Goal: Contribute content: Contribute content

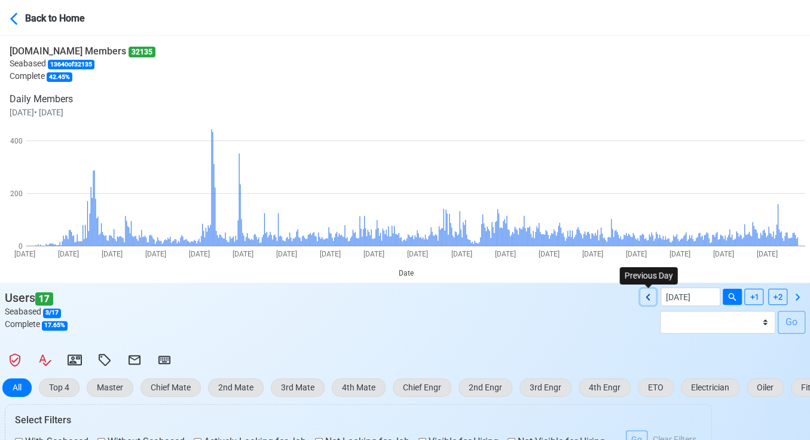
click at [646, 294] on icon at bounding box center [648, 297] width 14 height 14
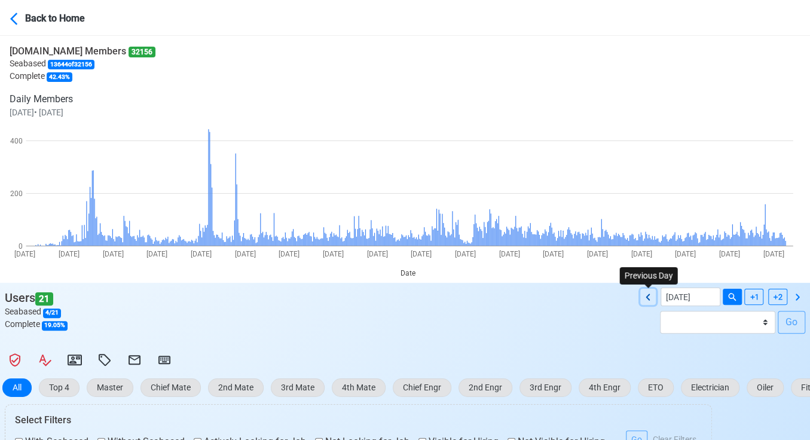
click at [649, 296] on icon at bounding box center [648, 297] width 14 height 14
type input "10/04/2025"
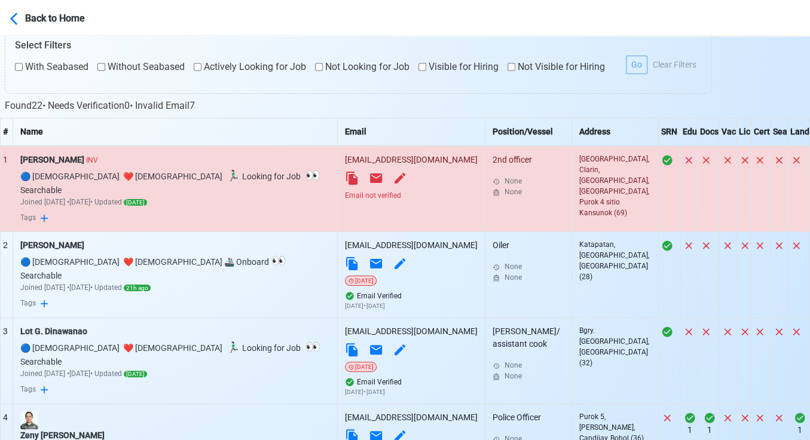
scroll to position [398, 0]
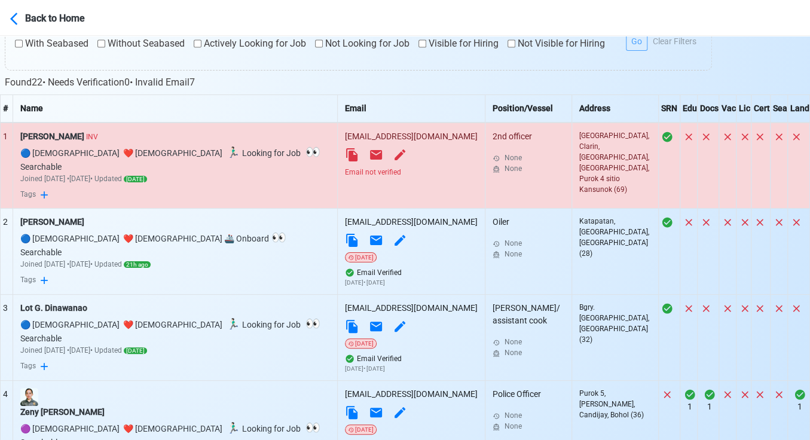
click at [345, 172] on div "Email not verified" at bounding box center [411, 172] width 133 height 11
click at [345, 169] on div "Email not verified" at bounding box center [411, 172] width 133 height 11
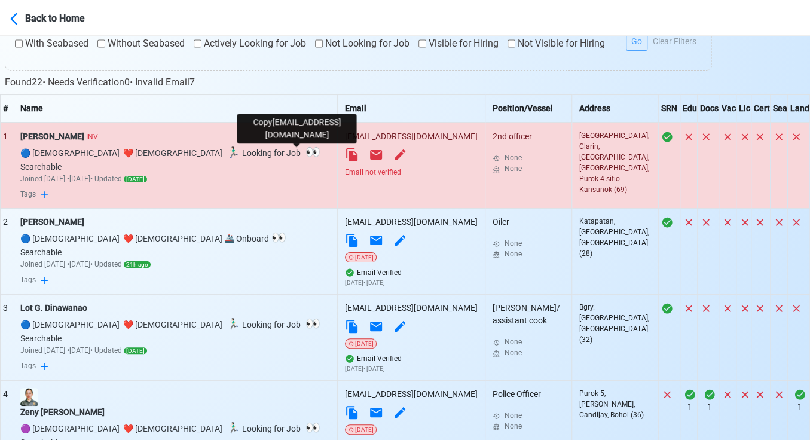
click at [346, 154] on icon at bounding box center [351, 154] width 11 height 13
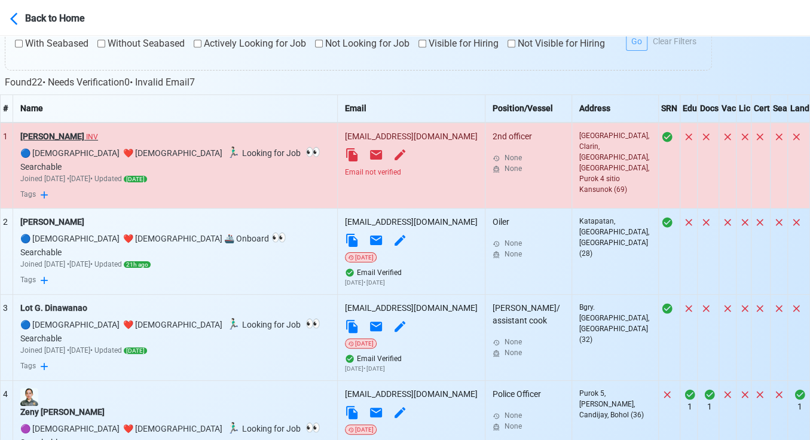
click at [66, 137] on div "Joshua Aparicio INV" at bounding box center [175, 136] width 310 height 13
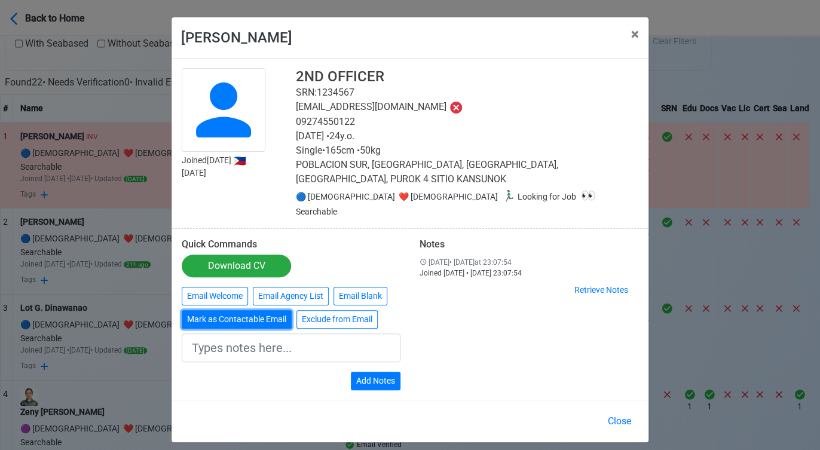
click at [244, 310] on button "Mark as Contactable Email" at bounding box center [237, 319] width 110 height 19
type input "Marked as Contactable email"
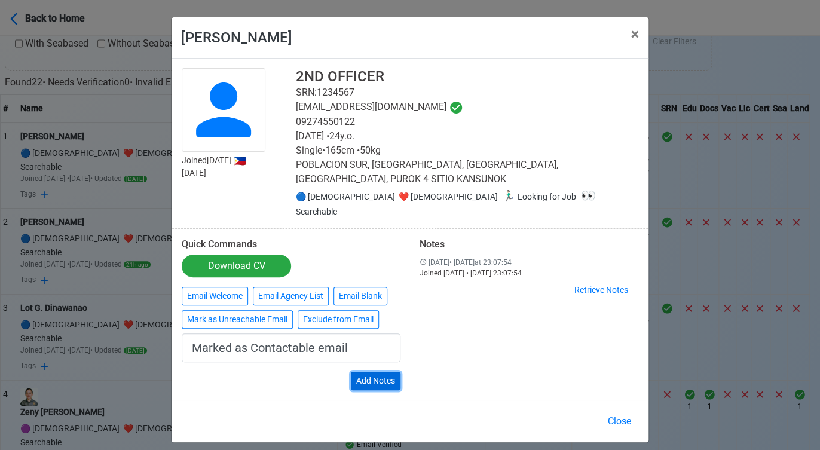
click at [376, 372] on button "Add Notes" at bounding box center [376, 381] width 50 height 19
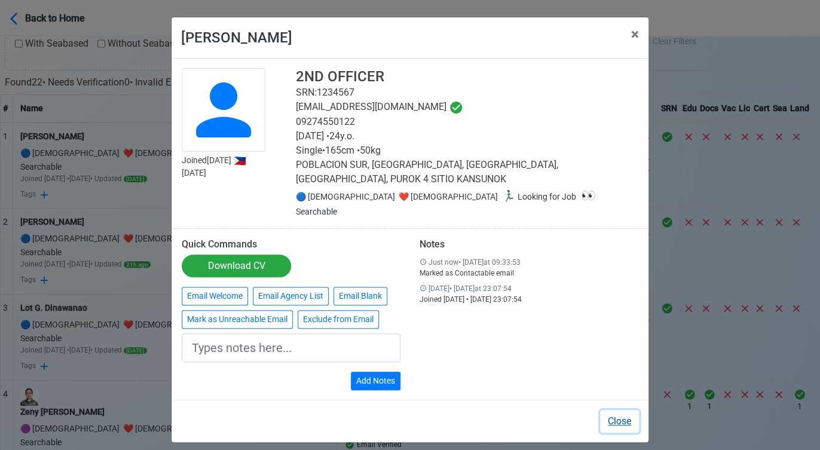
click at [623, 410] on button "Close" at bounding box center [619, 421] width 39 height 23
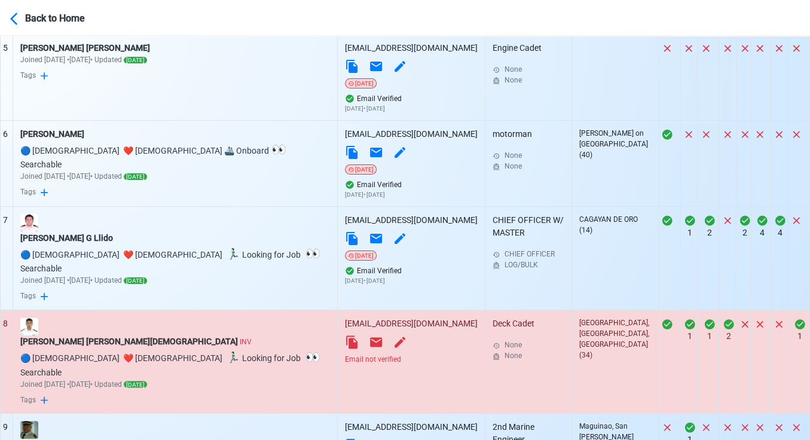
scroll to position [929, 0]
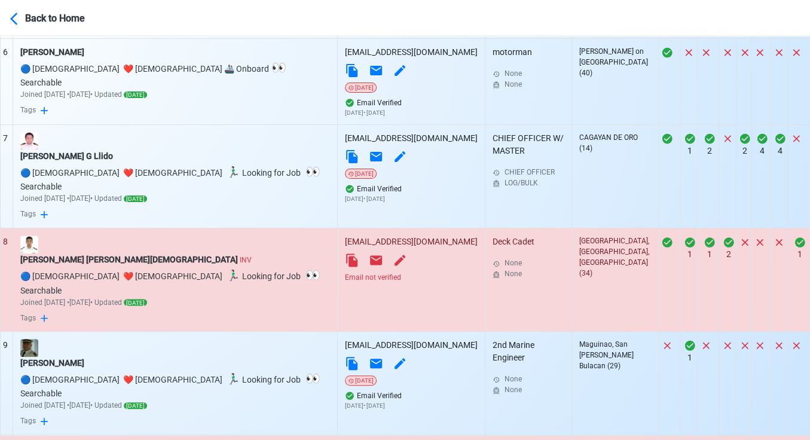
click at [345, 272] on div "Email not verified" at bounding box center [411, 277] width 133 height 11
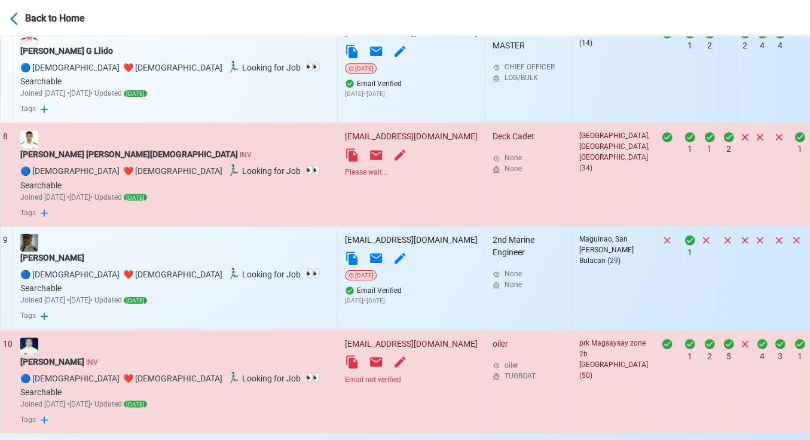
scroll to position [1038, 0]
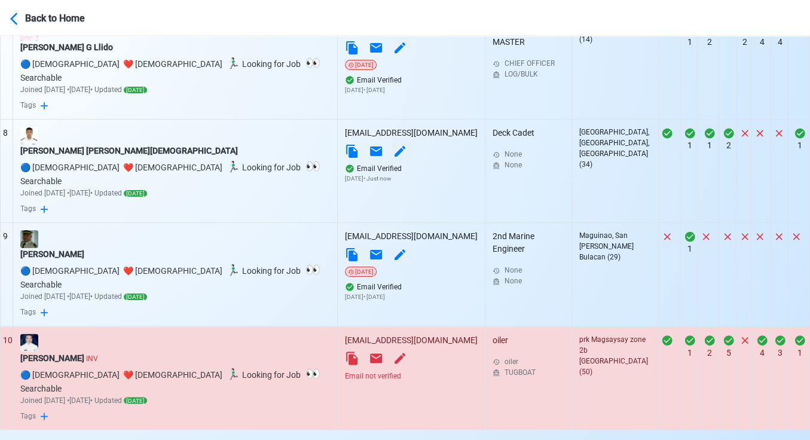
click at [345, 370] on div "Email not verified" at bounding box center [411, 375] width 133 height 11
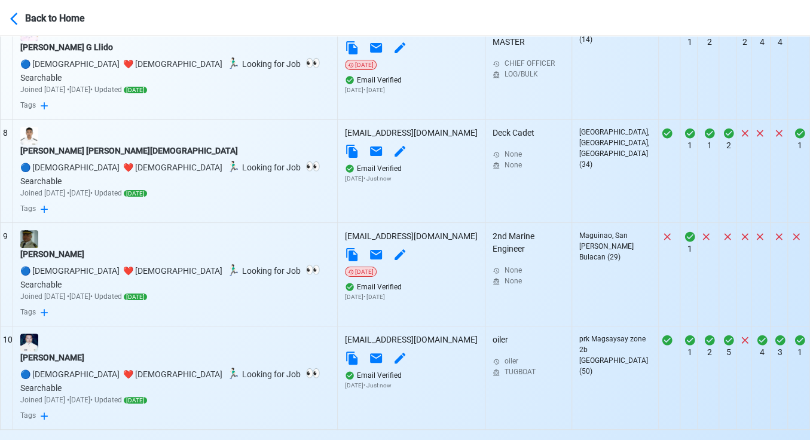
select select "50"
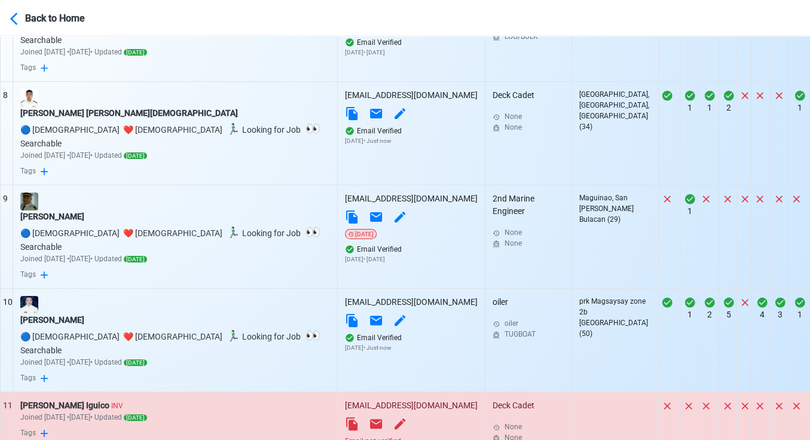
scroll to position [1172, 0]
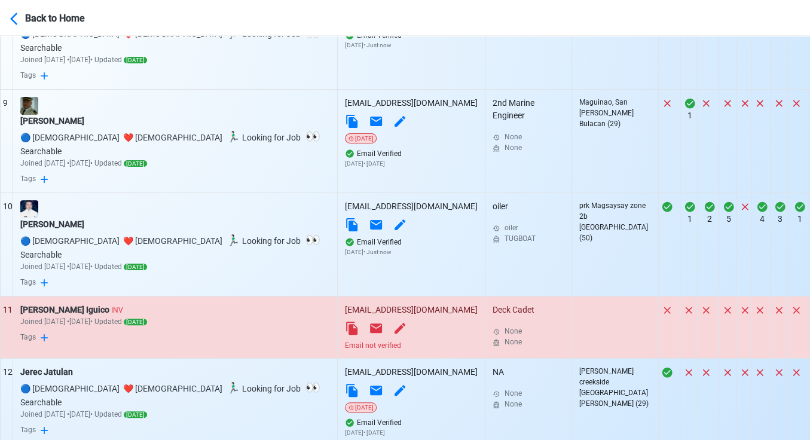
click at [345, 340] on div "Email not verified" at bounding box center [411, 345] width 133 height 11
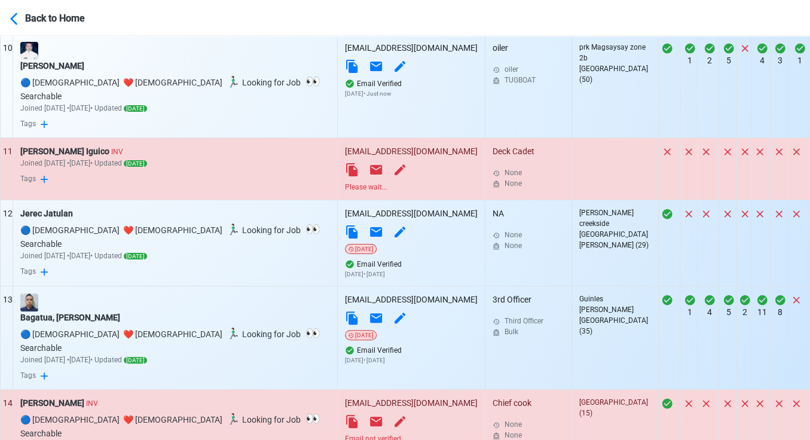
scroll to position [1371, 0]
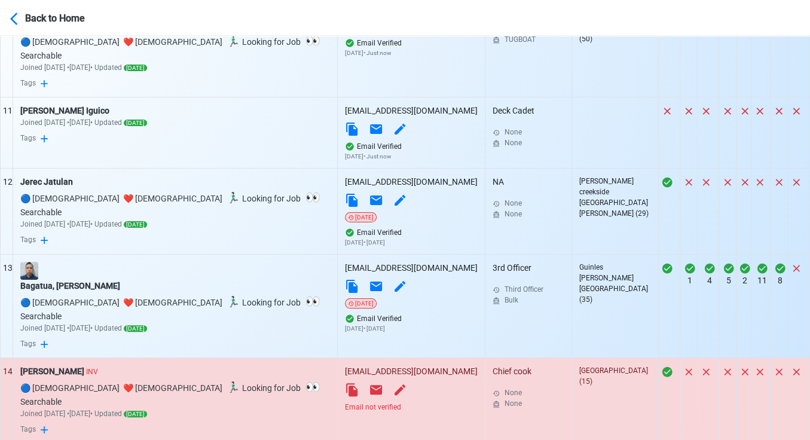
click at [345, 402] on div "Email not verified" at bounding box center [411, 407] width 133 height 11
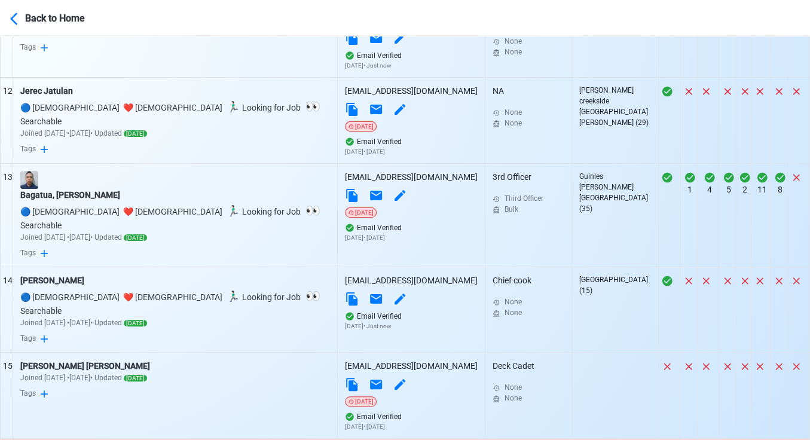
scroll to position [1503, 0]
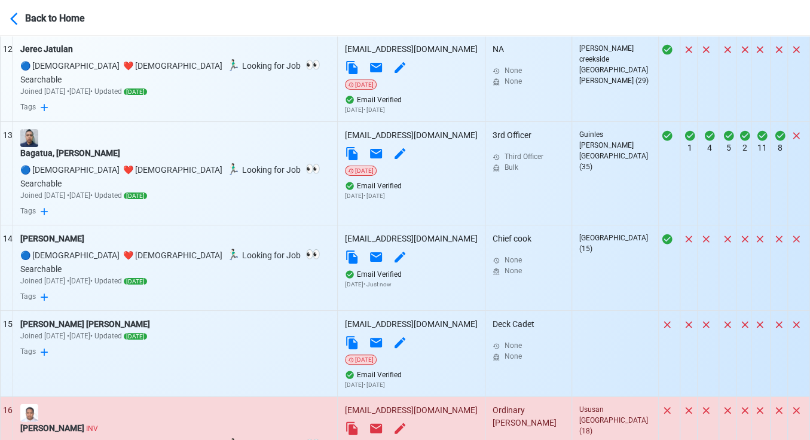
click at [345, 441] on div "Email not verified" at bounding box center [411, 446] width 133 height 11
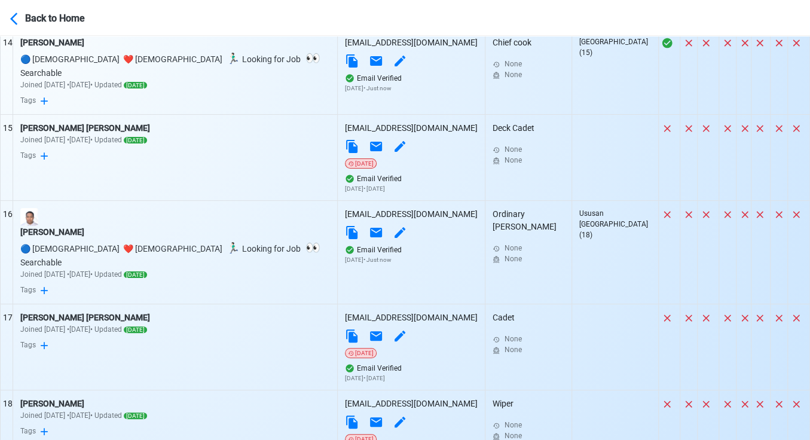
scroll to position [1769, 0]
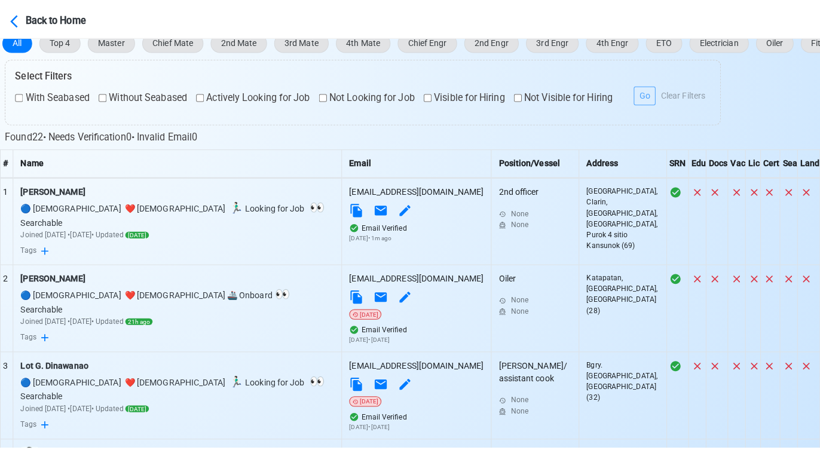
scroll to position [15, 0]
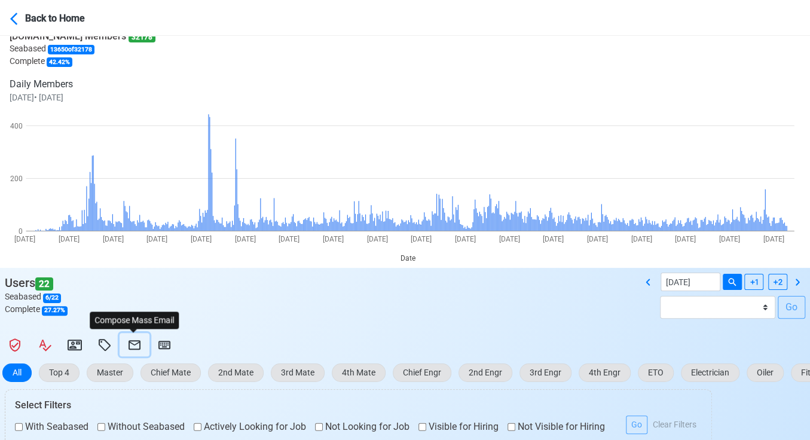
click at [136, 338] on icon at bounding box center [134, 345] width 14 height 14
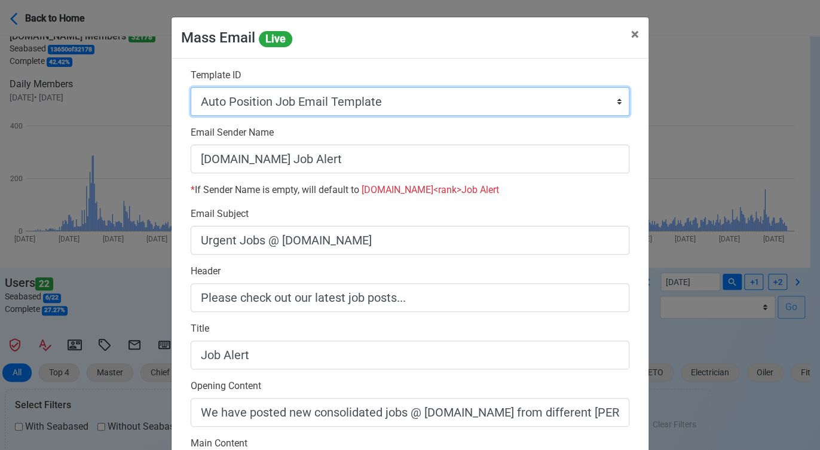
click at [430, 101] on select "Auto Position Job Email Template Incomplete CV Email Template ETO/ETR Job Email…" at bounding box center [410, 101] width 439 height 29
select select "d-0c193ece46b24c5dbce89cdb3e751472"
click at [191, 87] on select "Auto Position Job Email Template Incomplete CV Email Template ETO/ETR Job Email…" at bounding box center [410, 101] width 439 height 29
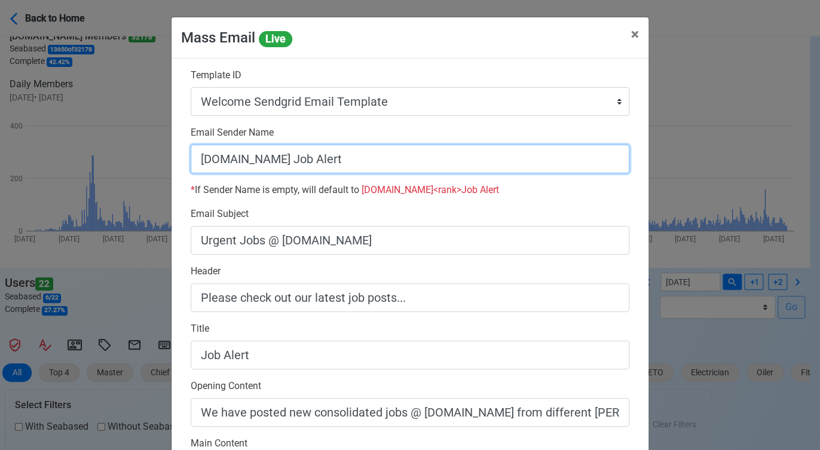
drag, startPoint x: 274, startPoint y: 161, endPoint x: 384, endPoint y: 161, distance: 110.6
click at [384, 161] on input "SeamanBio.PH Job Alert" at bounding box center [410, 159] width 439 height 29
click at [192, 157] on input "[DOMAIN_NAME]" at bounding box center [410, 159] width 439 height 29
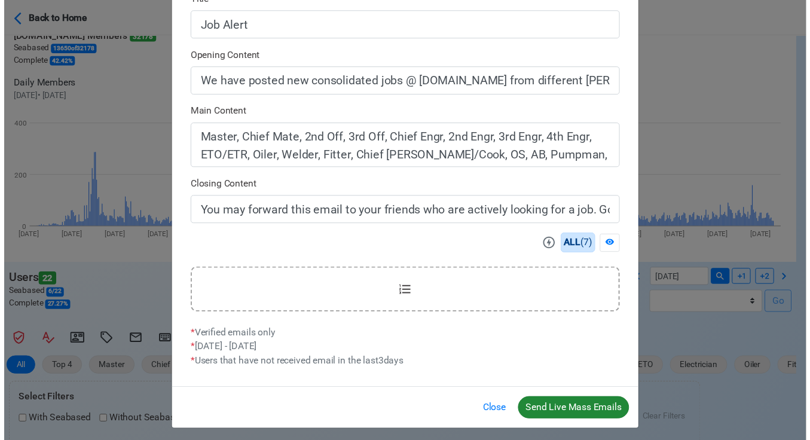
scroll to position [335, 0]
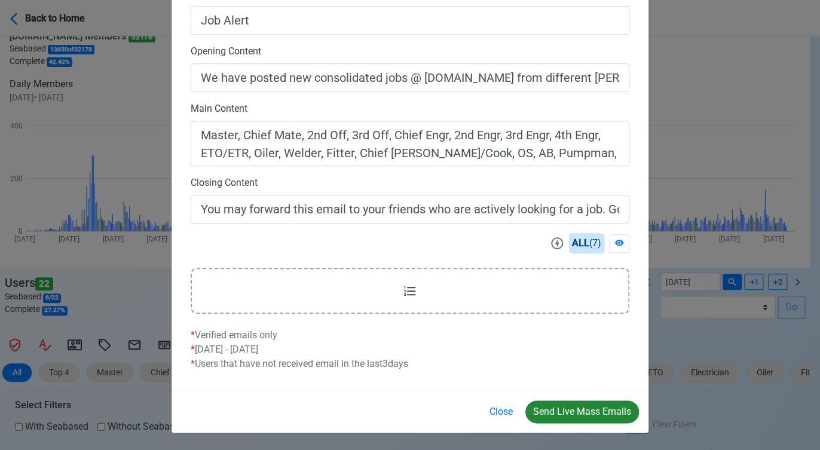
type input "Welcome to SeamanBio.PH"
click at [600, 413] on button "Send Live Mass Emails" at bounding box center [582, 411] width 114 height 23
click at [496, 405] on button "Close" at bounding box center [501, 411] width 39 height 23
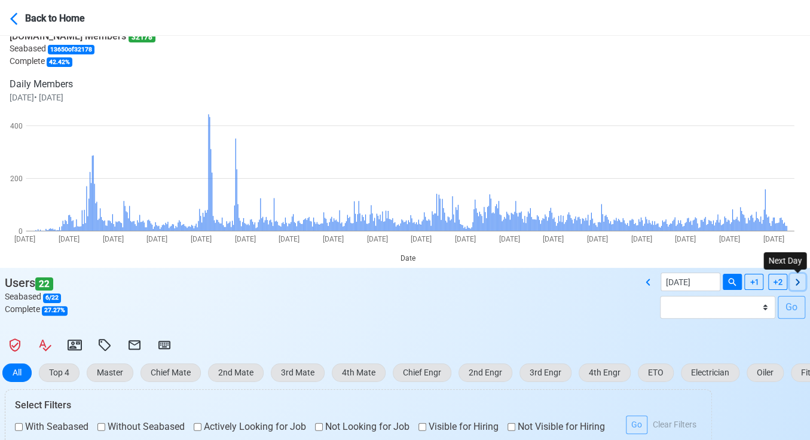
click at [796, 279] on icon at bounding box center [798, 282] width 4 height 7
type input "10/05/2025"
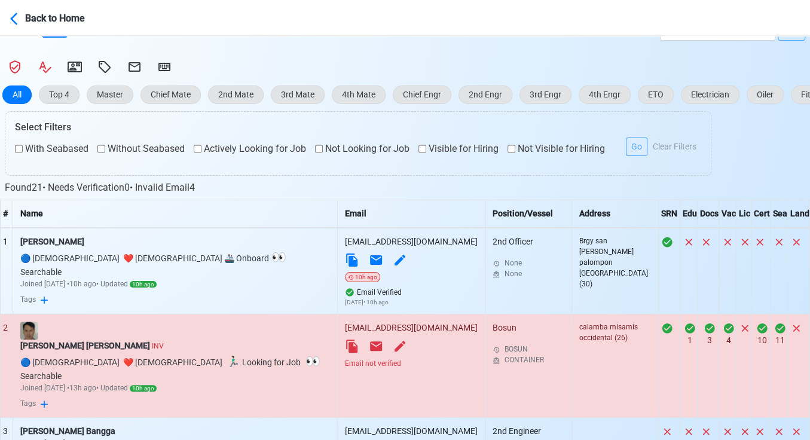
scroll to position [347, 0]
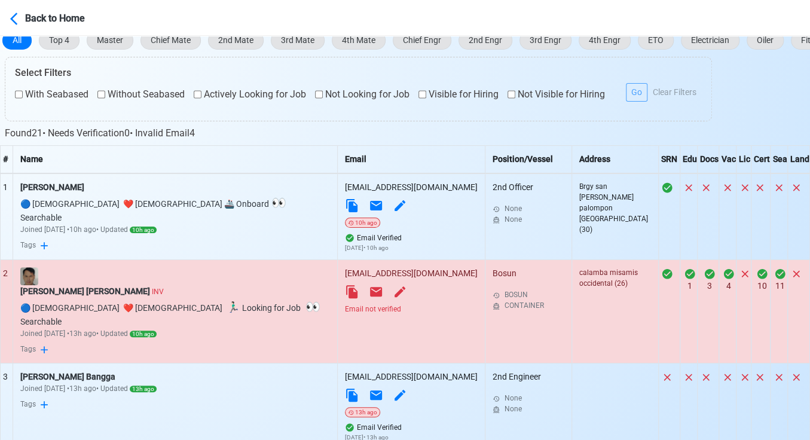
click at [345, 307] on div "Email not verified" at bounding box center [411, 309] width 133 height 11
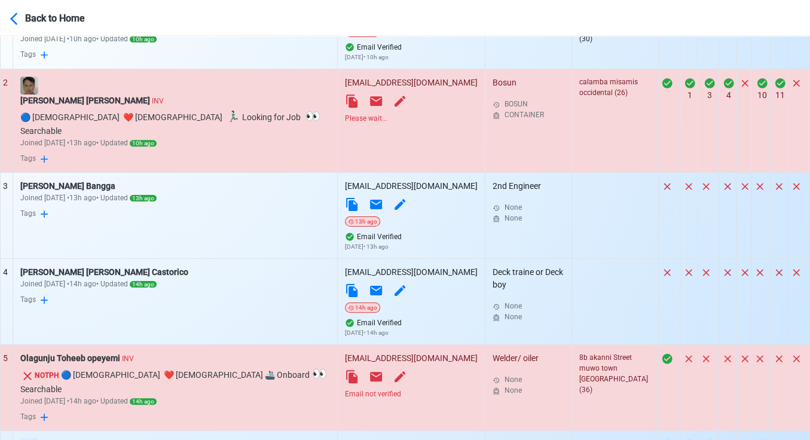
scroll to position [546, 0]
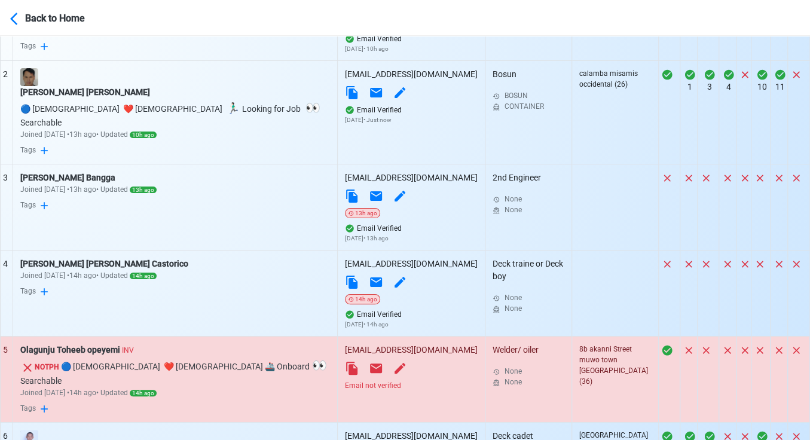
click at [345, 380] on div "Email not verified" at bounding box center [411, 385] width 133 height 11
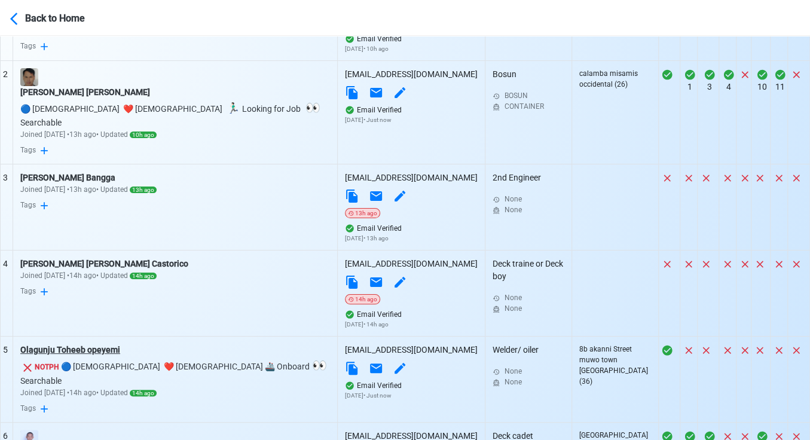
click at [91, 344] on div "Olagunju Toheeb opeyemi" at bounding box center [175, 350] width 310 height 13
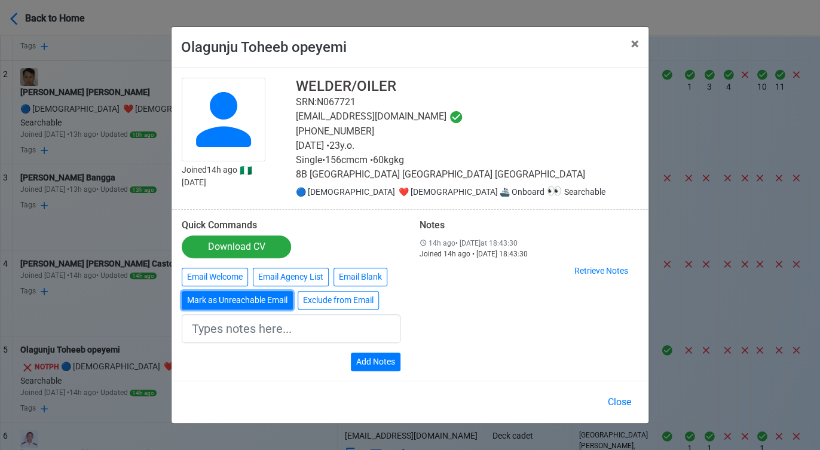
click at [230, 304] on button "Mark as Unreachable Email" at bounding box center [237, 300] width 111 height 19
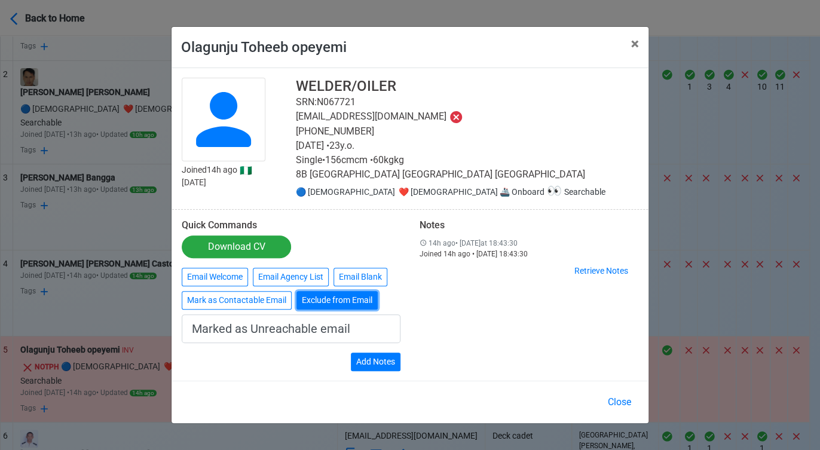
click at [328, 301] on button "Exclude from Email" at bounding box center [336, 300] width 81 height 19
type input "Exclude from Email"
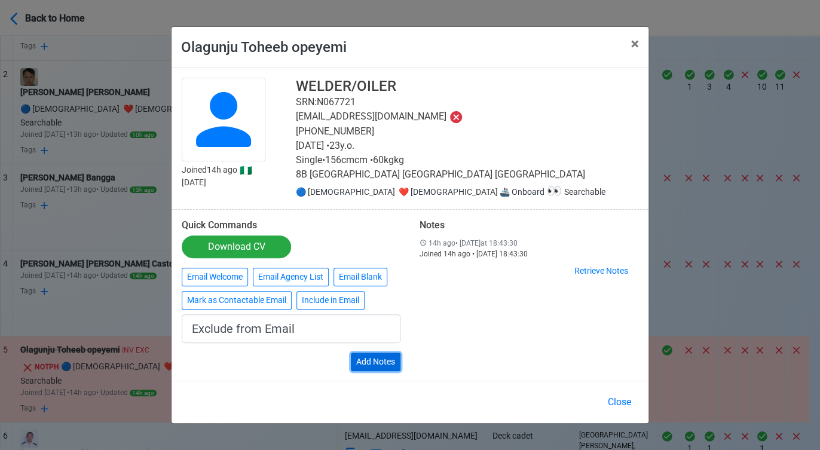
click at [380, 366] on button "Add Notes" at bounding box center [376, 362] width 50 height 19
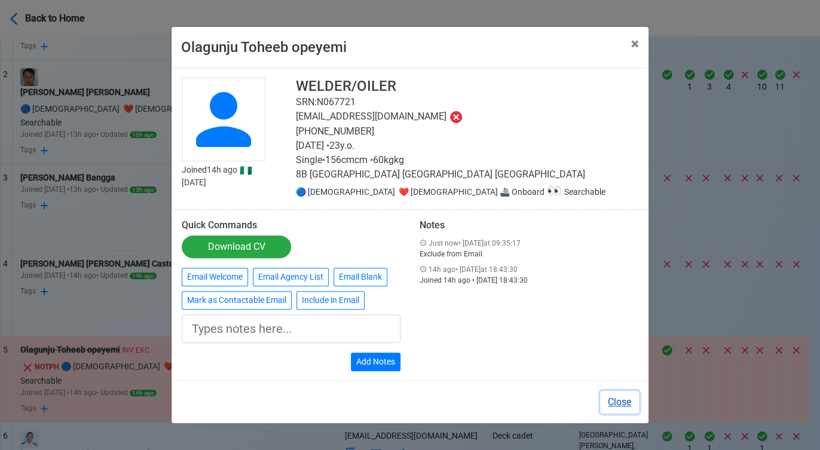
click at [623, 405] on button "Close" at bounding box center [619, 402] width 39 height 23
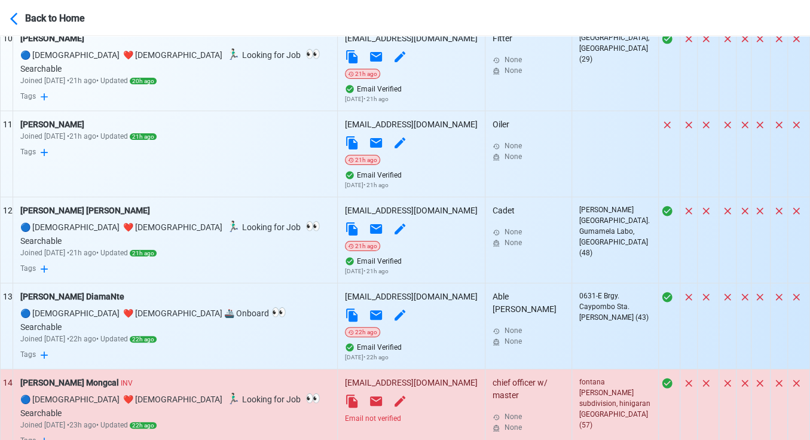
scroll to position [1344, 0]
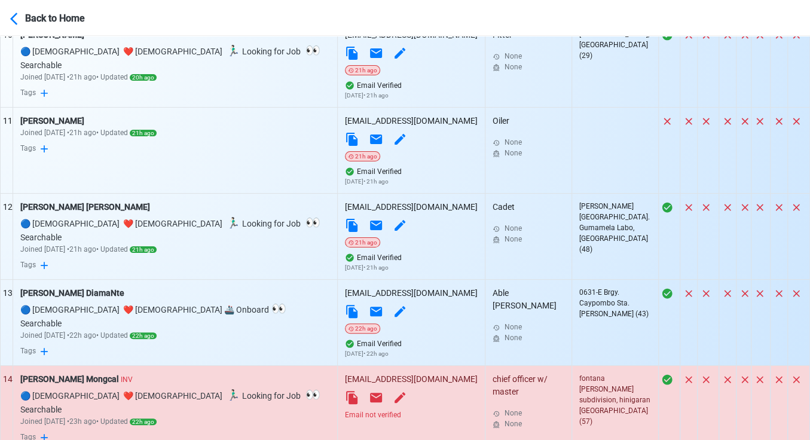
click at [345, 409] on div "Email not verified" at bounding box center [411, 414] width 133 height 11
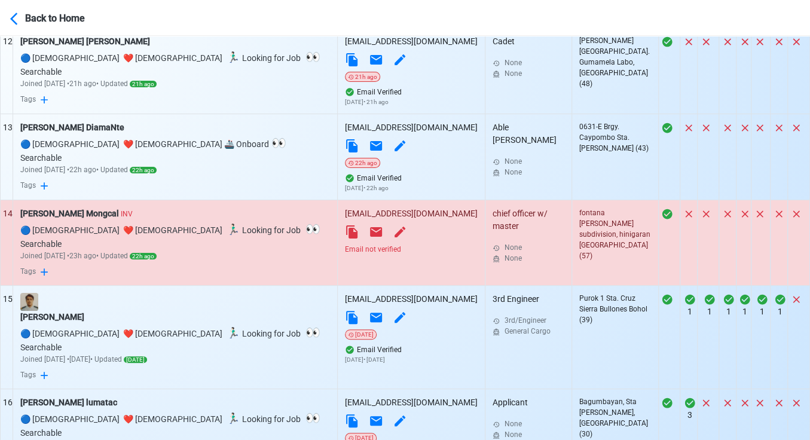
scroll to position [1543, 0]
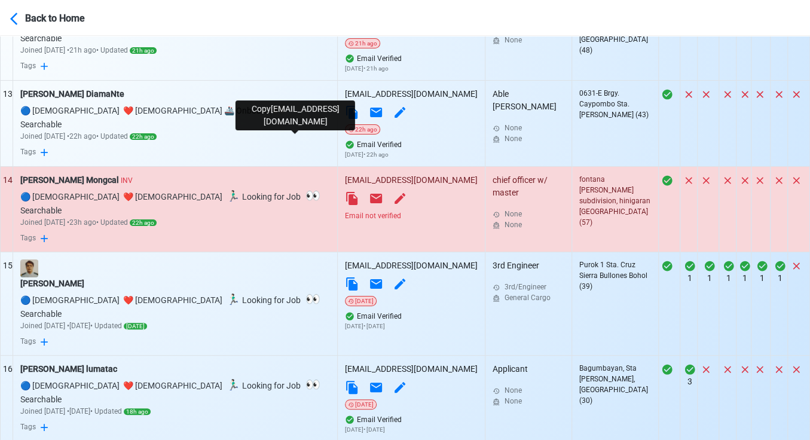
click at [345, 191] on icon at bounding box center [352, 198] width 14 height 14
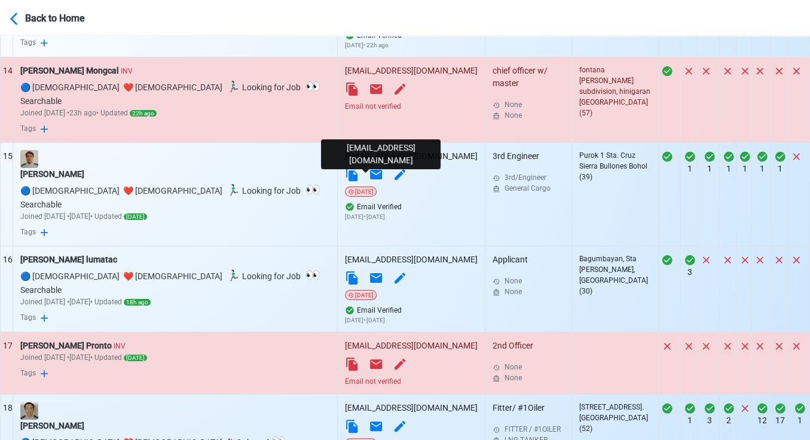
scroll to position [1675, 0]
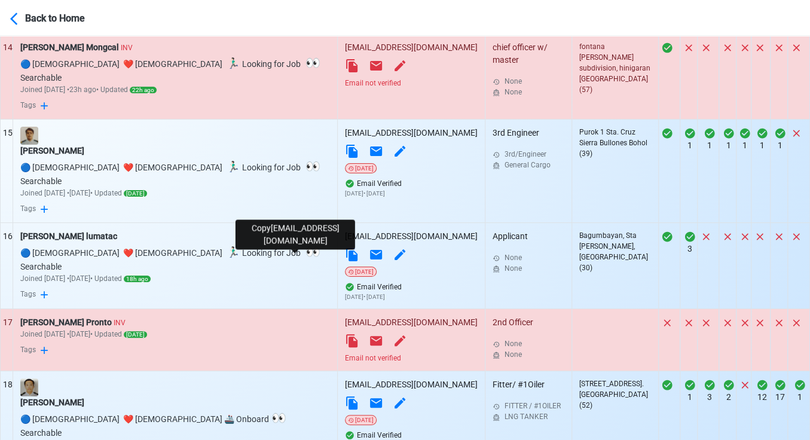
click at [346, 334] on icon at bounding box center [351, 340] width 11 height 13
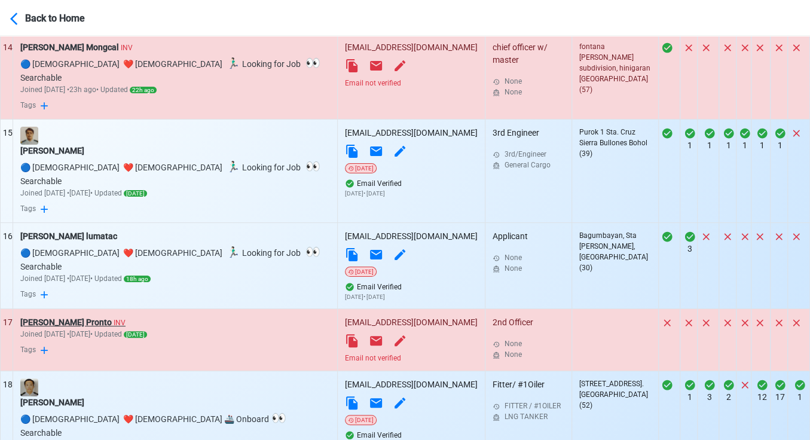
click at [77, 316] on div "Robinson A. Pronto INV" at bounding box center [175, 322] width 310 height 13
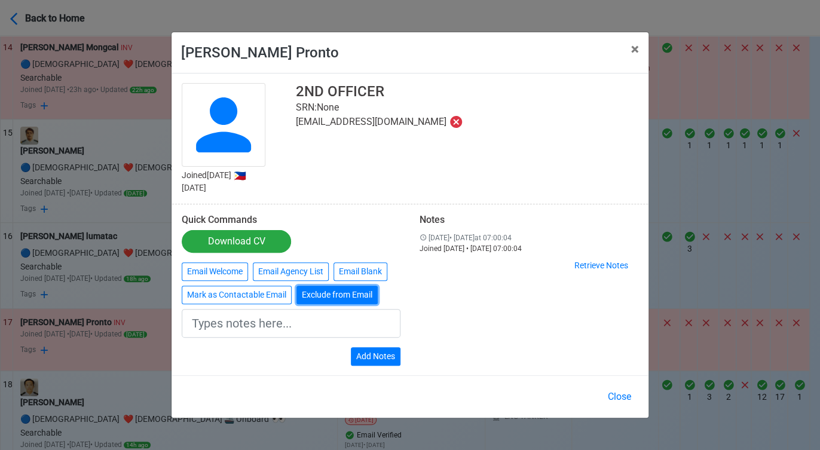
click at [334, 296] on button "Exclude from Email" at bounding box center [336, 295] width 81 height 19
type input "Exclude from Email"
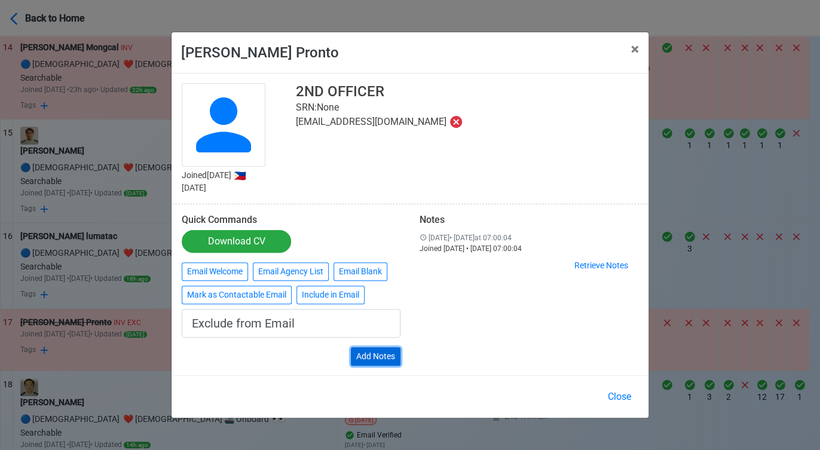
click at [383, 349] on button "Add Notes" at bounding box center [376, 356] width 50 height 19
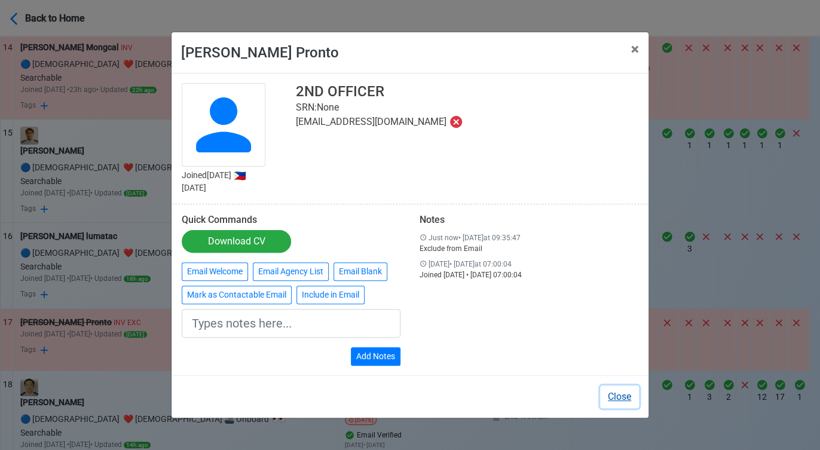
click at [617, 395] on button "Close" at bounding box center [619, 397] width 39 height 23
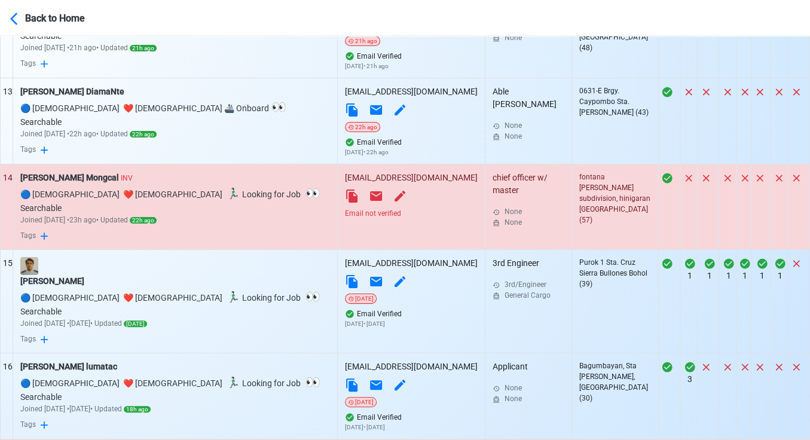
scroll to position [1543, 0]
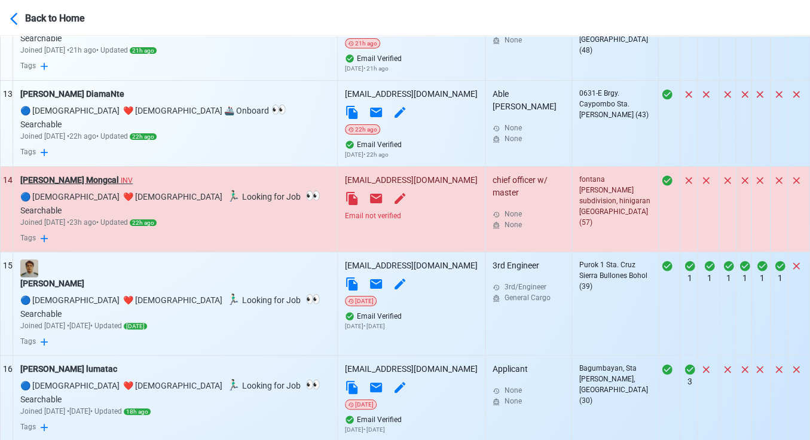
click at [75, 174] on div "Francis P. Mongcal INV" at bounding box center [175, 180] width 310 height 13
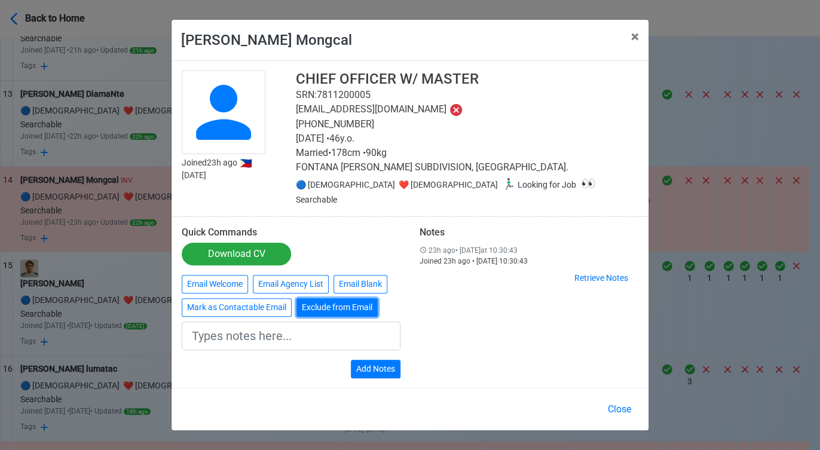
click at [350, 301] on button "Exclude from Email" at bounding box center [336, 307] width 81 height 19
type input "Exclude from Email"
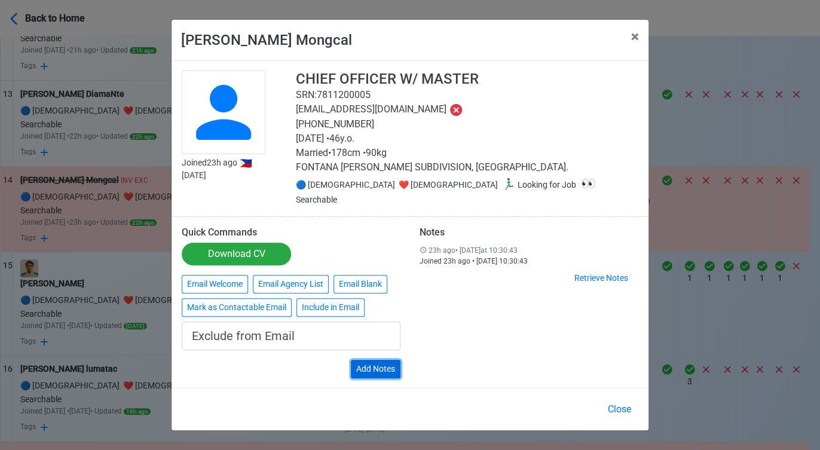
click at [377, 364] on button "Add Notes" at bounding box center [376, 369] width 50 height 19
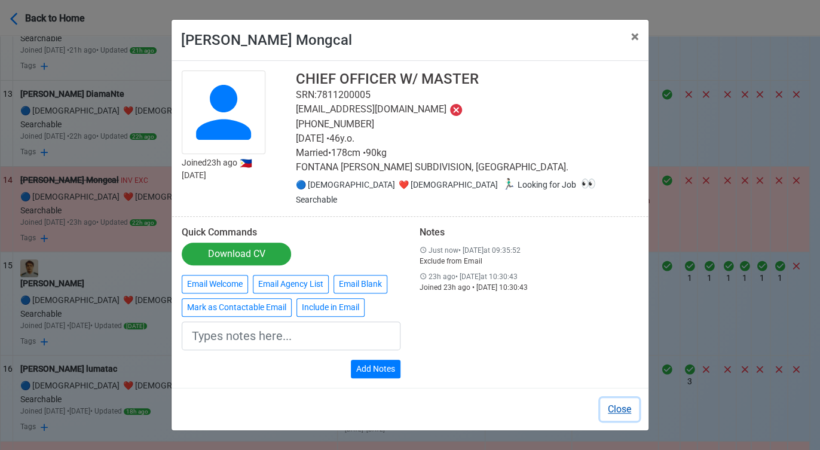
click at [635, 400] on button "Close" at bounding box center [619, 409] width 39 height 23
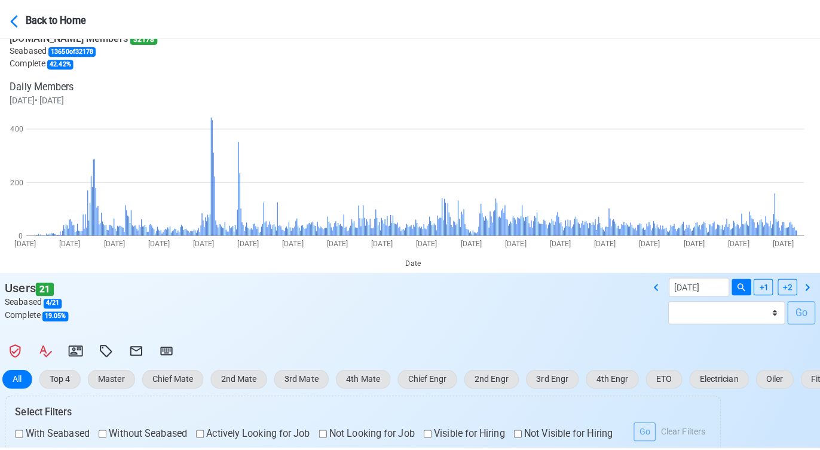
scroll to position [15, 0]
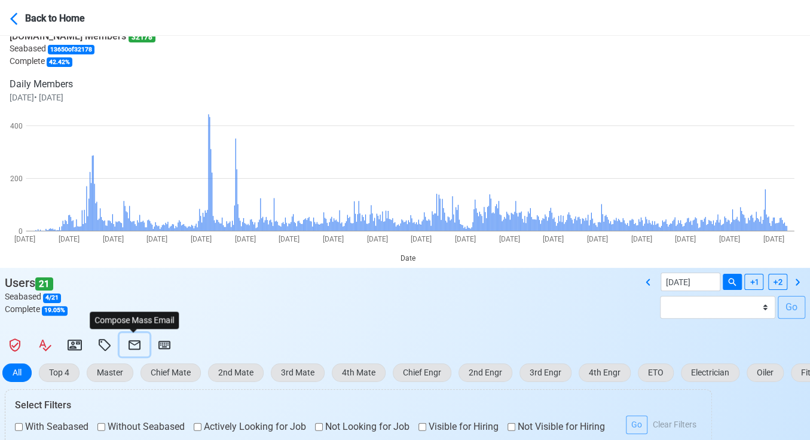
click at [136, 341] on icon at bounding box center [134, 345] width 14 height 14
select select "d-0c193ece46b24c5dbce89cdb3e751472"
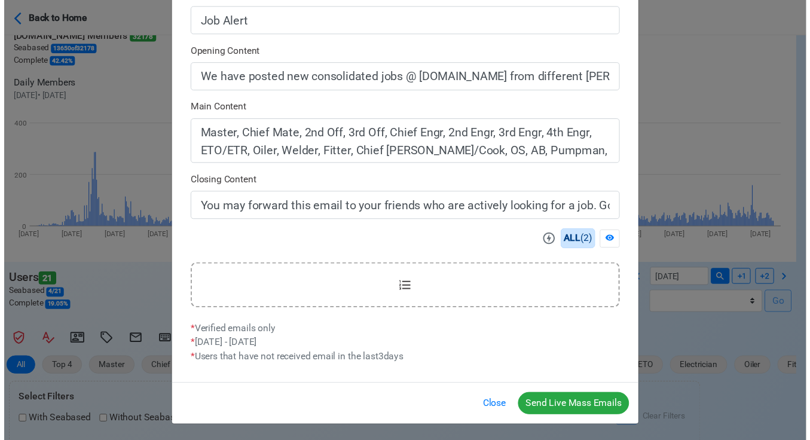
scroll to position [335, 0]
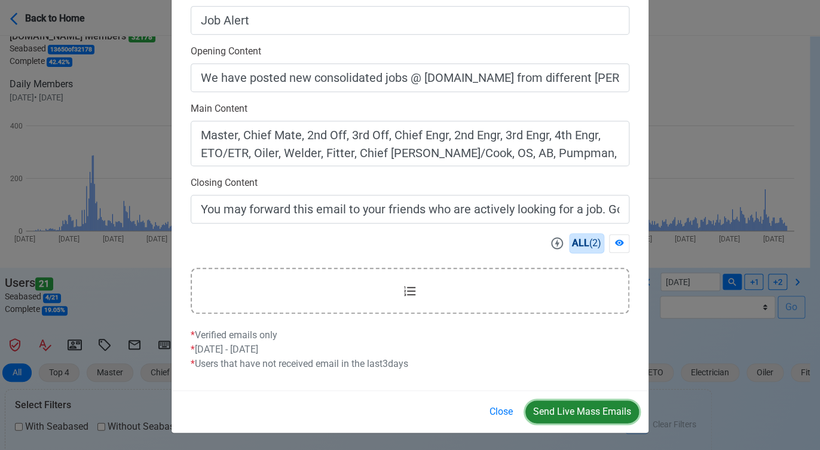
click at [569, 415] on button "Send Live Mass Emails" at bounding box center [582, 411] width 114 height 23
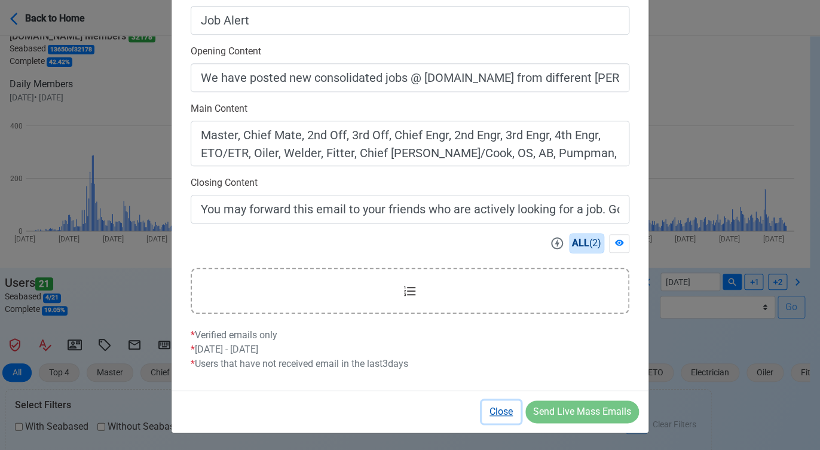
click at [497, 412] on button "Close" at bounding box center [501, 411] width 39 height 23
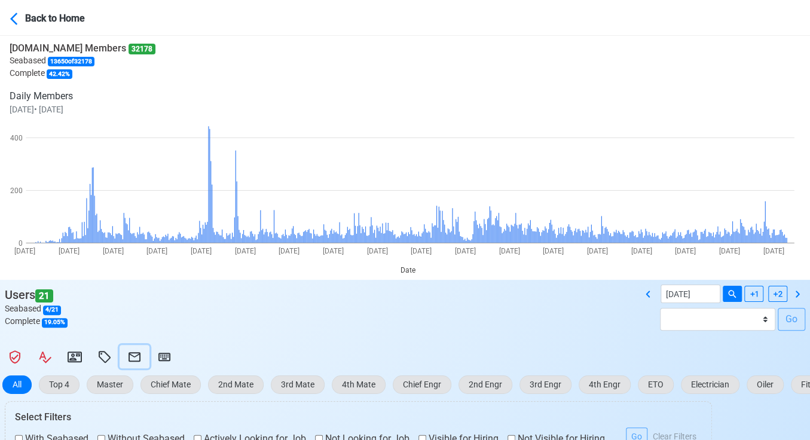
scroll to position [0, 0]
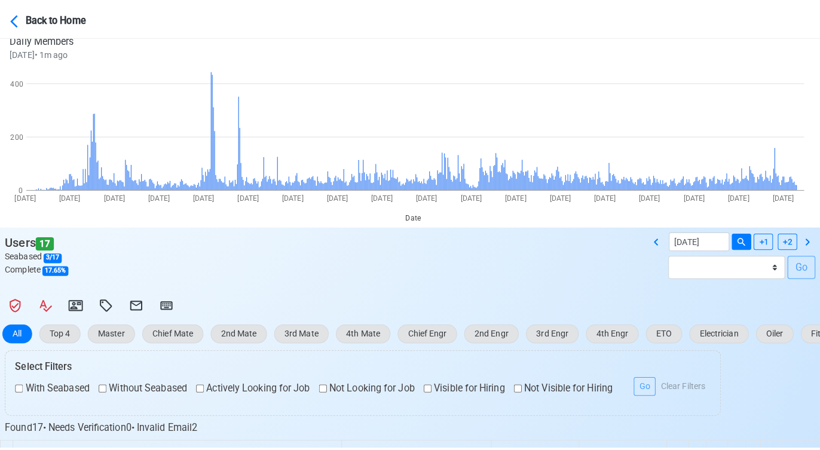
scroll to position [133, 0]
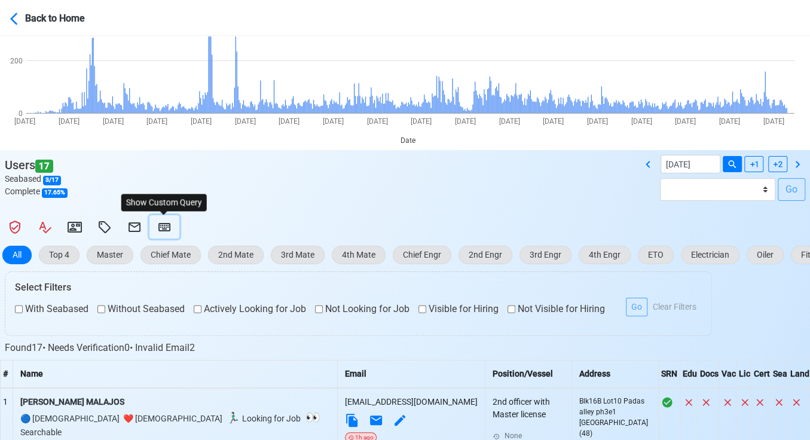
click at [164, 221] on icon at bounding box center [164, 227] width 14 height 14
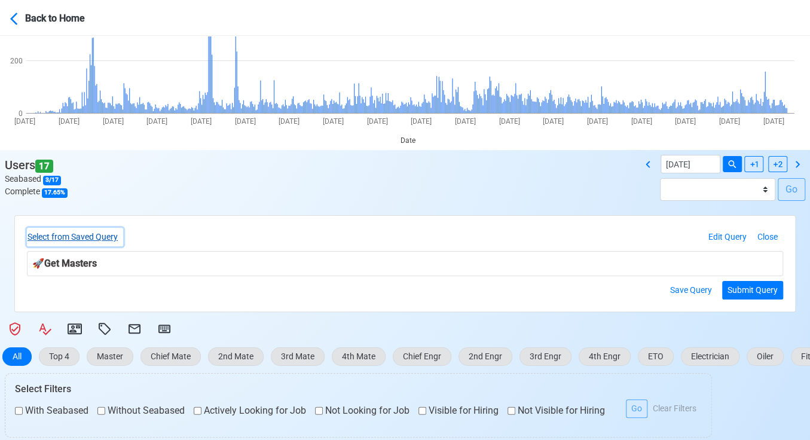
click at [104, 234] on button "Select from Saved Query" at bounding box center [75, 237] width 96 height 19
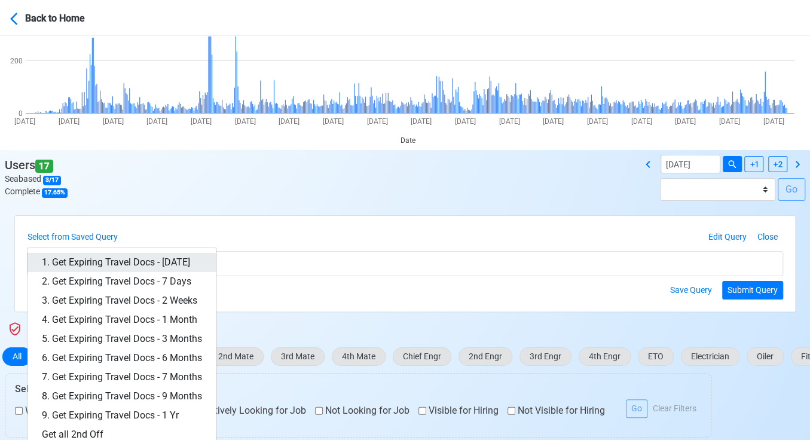
click at [148, 255] on link "1. Get Expiring Travel Docs - Today" at bounding box center [121, 262] width 189 height 19
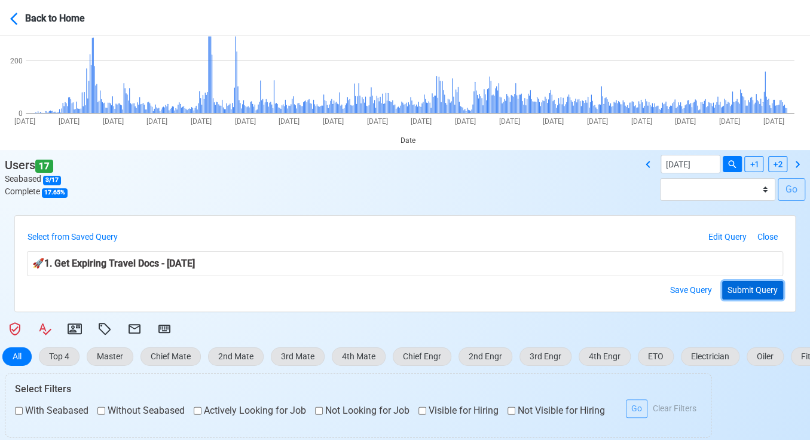
click at [751, 291] on button "Submit Query" at bounding box center [752, 290] width 61 height 19
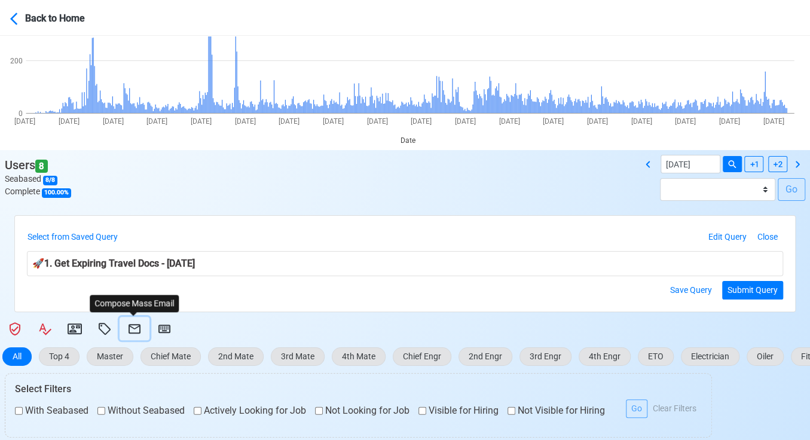
click at [133, 324] on icon at bounding box center [135, 329] width 12 height 10
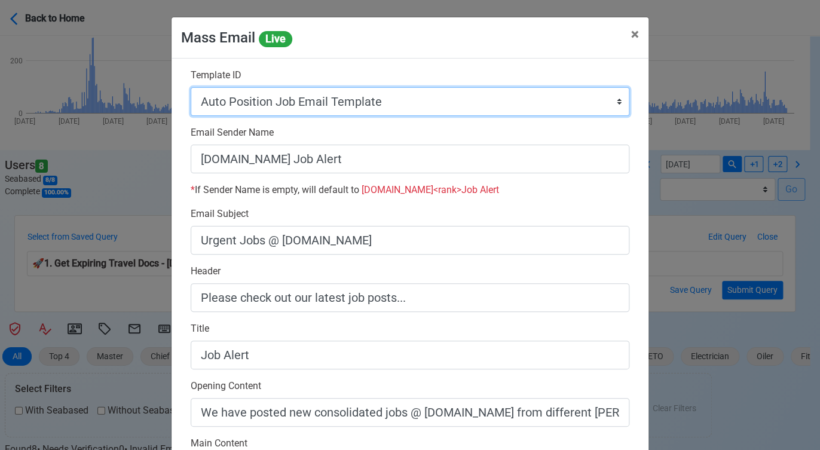
click at [384, 100] on select "Auto Position Job Email Template Incomplete CV Email Template ETO/ETR Job Email…" at bounding box center [410, 101] width 439 height 29
select select "d-3e71907ffd064a39999872a824aaf79a"
click at [191, 87] on select "Auto Position Job Email Template Incomplete CV Email Template ETO/ETR Job Email…" at bounding box center [410, 101] width 439 height 29
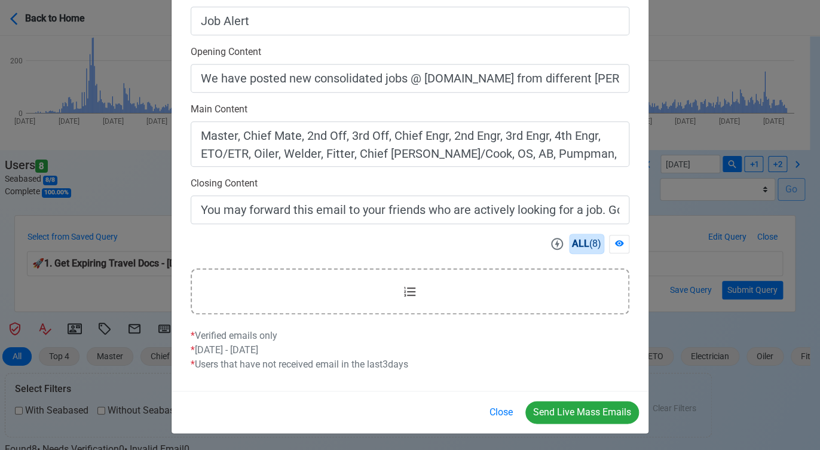
scroll to position [335, 0]
click at [583, 405] on button "Send Live Mass Emails" at bounding box center [582, 411] width 114 height 23
click at [494, 411] on button "Close" at bounding box center [501, 411] width 39 height 23
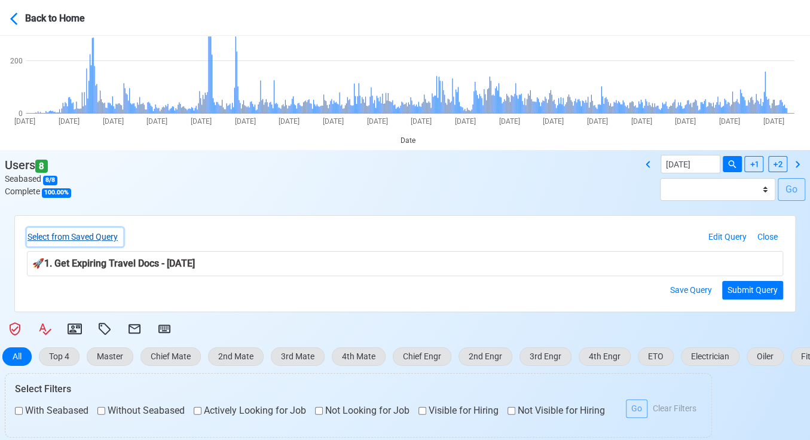
click at [102, 236] on button "Select from Saved Query" at bounding box center [75, 237] width 96 height 19
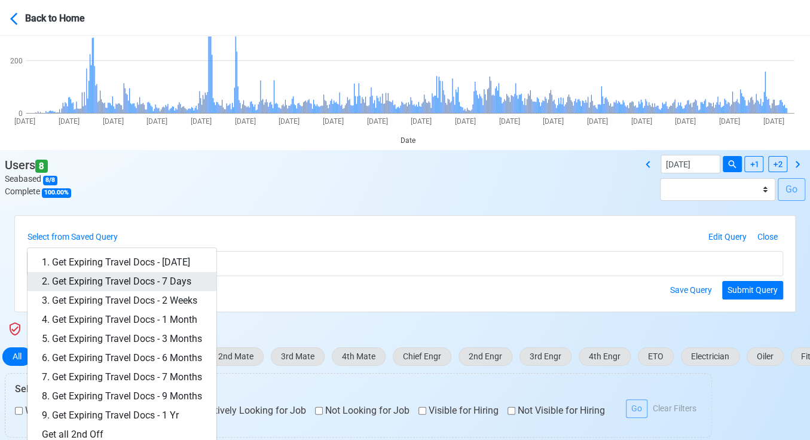
click at [115, 272] on link "2. Get Expiring Travel Docs - 7 Days" at bounding box center [121, 281] width 189 height 19
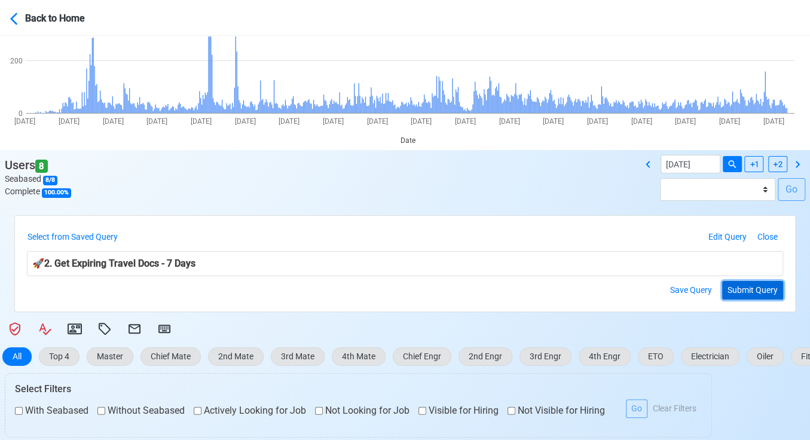
click at [748, 291] on button "Submit Query" at bounding box center [752, 290] width 61 height 19
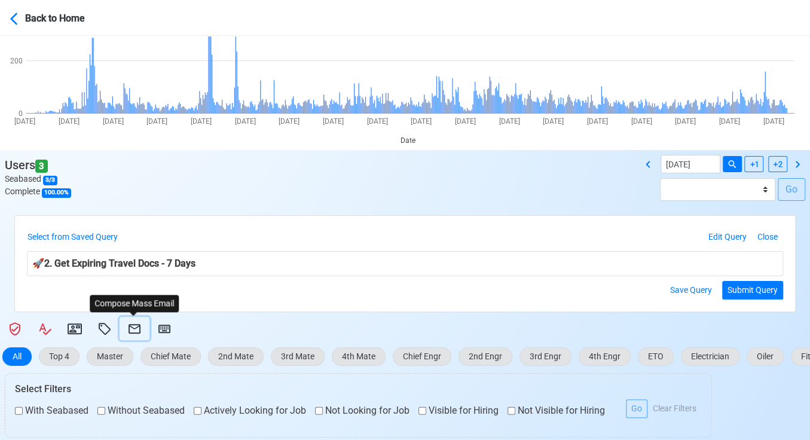
click at [133, 325] on icon at bounding box center [134, 329] width 14 height 14
select select "d-3e71907ffd064a39999872a824aaf79a"
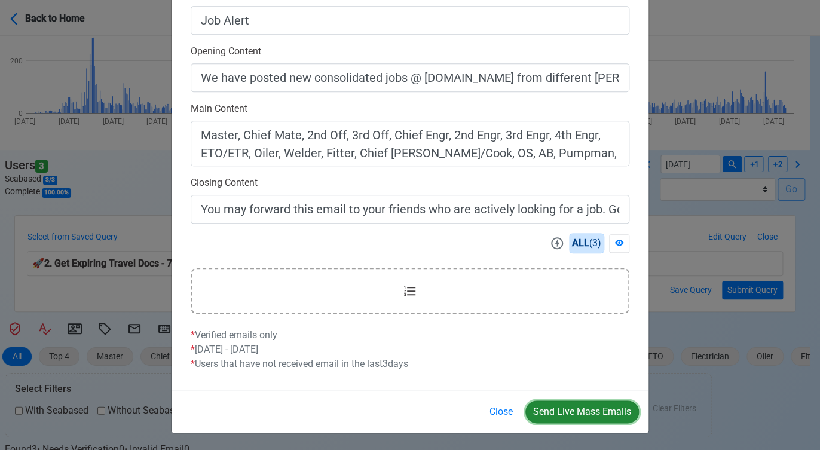
click at [581, 406] on button "Send Live Mass Emails" at bounding box center [582, 411] width 114 height 23
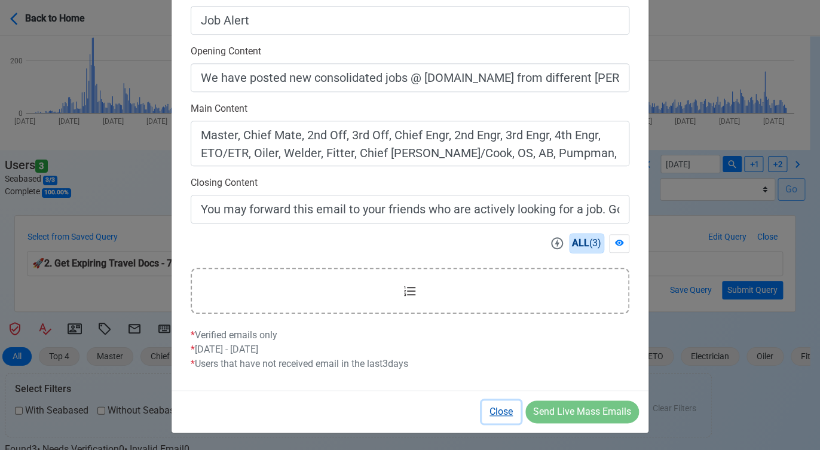
click at [504, 412] on button "Close" at bounding box center [501, 411] width 39 height 23
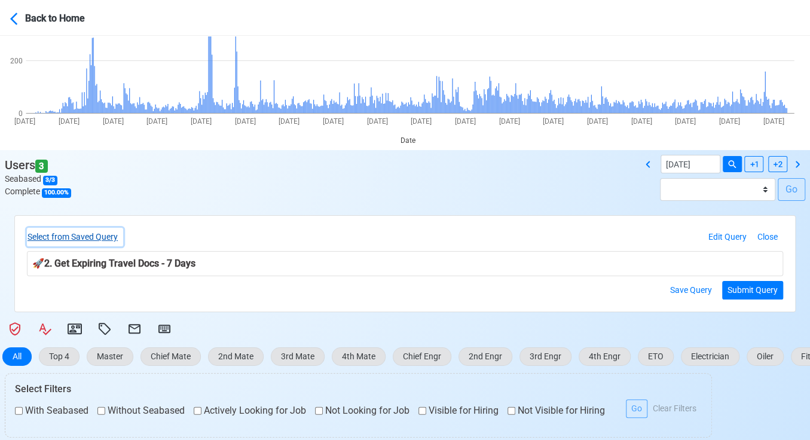
click at [91, 235] on button "Select from Saved Query" at bounding box center [75, 237] width 96 height 19
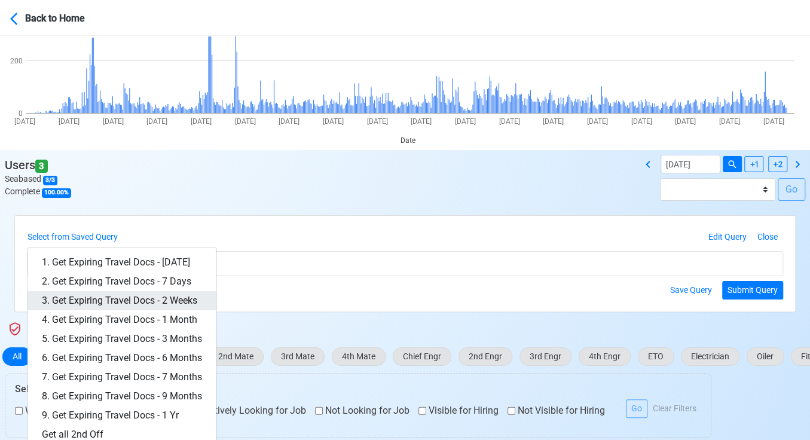
click at [172, 301] on link "3. Get Expiring Travel Docs - 2 Weeks" at bounding box center [121, 300] width 189 height 19
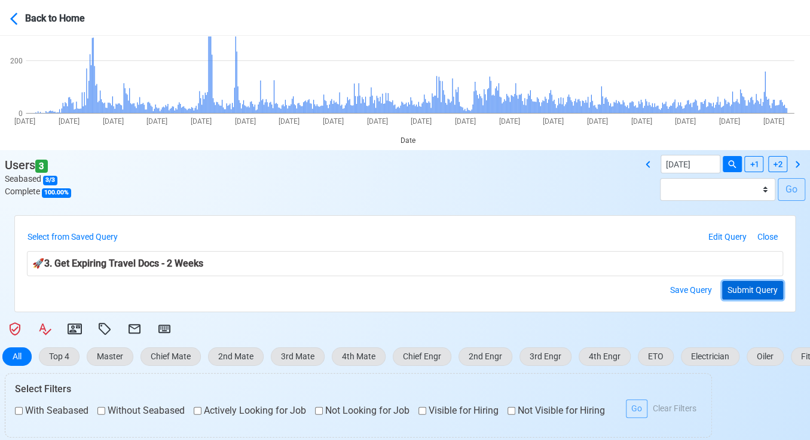
click at [768, 281] on button "Submit Query" at bounding box center [752, 290] width 61 height 19
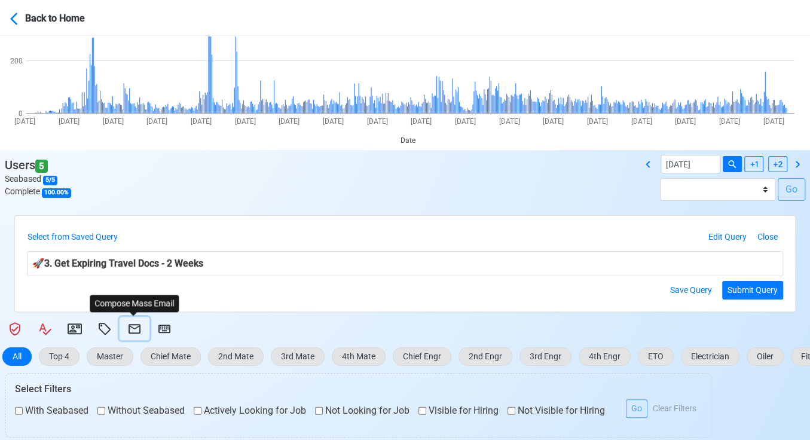
click at [136, 325] on icon at bounding box center [134, 329] width 14 height 14
select select "d-3e71907ffd064a39999872a824aaf79a"
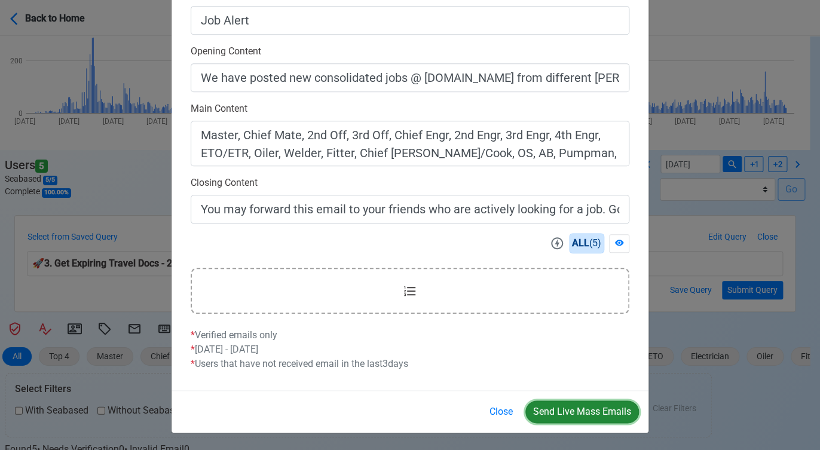
click at [585, 405] on button "Send Live Mass Emails" at bounding box center [582, 411] width 114 height 23
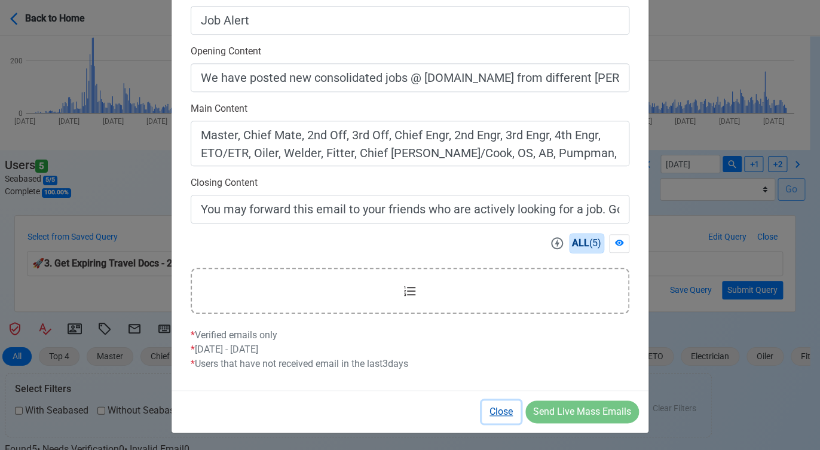
click at [496, 410] on button "Close" at bounding box center [501, 411] width 39 height 23
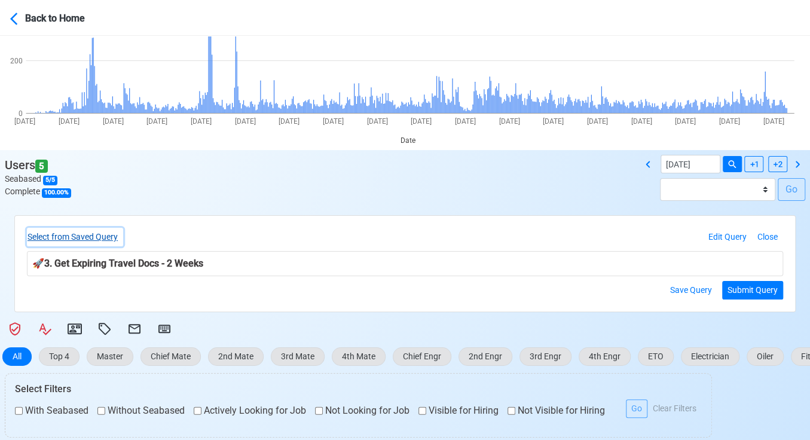
click at [97, 239] on button "Select from Saved Query" at bounding box center [75, 237] width 96 height 19
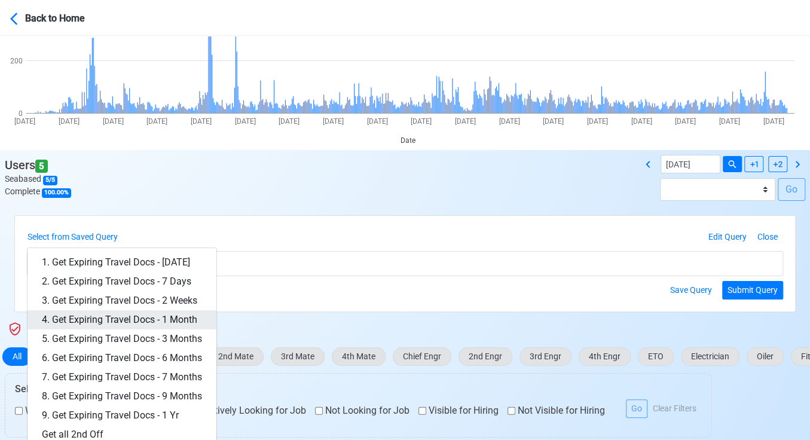
click at [157, 316] on link "4. Get Expiring Travel Docs - 1 Month" at bounding box center [121, 319] width 189 height 19
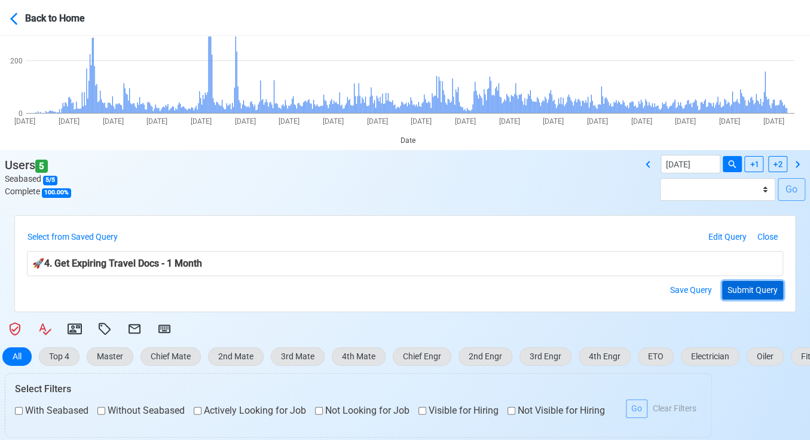
click at [754, 288] on button "Submit Query" at bounding box center [752, 290] width 61 height 19
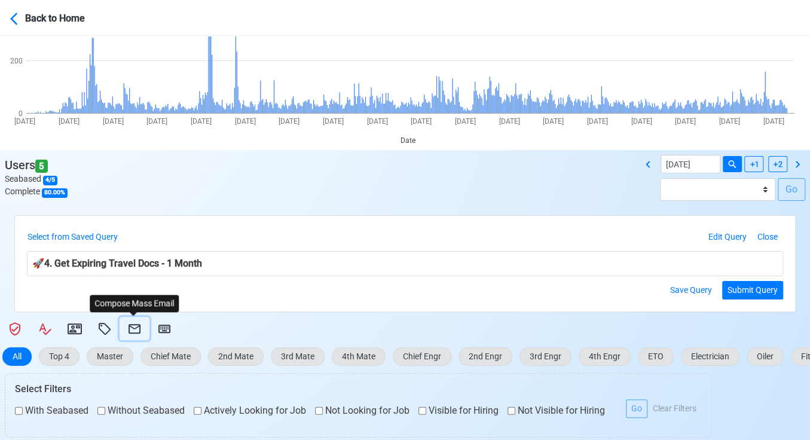
click at [137, 329] on icon at bounding box center [134, 329] width 14 height 14
select select "d-3e71907ffd064a39999872a824aaf79a"
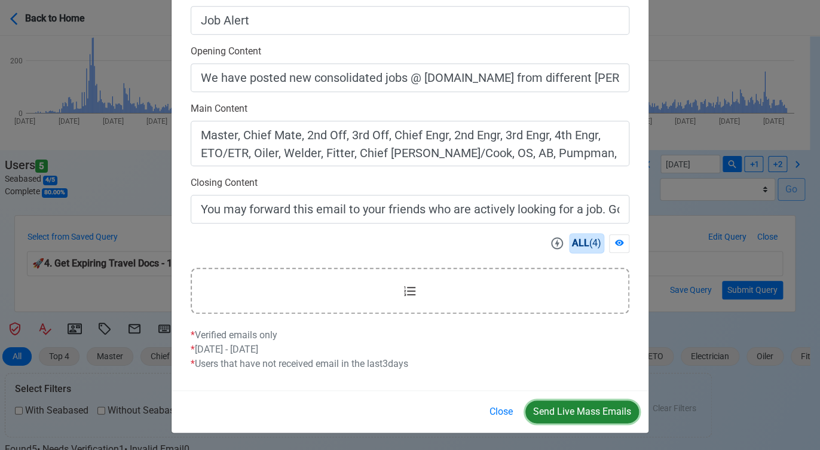
click at [566, 408] on button "Send Live Mass Emails" at bounding box center [582, 411] width 114 height 23
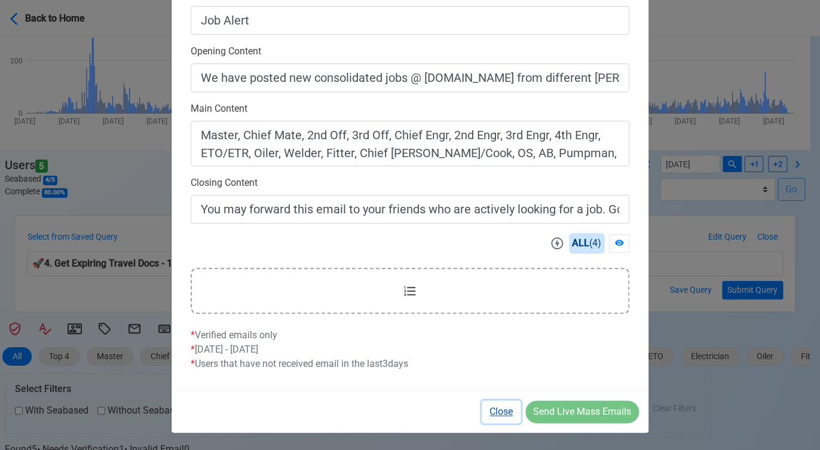
click at [506, 412] on button "Close" at bounding box center [501, 411] width 39 height 23
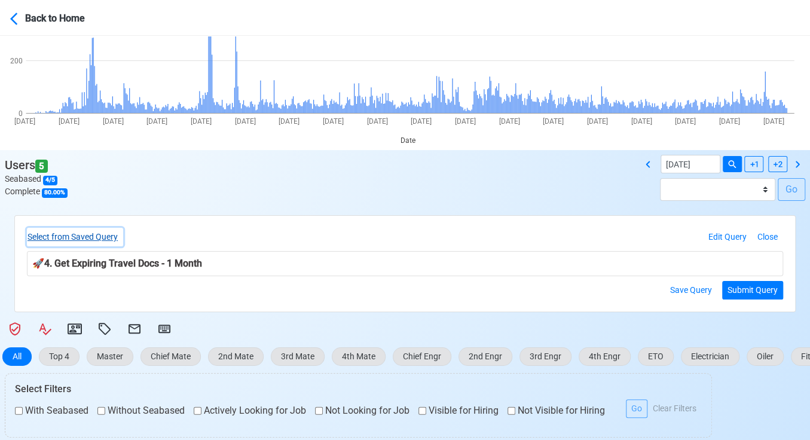
click at [77, 234] on button "Select from Saved Query" at bounding box center [75, 237] width 96 height 19
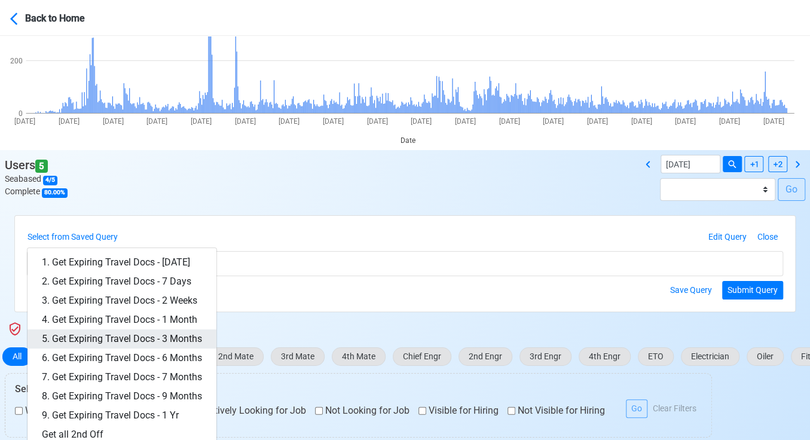
click at [182, 335] on link "5. Get Expiring Travel Docs - 3 Months" at bounding box center [121, 338] width 189 height 19
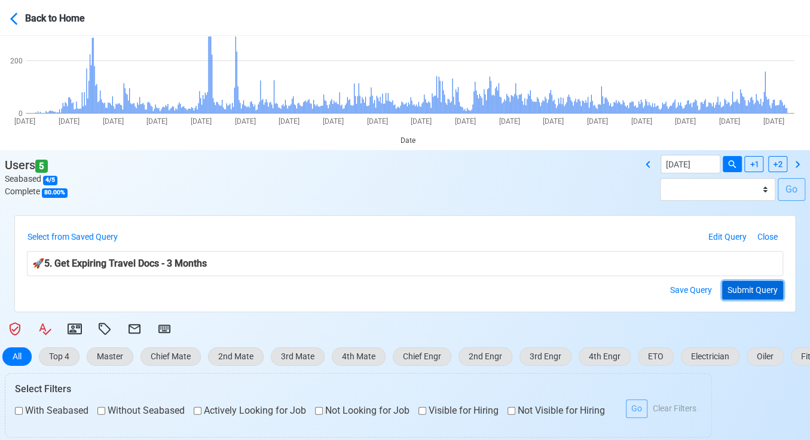
click at [749, 289] on button "Submit Query" at bounding box center [752, 290] width 61 height 19
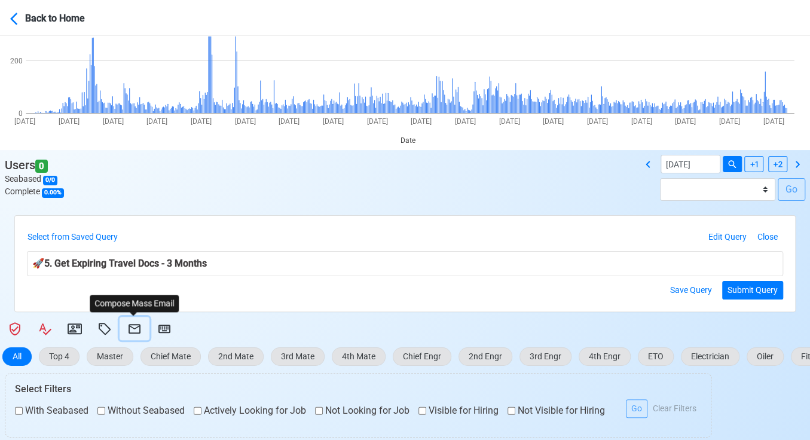
click at [134, 326] on icon at bounding box center [134, 329] width 14 height 14
select select "d-3e71907ffd064a39999872a824aaf79a"
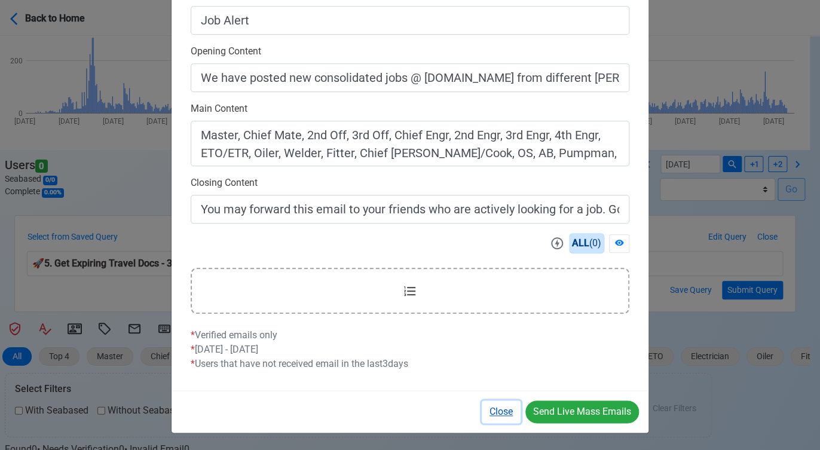
click at [502, 411] on button "Close" at bounding box center [501, 411] width 39 height 23
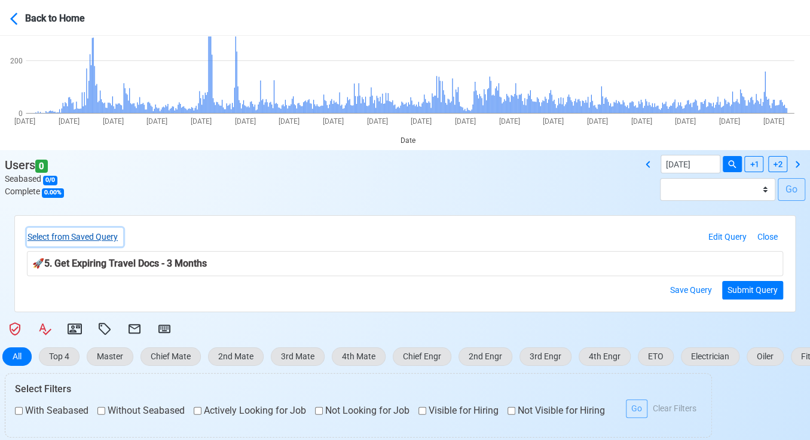
click at [81, 234] on button "Select from Saved Query" at bounding box center [75, 237] width 96 height 19
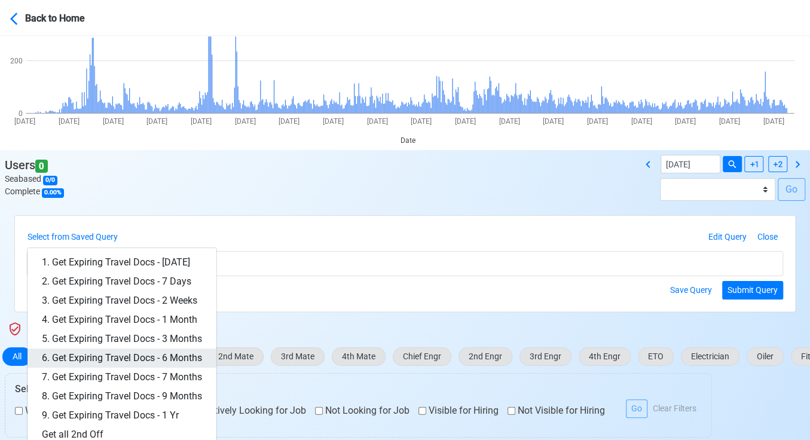
click at [183, 354] on link "6. Get Expiring Travel Docs - 6 Months" at bounding box center [121, 357] width 189 height 19
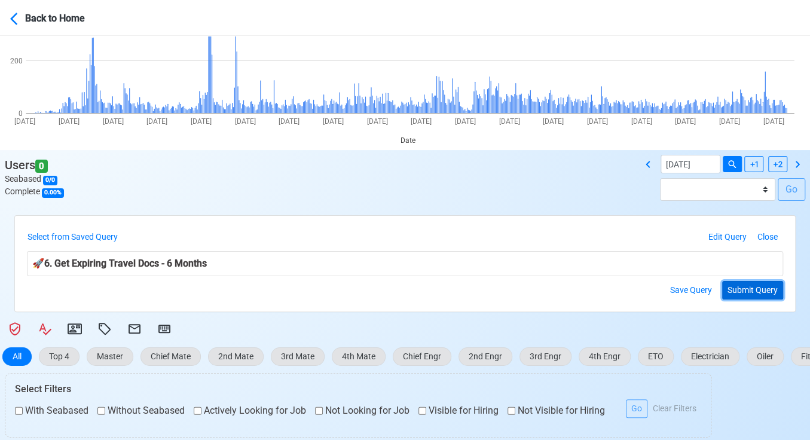
click at [741, 291] on button "Submit Query" at bounding box center [752, 290] width 61 height 19
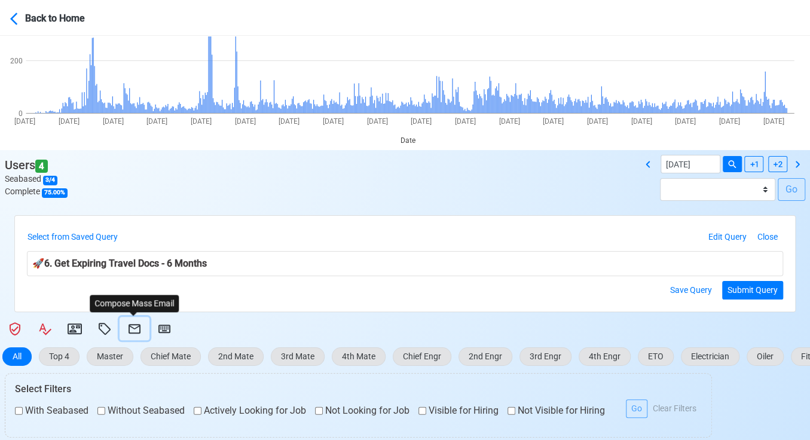
click at [134, 326] on icon at bounding box center [134, 329] width 14 height 14
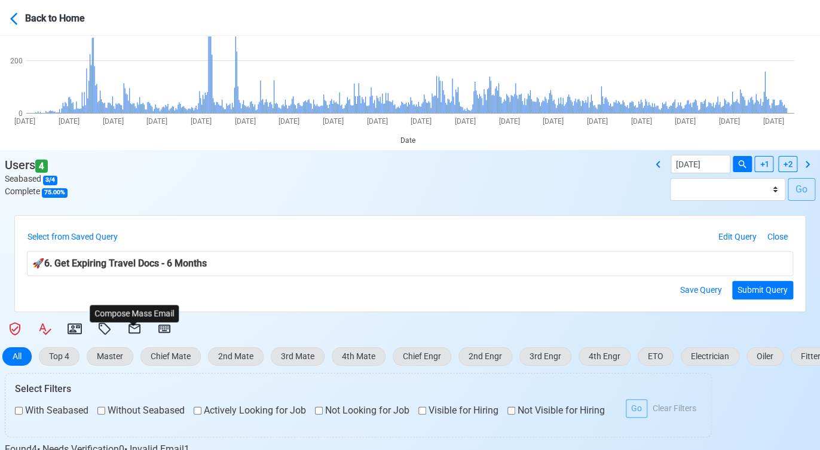
select select "d-3e71907ffd064a39999872a824aaf79a"
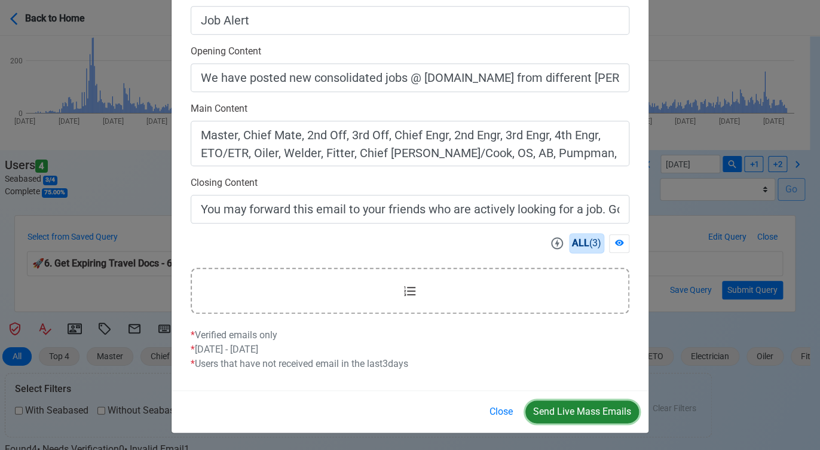
click at [561, 409] on button "Send Live Mass Emails" at bounding box center [582, 411] width 114 height 23
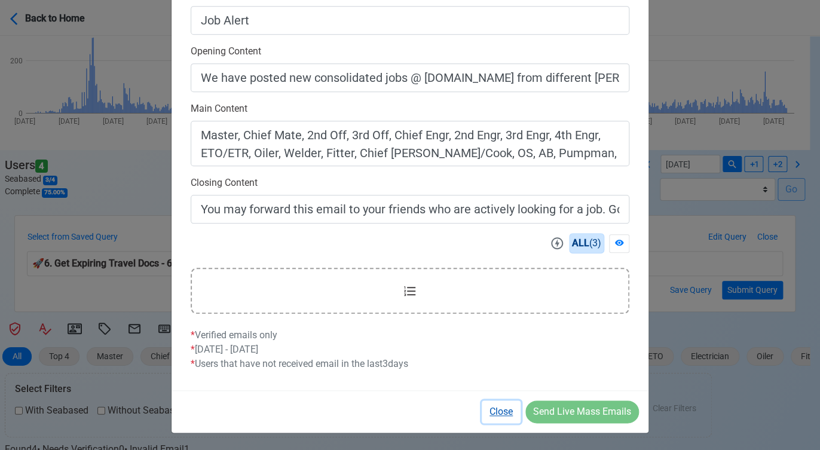
click at [504, 411] on button "Close" at bounding box center [501, 411] width 39 height 23
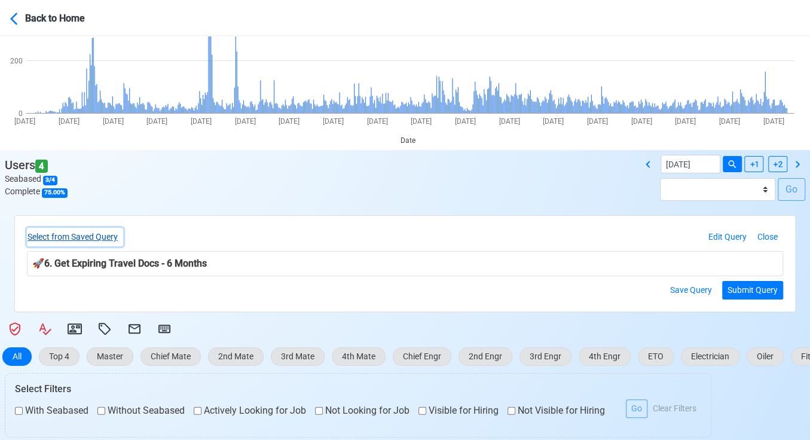
click at [105, 237] on button "Select from Saved Query" at bounding box center [75, 237] width 96 height 19
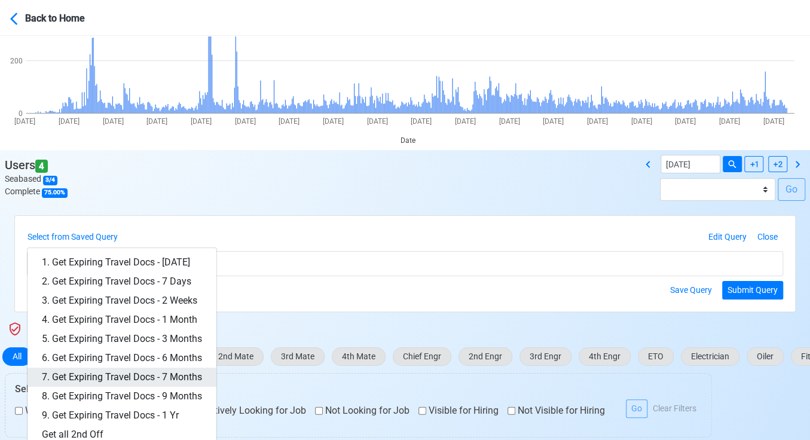
click at [181, 372] on link "7. Get Expiring Travel Docs - 7 Months" at bounding box center [121, 377] width 189 height 19
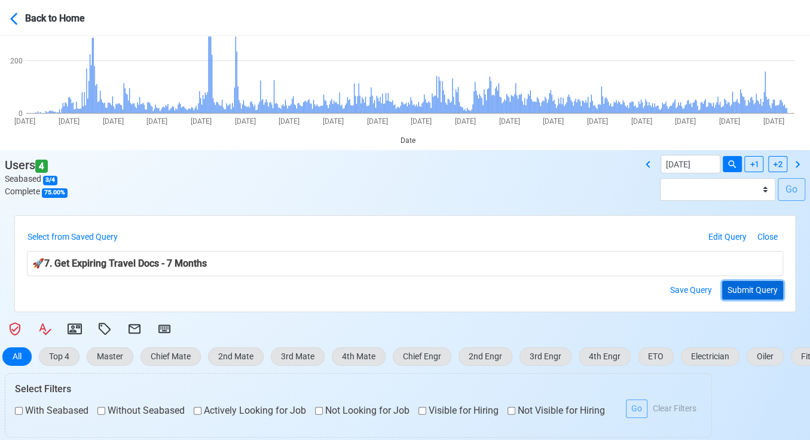
click at [756, 291] on button "Submit Query" at bounding box center [752, 290] width 61 height 19
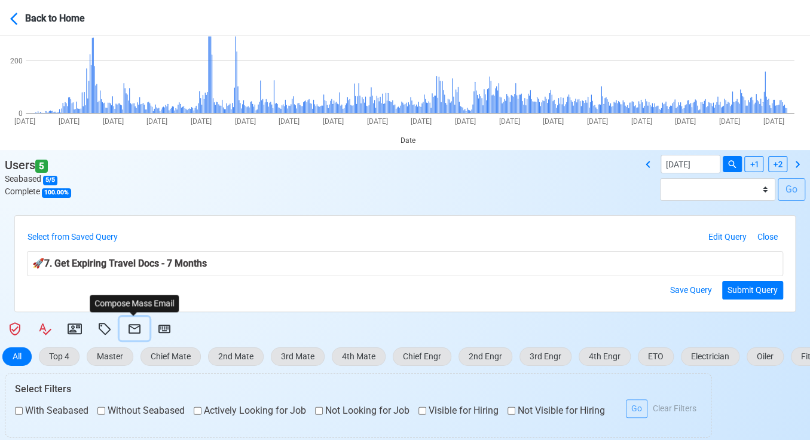
click at [134, 325] on icon at bounding box center [134, 329] width 14 height 14
select select "d-3e71907ffd064a39999872a824aaf79a"
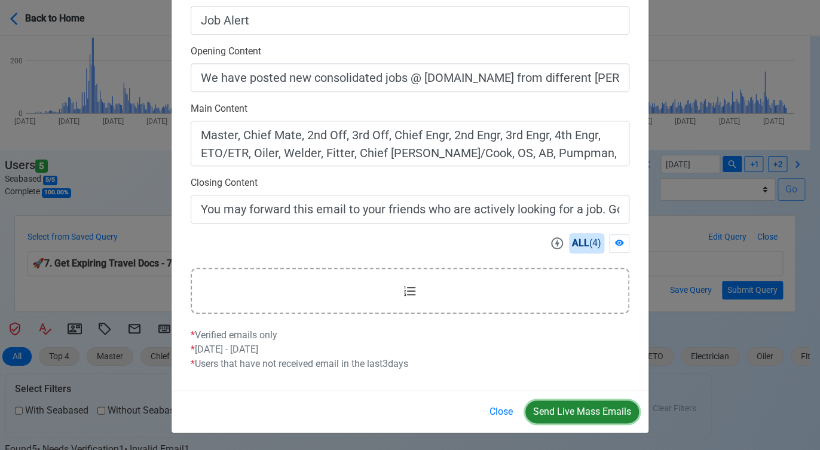
click at [571, 408] on button "Send Live Mass Emails" at bounding box center [582, 411] width 114 height 23
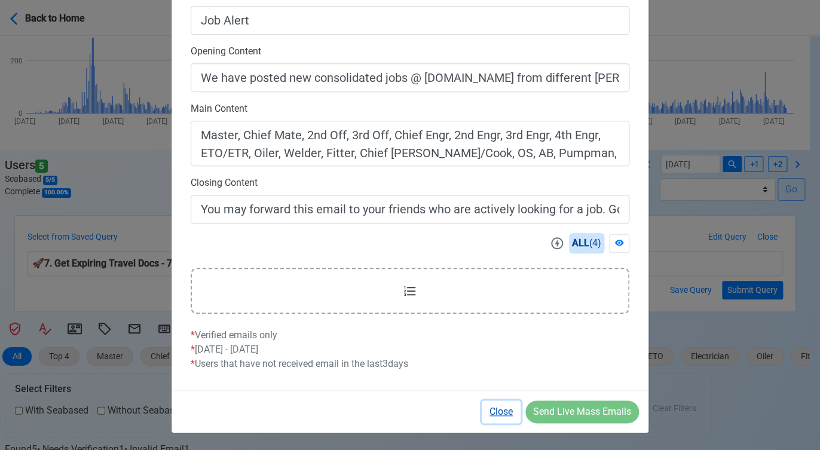
click at [507, 411] on button "Close" at bounding box center [501, 411] width 39 height 23
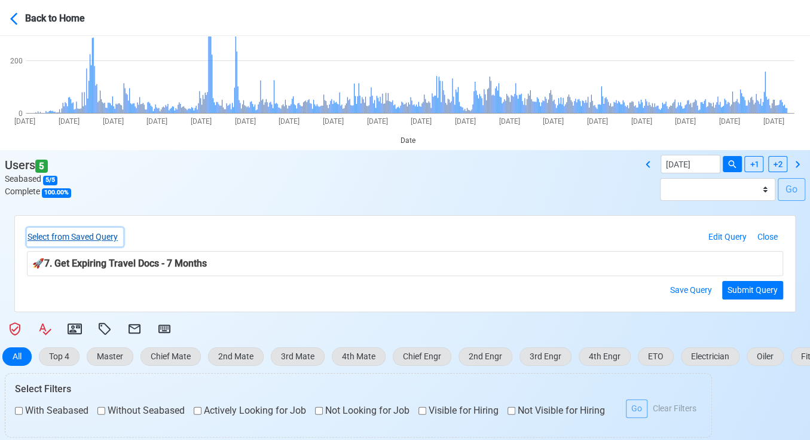
click at [106, 237] on button "Select from Saved Query" at bounding box center [75, 237] width 96 height 19
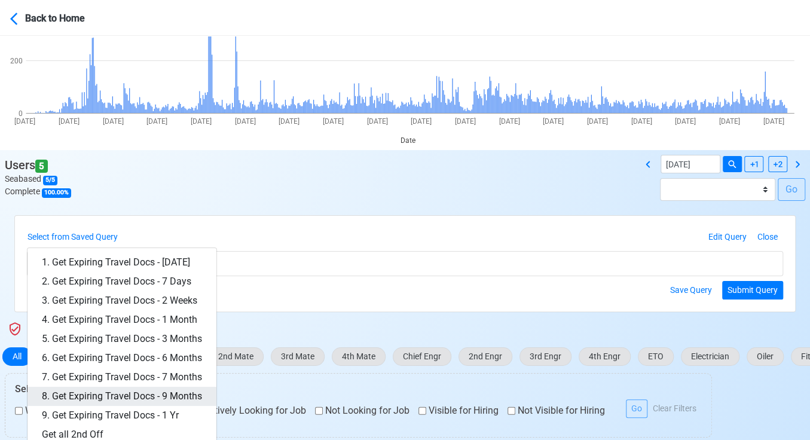
click at [161, 387] on link "8. Get Expiring Travel Docs - 9 Months" at bounding box center [121, 396] width 189 height 19
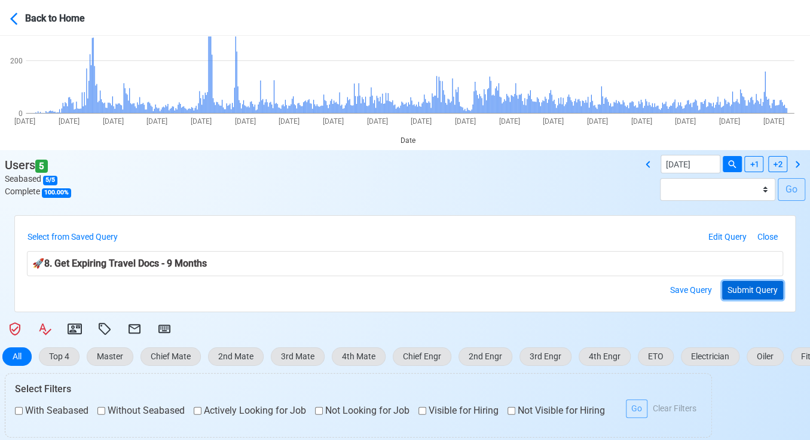
click at [739, 287] on button "Submit Query" at bounding box center [752, 290] width 61 height 19
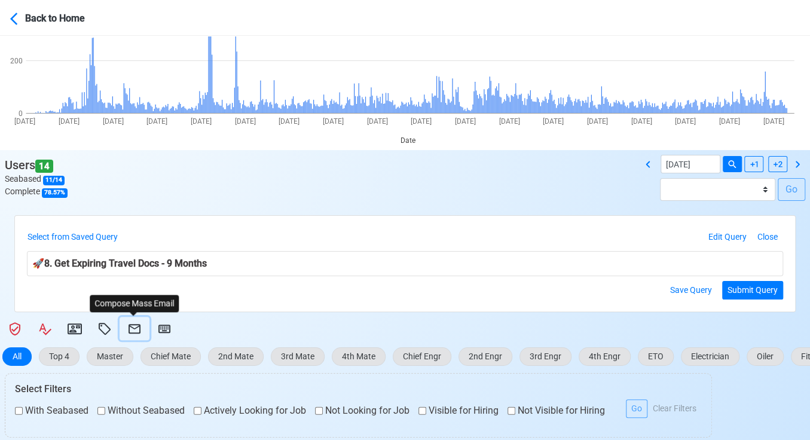
click at [131, 326] on icon at bounding box center [135, 329] width 12 height 10
select select "d-3e71907ffd064a39999872a824aaf79a"
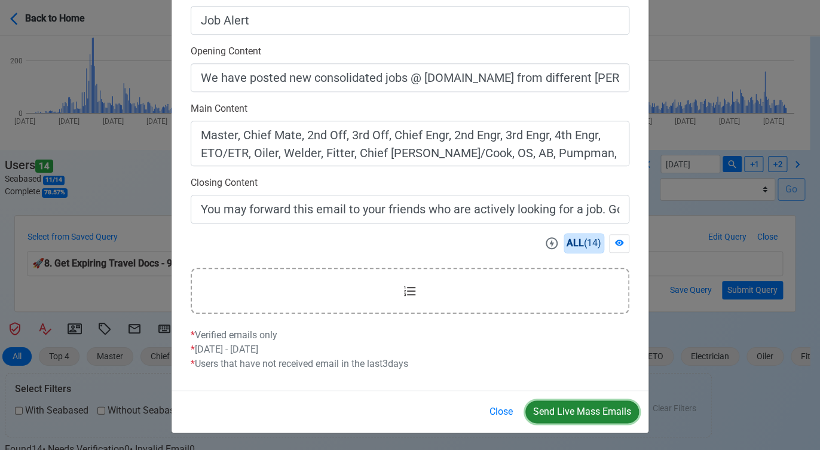
click at [558, 410] on button "Send Live Mass Emails" at bounding box center [582, 411] width 114 height 23
click at [503, 410] on button "Close" at bounding box center [501, 411] width 39 height 23
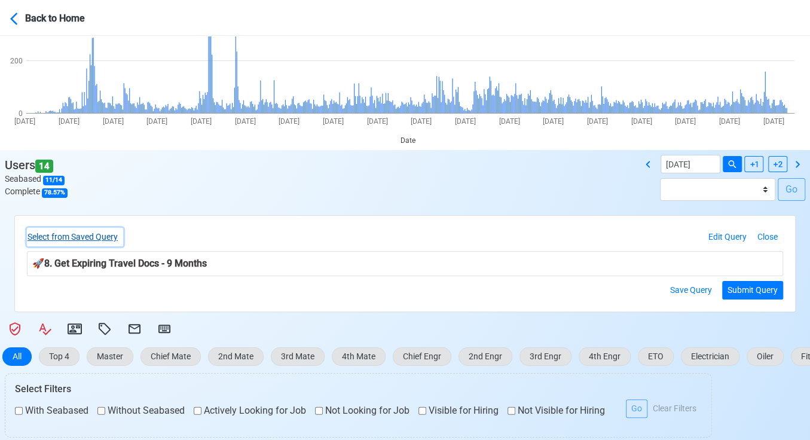
click at [102, 237] on button "Select from Saved Query" at bounding box center [75, 237] width 96 height 19
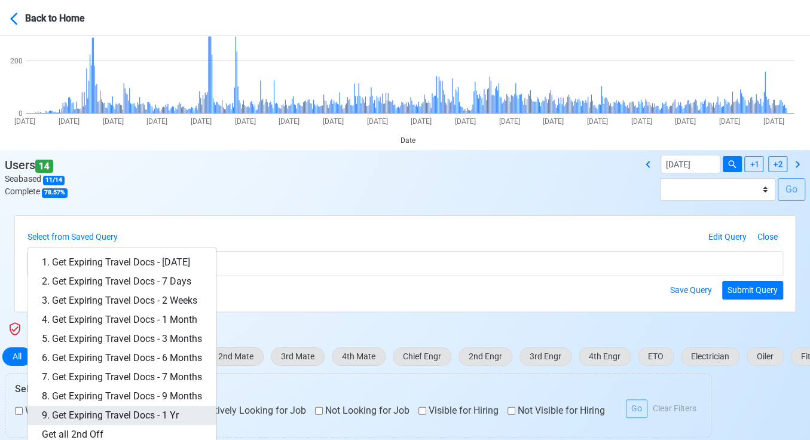
click at [162, 415] on link "9. Get Expiring Travel Docs - 1 Yr" at bounding box center [121, 415] width 189 height 19
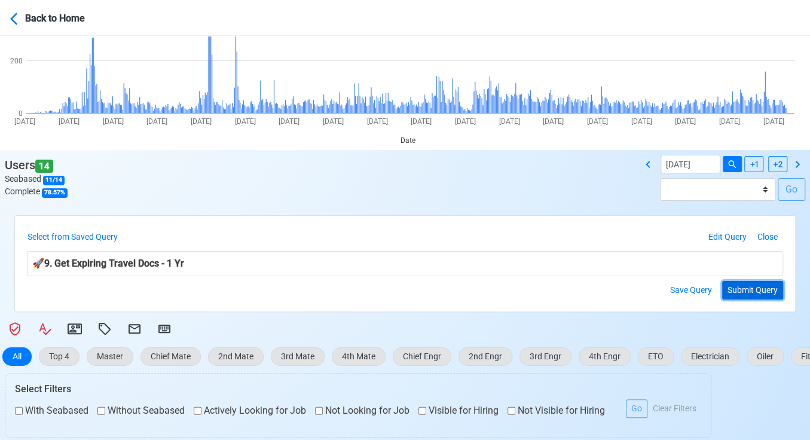
click at [745, 291] on button "Submit Query" at bounding box center [752, 290] width 61 height 19
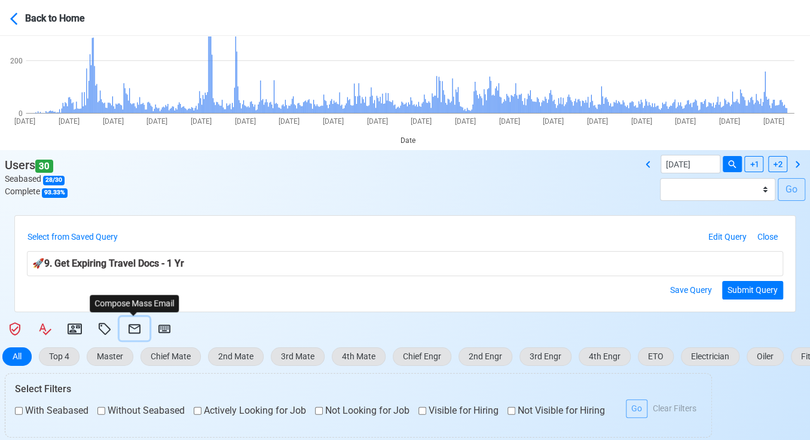
click at [136, 325] on icon at bounding box center [134, 329] width 14 height 14
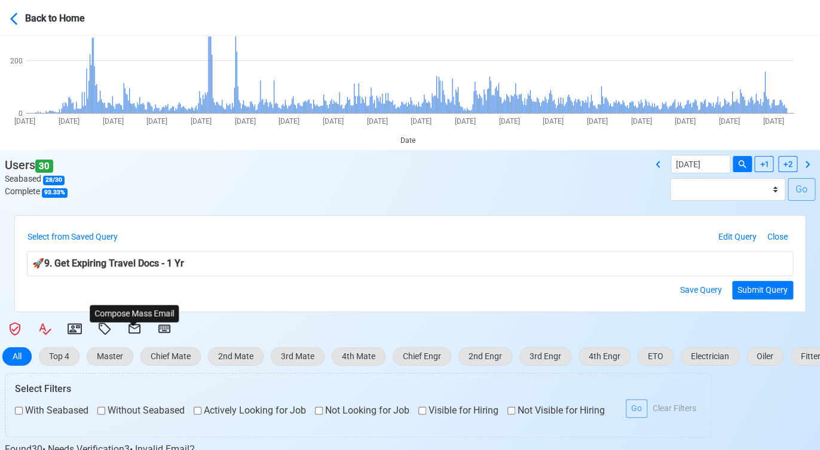
select select "d-3e71907ffd064a39999872a824aaf79a"
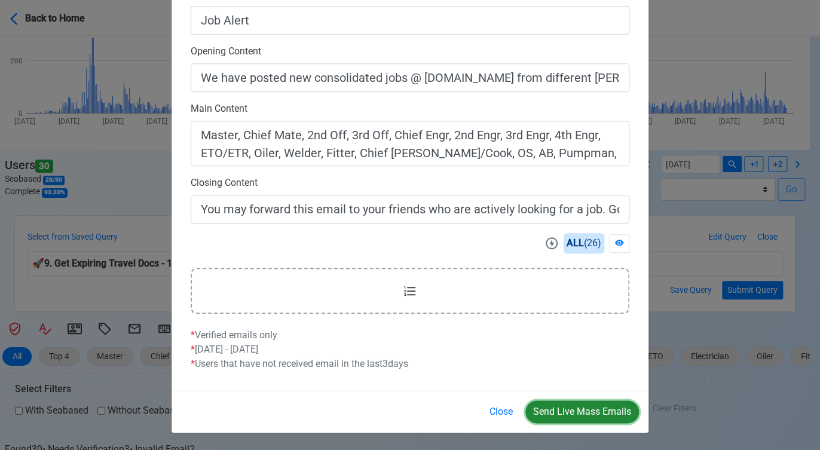
click at [569, 411] on button "Send Live Mass Emails" at bounding box center [582, 411] width 114 height 23
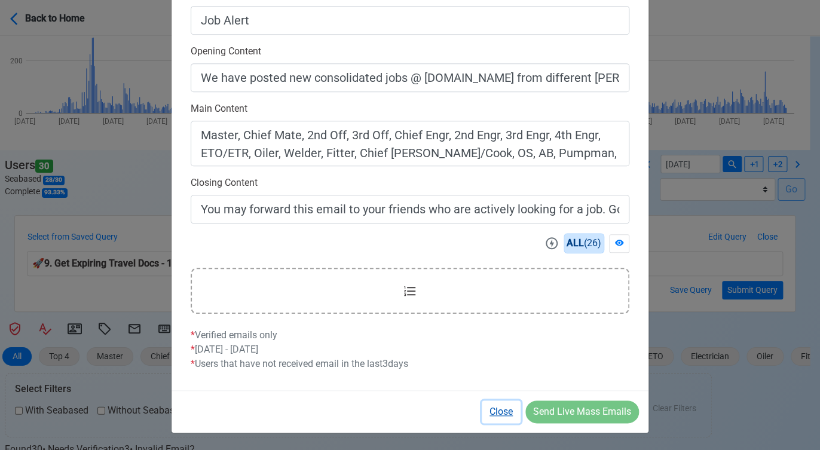
click at [503, 411] on button "Close" at bounding box center [501, 411] width 39 height 23
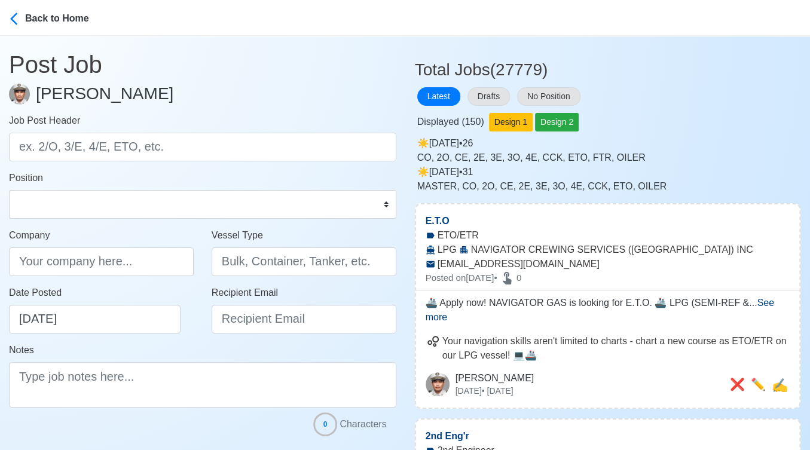
click at [718, 137] on div "☀️️ Sat Oct 04 2025 • 26 CO, 2O, CE, 2E, 3E, 3O, 4E, CCK, ETO, FTR, OILER" at bounding box center [609, 150] width 384 height 29
click at [482, 96] on button "Drafts" at bounding box center [488, 96] width 42 height 19
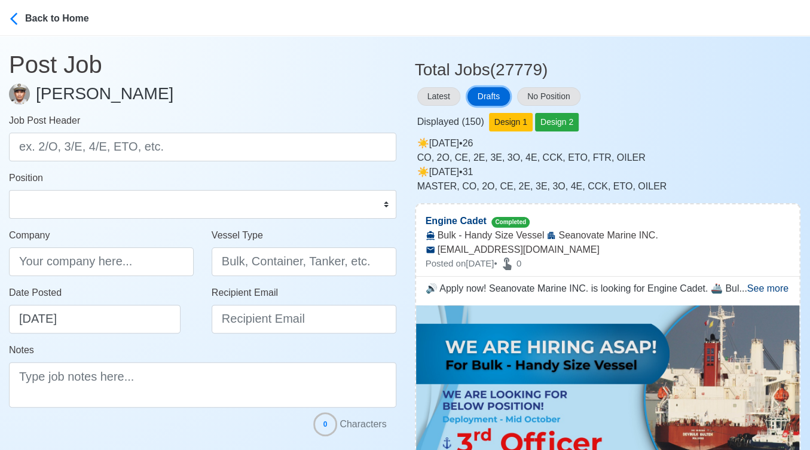
click at [489, 96] on button "Drafts" at bounding box center [488, 96] width 42 height 19
click at [654, 103] on div "Latest Drafts No Position" at bounding box center [608, 96] width 386 height 23
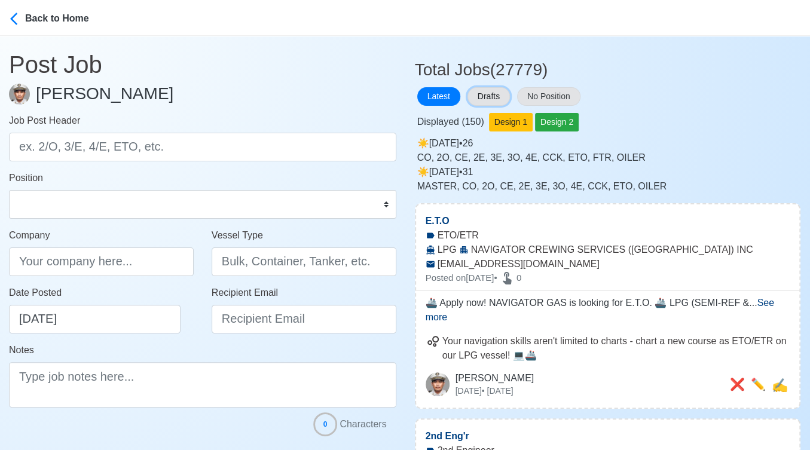
click at [487, 95] on button "Drafts" at bounding box center [488, 96] width 42 height 19
click at [490, 95] on button "Drafts" at bounding box center [488, 96] width 42 height 19
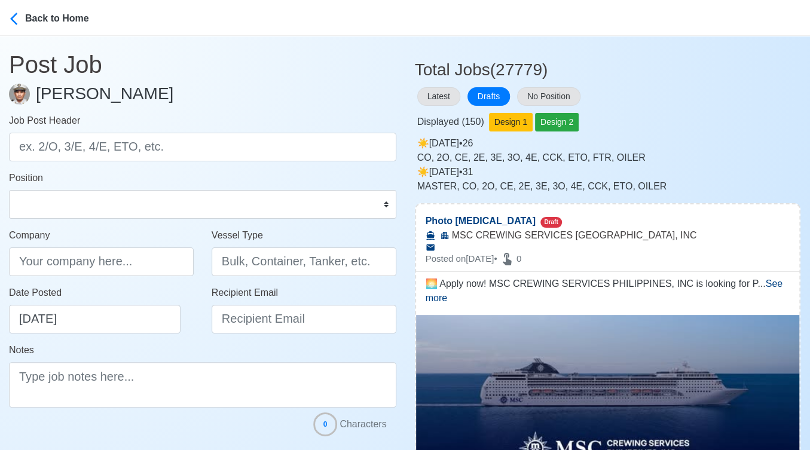
click at [713, 154] on div "CO, 2O, CE, 2E, 3E, 3O, 4E, CCK, ETO, FTR, OILER" at bounding box center [609, 158] width 384 height 14
click at [669, 108] on div "Displayed ( 150 ) Design 1 Design 2" at bounding box center [608, 119] width 386 height 23
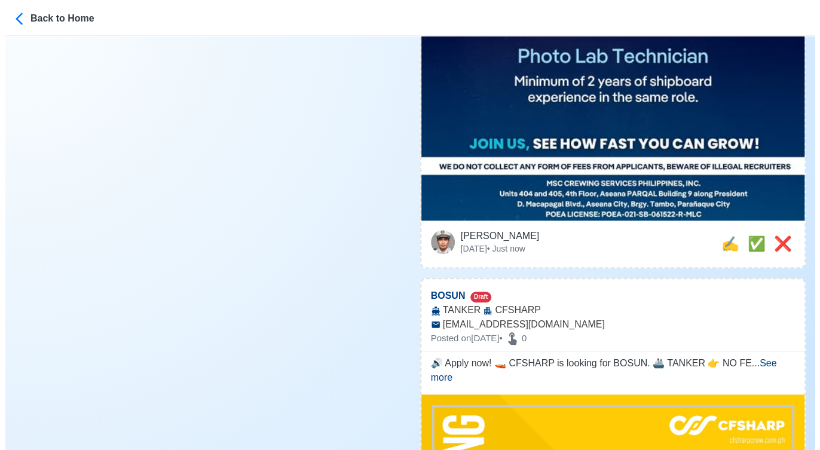
scroll to position [531, 0]
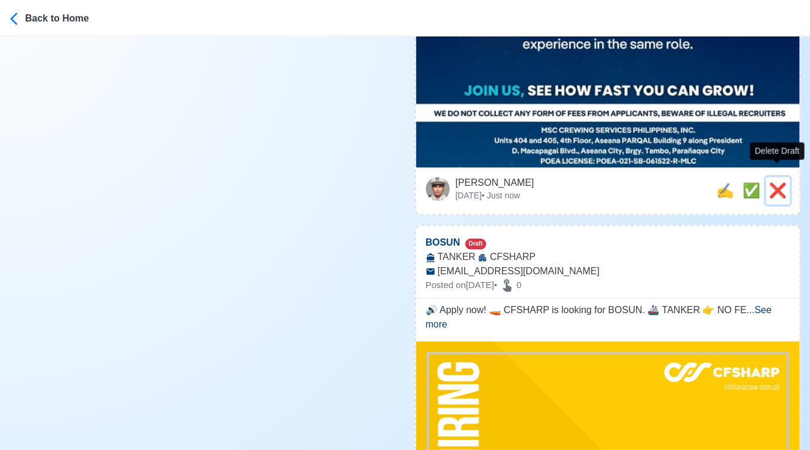
click at [776, 183] on span "❌" at bounding box center [778, 190] width 18 height 16
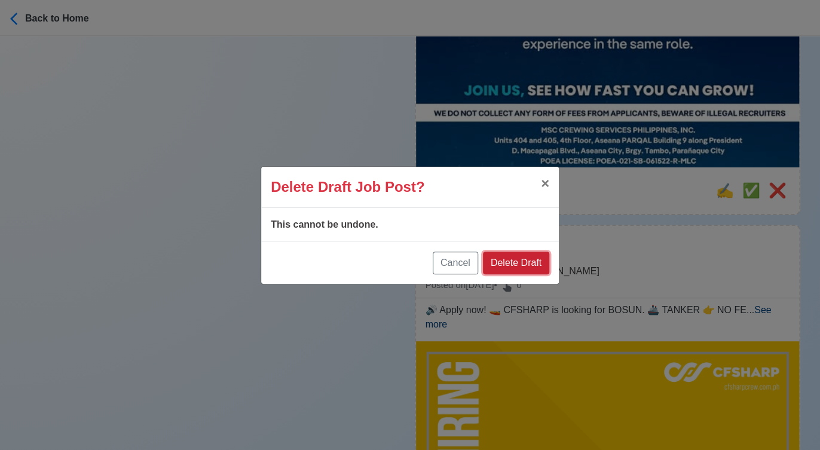
click at [531, 268] on button "Delete Draft" at bounding box center [516, 263] width 66 height 23
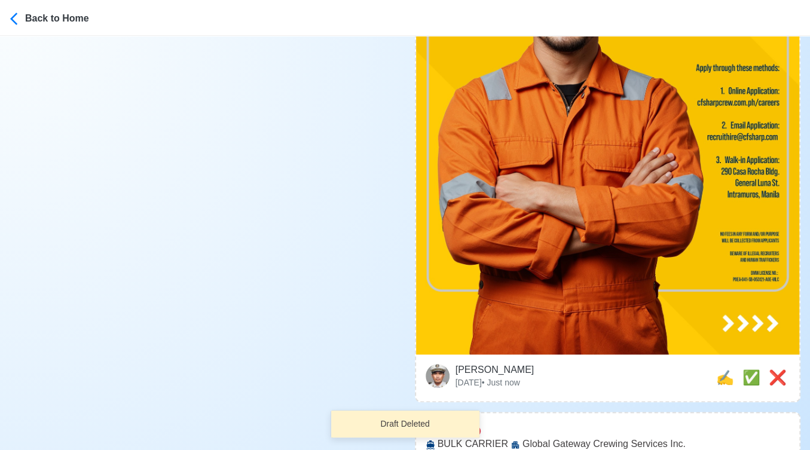
scroll to position [598, 0]
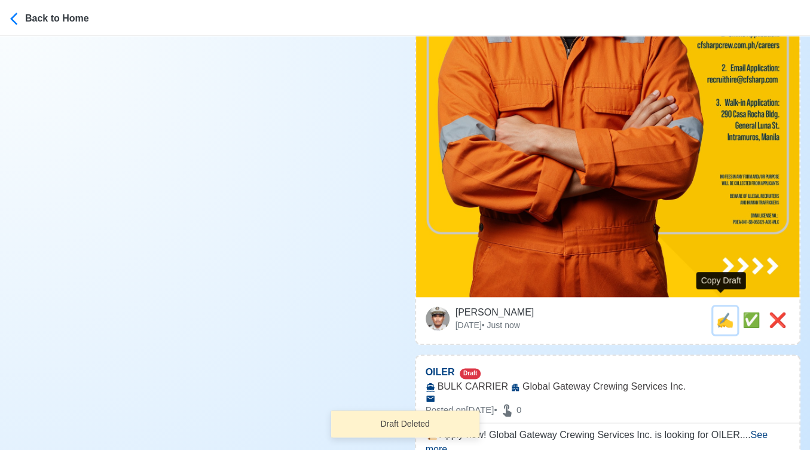
click at [719, 312] on span "✍️" at bounding box center [725, 320] width 18 height 16
type input "BOSUN"
type input "CFSHARP"
type input "TANKER"
type input "[EMAIL_ADDRESS][DOMAIN_NAME]"
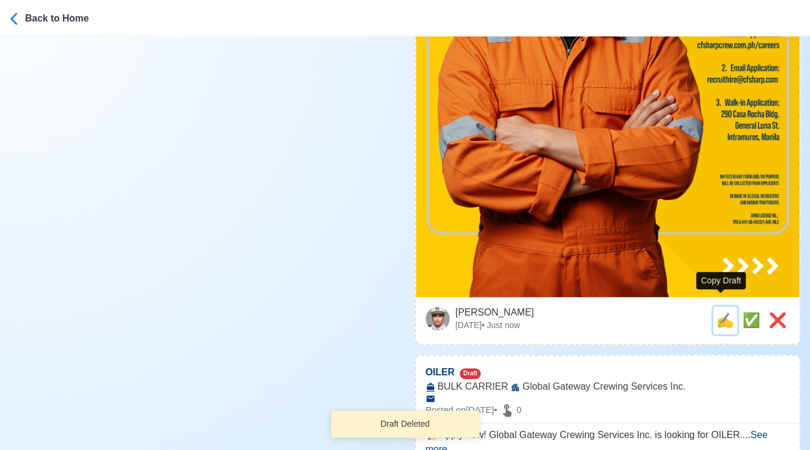
type textarea "🔊 Apply now! 🚤 CFSHARP is looking for BOSUN. 🚢 TANKER 👉 NO FEES IN ANY FORM AND…"
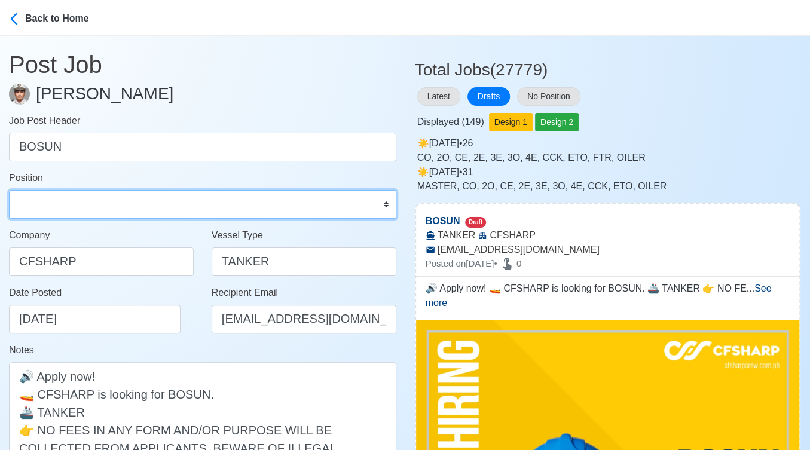
drag, startPoint x: 192, startPoint y: 211, endPoint x: 186, endPoint y: 191, distance: 21.2
click at [192, 211] on select "Master Chief Officer 2nd Officer 3rd Officer Junior Officer Chief Engineer 2nd …" at bounding box center [202, 204] width 387 height 29
select select "Bosun"
click at [9, 190] on select "Master Chief Officer 2nd Officer 3rd Officer Junior Officer Chief Engineer 2nd …" at bounding box center [202, 204] width 387 height 29
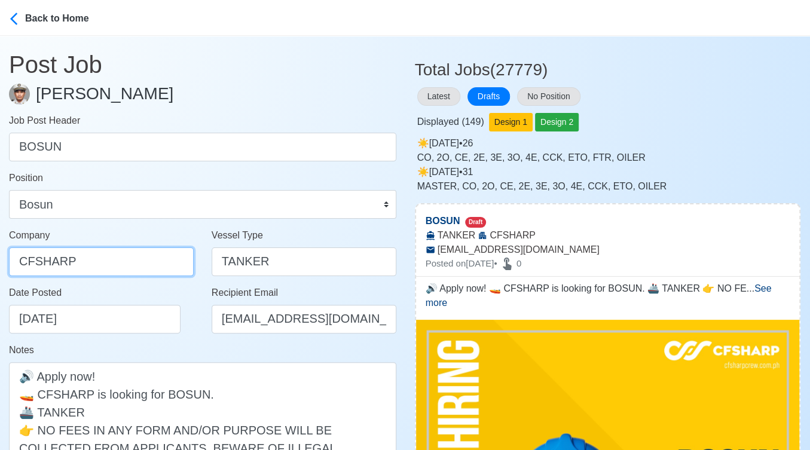
click at [117, 267] on input "CFSHARP" at bounding box center [101, 261] width 185 height 29
type input "[PERSON_NAME] CREW MANAGEMENT INC"
click at [169, 351] on div "Notes 🔊 Apply now! 🚤 CFSHARP is looking for BOSUN. 🚢 TANKER 👉 NO FEES IN ANY FO…" at bounding box center [202, 429] width 387 height 172
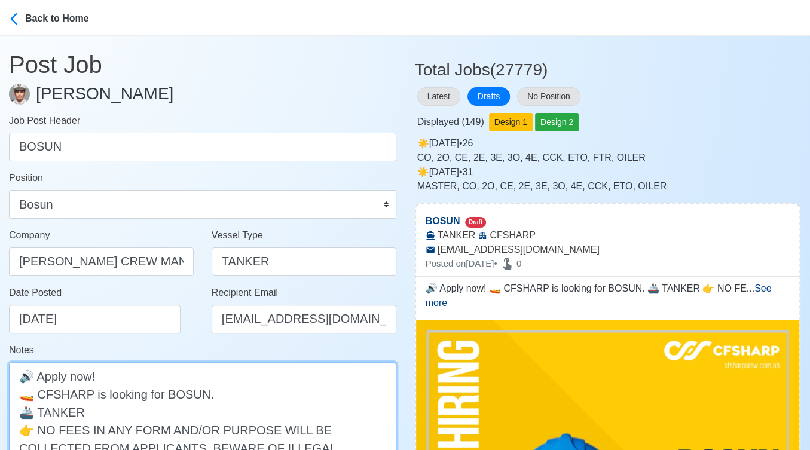
click at [52, 392] on textarea "🔊 Apply now! 🚤 CFSHARP is looking for BOSUN. 🚢 TANKER 👉 NO FEES IN ANY FORM AND…" at bounding box center [202, 438] width 387 height 153
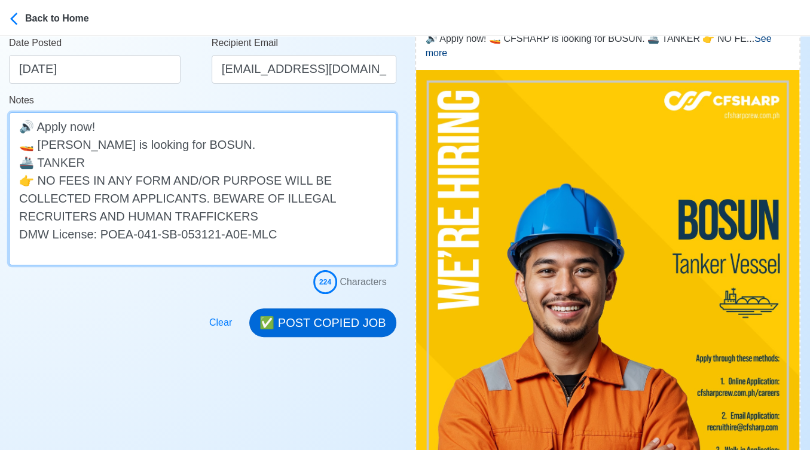
scroll to position [265, 0]
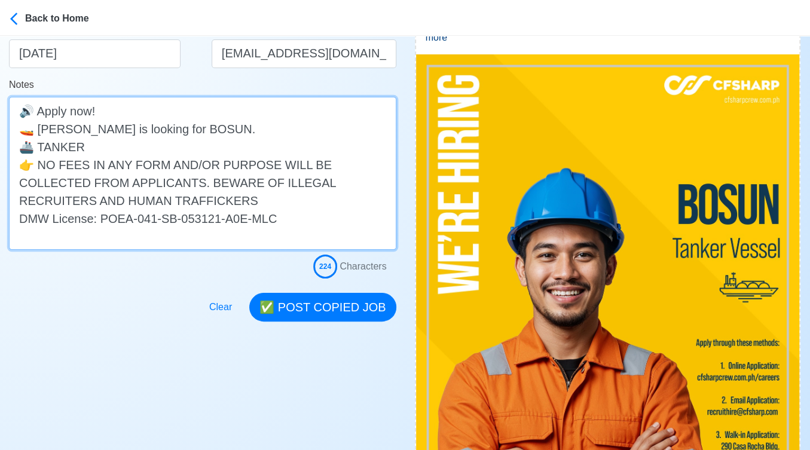
type textarea "🔊 Apply now! 🚤 CF SHARP is looking for BOSUN. 🚢 TANKER 👉 NO FEES IN ANY FORM AN…"
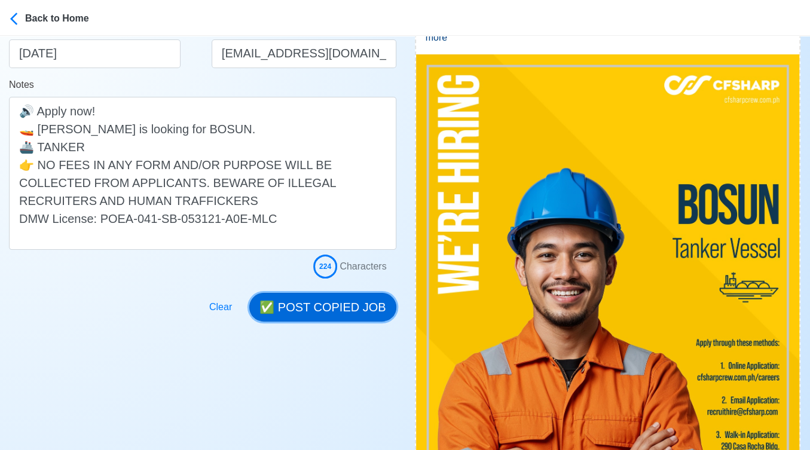
click at [338, 300] on button "✅ POST COPIED JOB" at bounding box center [322, 307] width 146 height 29
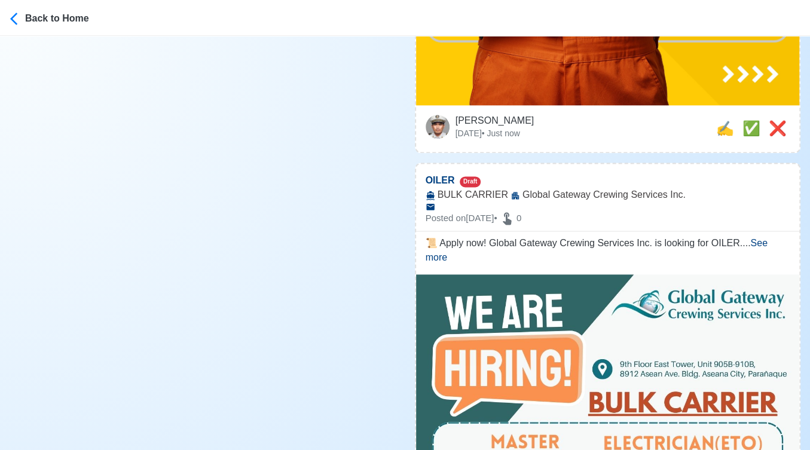
scroll to position [797, 0]
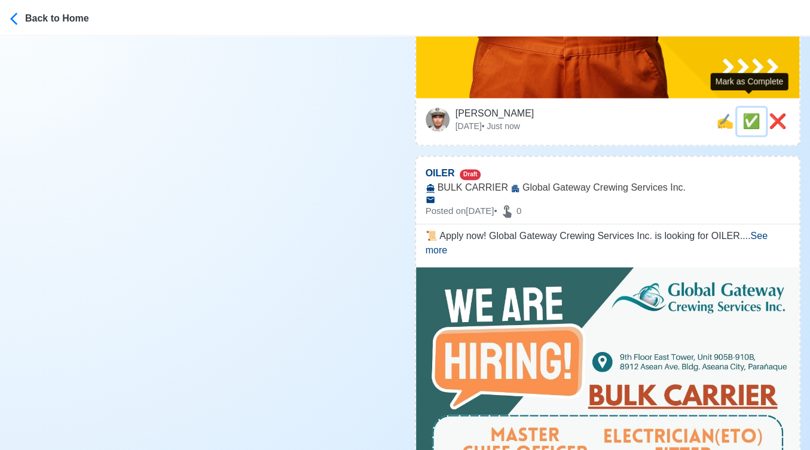
click at [749, 113] on span "✅" at bounding box center [751, 121] width 18 height 16
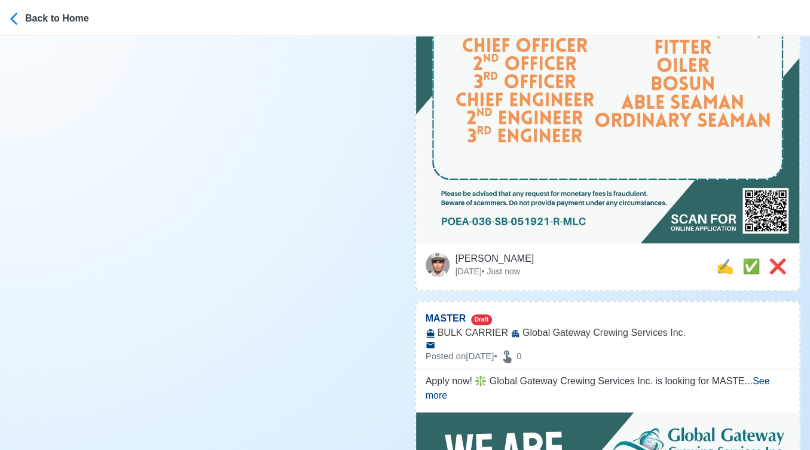
scroll to position [464, 0]
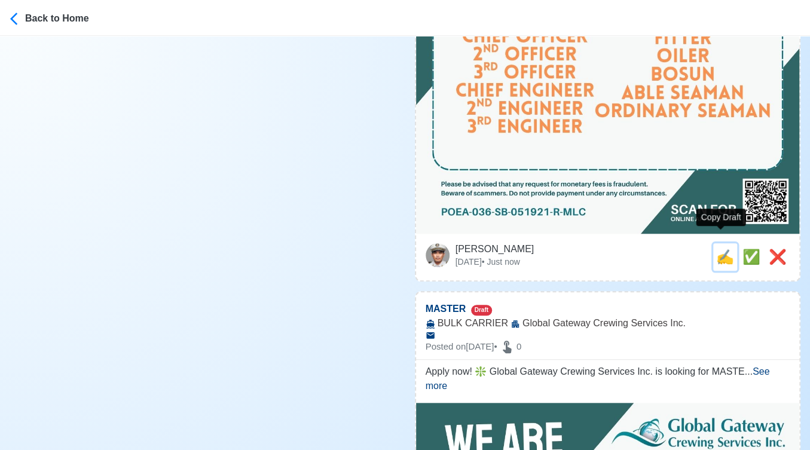
drag, startPoint x: 718, startPoint y: 240, endPoint x: 471, endPoint y: 241, distance: 247.5
click at [717, 249] on span "✍️" at bounding box center [725, 257] width 18 height 16
type input "OILER"
select select
type input "Global Gateway Crewing Services Inc."
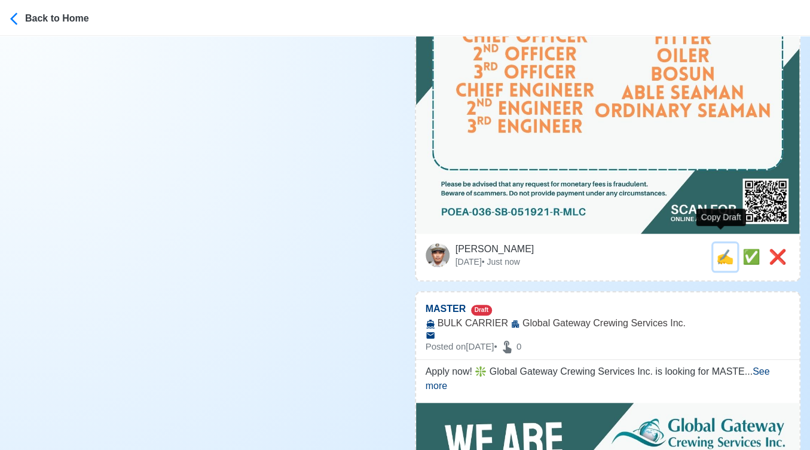
type input "BULK CARRIER"
type textarea "📜 Apply now! Global Gateway Crewing Services Inc. is looking for OILER. 🚢 BULK …"
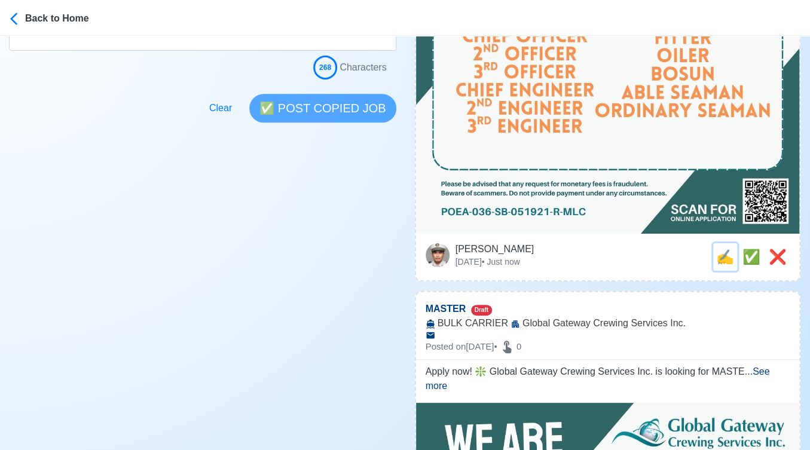
scroll to position [0, 0]
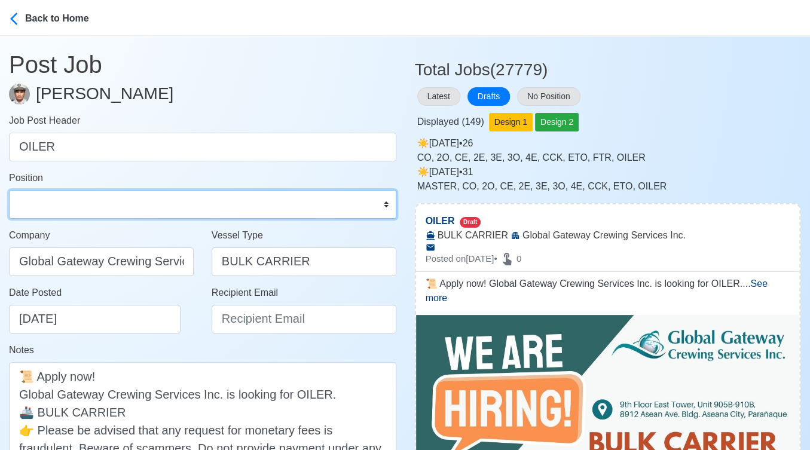
click at [92, 210] on select "Master Chief Officer 2nd Officer 3rd Officer Junior Officer Chief Engineer 2nd …" at bounding box center [202, 204] width 387 height 29
select select "Oiler"
click at [9, 190] on select "Master Chief Officer 2nd Officer 3rd Officer Junior Officer Chief Engineer 2nd …" at bounding box center [202, 204] width 387 height 29
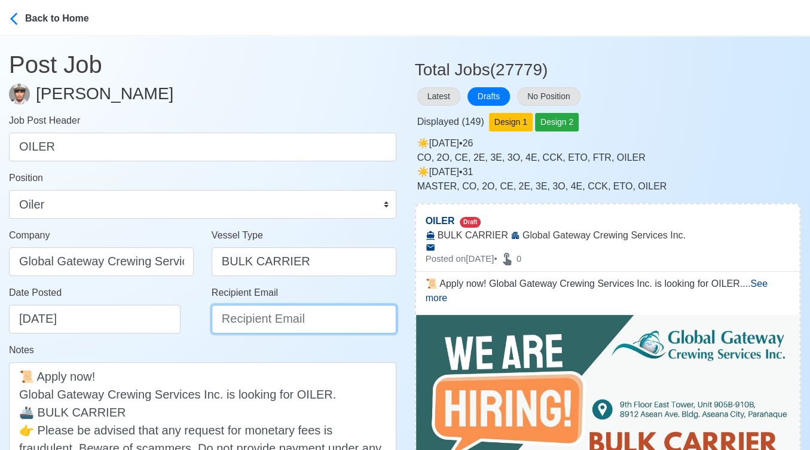
click at [231, 319] on input "Recipient Email" at bounding box center [304, 319] width 185 height 29
type input "o"
type input "[EMAIL_ADDRESS][DOMAIN_NAME]"
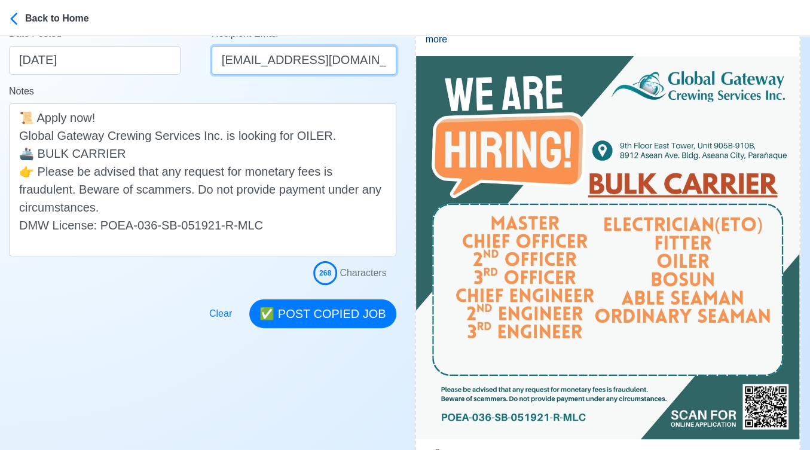
scroll to position [265, 0]
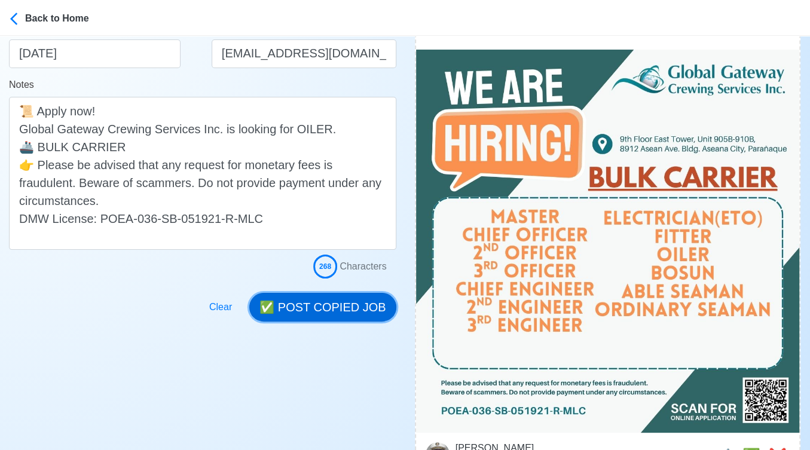
click at [337, 308] on button "✅ POST COPIED JOB" at bounding box center [322, 307] width 146 height 29
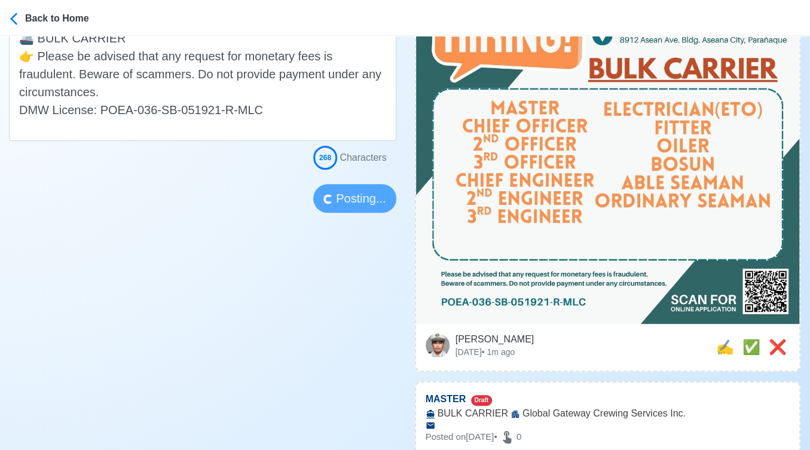
scroll to position [398, 0]
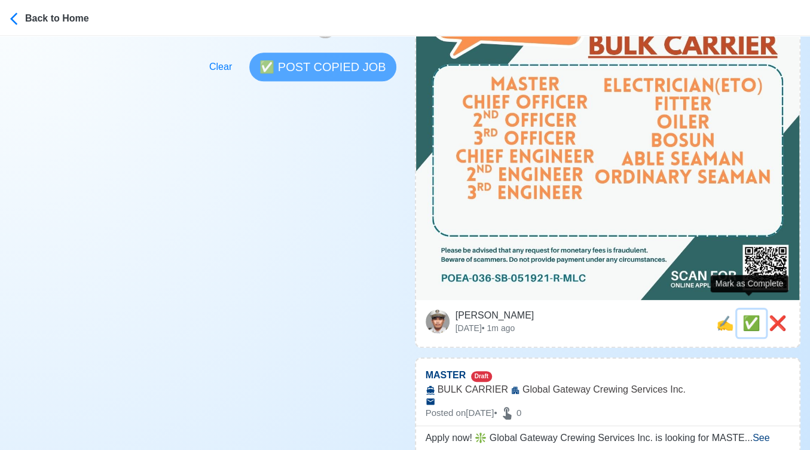
click at [742, 315] on span "✅" at bounding box center [751, 323] width 18 height 16
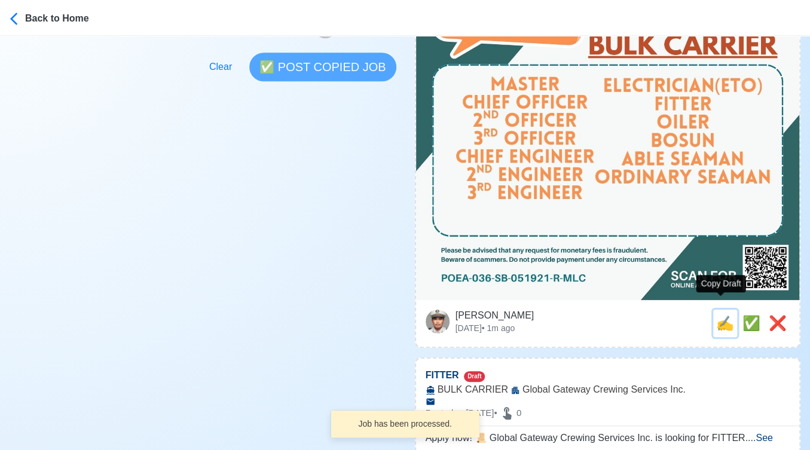
click at [716, 315] on span "✍️" at bounding box center [725, 323] width 18 height 16
type input "MASTER"
select select
type input "Global Gateway Crewing Services Inc."
type input "BULK CARRIER"
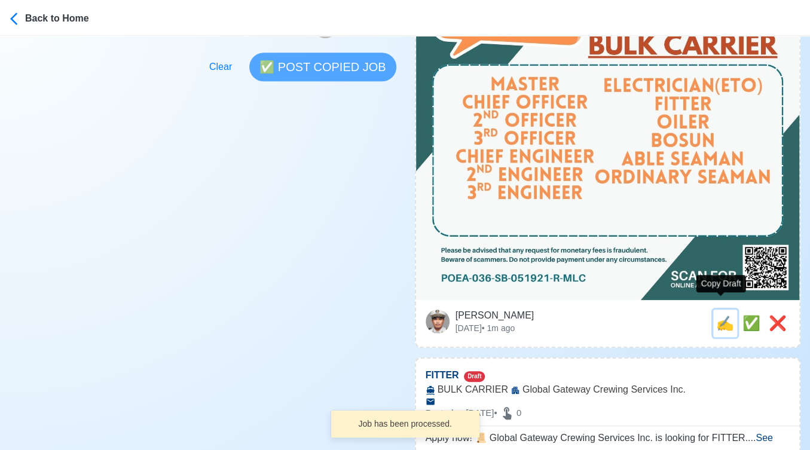
type textarea "Apply now! ❇️ Global Gateway Crewing Services Inc. is looking for MASTER. 🚢 BUL…"
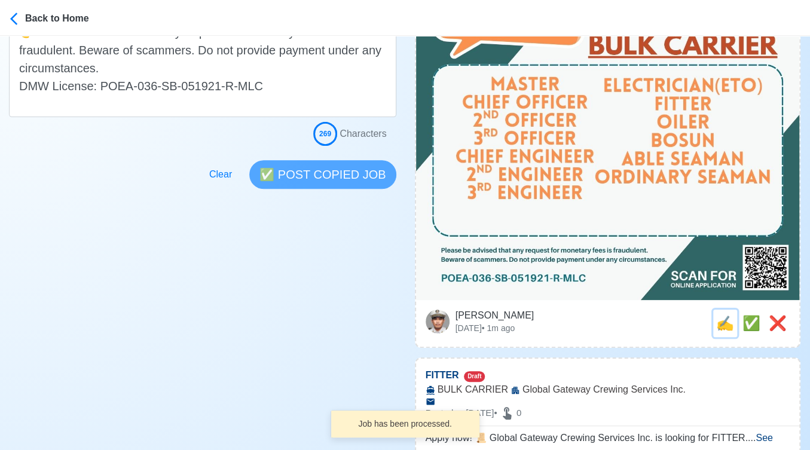
scroll to position [0, 0]
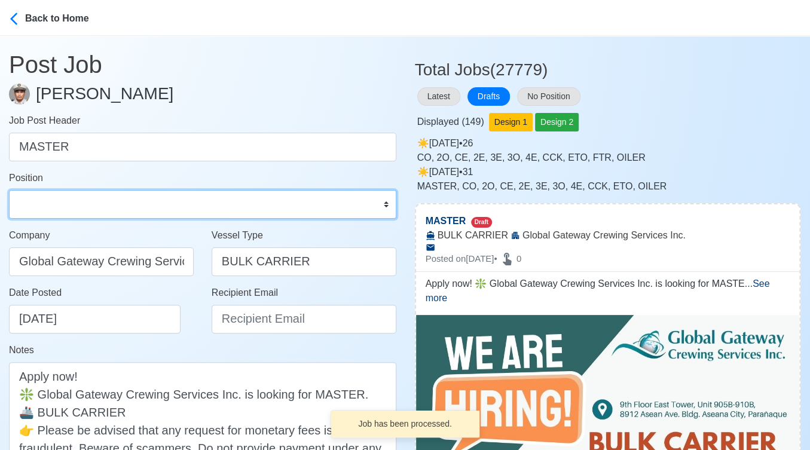
drag, startPoint x: 73, startPoint y: 210, endPoint x: 77, endPoint y: 189, distance: 20.6
click at [73, 210] on select "Master Chief Officer 2nd Officer 3rd Officer Junior Officer Chief Engineer 2nd …" at bounding box center [202, 204] width 387 height 29
select select "Master"
click at [9, 190] on select "Master Chief Officer 2nd Officer 3rd Officer Junior Officer Chief Engineer 2nd …" at bounding box center [202, 204] width 387 height 29
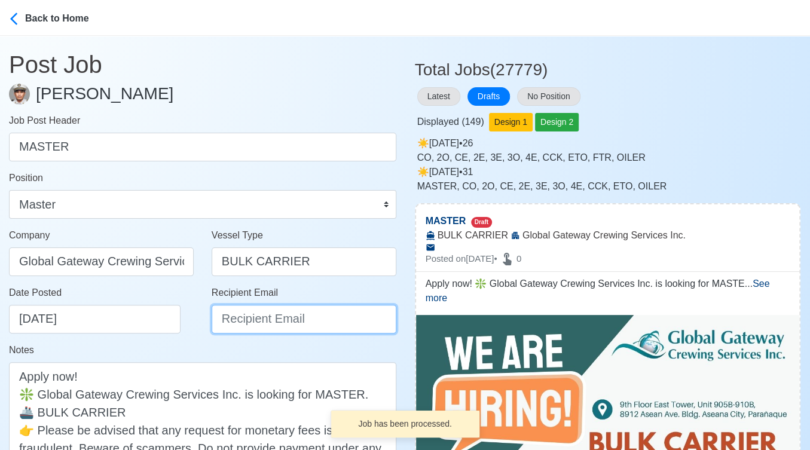
click at [257, 321] on input "Recipient Email" at bounding box center [304, 319] width 185 height 29
paste input "[EMAIL_ADDRESS][DOMAIN_NAME]"
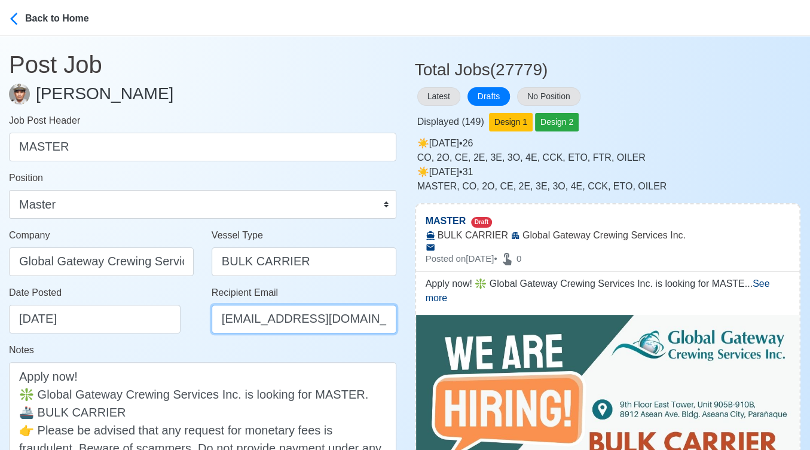
type input "[EMAIL_ADDRESS][DOMAIN_NAME]"
click at [185, 331] on div "Date Posted 10/06/2025" at bounding box center [104, 310] width 191 height 48
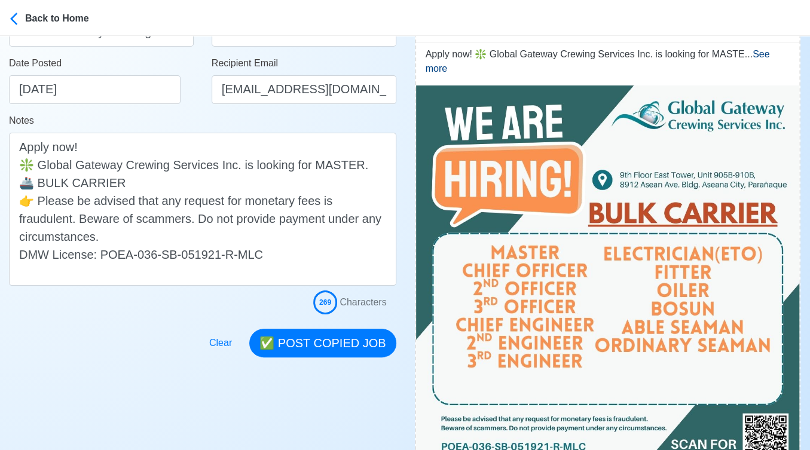
scroll to position [265, 0]
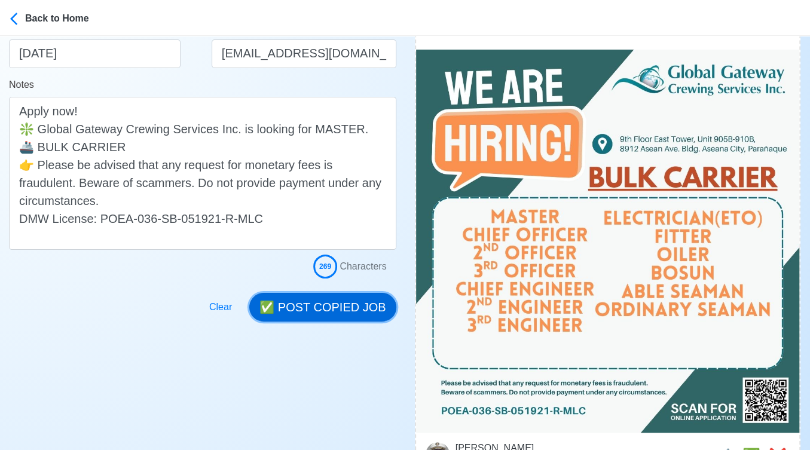
click at [323, 298] on button "✅ POST COPIED JOB" at bounding box center [322, 307] width 146 height 29
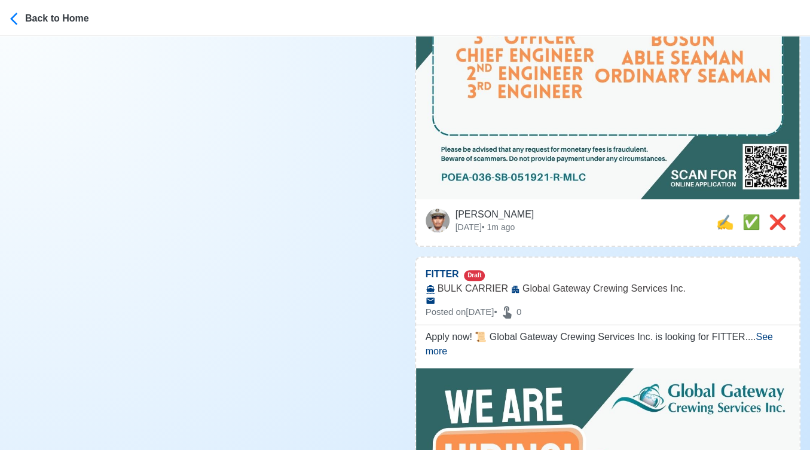
scroll to position [531, 0]
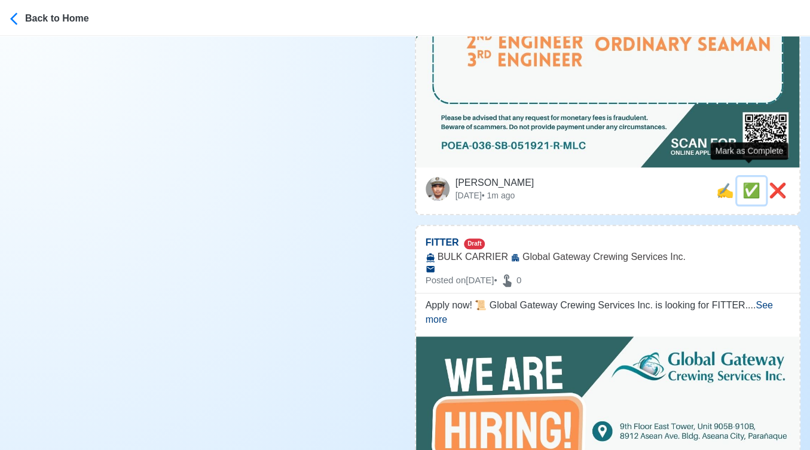
click at [747, 182] on span "✅" at bounding box center [751, 190] width 18 height 16
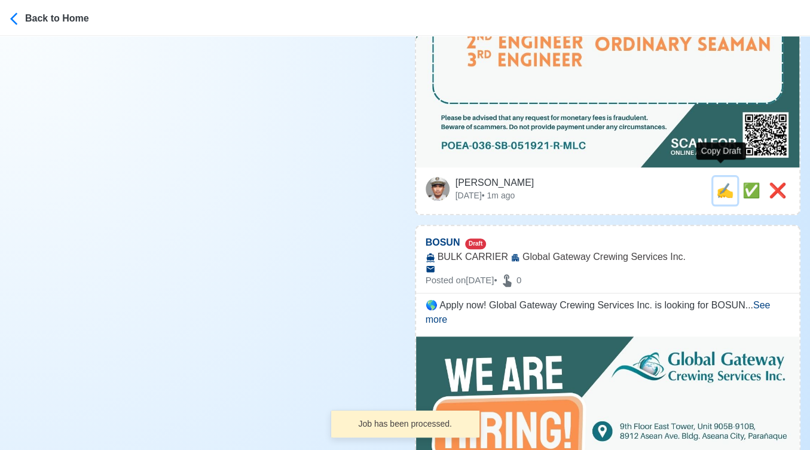
drag, startPoint x: 728, startPoint y: 178, endPoint x: 347, endPoint y: 177, distance: 380.8
click at [726, 182] on span "✍️" at bounding box center [725, 190] width 18 height 16
type input "FITTER"
select select
type input "Global Gateway Crewing Services Inc."
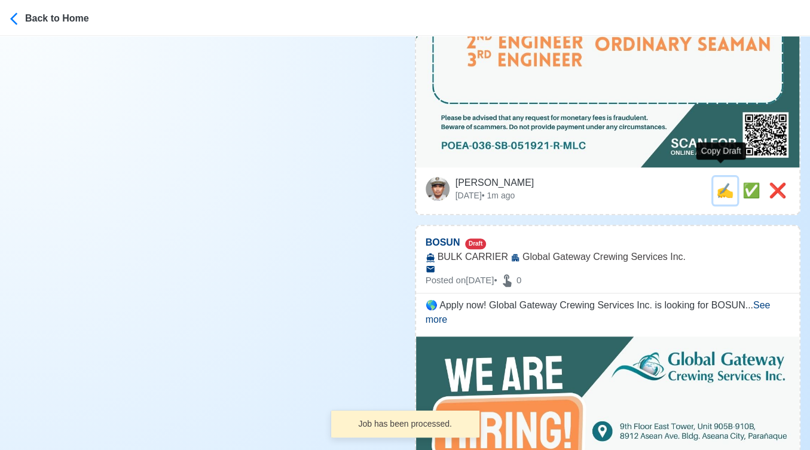
type input "BULK CARRIER"
type textarea "Apply now! 📜 Global Gateway Crewing Services Inc. is looking for FITTER. 🚢 BULK…"
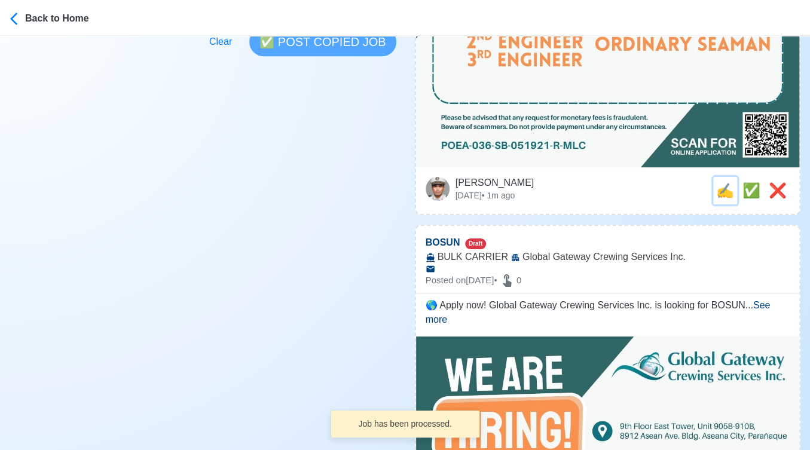
scroll to position [0, 0]
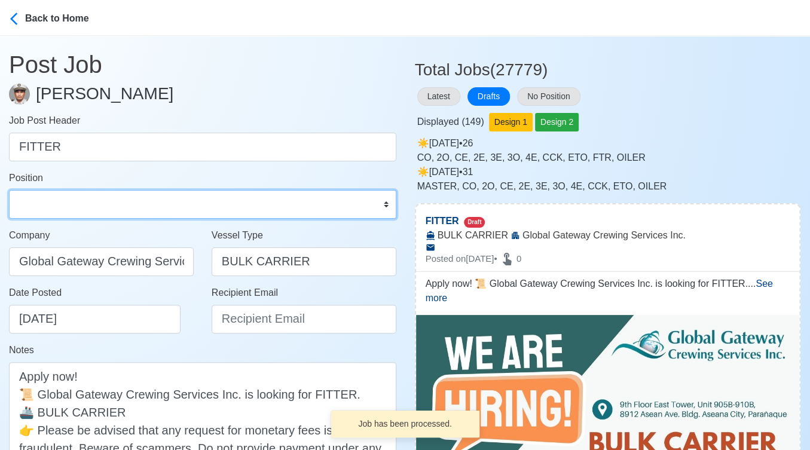
drag, startPoint x: 66, startPoint y: 206, endPoint x: 67, endPoint y: 189, distance: 16.8
click at [66, 206] on select "Master Chief Officer 2nd Officer 3rd Officer Junior Officer Chief Engineer 2nd …" at bounding box center [202, 204] width 387 height 29
select select "Fitter"
click at [9, 190] on select "Master Chief Officer 2nd Officer 3rd Officer Junior Officer Chief Engineer 2nd …" at bounding box center [202, 204] width 387 height 29
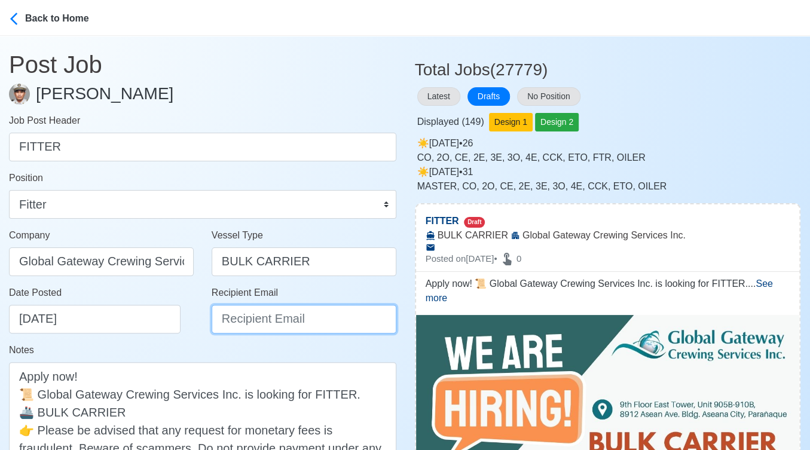
click at [245, 319] on input "Recipient Email" at bounding box center [304, 319] width 185 height 29
paste input "[EMAIL_ADDRESS][DOMAIN_NAME]"
type input "[EMAIL_ADDRESS][DOMAIN_NAME]"
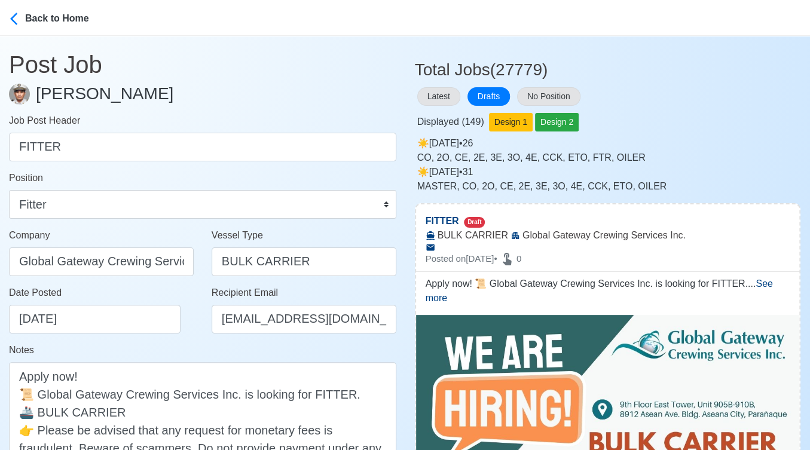
click at [193, 341] on div "Date Posted 10/06/2025" at bounding box center [101, 314] width 203 height 57
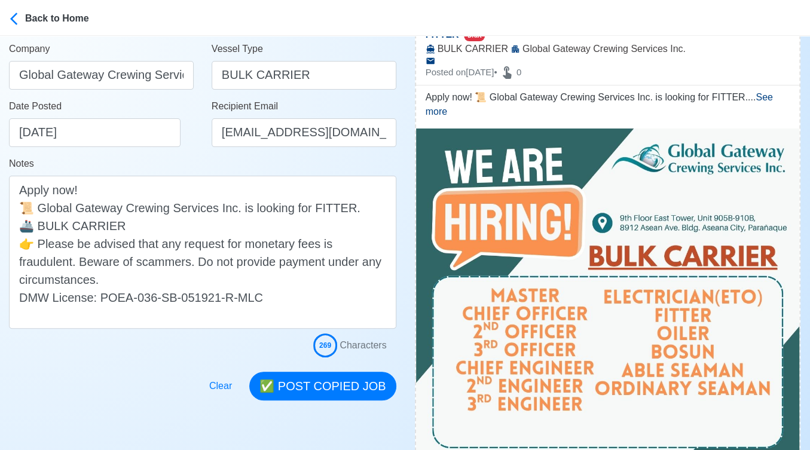
scroll to position [265, 0]
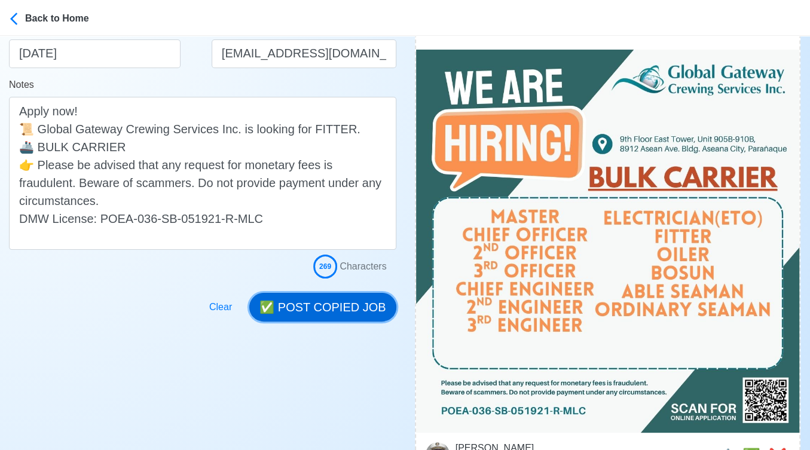
click at [348, 299] on button "✅ POST COPIED JOB" at bounding box center [322, 307] width 146 height 29
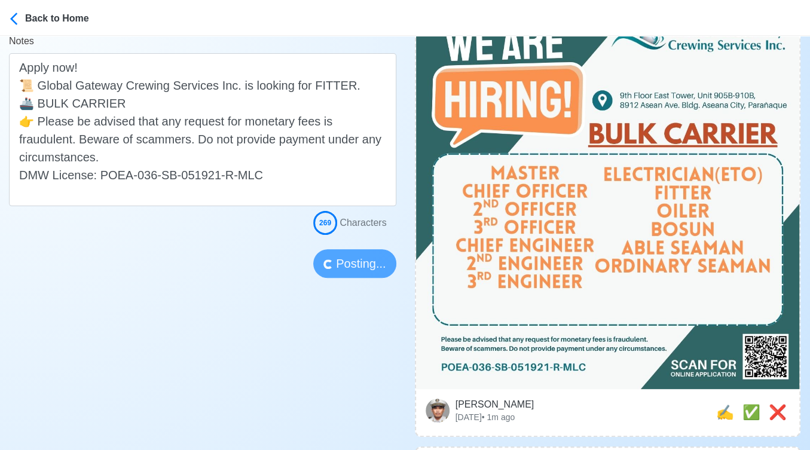
scroll to position [398, 0]
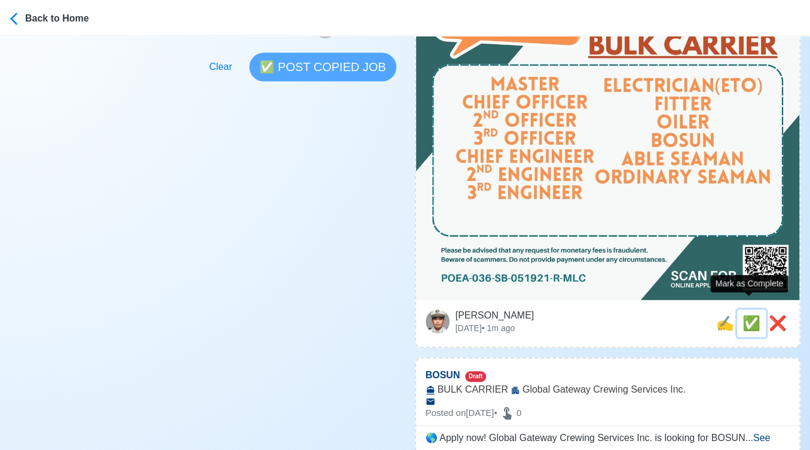
click at [748, 315] on span "✅" at bounding box center [751, 323] width 18 height 16
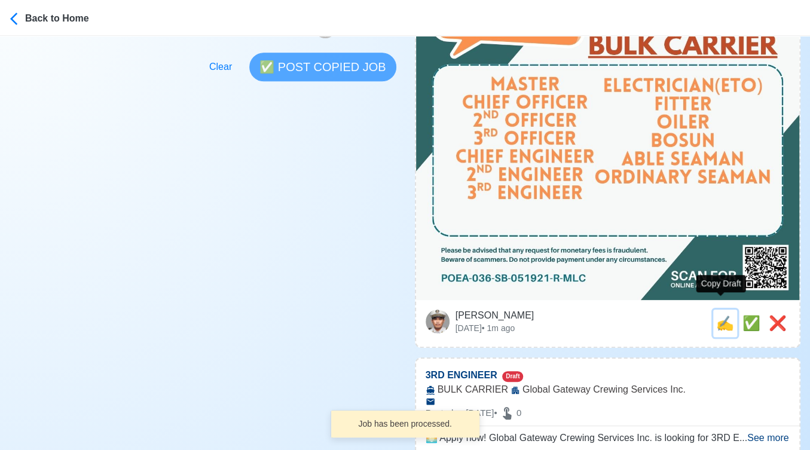
click at [724, 315] on span "✍️" at bounding box center [725, 323] width 18 height 16
type input "BOSUN"
select select
type input "Global Gateway Crewing Services Inc."
type input "BULK CARRIER"
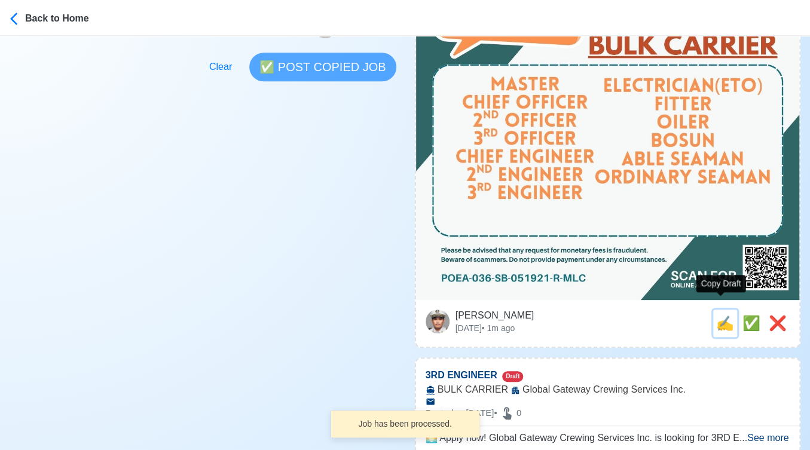
type textarea "🌎 Apply now! Global Gateway Crewing Services Inc. is looking for BOSUN. 🚢 BULK …"
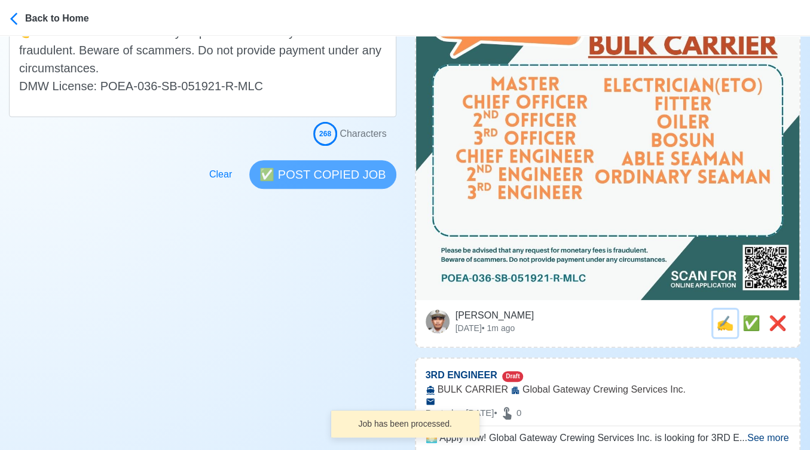
scroll to position [0, 0]
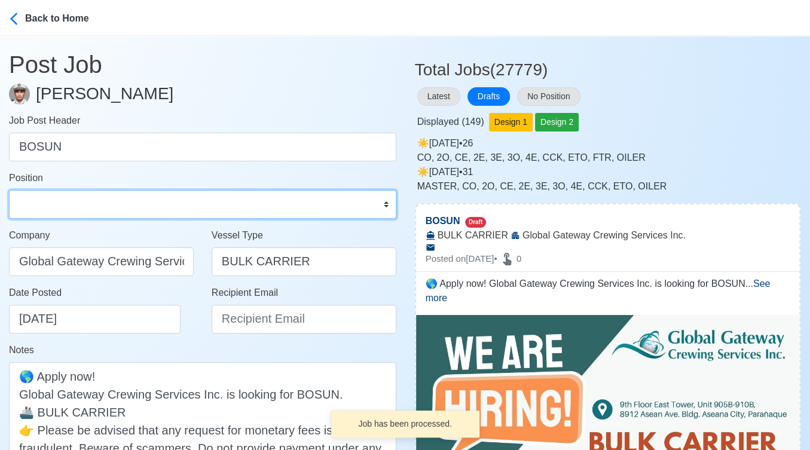
drag, startPoint x: 112, startPoint y: 216, endPoint x: 114, endPoint y: 198, distance: 18.7
click at [112, 216] on select "Master Chief Officer 2nd Officer 3rd Officer Junior Officer Chief Engineer 2nd …" at bounding box center [202, 204] width 387 height 29
select select "Bosun"
click at [9, 190] on select "Master Chief Officer 2nd Officer 3rd Officer Junior Officer Chief Engineer 2nd …" at bounding box center [202, 204] width 387 height 29
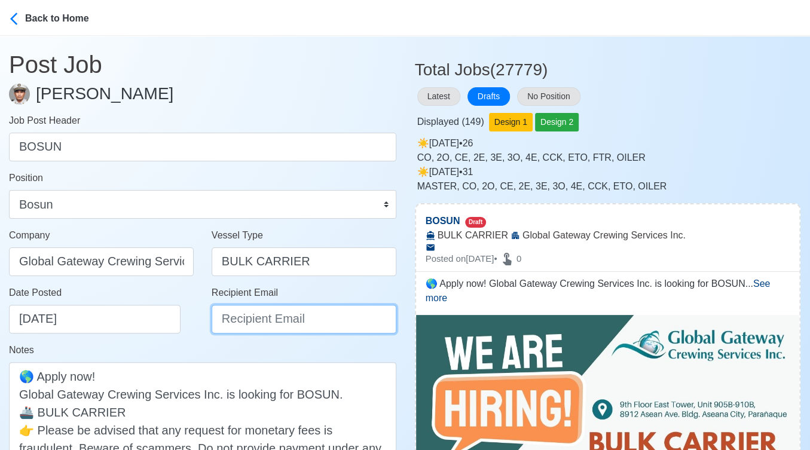
click at [237, 308] on input "Recipient Email" at bounding box center [304, 319] width 185 height 29
paste input "[EMAIL_ADDRESS][DOMAIN_NAME]"
type input "[EMAIL_ADDRESS][DOMAIN_NAME]"
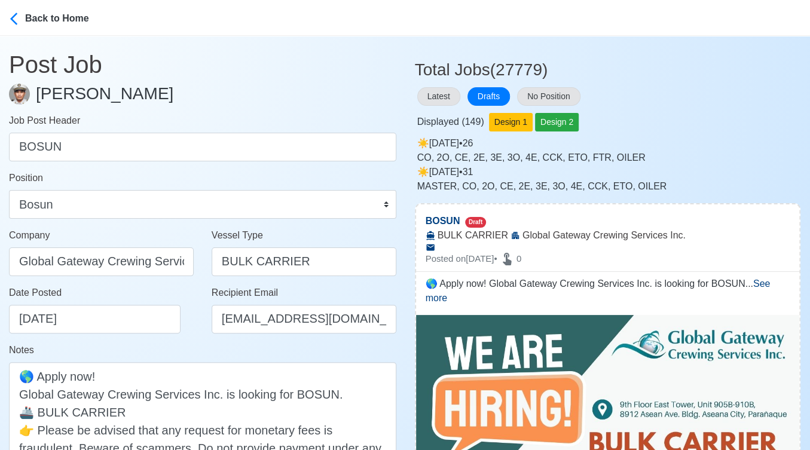
drag, startPoint x: 179, startPoint y: 345, endPoint x: 199, endPoint y: 348, distance: 20.0
click at [179, 345] on div "Notes 🌎 Apply now! Global Gateway Crewing Services Inc. is looking for BOSUN. 🚢…" at bounding box center [202, 429] width 387 height 172
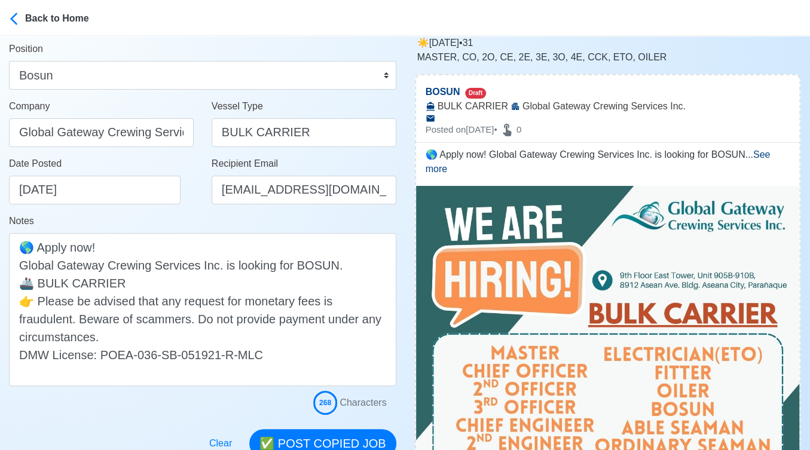
scroll to position [265, 0]
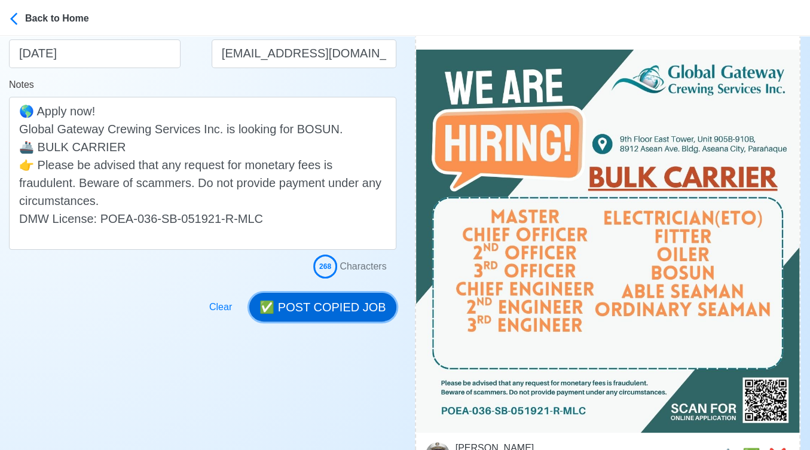
click at [356, 306] on button "✅ POST COPIED JOB" at bounding box center [322, 307] width 146 height 29
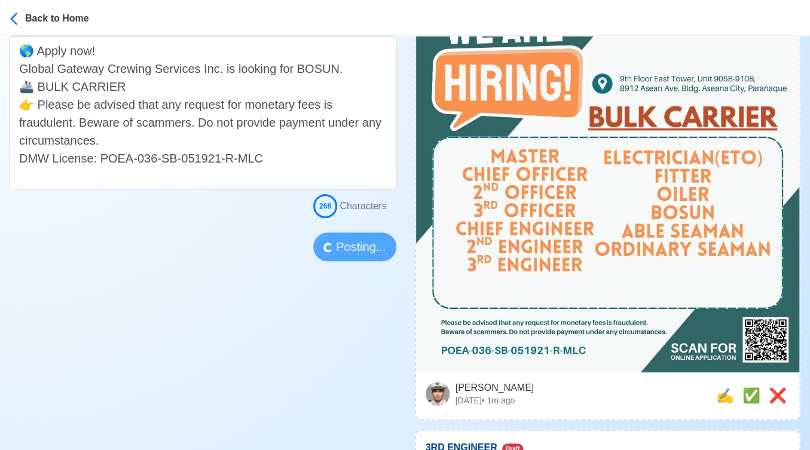
scroll to position [398, 0]
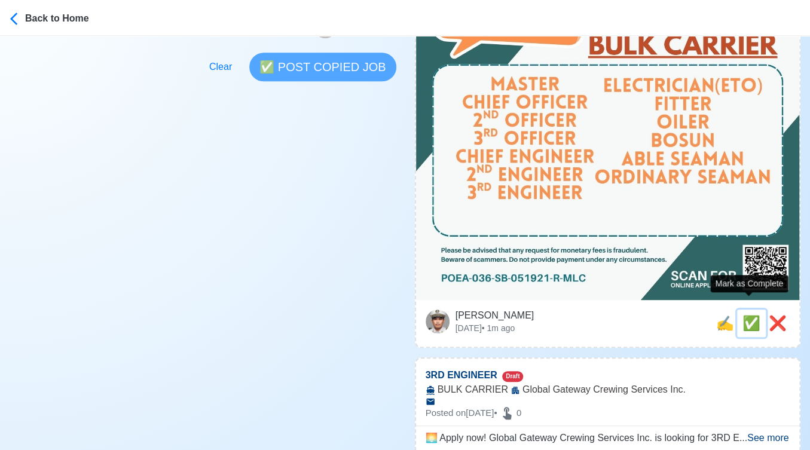
click at [746, 315] on span "✅" at bounding box center [751, 323] width 18 height 16
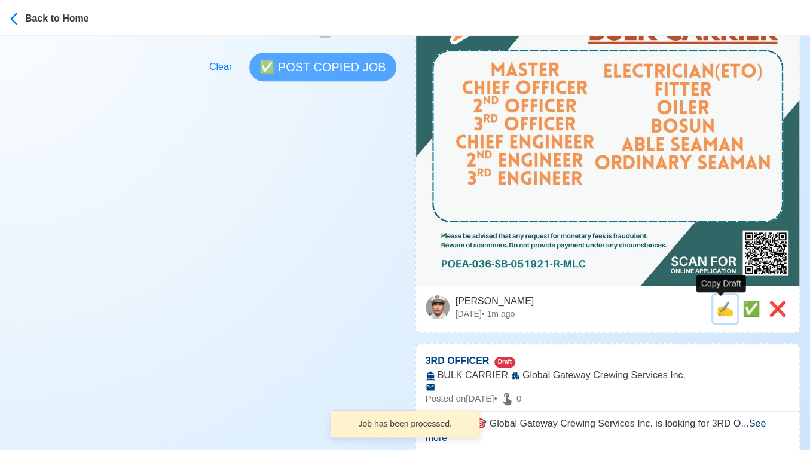
click at [724, 311] on span "✍️" at bounding box center [725, 309] width 18 height 16
type input "3RD ENGINEER"
select select
type input "Global Gateway Crewing Services Inc."
type input "BULK CARRIER"
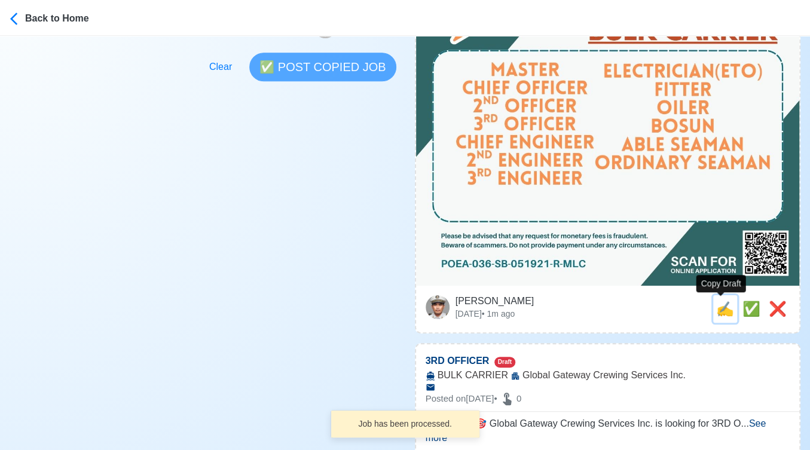
type textarea "🌅 Apply now! Global Gateway Crewing Services Inc. is looking for 3RD ENGINEER. …"
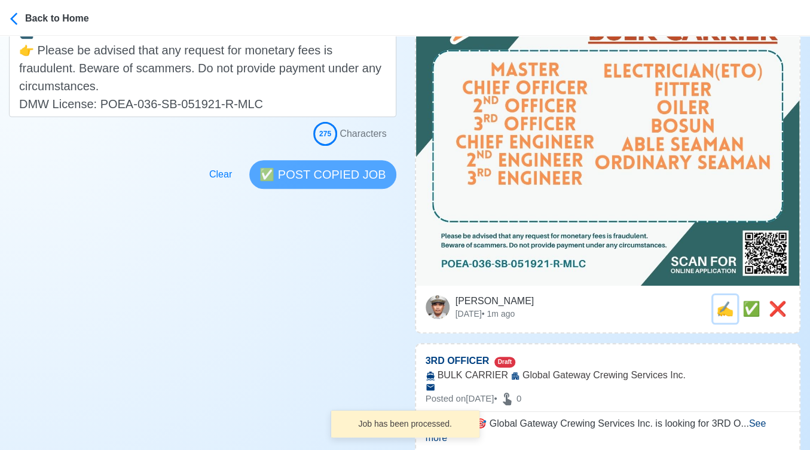
scroll to position [0, 0]
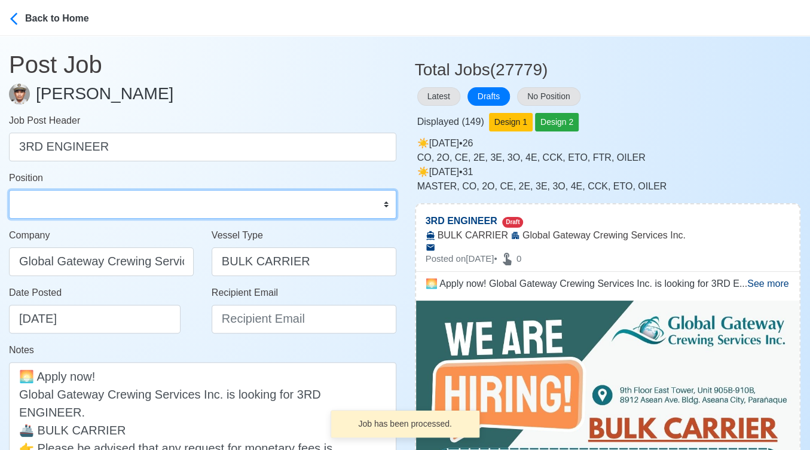
drag, startPoint x: 134, startPoint y: 204, endPoint x: 134, endPoint y: 192, distance: 12.0
click at [134, 204] on select "Master Chief Officer 2nd Officer 3rd Officer Junior Officer Chief Engineer 2nd …" at bounding box center [202, 204] width 387 height 29
select select "3rd Engineer"
click at [9, 190] on select "Master Chief Officer 2nd Officer 3rd Officer Junior Officer Chief Engineer 2nd …" at bounding box center [202, 204] width 387 height 29
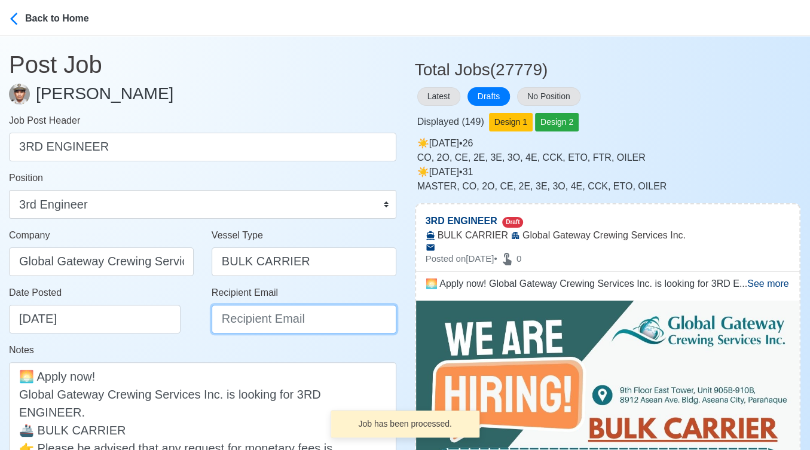
click at [256, 309] on input "Recipient Email" at bounding box center [304, 319] width 185 height 29
paste input "[EMAIL_ADDRESS][DOMAIN_NAME]"
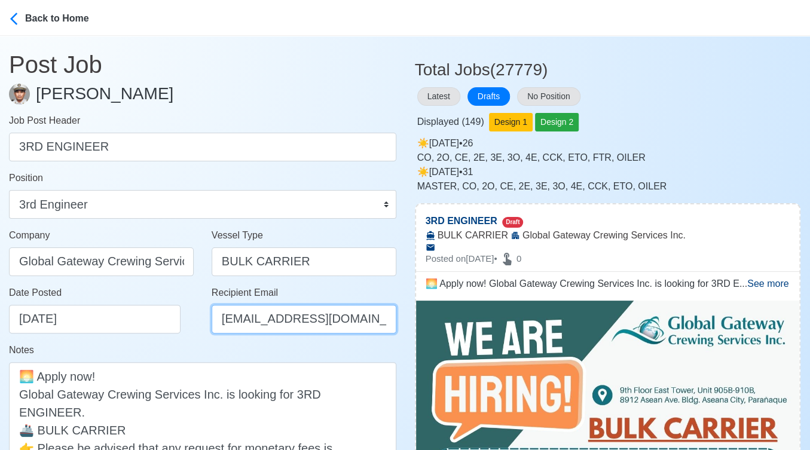
type input "[EMAIL_ADDRESS][DOMAIN_NAME]"
click at [176, 341] on div "Date Posted 10/06/2025" at bounding box center [101, 314] width 203 height 57
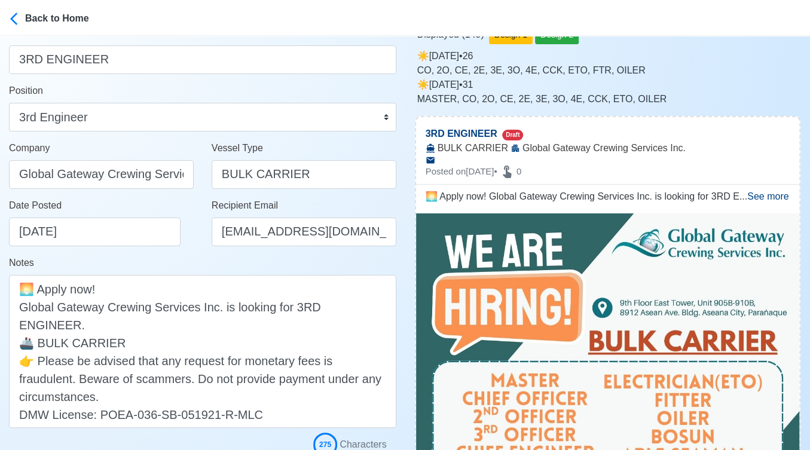
scroll to position [265, 0]
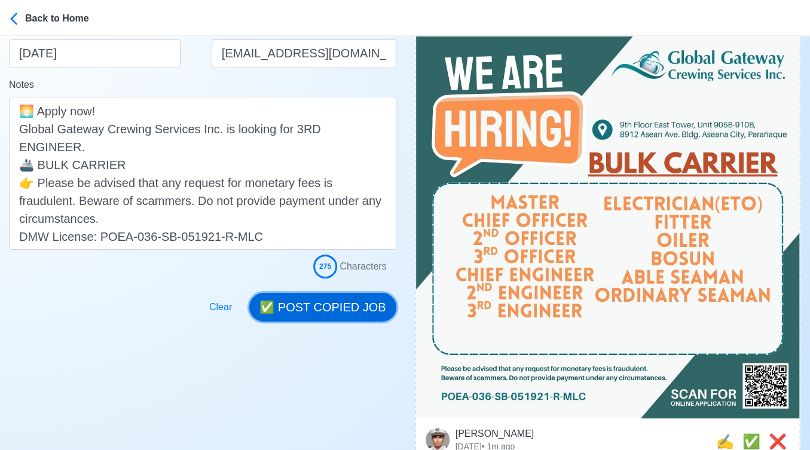
click at [366, 311] on button "✅ POST COPIED JOB" at bounding box center [322, 307] width 146 height 29
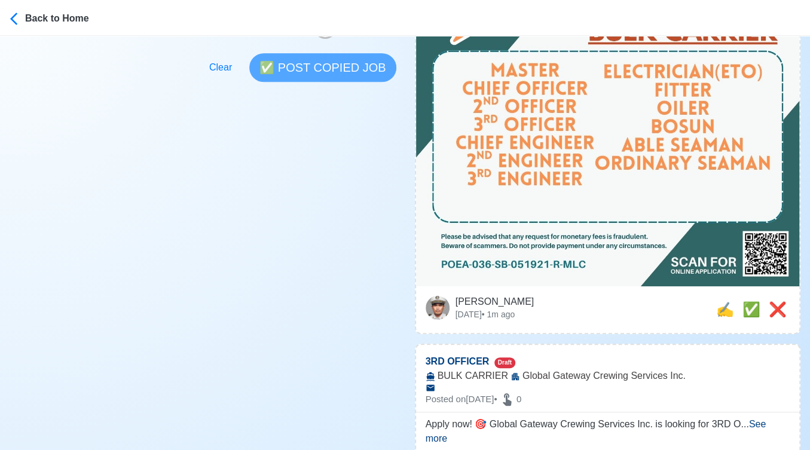
scroll to position [464, 0]
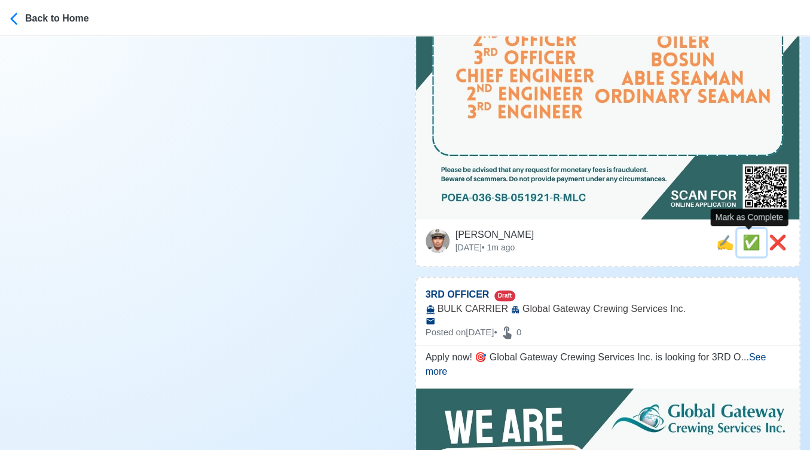
click at [745, 239] on span "✅" at bounding box center [751, 242] width 18 height 16
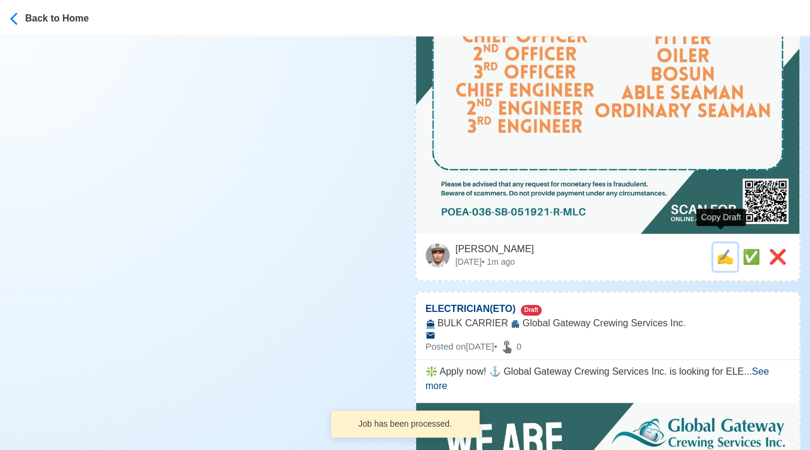
click at [723, 249] on span "✍️" at bounding box center [725, 257] width 18 height 16
type input "3RD OFFICER"
select select
type input "Global Gateway Crewing Services Inc."
type input "BULK CARRIER"
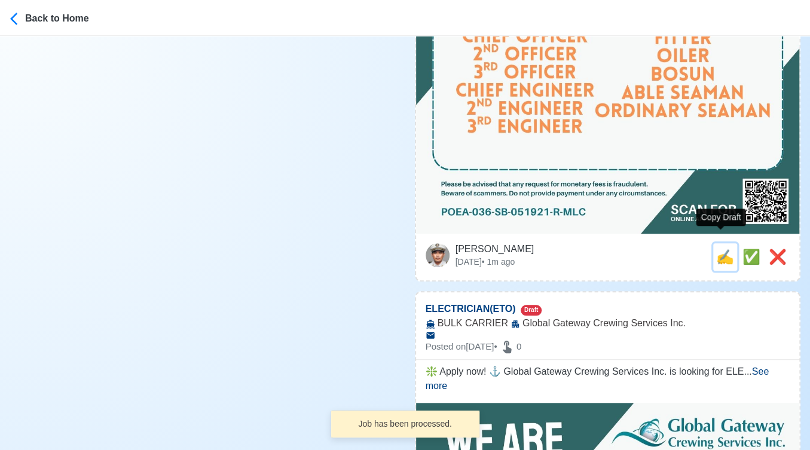
type textarea "Apply now! 🎯 Global Gateway Crewing Services Inc. is looking for 3RD OFFICER. 🚢…"
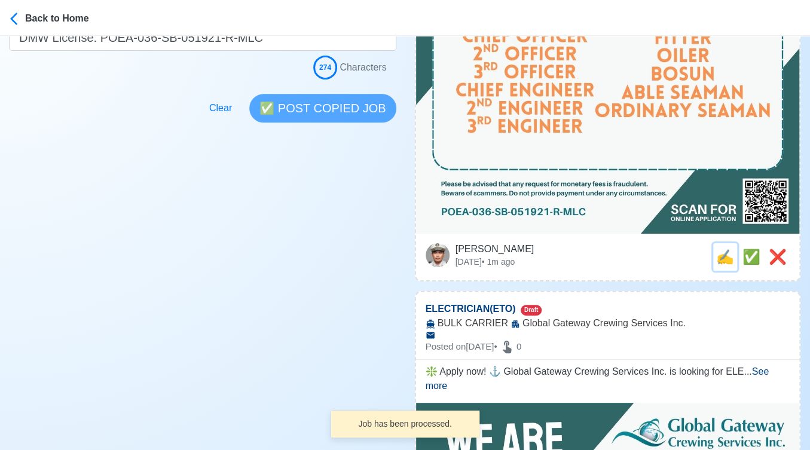
scroll to position [0, 0]
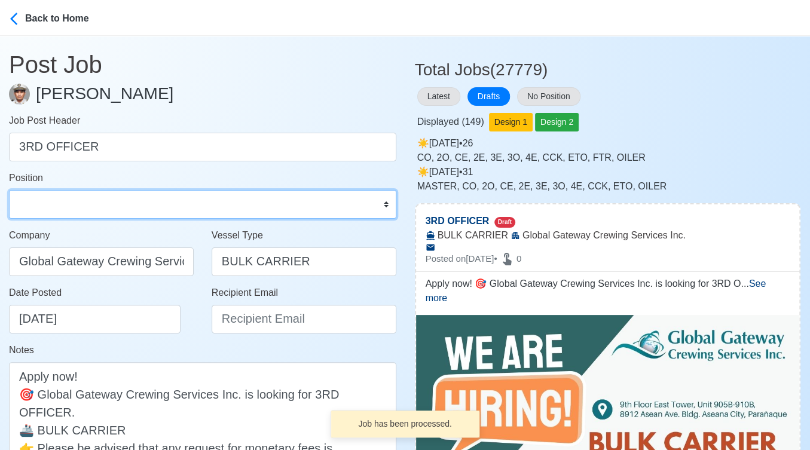
click at [182, 209] on select "Master Chief Officer 2nd Officer 3rd Officer Junior Officer Chief Engineer 2nd …" at bounding box center [202, 204] width 387 height 29
select select "3rd Officer"
click at [9, 190] on select "Master Chief Officer 2nd Officer 3rd Officer Junior Officer Chief Engineer 2nd …" at bounding box center [202, 204] width 387 height 29
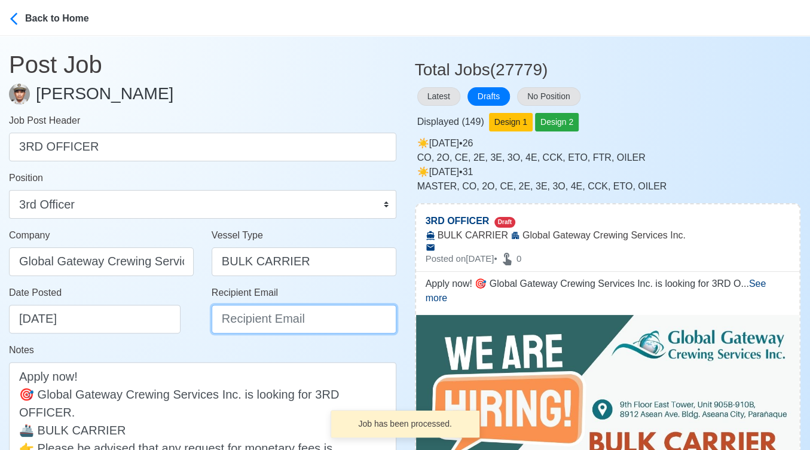
click at [269, 321] on input "Recipient Email" at bounding box center [304, 319] width 185 height 29
paste input "[EMAIL_ADDRESS][DOMAIN_NAME]"
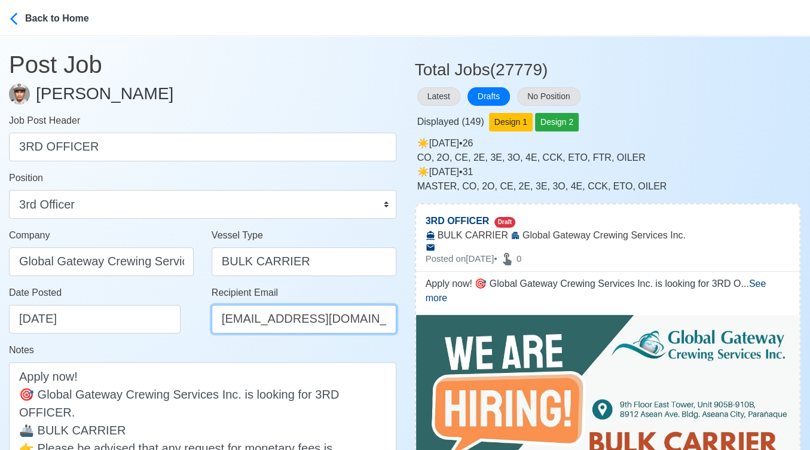
type input "[EMAIL_ADDRESS][DOMAIN_NAME]"
click at [175, 350] on div "Notes Apply now! 🎯 Global Gateway Crewing Services Inc. is looking for 3RD OFFI…" at bounding box center [202, 429] width 387 height 172
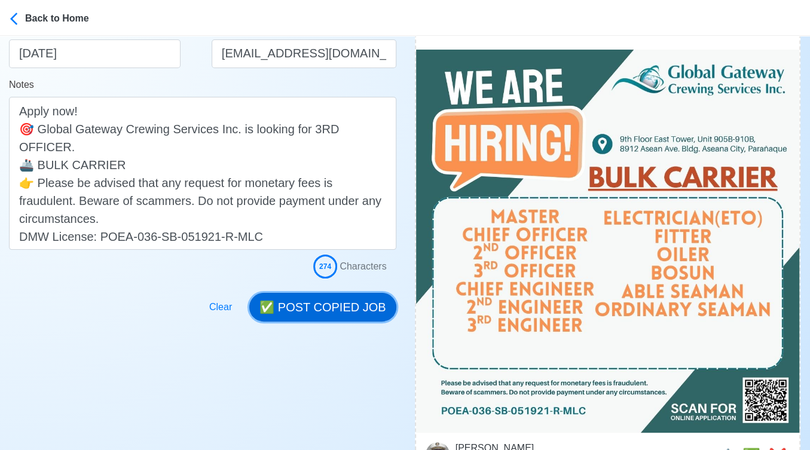
click at [338, 309] on button "✅ POST COPIED JOB" at bounding box center [322, 307] width 146 height 29
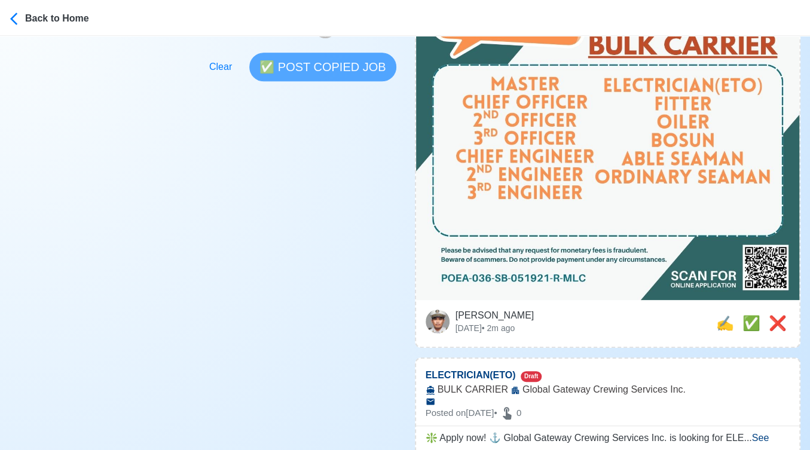
scroll to position [598, 0]
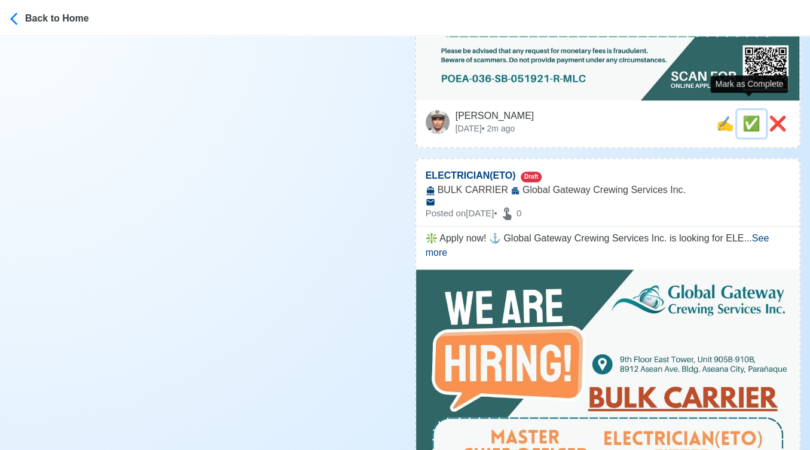
click at [747, 115] on span "✅" at bounding box center [751, 123] width 18 height 16
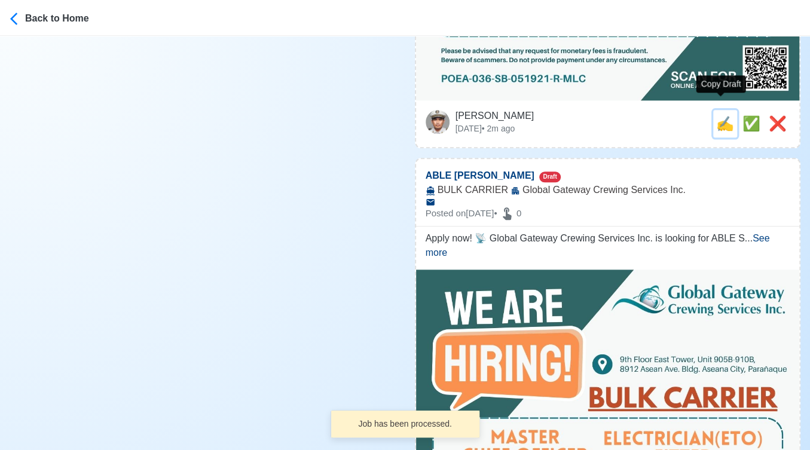
click at [723, 115] on span "✍️" at bounding box center [725, 123] width 18 height 16
type input "ELECTRICIAN(ETO)"
select select
type input "Global Gateway Crewing Services Inc."
type input "BULK CARRIER"
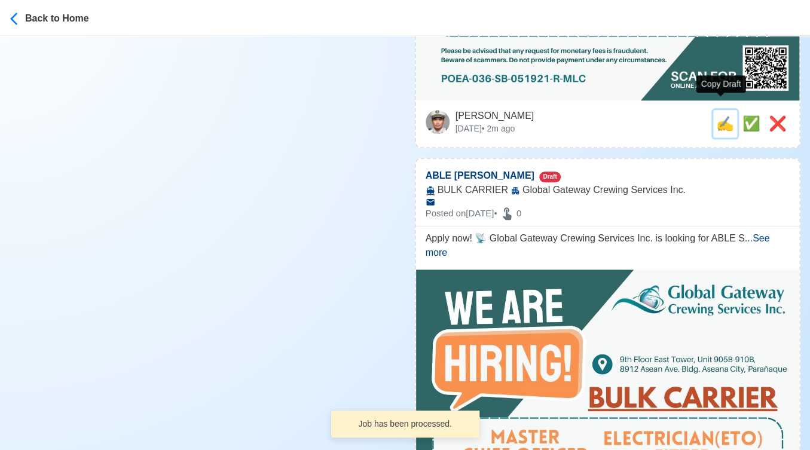
type textarea "❇️ Apply now! ⚓ Global Gateway Crewing Services Inc. is looking for ELECTRICIAN…"
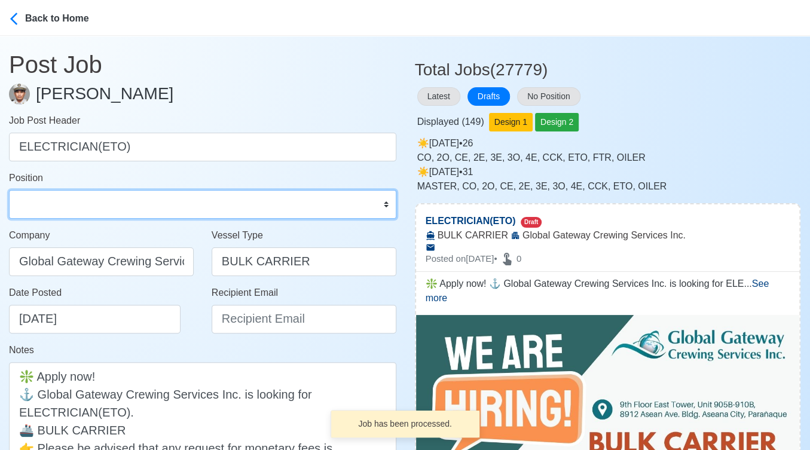
drag, startPoint x: 149, startPoint y: 207, endPoint x: 146, endPoint y: 200, distance: 7.6
click at [149, 207] on select "Master Chief Officer 2nd Officer 3rd Officer Junior Officer Chief Engineer 2nd …" at bounding box center [202, 204] width 387 height 29
select select "ETO/ETR"
click at [9, 190] on select "Master Chief Officer 2nd Officer 3rd Officer Junior Officer Chief Engineer 2nd …" at bounding box center [202, 204] width 387 height 29
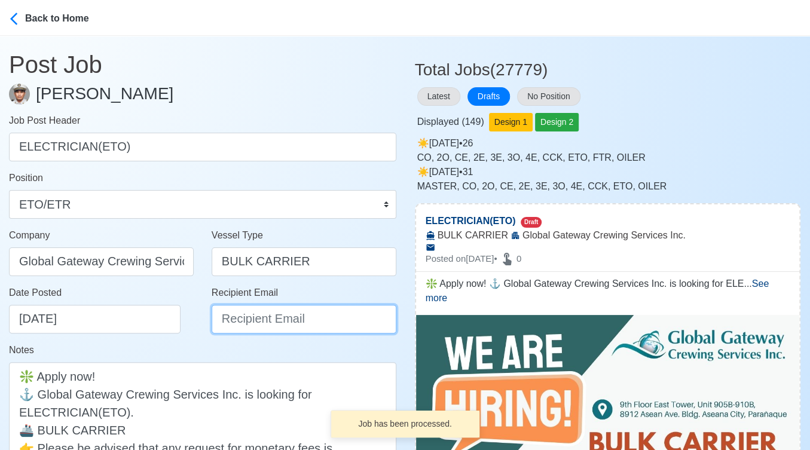
click at [241, 307] on input "Recipient Email" at bounding box center [304, 319] width 185 height 29
paste input "[EMAIL_ADDRESS][DOMAIN_NAME]"
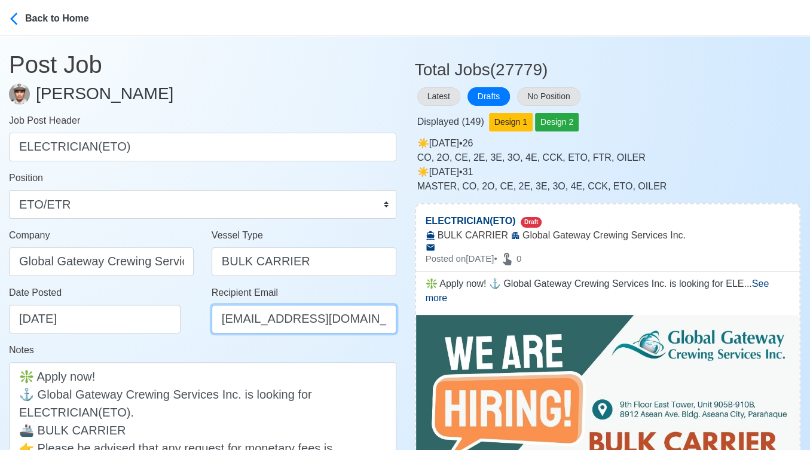
type input "[EMAIL_ADDRESS][DOMAIN_NAME]"
click at [183, 338] on div "Date Posted 10/06/2025" at bounding box center [101, 314] width 203 height 57
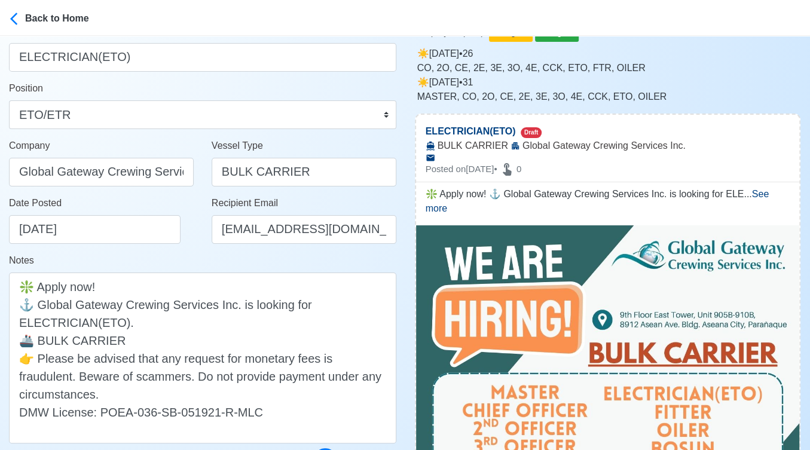
scroll to position [265, 0]
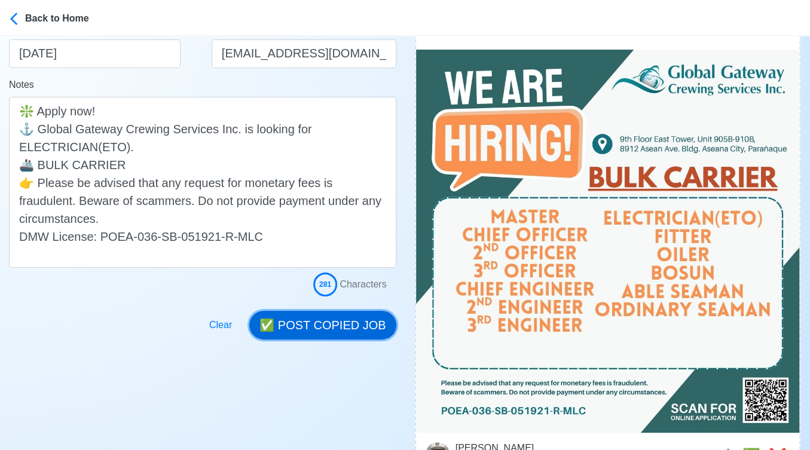
click at [351, 324] on button "✅ POST COPIED JOB" at bounding box center [322, 325] width 146 height 29
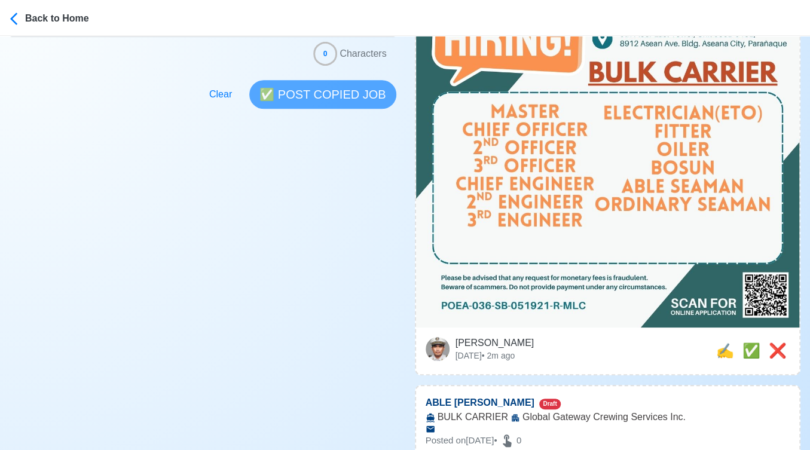
scroll to position [464, 0]
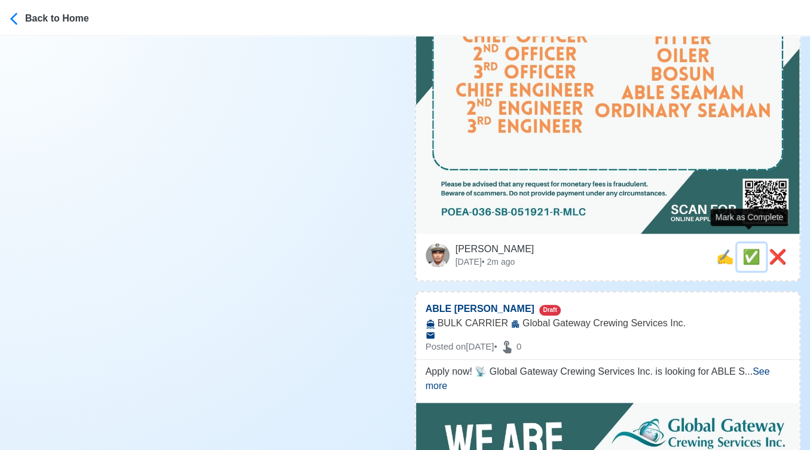
click at [749, 249] on span "✅" at bounding box center [751, 257] width 18 height 16
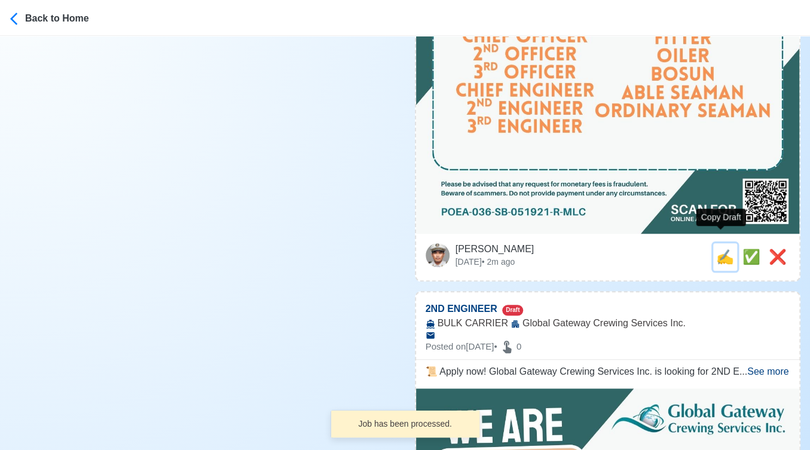
click at [718, 249] on span "✍️" at bounding box center [725, 257] width 18 height 16
type input "ABLE [PERSON_NAME]"
select select
type input "Global Gateway Crewing Services Inc."
type input "BULK CARRIER"
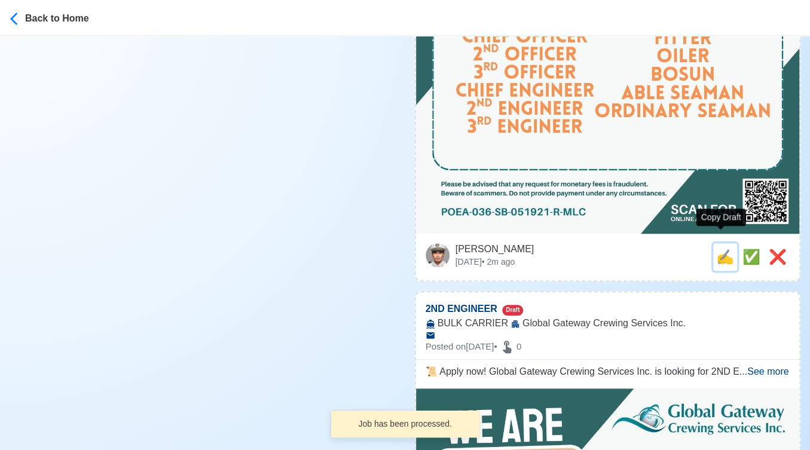
type textarea "Apply now! 📡 Global Gateway Crewing Services Inc. is looking for ABLE SEAMAN. 🚢…"
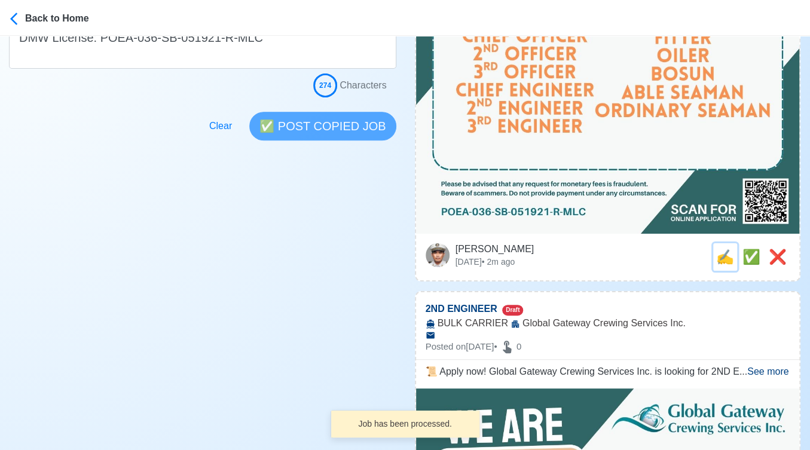
scroll to position [0, 0]
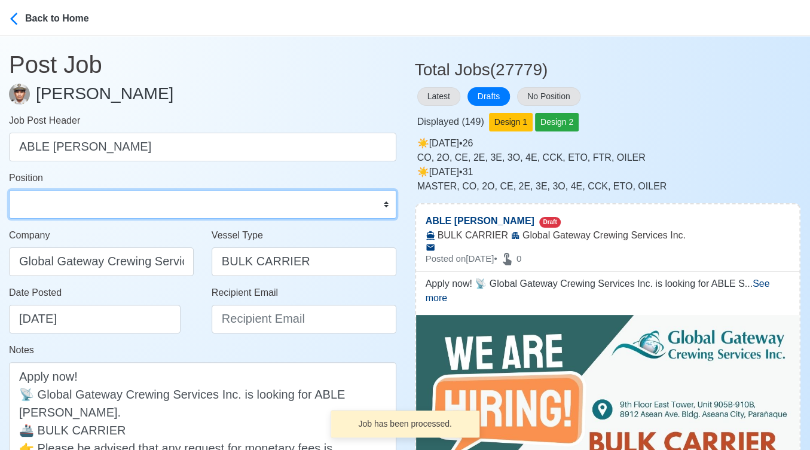
click at [149, 201] on select "Master Chief Officer 2nd Officer 3rd Officer Junior Officer Chief Engineer 2nd …" at bounding box center [202, 204] width 387 height 29
select select "[PERSON_NAME]"
click at [9, 190] on select "Master Chief Officer 2nd Officer 3rd Officer Junior Officer Chief Engineer 2nd …" at bounding box center [202, 204] width 387 height 29
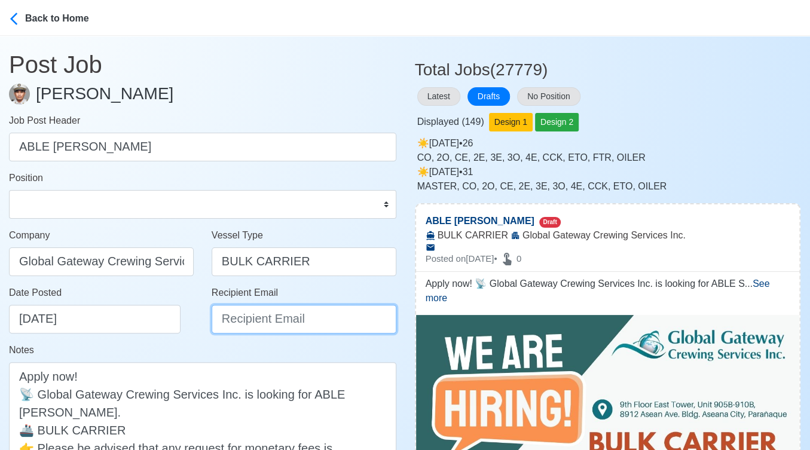
click at [251, 319] on input "Recipient Email" at bounding box center [304, 319] width 185 height 29
paste input "[EMAIL_ADDRESS][DOMAIN_NAME]"
type input "[EMAIL_ADDRESS][DOMAIN_NAME]"
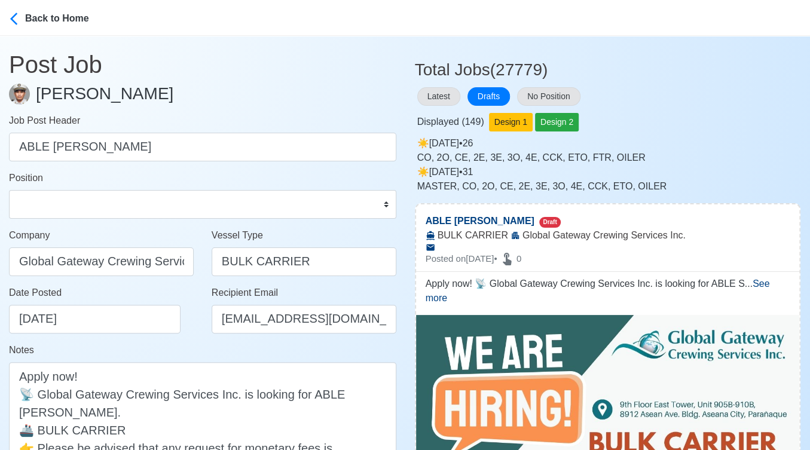
click at [173, 336] on div "Date Posted 10/06/2025" at bounding box center [101, 314] width 203 height 57
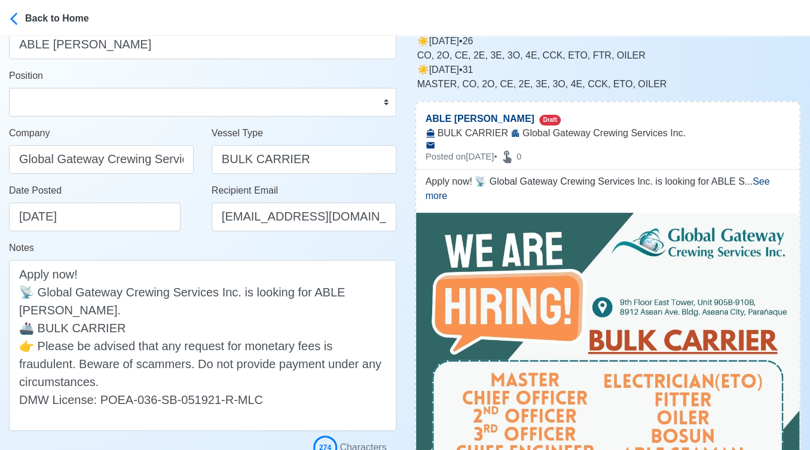
scroll to position [265, 0]
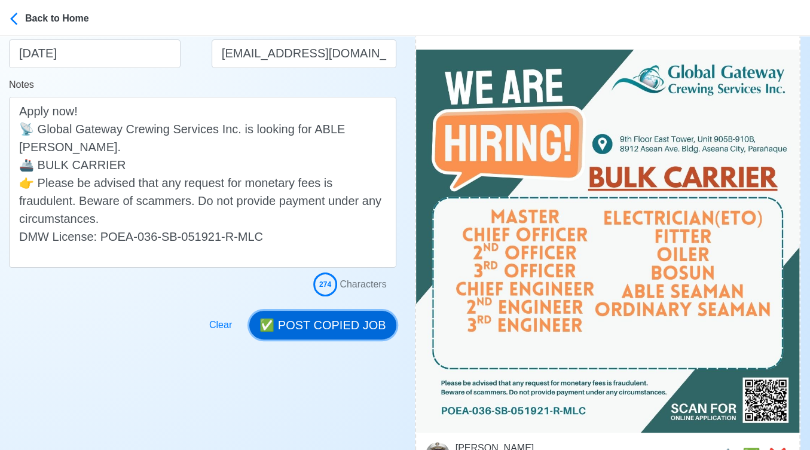
click at [341, 325] on button "✅ POST COPIED JOB" at bounding box center [322, 325] width 146 height 29
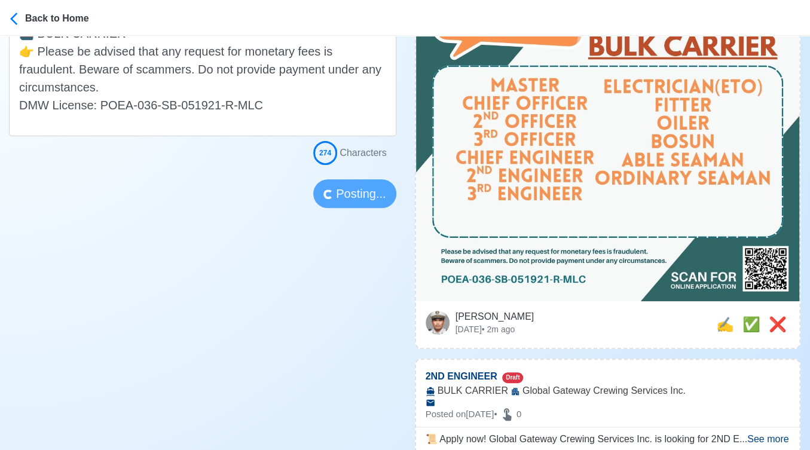
scroll to position [398, 0]
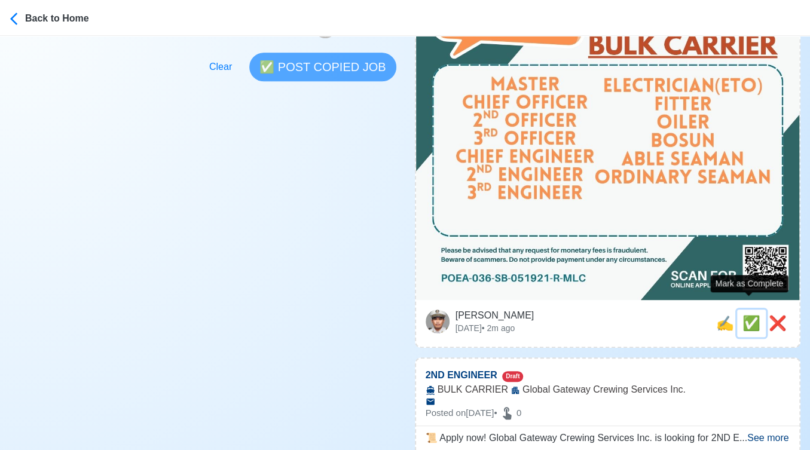
click at [748, 315] on span "✅" at bounding box center [751, 323] width 18 height 16
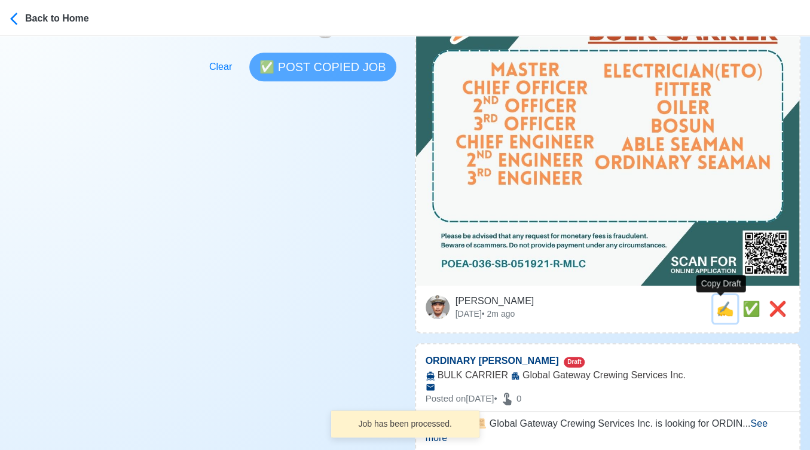
click at [716, 310] on span "✍️" at bounding box center [725, 309] width 18 height 16
type input "2ND ENGINEER"
select select
type input "Global Gateway Crewing Services Inc."
type input "BULK CARRIER"
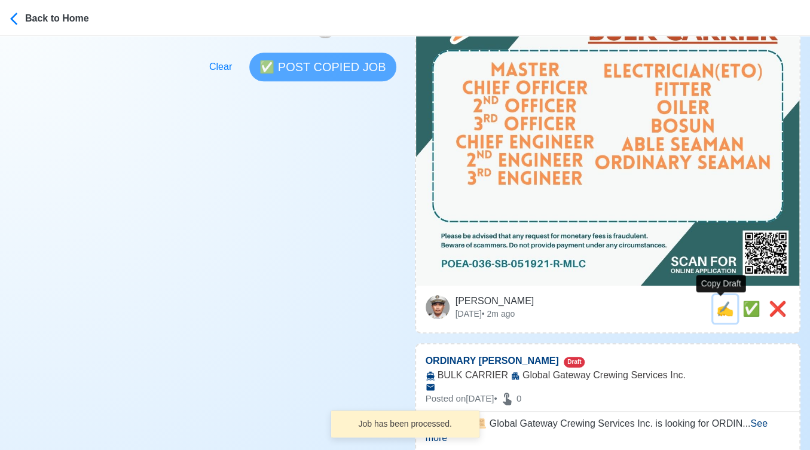
type textarea "📜 Apply now! Global Gateway Crewing Services Inc. is looking for 2ND ENGINEER. …"
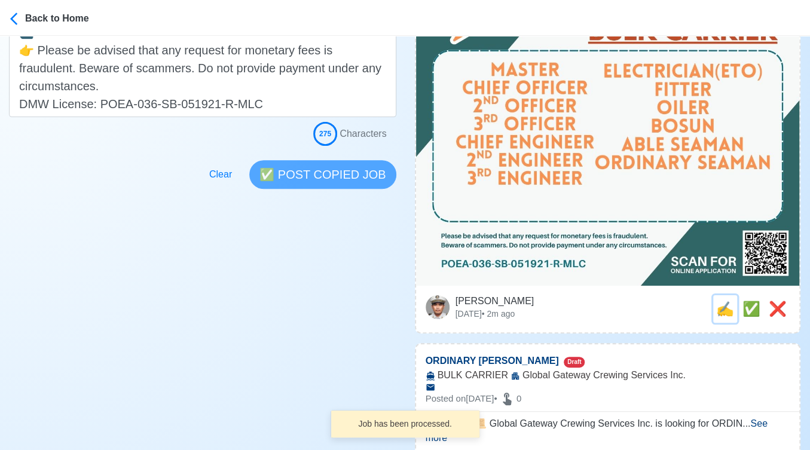
scroll to position [0, 0]
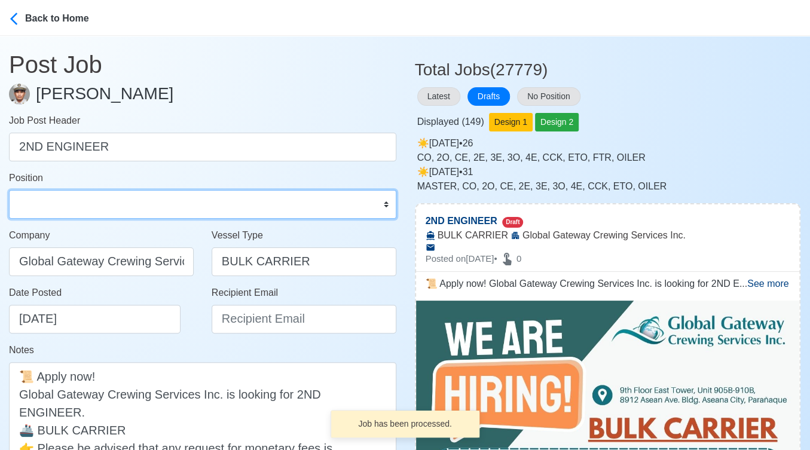
click at [97, 208] on select "Master Chief Officer 2nd Officer 3rd Officer Junior Officer Chief Engineer 2nd …" at bounding box center [202, 204] width 387 height 29
select select "2nd Engineer"
click at [9, 190] on select "Master Chief Officer 2nd Officer 3rd Officer Junior Officer Chief Engineer 2nd …" at bounding box center [202, 204] width 387 height 29
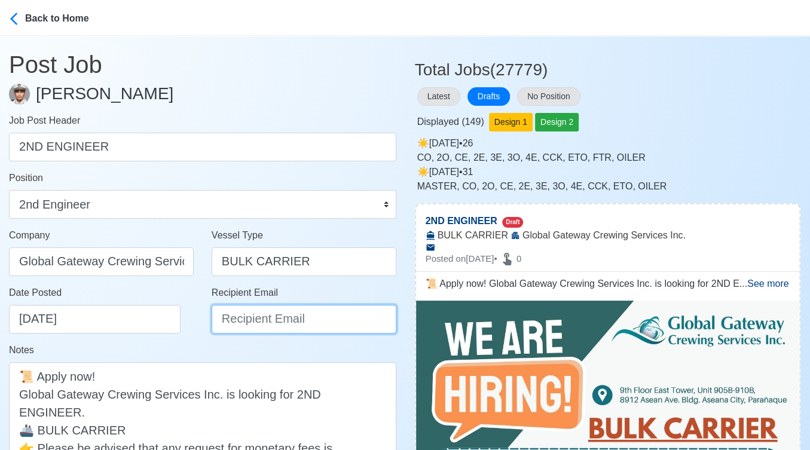
click at [272, 316] on input "Recipient Email" at bounding box center [304, 319] width 185 height 29
paste input "[EMAIL_ADDRESS][DOMAIN_NAME]"
type input "[EMAIL_ADDRESS][DOMAIN_NAME]"
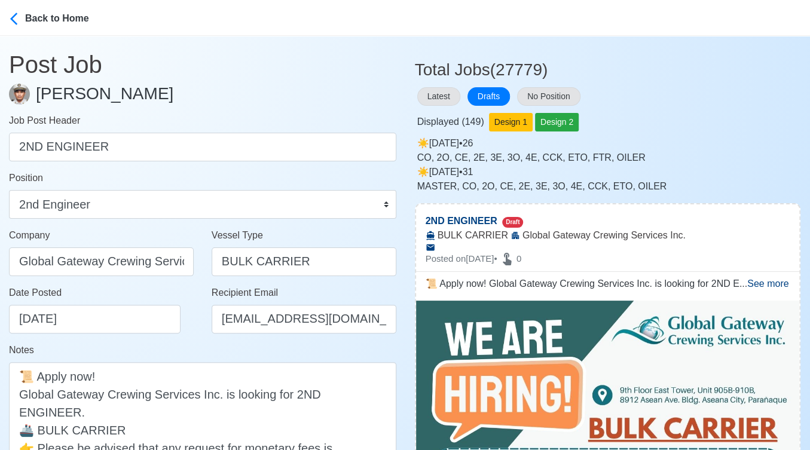
click at [180, 334] on div "Date Posted 10/06/2025" at bounding box center [101, 314] width 203 height 57
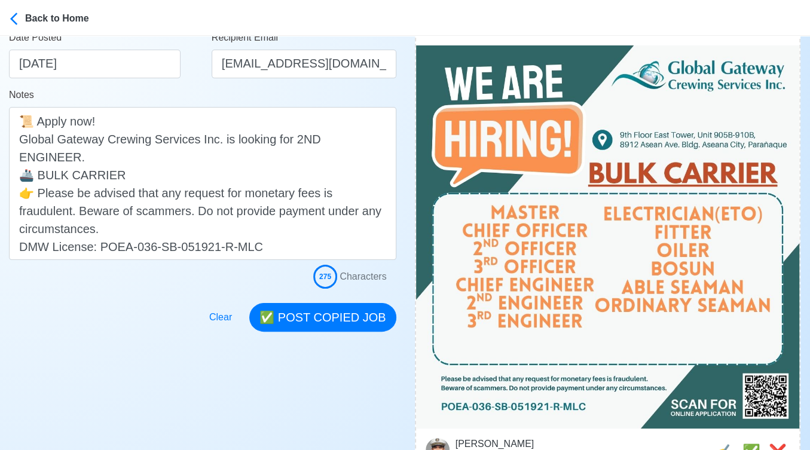
scroll to position [265, 0]
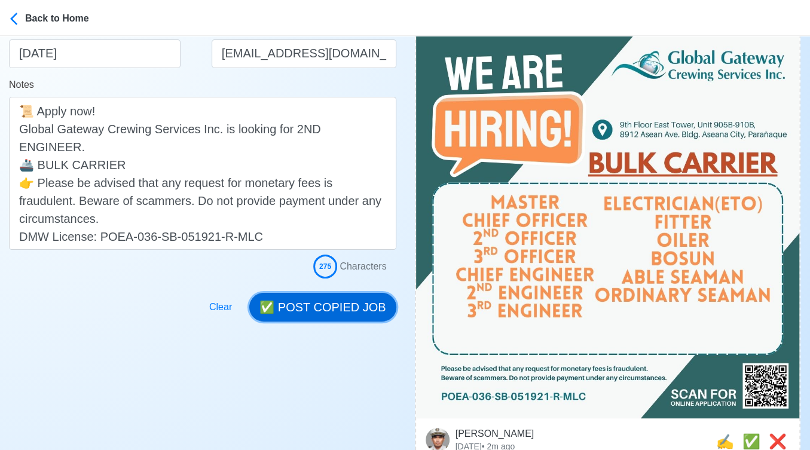
click at [345, 299] on button "✅ POST COPIED JOB" at bounding box center [322, 307] width 146 height 29
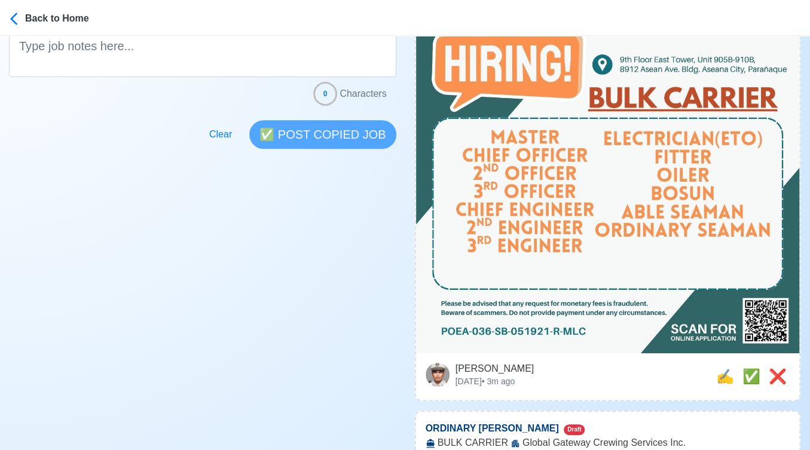
scroll to position [531, 0]
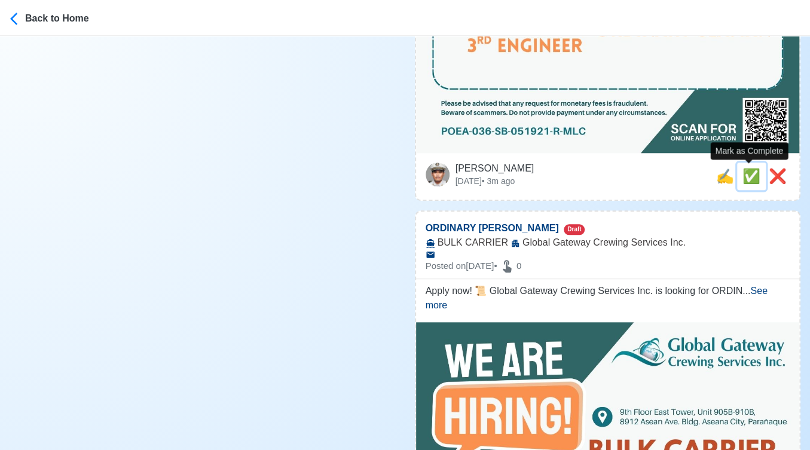
drag, startPoint x: 745, startPoint y: 175, endPoint x: 722, endPoint y: 179, distance: 23.7
click at [745, 175] on span "✅" at bounding box center [751, 176] width 18 height 16
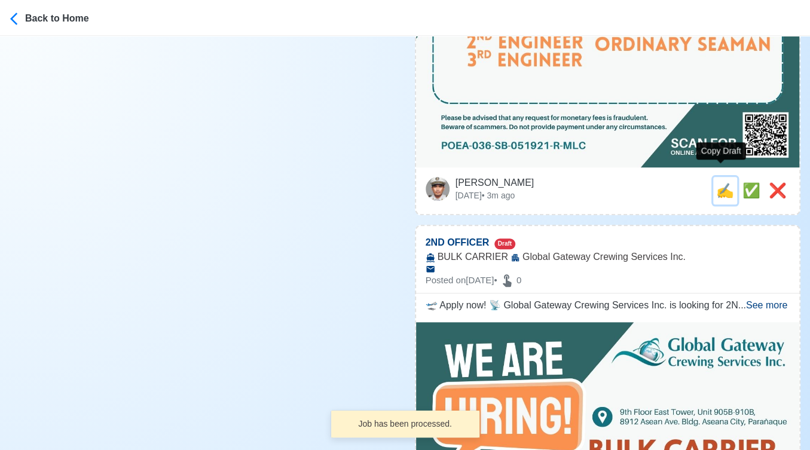
click at [718, 182] on span "✍️" at bounding box center [725, 190] width 18 height 16
type input "ORDINARY [PERSON_NAME]"
select select
type input "Global Gateway Crewing Services Inc."
type input "BULK CARRIER"
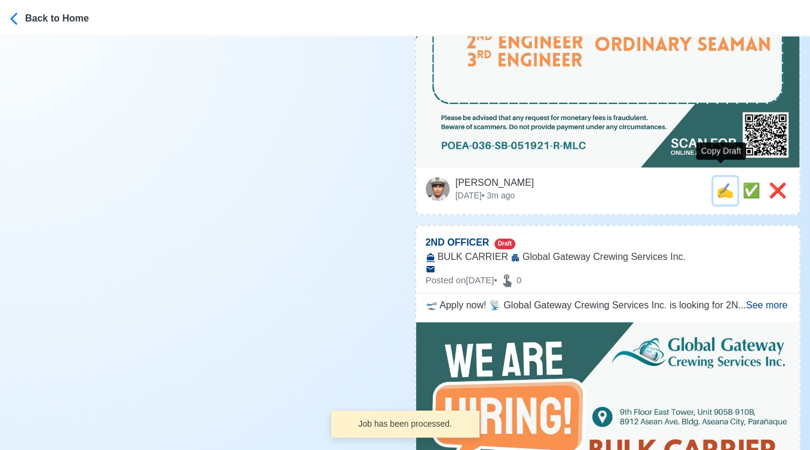
type textarea "Apply now! 📜 Global Gateway Crewing Services Inc. is looking for ORDINARY SEAMA…"
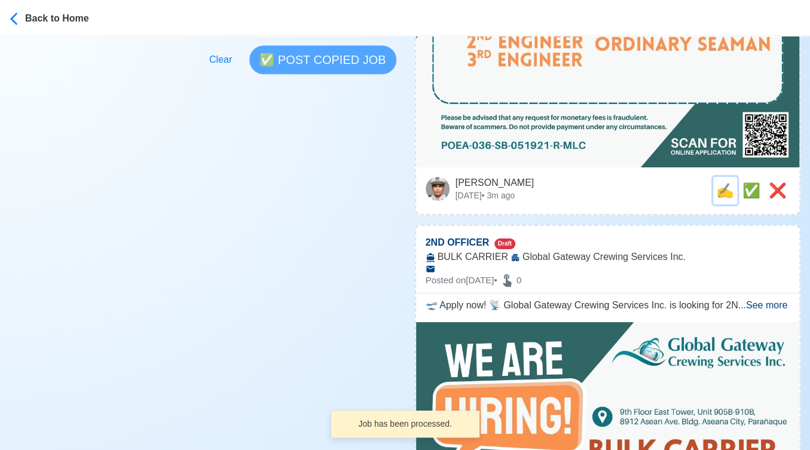
scroll to position [0, 0]
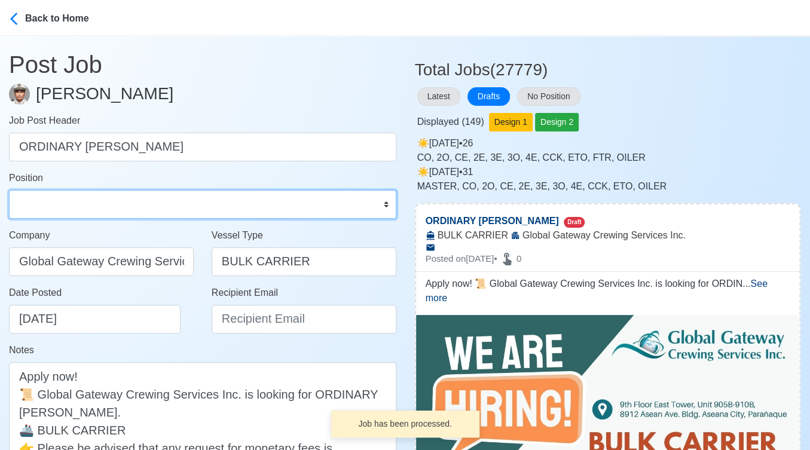
click at [107, 200] on select "Master Chief Officer 2nd Officer 3rd Officer Junior Officer Chief Engineer 2nd …" at bounding box center [202, 204] width 387 height 29
select select "Ordinary [PERSON_NAME]"
click at [9, 190] on select "Master Chief Officer 2nd Officer 3rd Officer Junior Officer Chief Engineer 2nd …" at bounding box center [202, 204] width 387 height 29
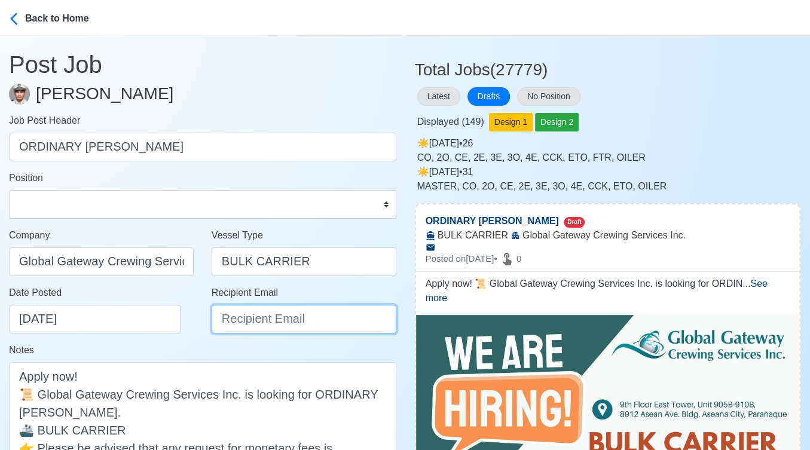
click at [279, 320] on input "Recipient Email" at bounding box center [304, 319] width 185 height 29
paste input "[EMAIL_ADDRESS][DOMAIN_NAME]"
type input "[EMAIL_ADDRESS][DOMAIN_NAME]"
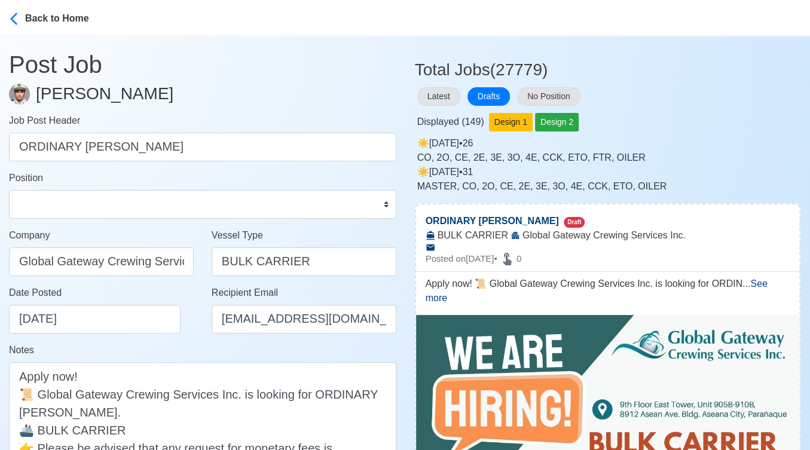
click at [185, 337] on div "Date Posted 10/06/2025" at bounding box center [101, 314] width 203 height 57
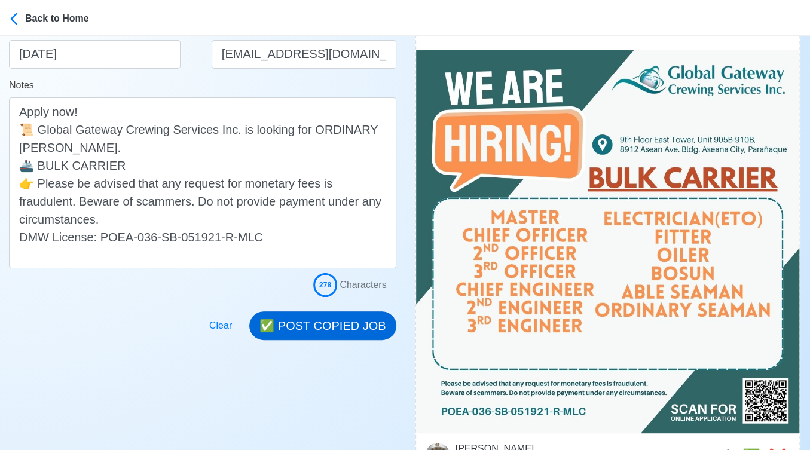
scroll to position [265, 0]
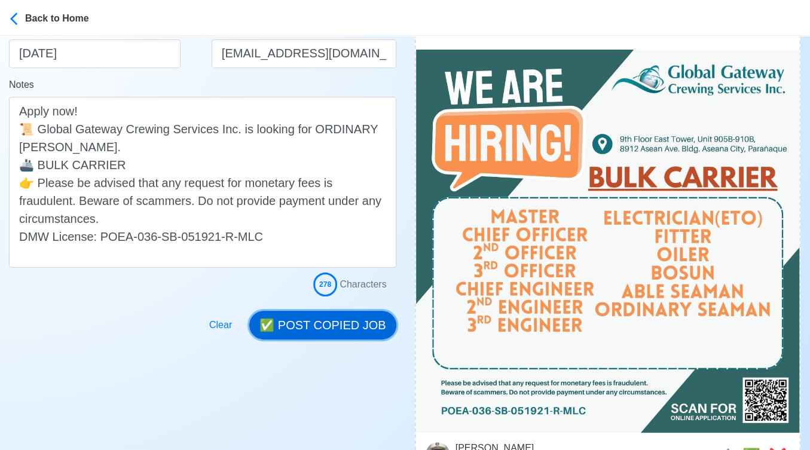
click at [316, 322] on button "✅ POST COPIED JOB" at bounding box center [322, 325] width 146 height 29
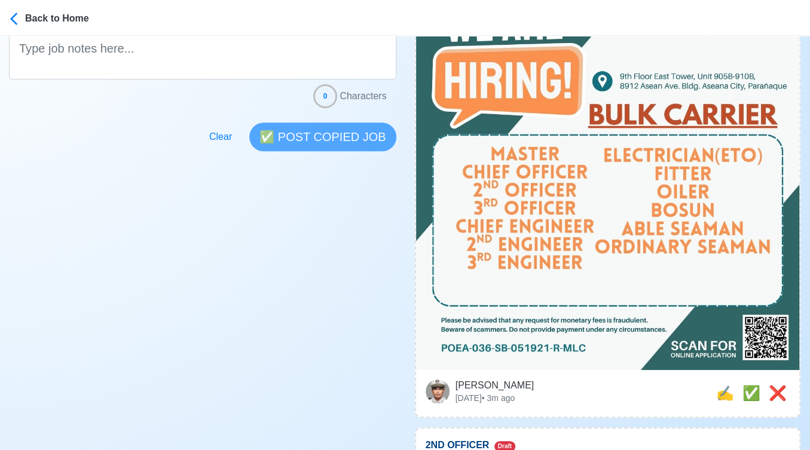
scroll to position [464, 0]
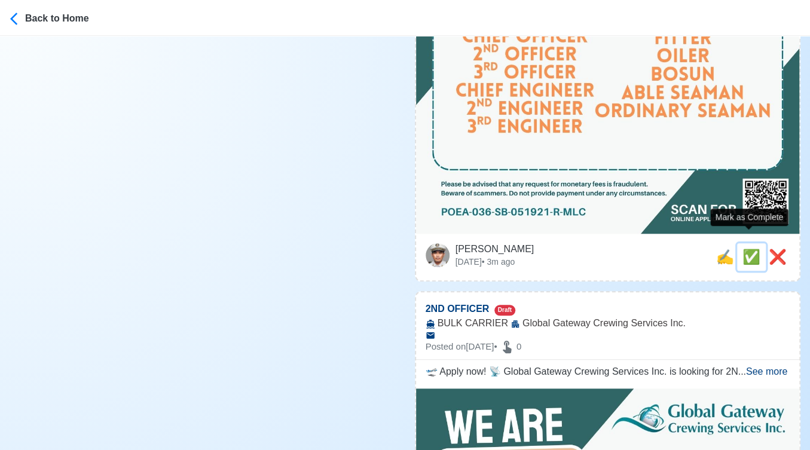
click at [748, 249] on span "✅" at bounding box center [751, 257] width 18 height 16
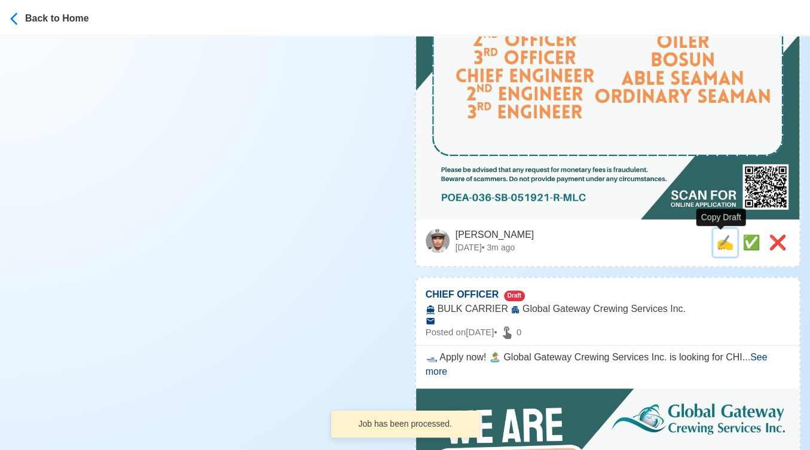
click at [722, 243] on span "✍️" at bounding box center [725, 242] width 18 height 16
type input "2ND OFFICER"
select select
type input "Global Gateway Crewing Services Inc."
type input "BULK CARRIER"
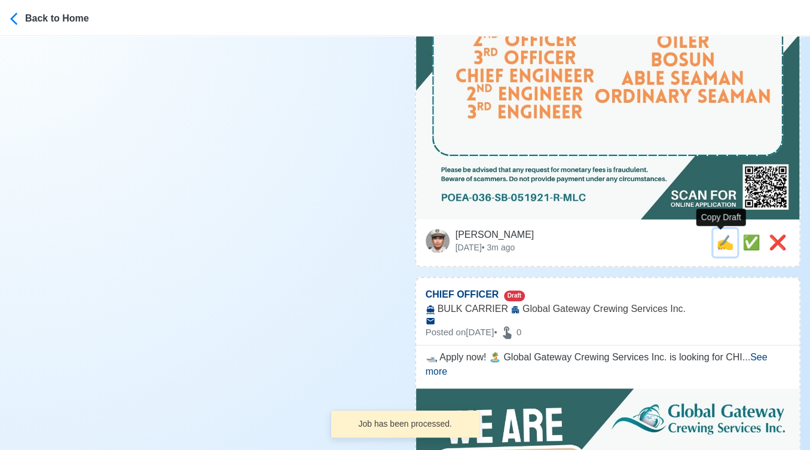
type textarea "🛫 Apply now! 📡 Global Gateway Crewing Services Inc. is looking for 2ND OFFICER.…"
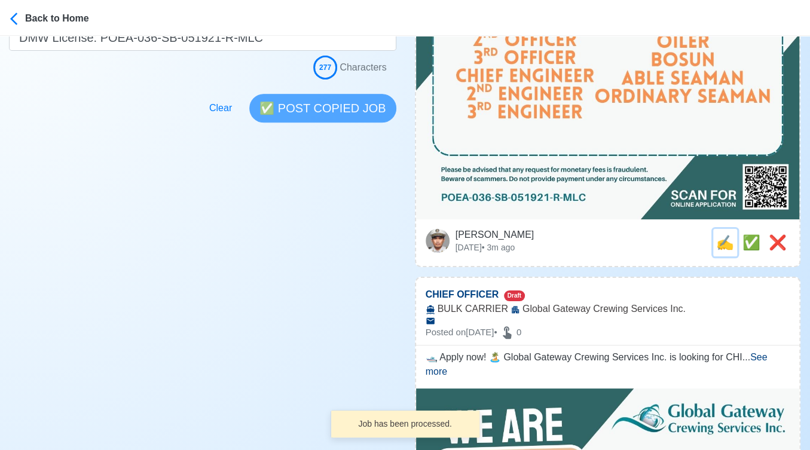
scroll to position [0, 0]
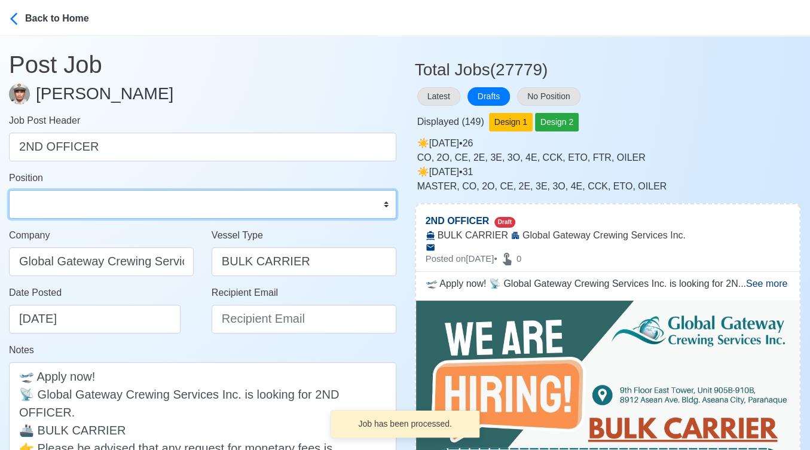
click at [109, 202] on select "Master Chief Officer 2nd Officer 3rd Officer Junior Officer Chief Engineer 2nd …" at bounding box center [202, 204] width 387 height 29
select select "2nd Officer"
click at [9, 190] on select "Master Chief Officer 2nd Officer 3rd Officer Junior Officer Chief Engineer 2nd …" at bounding box center [202, 204] width 387 height 29
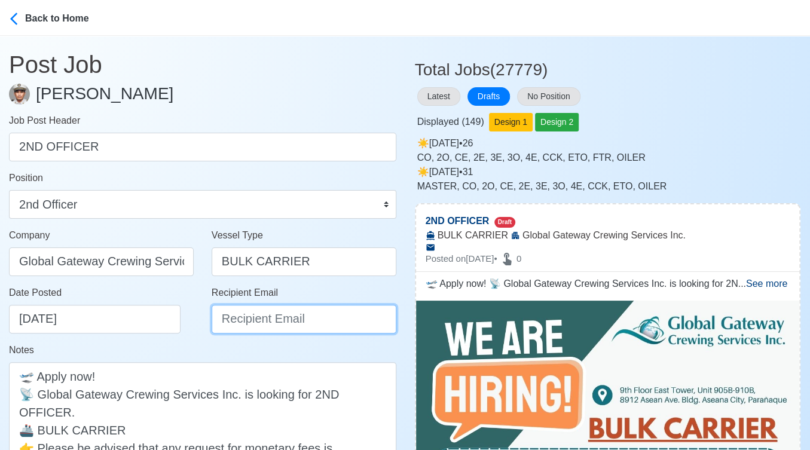
click at [270, 326] on input "Recipient Email" at bounding box center [304, 319] width 185 height 29
paste input "[EMAIL_ADDRESS][DOMAIN_NAME]"
type input "[EMAIL_ADDRESS][DOMAIN_NAME]"
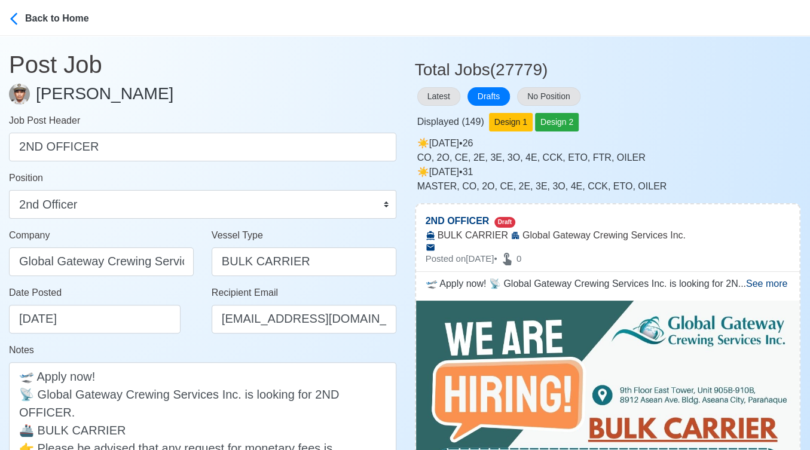
click at [161, 337] on div "Date Posted 10/06/2025" at bounding box center [101, 314] width 203 height 57
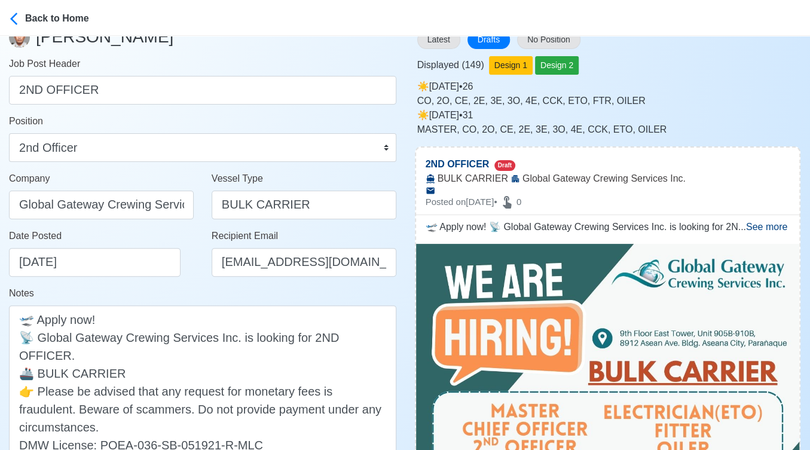
scroll to position [199, 0]
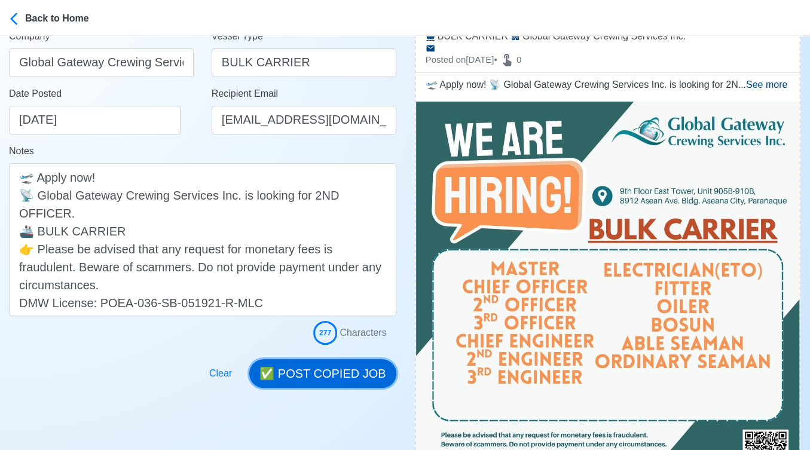
click at [346, 376] on button "✅ POST COPIED JOB" at bounding box center [322, 373] width 146 height 29
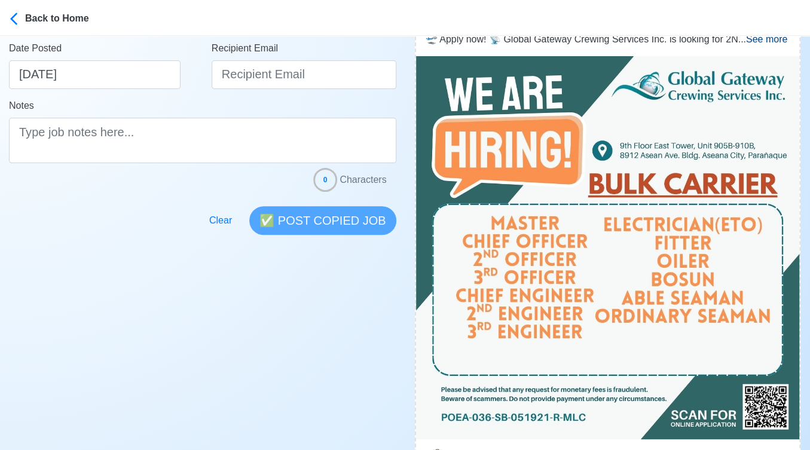
scroll to position [464, 0]
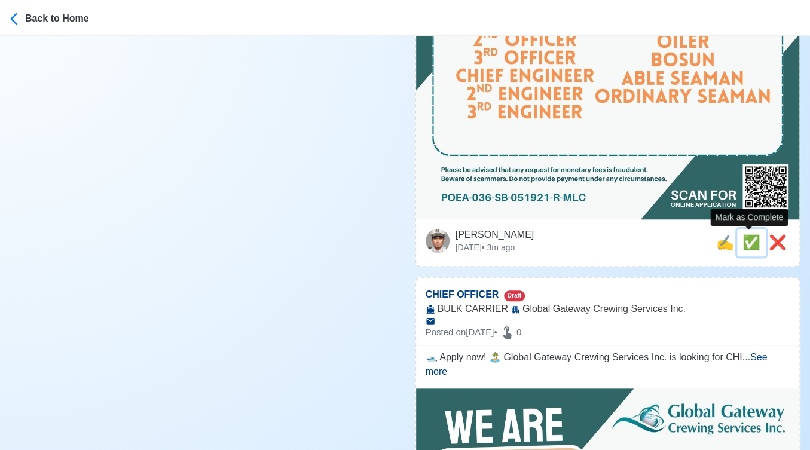
click at [742, 238] on span "✅" at bounding box center [751, 242] width 18 height 16
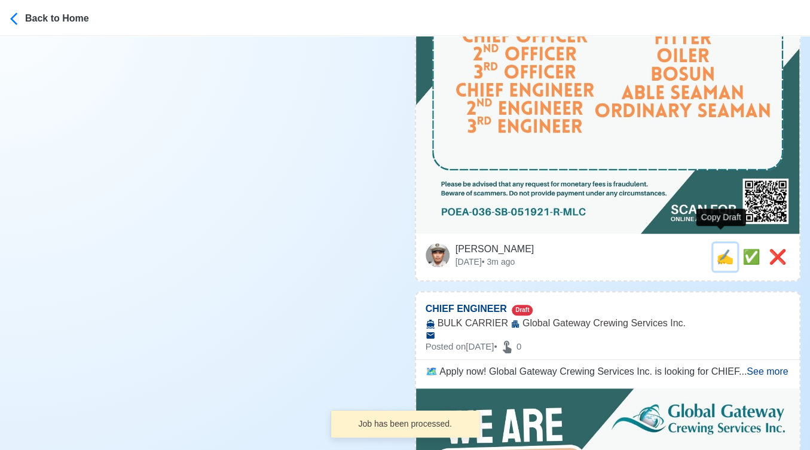
click at [713, 243] on button "✍️" at bounding box center [725, 256] width 24 height 27
type input "CHIEF OFFICER"
select select
type input "Global Gateway Crewing Services Inc."
type input "BULK CARRIER"
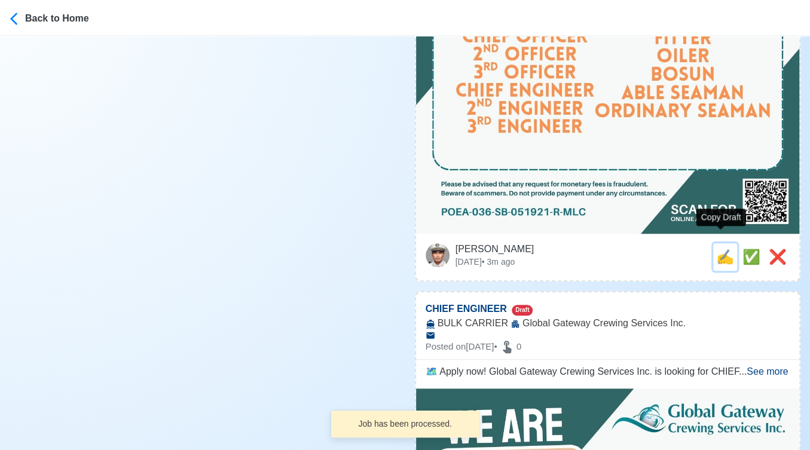
type textarea "🛥️ Apply now! 🏝️ Global Gateway Crewing Services Inc. is looking for CHIEF OFFI…"
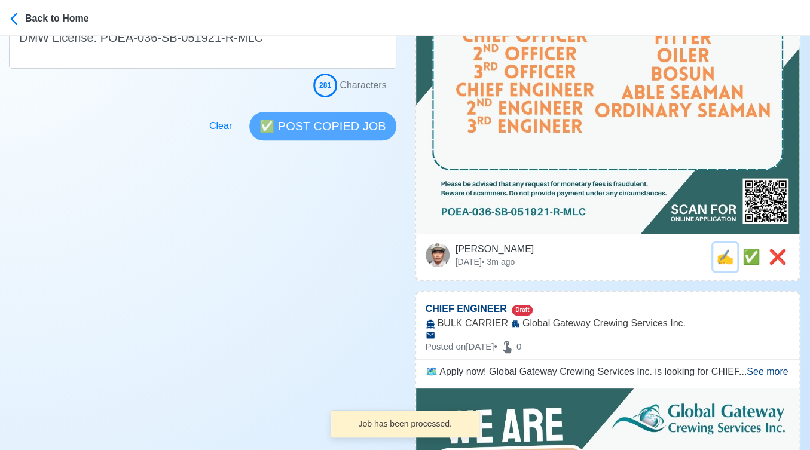
scroll to position [0, 0]
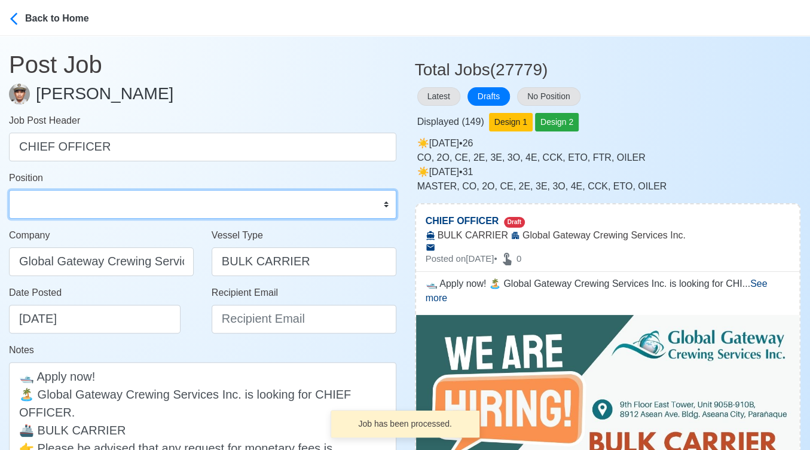
drag, startPoint x: 132, startPoint y: 212, endPoint x: 129, endPoint y: 192, distance: 19.3
click at [132, 212] on select "Master Chief Officer 2nd Officer 3rd Officer Junior Officer Chief Engineer 2nd …" at bounding box center [202, 204] width 387 height 29
select select "Chief Officer"
click at [9, 190] on select "Master Chief Officer 2nd Officer 3rd Officer Junior Officer Chief Engineer 2nd …" at bounding box center [202, 204] width 387 height 29
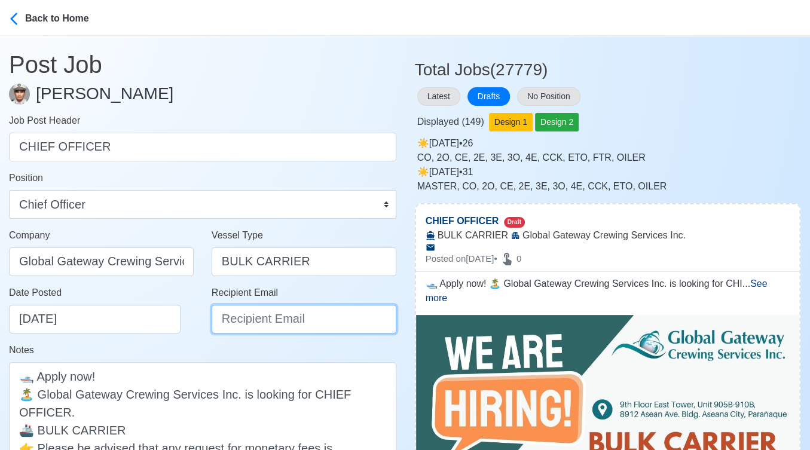
click at [248, 324] on input "Recipient Email" at bounding box center [304, 319] width 185 height 29
paste input "[EMAIL_ADDRESS][DOMAIN_NAME]"
type input "[EMAIL_ADDRESS][DOMAIN_NAME]"
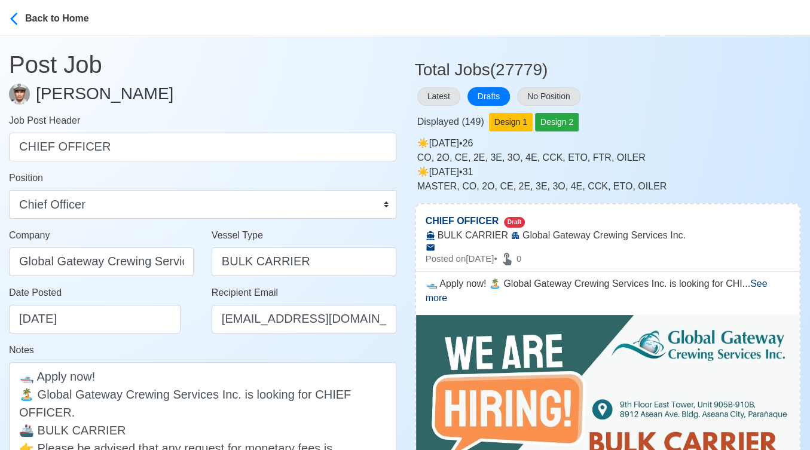
click at [185, 341] on div "Date Posted 10/06/2025" at bounding box center [101, 314] width 203 height 57
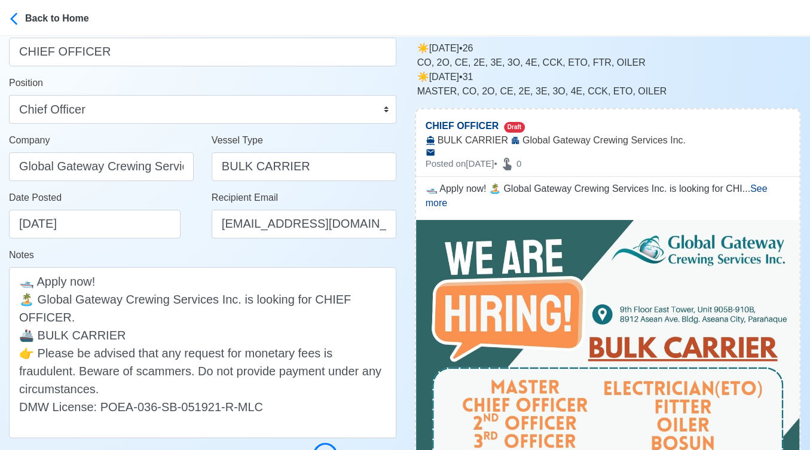
scroll to position [199, 0]
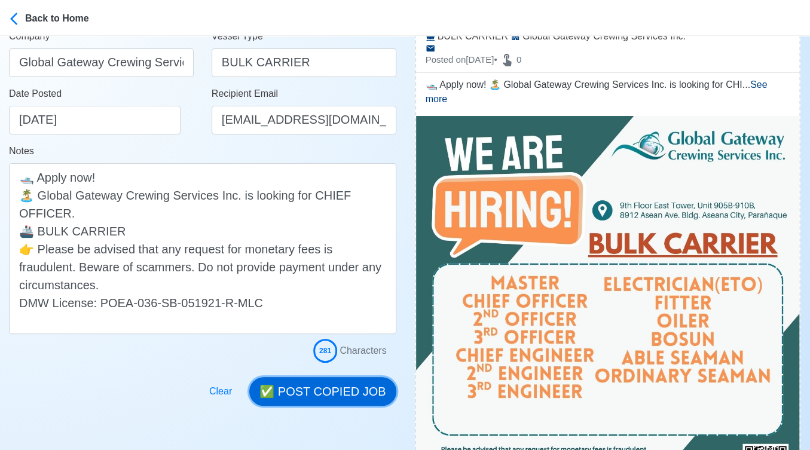
click at [339, 379] on button "✅ POST COPIED JOB" at bounding box center [322, 391] width 146 height 29
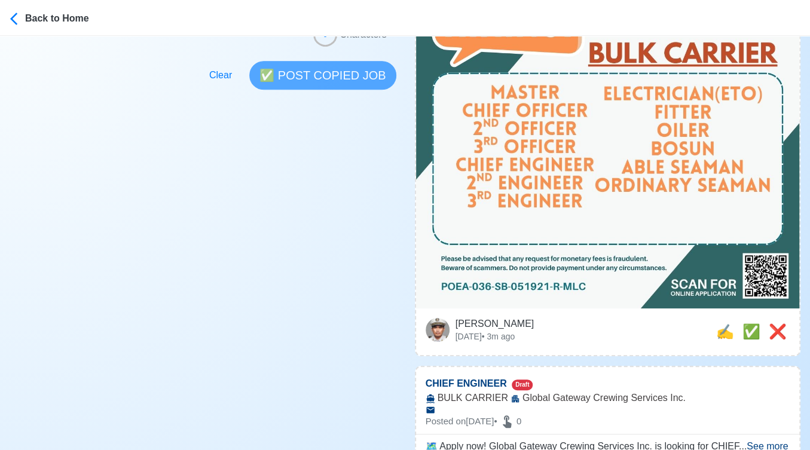
scroll to position [398, 0]
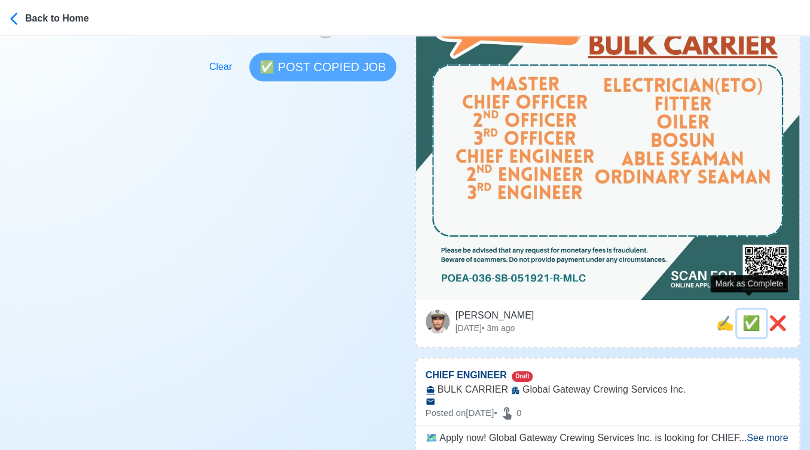
click at [742, 315] on span "✅" at bounding box center [751, 323] width 18 height 16
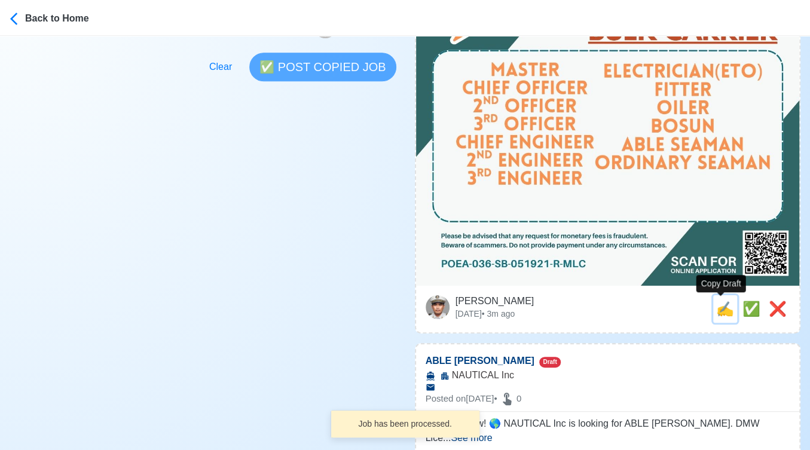
click at [722, 311] on span "✍️" at bounding box center [725, 309] width 18 height 16
type input "CHIEF ENGINEER"
select select
type input "Global Gateway Crewing Services Inc."
type input "BULK CARRIER"
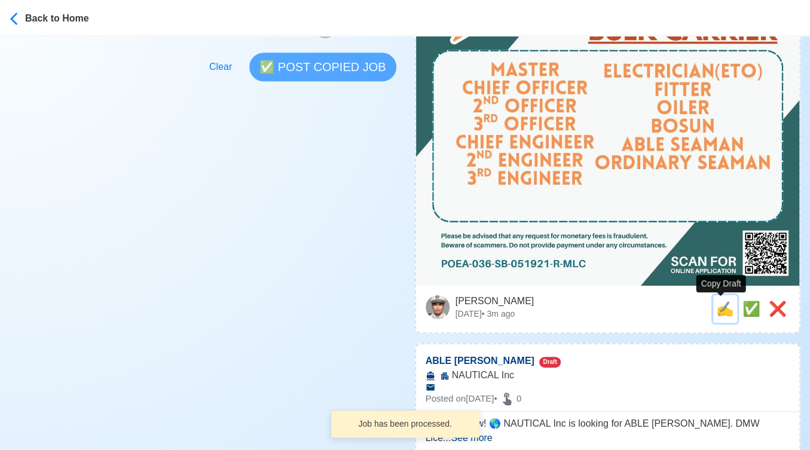
type textarea "🗺️ Apply now! Global Gateway Crewing Services Inc. is looking for CHIEF ENGINEE…"
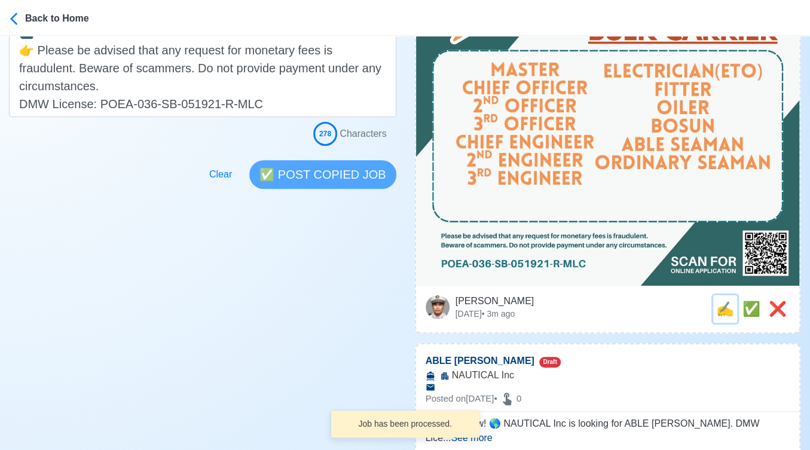
scroll to position [0, 0]
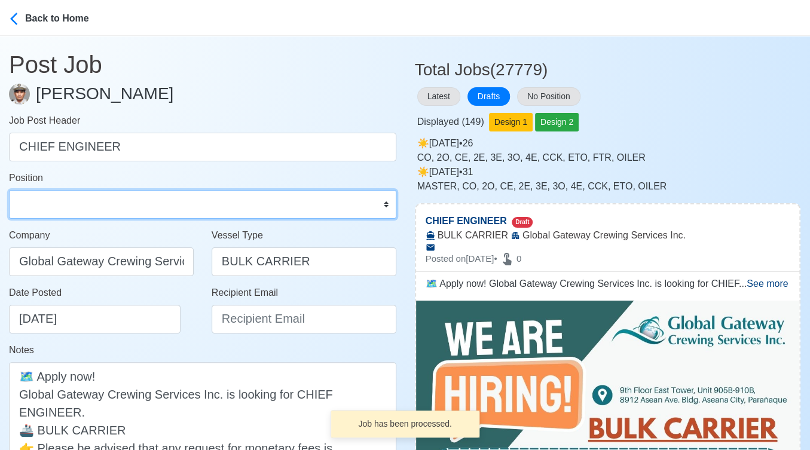
drag, startPoint x: 118, startPoint y: 203, endPoint x: 109, endPoint y: 191, distance: 14.9
click at [118, 203] on select "Master Chief Officer 2nd Officer 3rd Officer Junior Officer Chief Engineer 2nd …" at bounding box center [202, 204] width 387 height 29
select select "Chief Engineer"
click at [9, 190] on select "Master Chief Officer 2nd Officer 3rd Officer Junior Officer Chief Engineer 2nd …" at bounding box center [202, 204] width 387 height 29
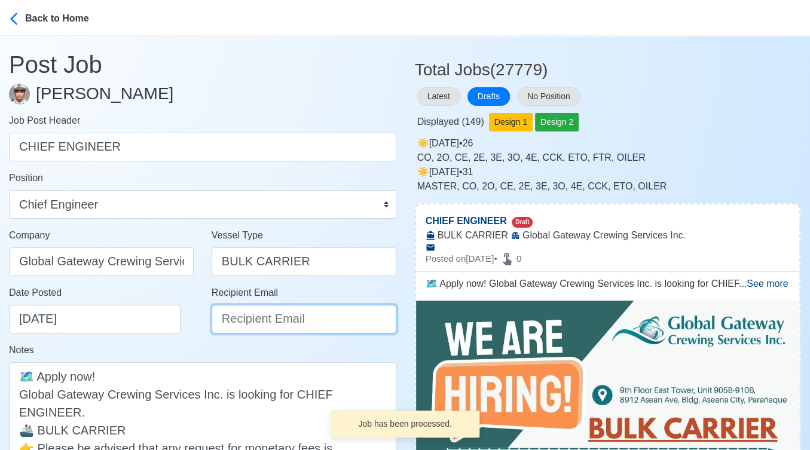
click at [273, 313] on input "Recipient Email" at bounding box center [304, 319] width 185 height 29
paste input "[EMAIL_ADDRESS][DOMAIN_NAME]"
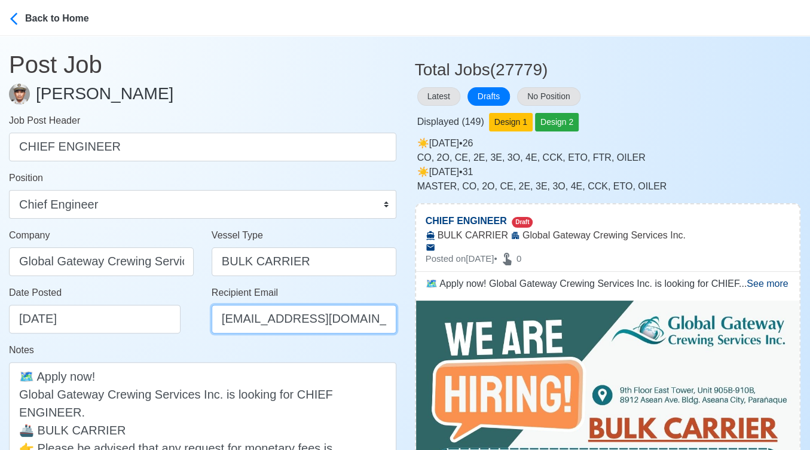
type input "[EMAIL_ADDRESS][DOMAIN_NAME]"
click at [169, 347] on div "Notes 🗺️ Apply now! Global Gateway Crewing Services Inc. is looking for CHIEF E…" at bounding box center [202, 429] width 387 height 172
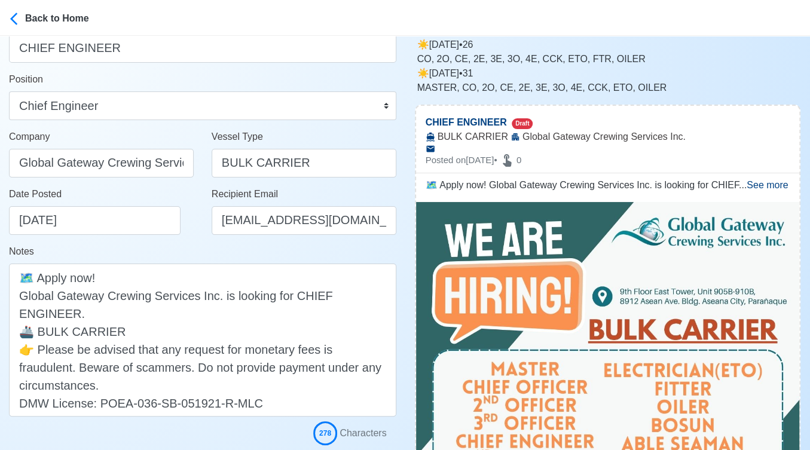
scroll to position [199, 0]
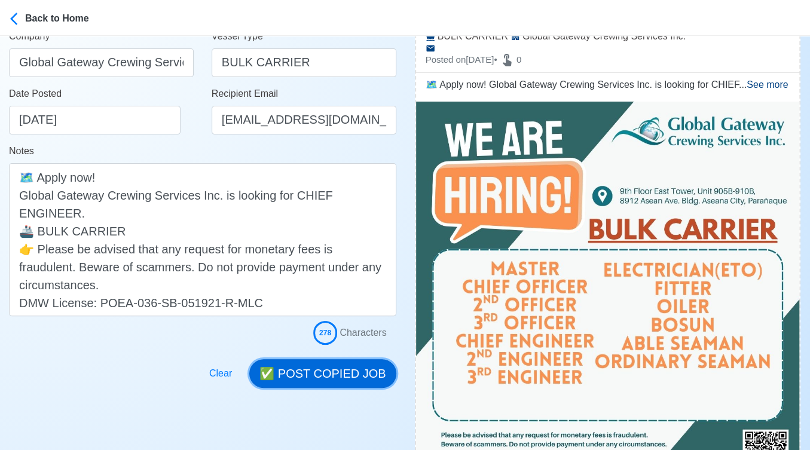
click at [318, 363] on button "✅ POST COPIED JOB" at bounding box center [322, 373] width 146 height 29
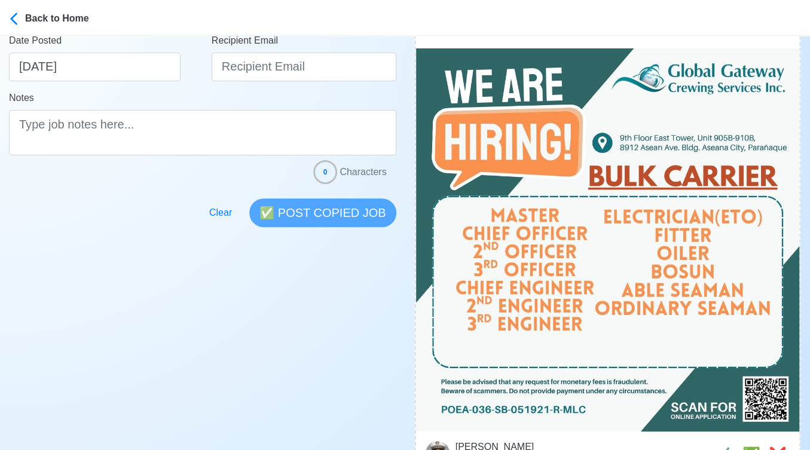
scroll to position [464, 0]
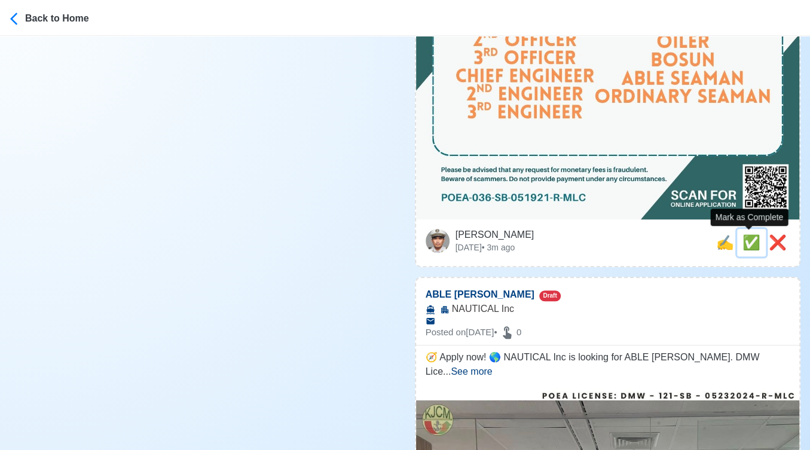
click at [749, 243] on span "✅" at bounding box center [751, 242] width 18 height 16
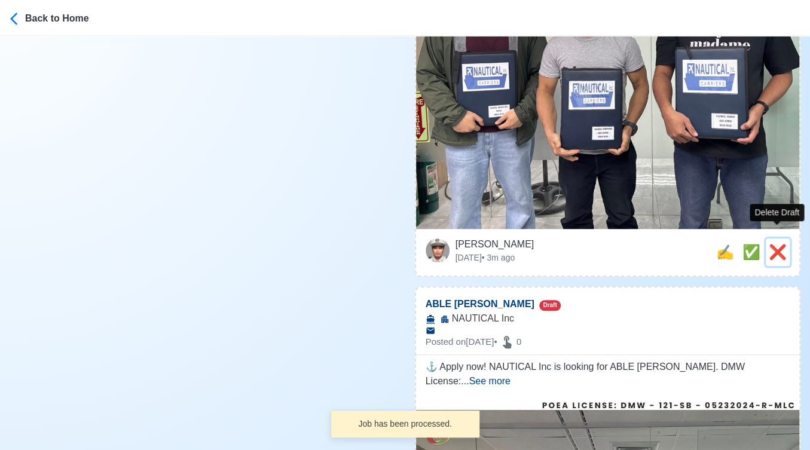
click at [770, 244] on span "❌" at bounding box center [778, 252] width 18 height 16
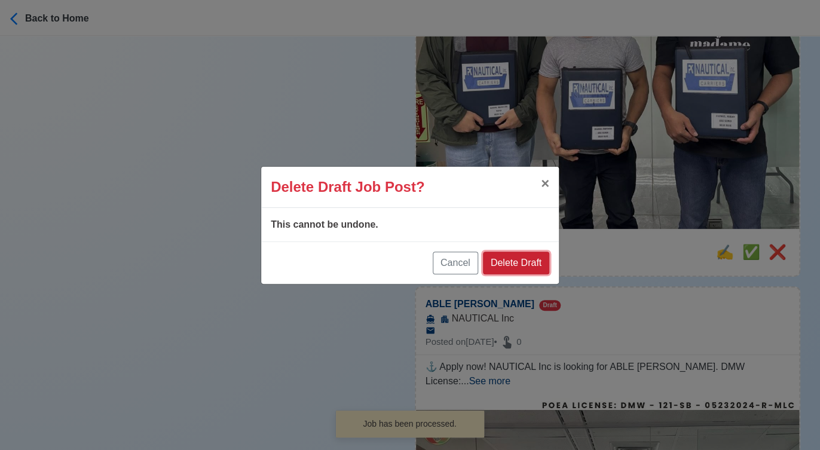
click at [541, 268] on button "Delete Draft" at bounding box center [516, 263] width 66 height 23
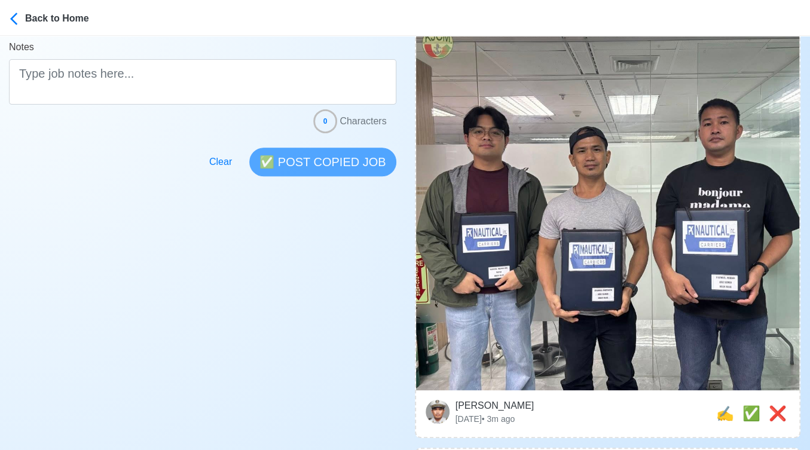
scroll to position [398, 0]
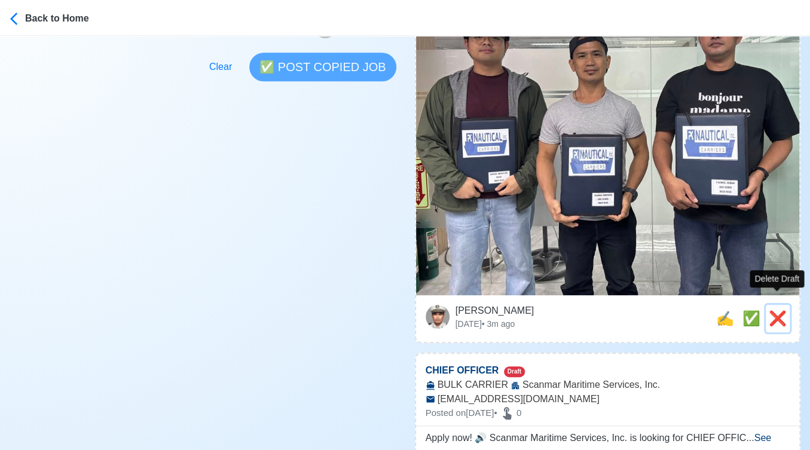
click at [769, 310] on span "❌" at bounding box center [778, 318] width 18 height 16
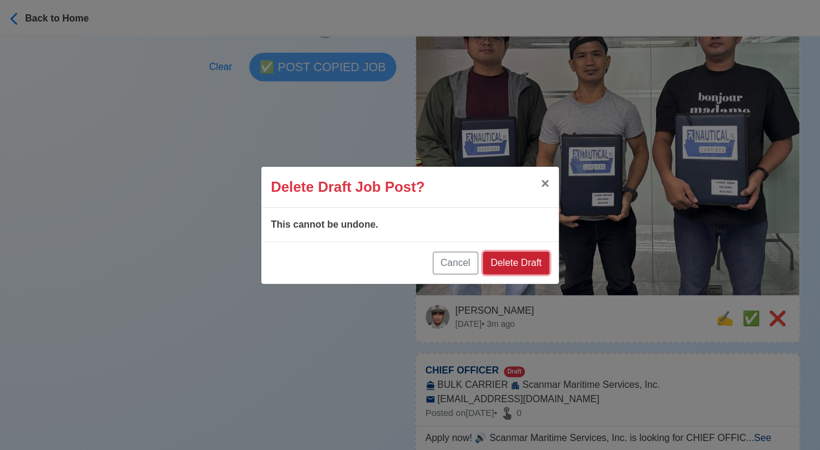
click at [506, 262] on button "Delete Draft" at bounding box center [516, 263] width 66 height 23
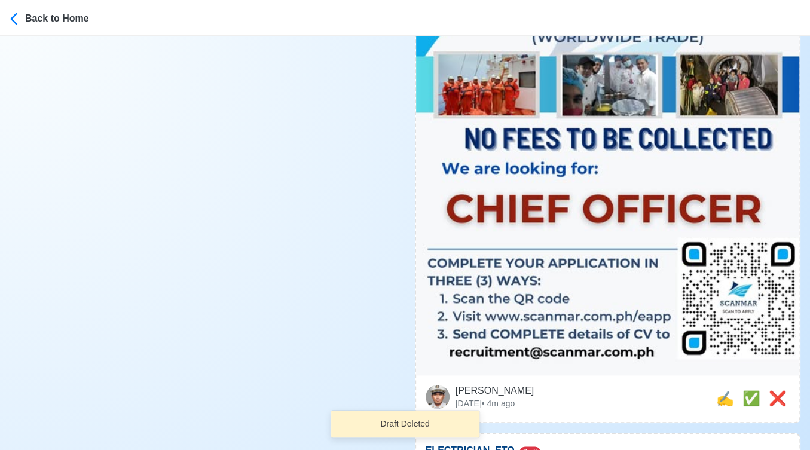
scroll to position [598, 0]
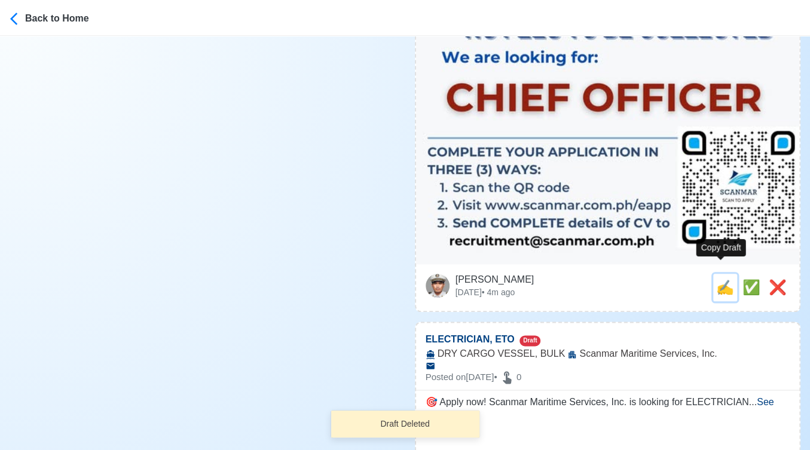
drag, startPoint x: 724, startPoint y: 271, endPoint x: 666, endPoint y: 262, distance: 58.2
click at [723, 279] on span "✍️" at bounding box center [725, 287] width 18 height 16
type input "CHIEF OFFICER"
select select
type input "Scanmar Maritime Services, Inc."
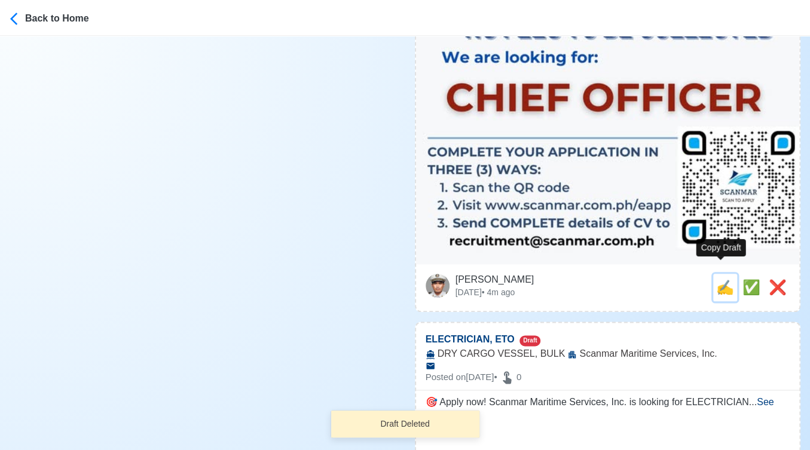
type input "BULK CARRIER"
type input "[EMAIL_ADDRESS][DOMAIN_NAME]"
type textarea "Apply now! 🔊 Scanmar Maritime Services, Inc. is looking for CHIEF OFFICER. 🚢 BU…"
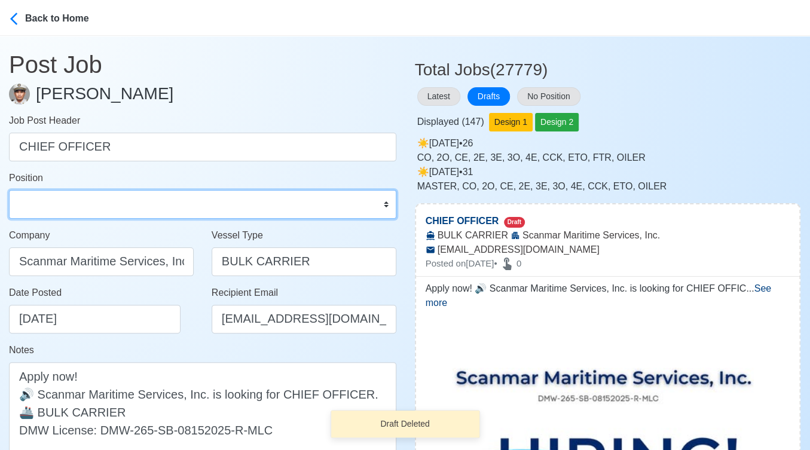
click at [124, 203] on select "Master Chief Officer 2nd Officer 3rd Officer Junior Officer Chief Engineer 2nd …" at bounding box center [202, 204] width 387 height 29
select select "Chief Engineer"
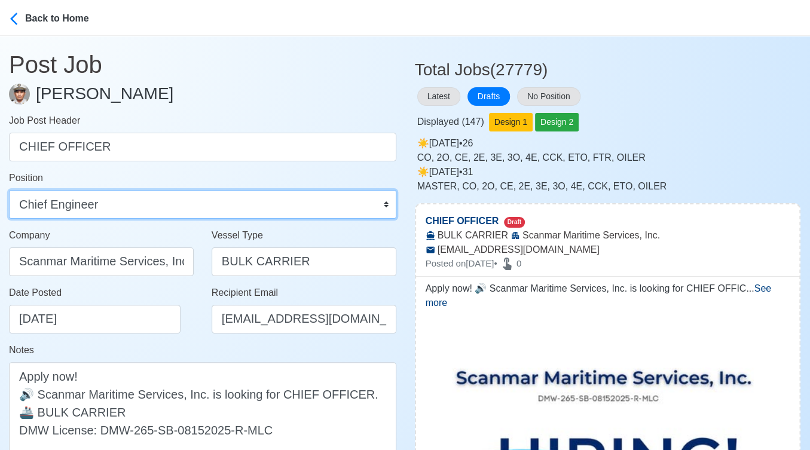
click at [9, 190] on select "Master Chief Officer 2nd Officer 3rd Officer Junior Officer Chief Engineer 2nd …" at bounding box center [202, 204] width 387 height 29
drag, startPoint x: 155, startPoint y: 207, endPoint x: 149, endPoint y: 195, distance: 13.6
click at [155, 207] on select "Master Chief Officer 2nd Officer 3rd Officer Junior Officer Chief Engineer 2nd …" at bounding box center [202, 204] width 387 height 29
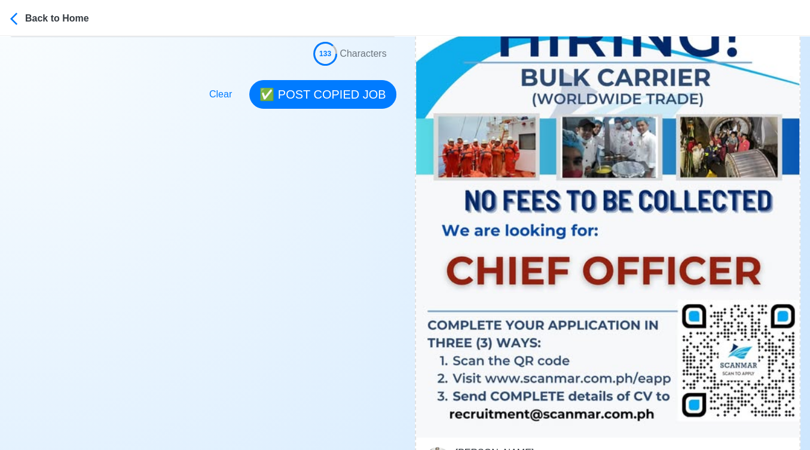
scroll to position [598, 0]
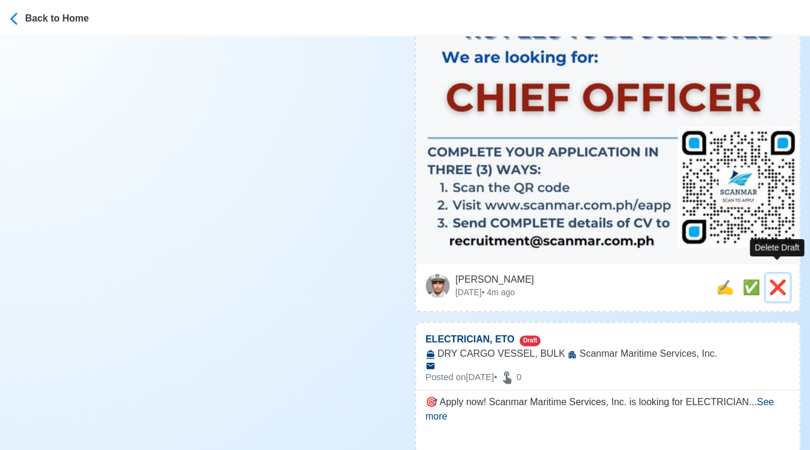
click at [778, 279] on span "❌" at bounding box center [778, 287] width 18 height 16
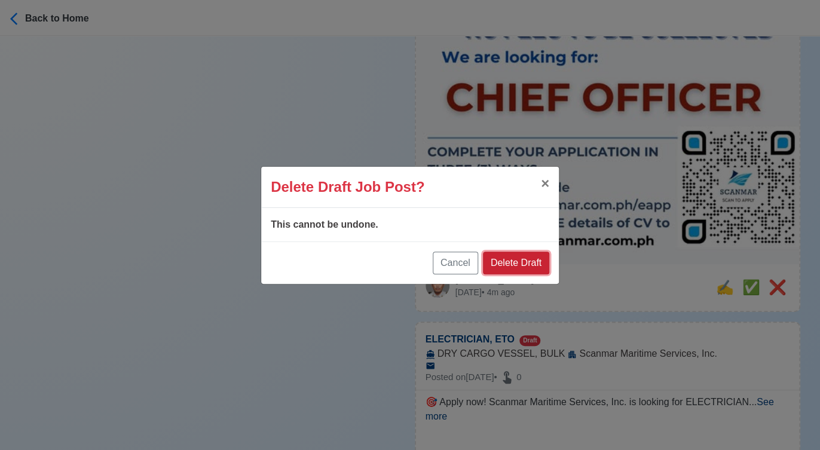
click at [522, 265] on button "Delete Draft" at bounding box center [516, 263] width 66 height 23
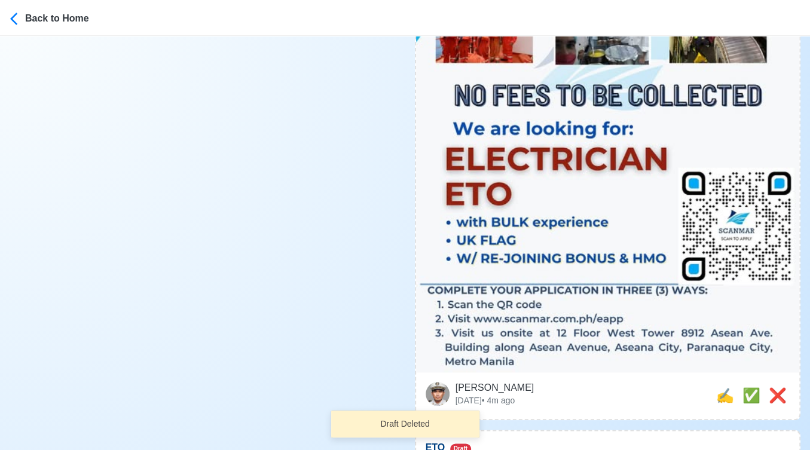
scroll to position [664, 0]
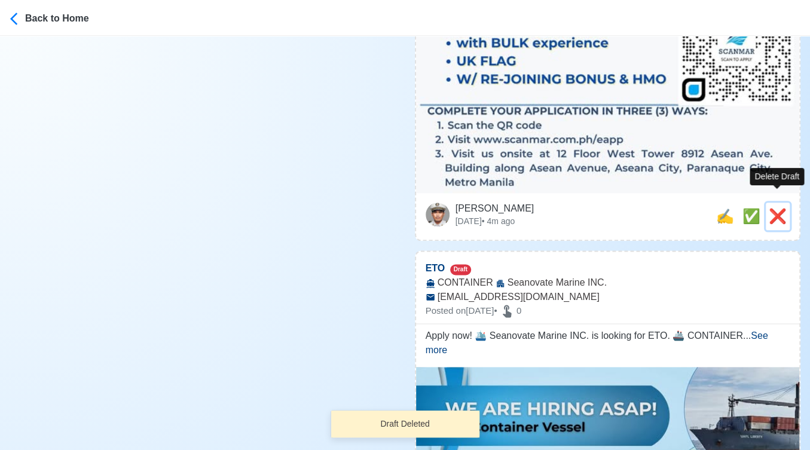
click at [779, 208] on span "❌" at bounding box center [778, 216] width 18 height 16
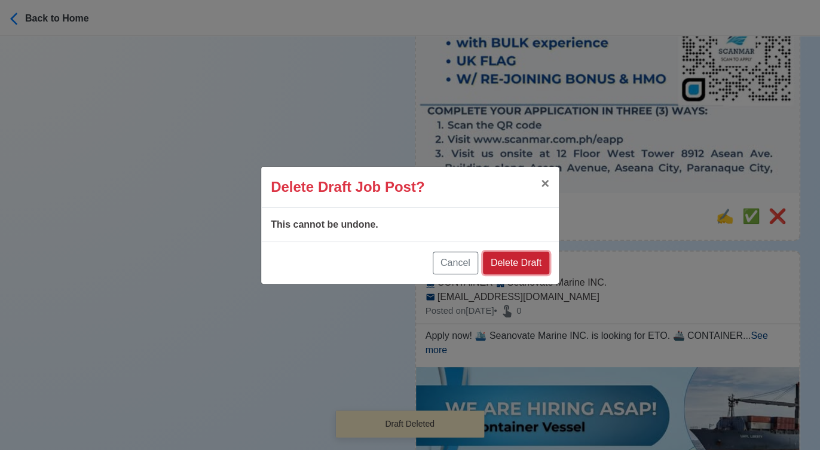
click at [518, 262] on button "Delete Draft" at bounding box center [516, 263] width 66 height 23
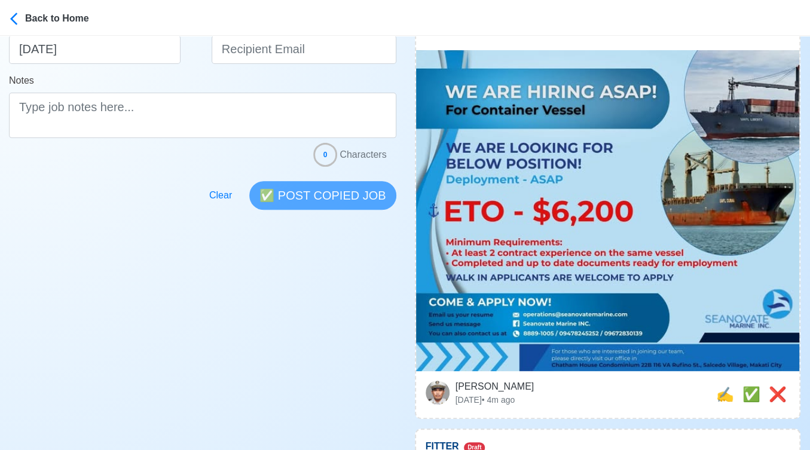
scroll to position [332, 0]
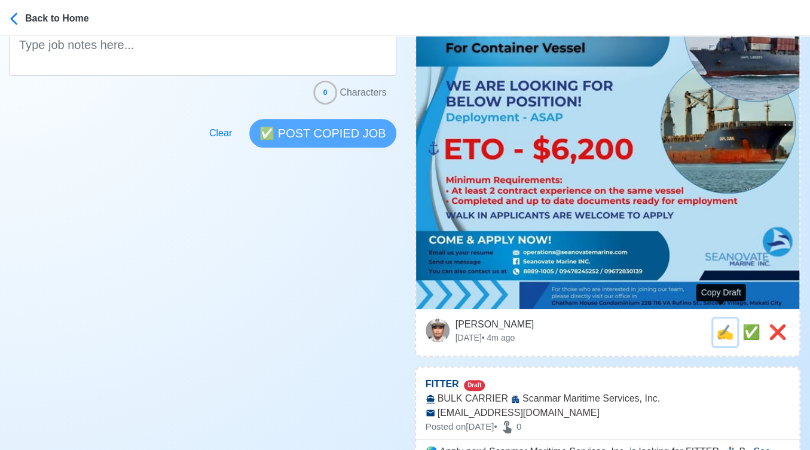
click at [720, 324] on span "✍️" at bounding box center [725, 332] width 18 height 16
type input "ETO"
select select
type input "Seanovate Marine INC."
type input "CONTAINER"
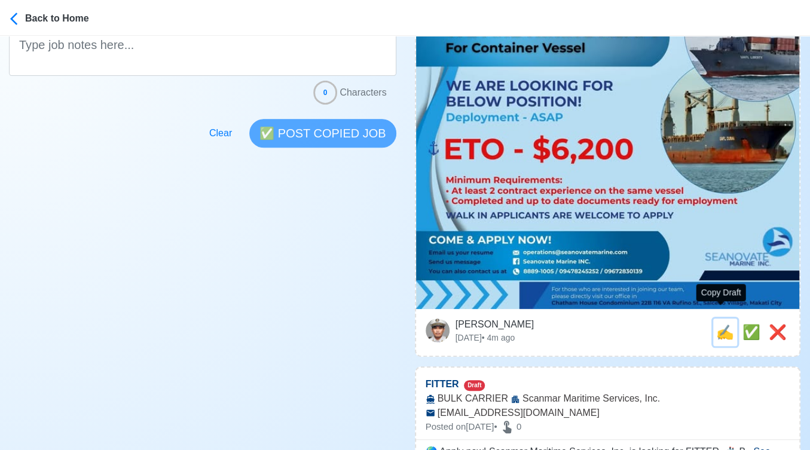
type input "[EMAIL_ADDRESS][DOMAIN_NAME]"
type textarea "Apply now! 🛳️ Seanovate Marine INC. is looking for ETO. 🚢 CONTAINER 📆 Deploymen…"
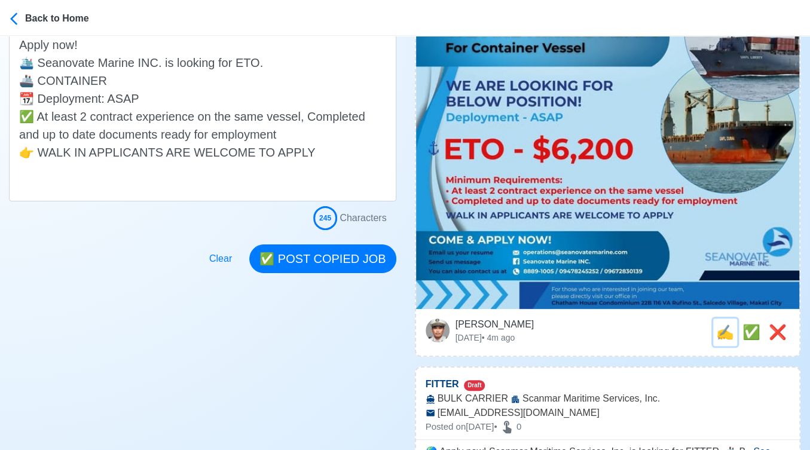
scroll to position [0, 0]
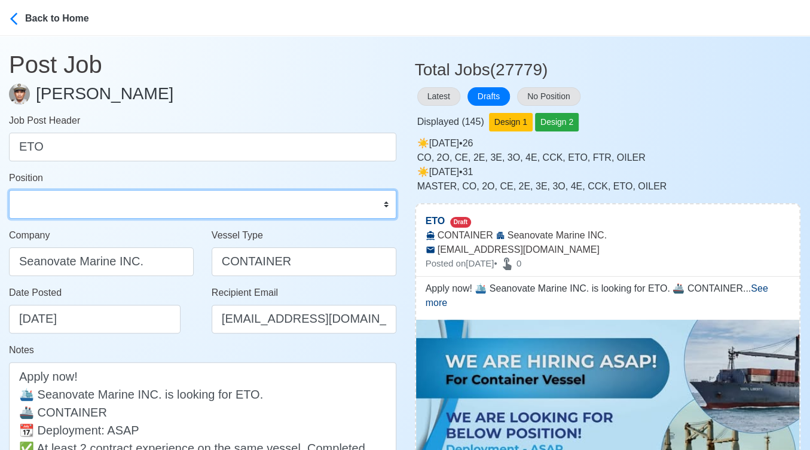
drag, startPoint x: 151, startPoint y: 214, endPoint x: 154, endPoint y: 192, distance: 22.3
click at [151, 213] on select "Master Chief Officer 2nd Officer 3rd Officer Junior Officer Chief Engineer 2nd …" at bounding box center [202, 204] width 387 height 29
select select "ETO/ETR"
click at [9, 190] on select "Master Chief Officer 2nd Officer 3rd Officer Junior Officer Chief Engineer 2nd …" at bounding box center [202, 204] width 387 height 29
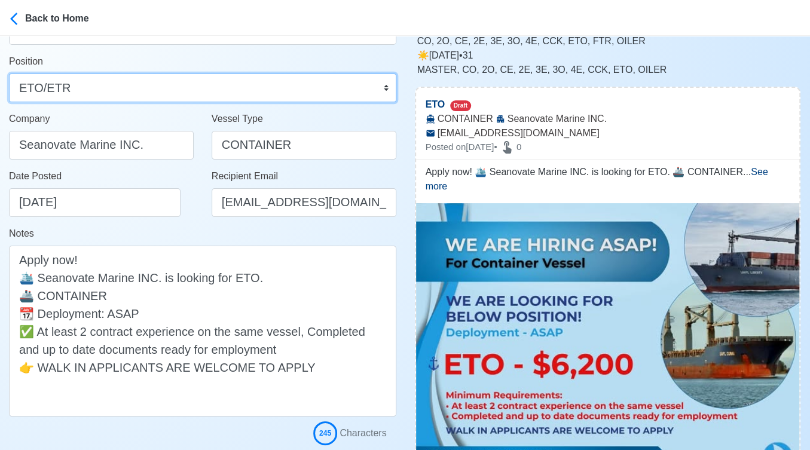
scroll to position [199, 0]
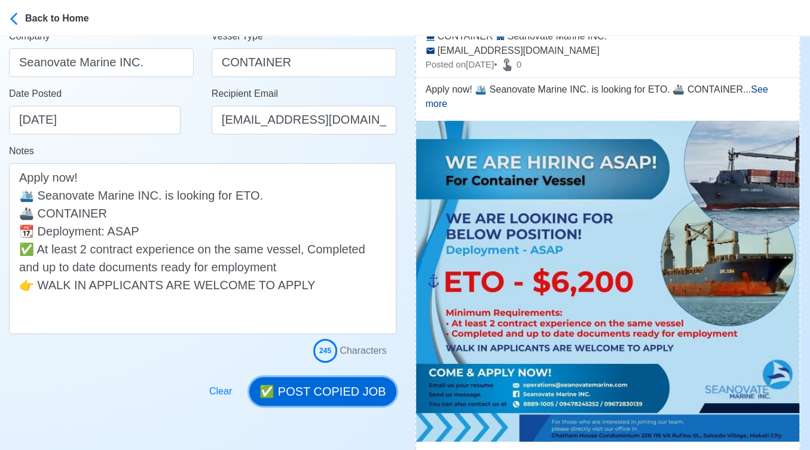
click at [314, 381] on button "✅ POST COPIED JOB" at bounding box center [322, 391] width 146 height 29
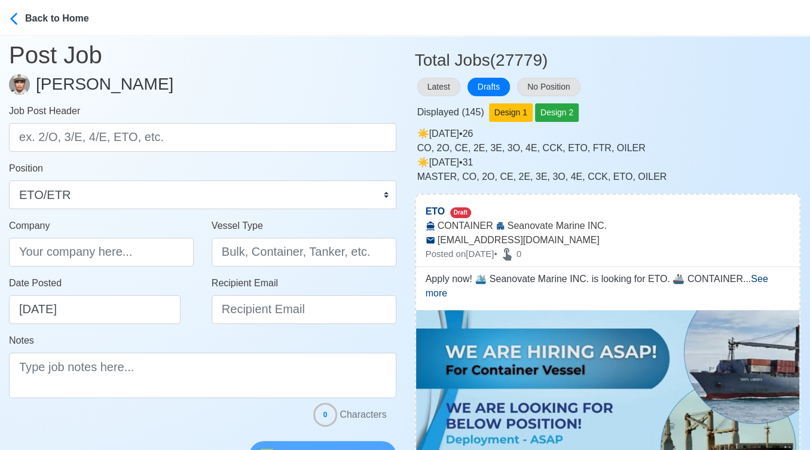
scroll to position [0, 0]
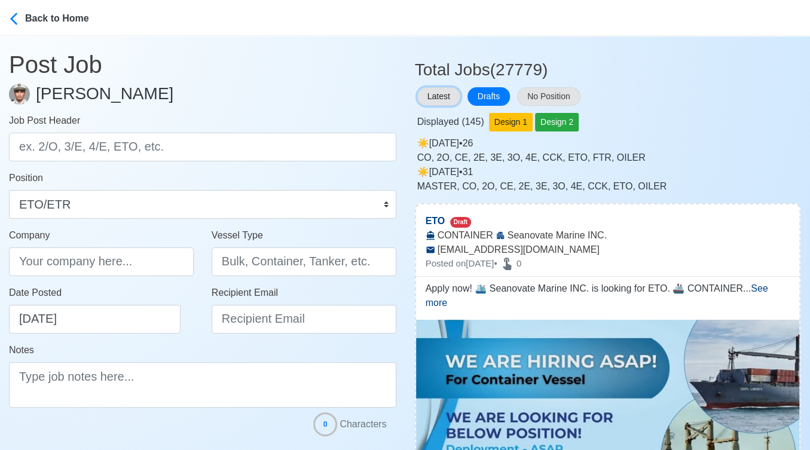
click at [442, 96] on button "Latest" at bounding box center [438, 96] width 43 height 19
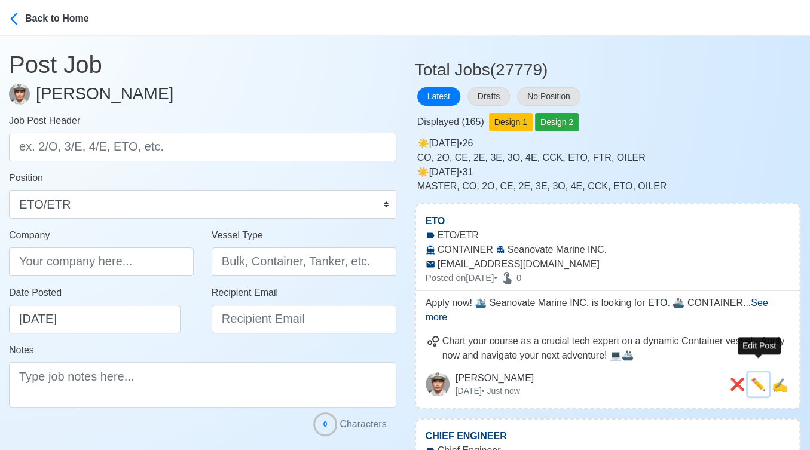
click at [755, 378] on span "✏️" at bounding box center [758, 384] width 15 height 13
type input "ETO"
type input "Seanovate Marine INC."
type input "CONTAINER"
type input "[EMAIL_ADDRESS][DOMAIN_NAME]"
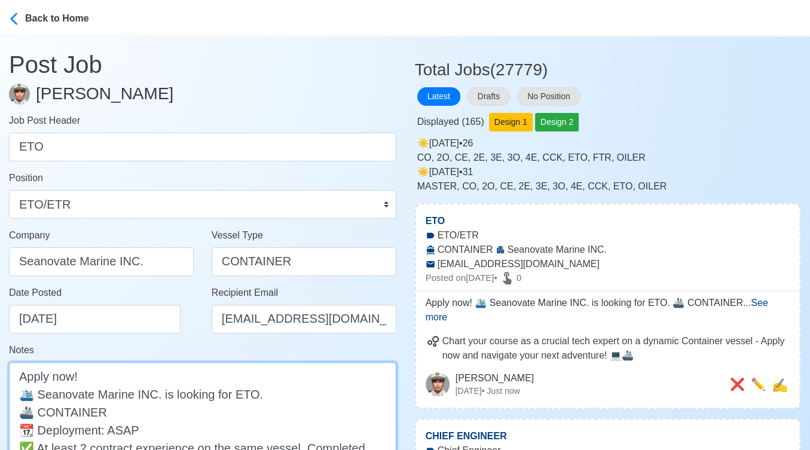
click at [253, 393] on textarea "Apply now! 🛳️ Seanovate Marine INC. is looking for ETO. 🚢 CONTAINER 📆 Deploymen…" at bounding box center [202, 447] width 387 height 171
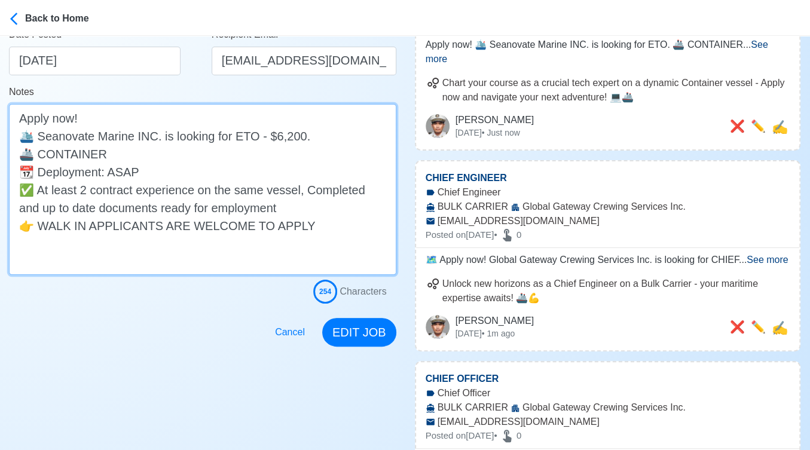
scroll to position [265, 0]
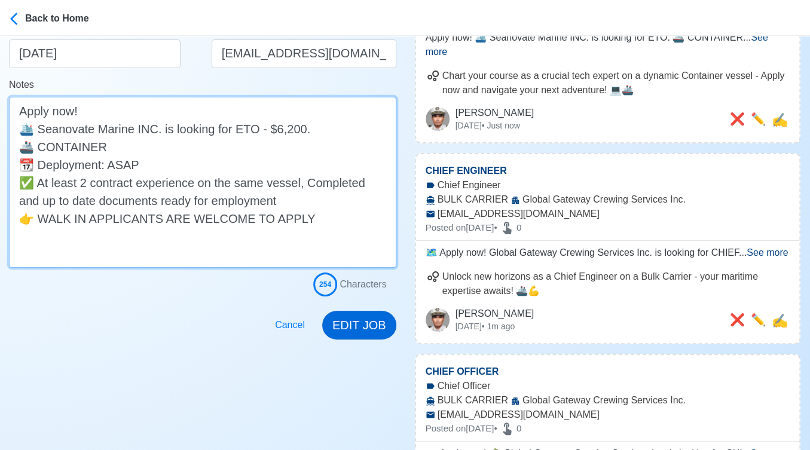
type textarea "Apply now! 🛳️ Seanovate Marine INC. is looking for ETO - $6,200. 🚢 CONTAINER 📆 …"
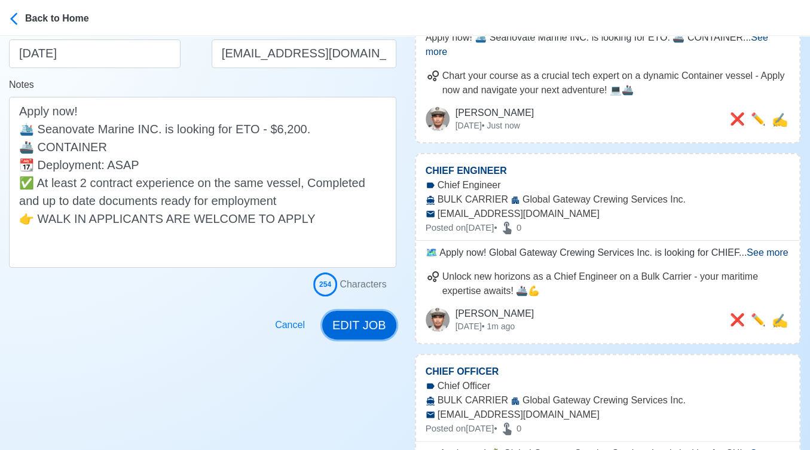
click at [356, 327] on button "EDIT JOB" at bounding box center [359, 325] width 74 height 29
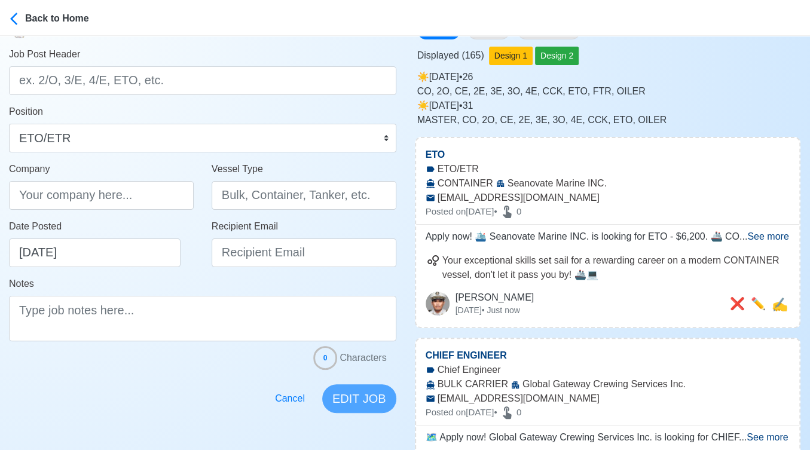
scroll to position [0, 0]
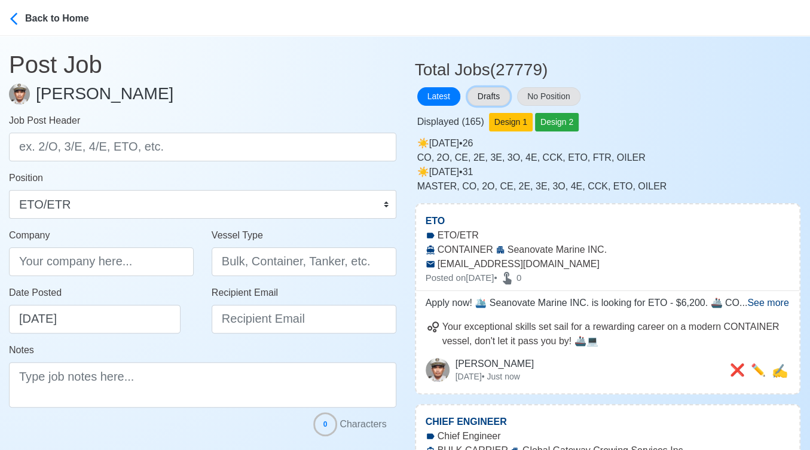
click at [485, 93] on button "Drafts" at bounding box center [488, 96] width 42 height 19
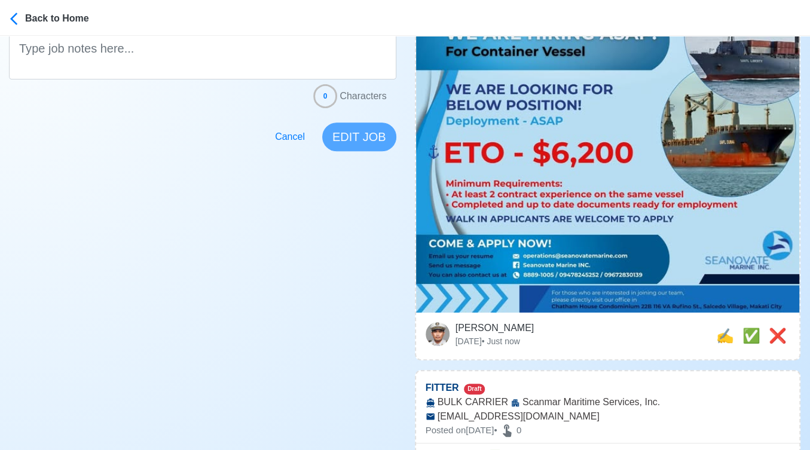
scroll to position [398, 0]
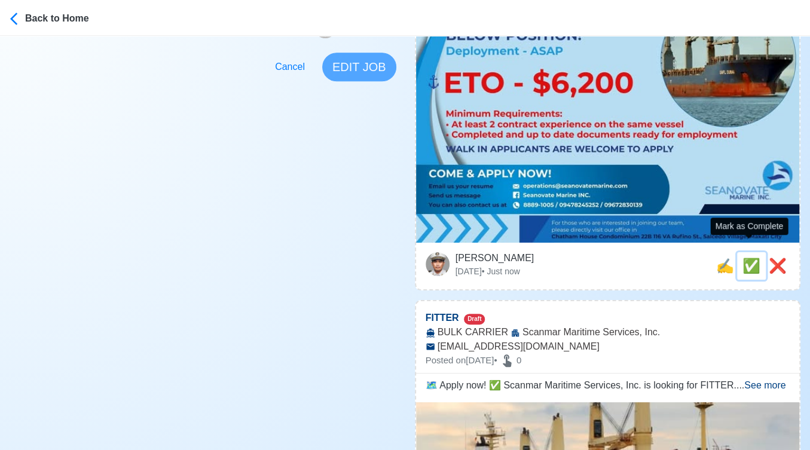
click at [745, 258] on span "✅" at bounding box center [751, 266] width 18 height 16
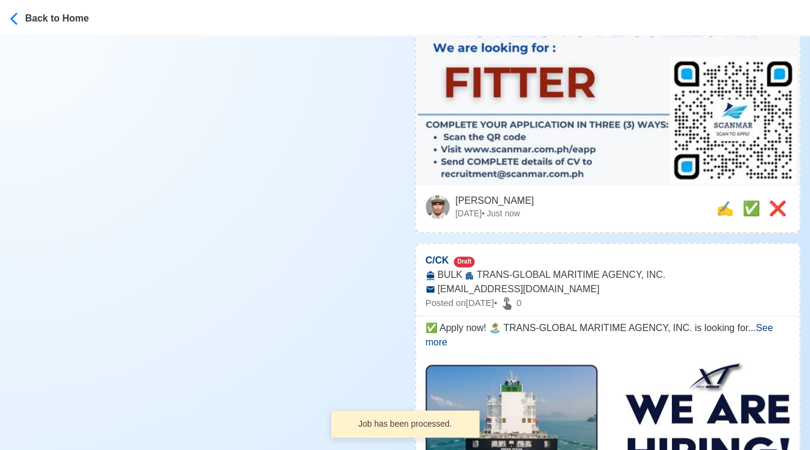
scroll to position [664, 0]
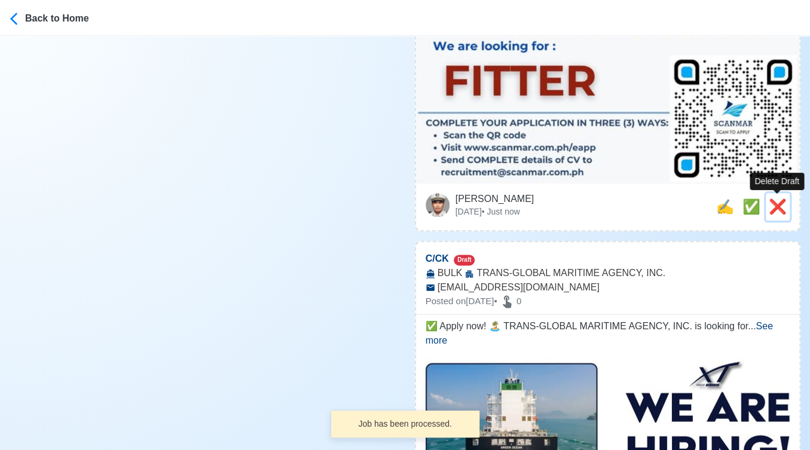
click at [779, 209] on span "❌" at bounding box center [778, 206] width 18 height 16
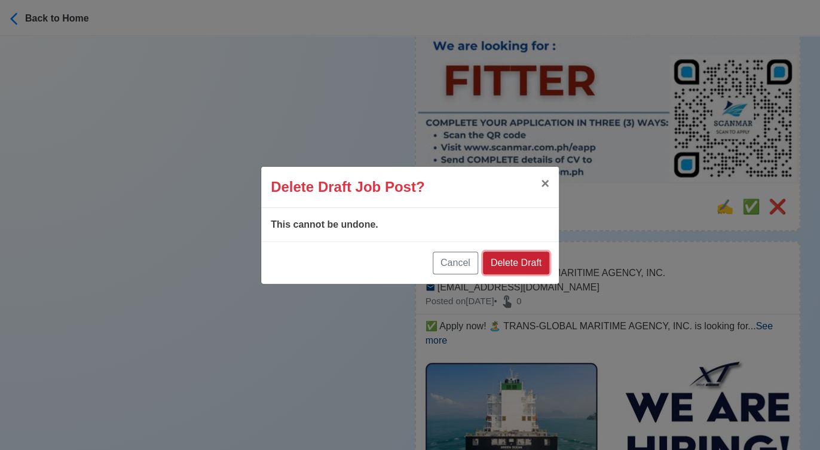
click at [522, 255] on button "Delete Draft" at bounding box center [516, 263] width 66 height 23
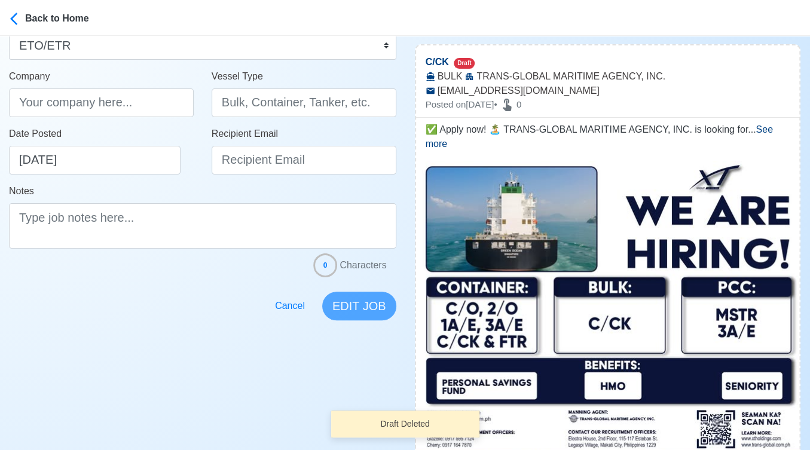
scroll to position [265, 0]
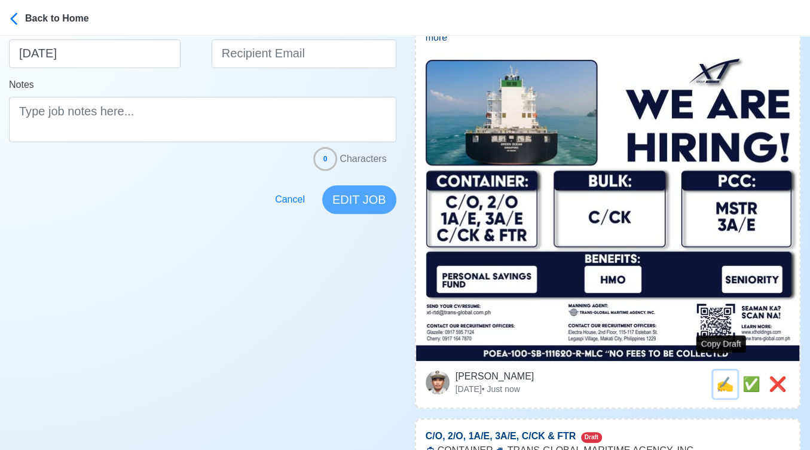
drag, startPoint x: 718, startPoint y: 366, endPoint x: 562, endPoint y: 331, distance: 159.4
click at [717, 376] on span "✍️" at bounding box center [725, 384] width 18 height 16
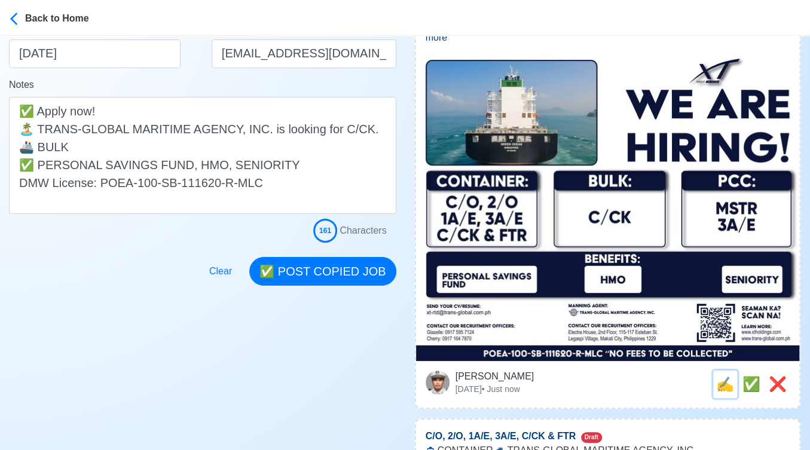
scroll to position [0, 0]
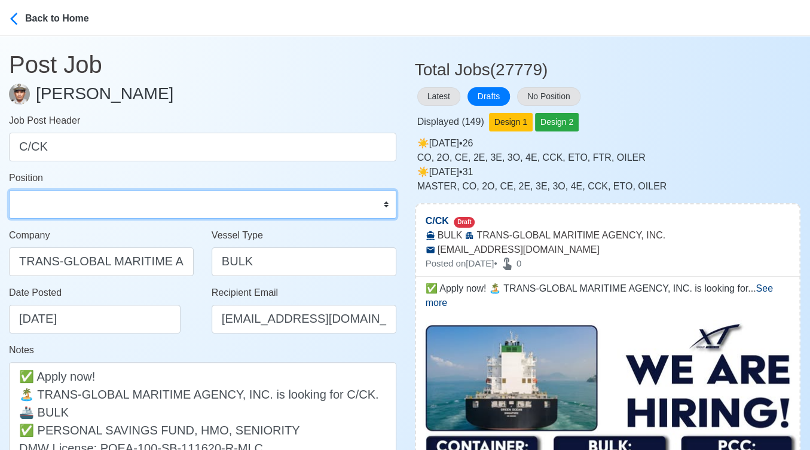
click at [160, 205] on select "Master Chief Officer 2nd Officer 3rd Officer Junior Officer Chief Engineer 2nd …" at bounding box center [202, 204] width 387 height 29
click at [9, 190] on select "Master Chief Officer 2nd Officer 3rd Officer Junior Officer Chief Engineer 2nd …" at bounding box center [202, 204] width 387 height 29
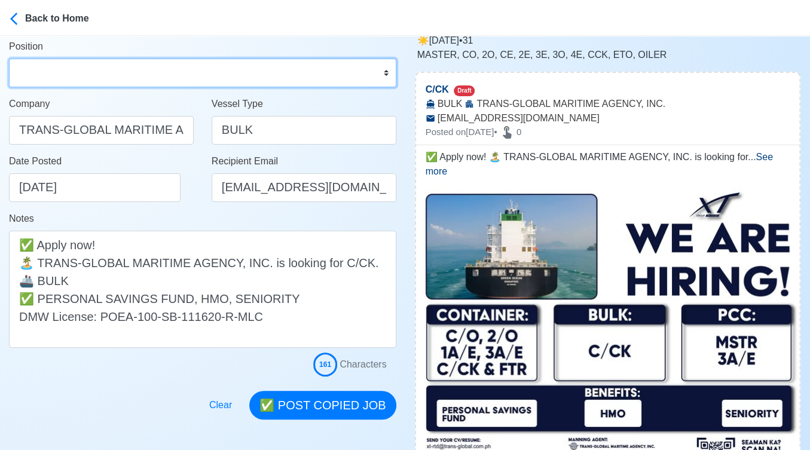
scroll to position [133, 0]
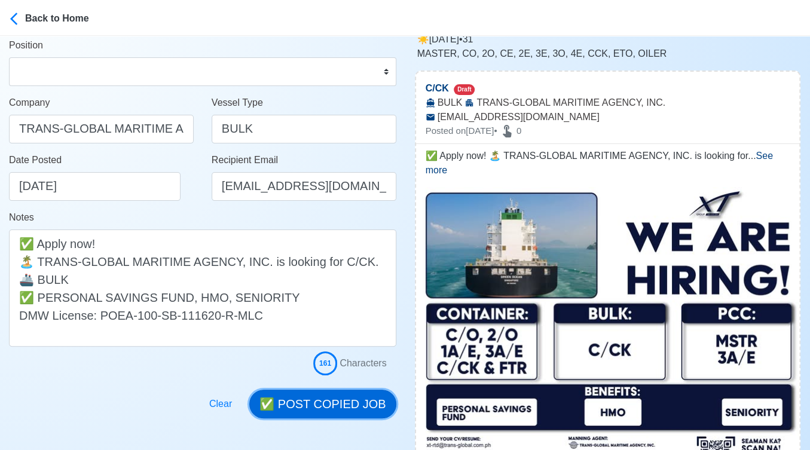
click at [340, 406] on button "✅ POST COPIED JOB" at bounding box center [322, 404] width 146 height 29
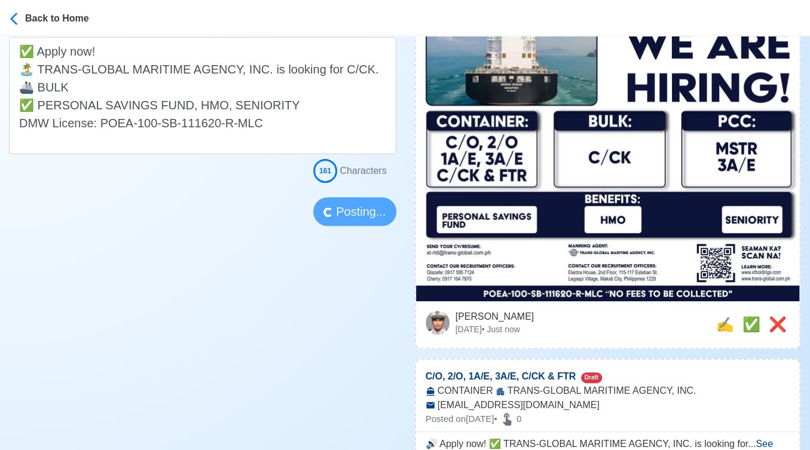
scroll to position [332, 0]
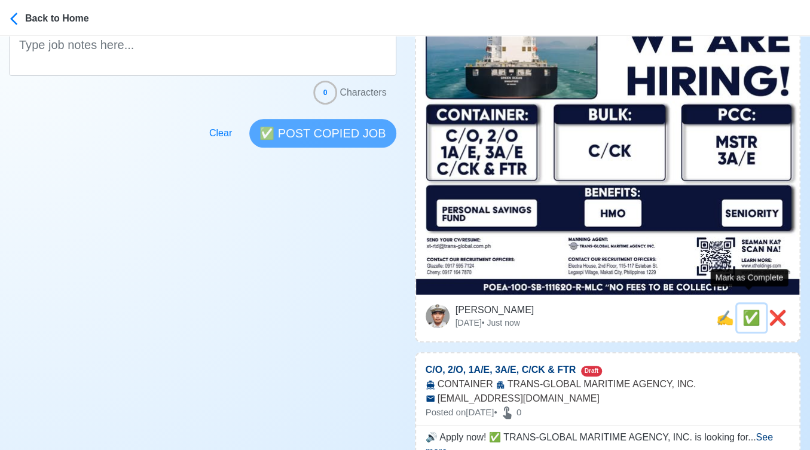
click at [745, 310] on span "✅" at bounding box center [751, 318] width 18 height 16
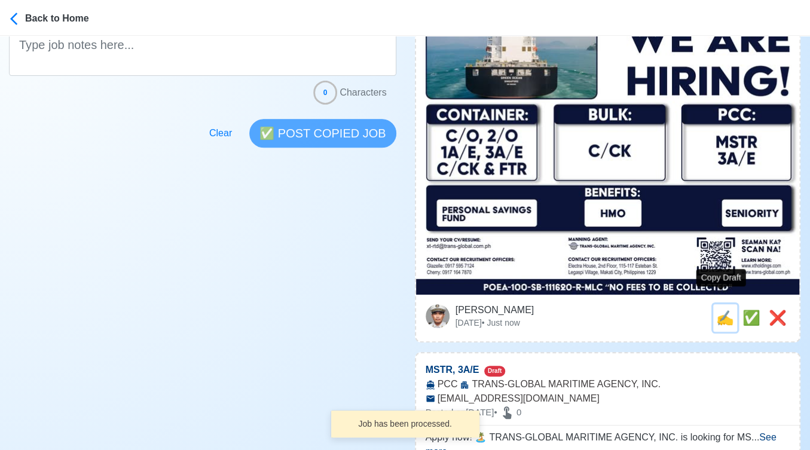
click at [718, 310] on span "✍️" at bounding box center [725, 318] width 18 height 16
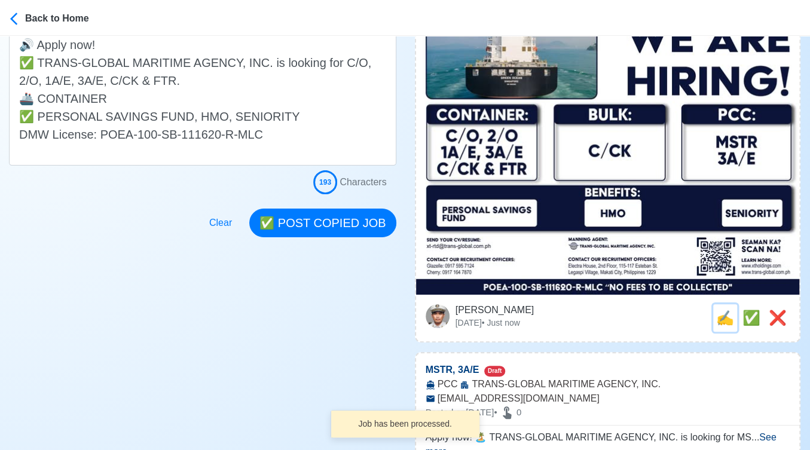
scroll to position [0, 0]
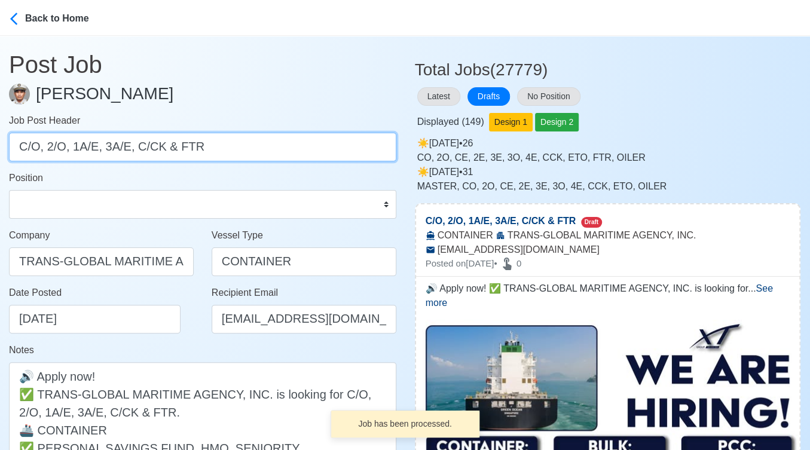
drag, startPoint x: 45, startPoint y: 147, endPoint x: 222, endPoint y: 147, distance: 176.9
click at [222, 147] on input "C/O, 2/O, 1A/E, 3A/E, C/CK & FTR" at bounding box center [202, 147] width 387 height 29
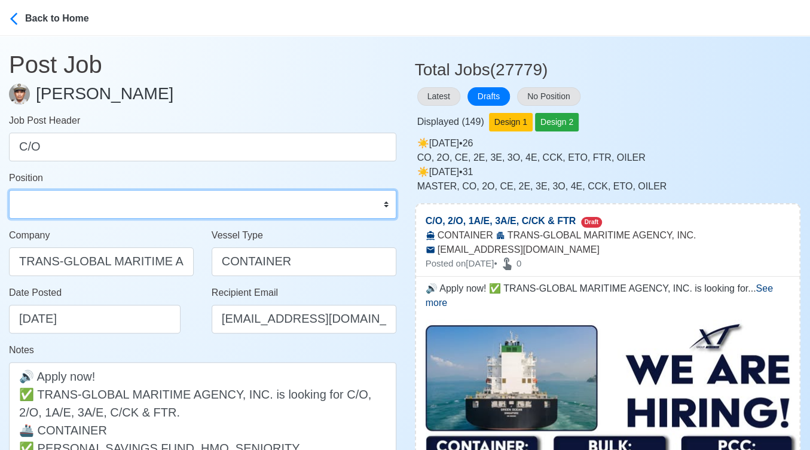
click at [157, 200] on select "Master Chief Officer 2nd Officer 3rd Officer Junior Officer Chief Engineer 2nd …" at bounding box center [202, 204] width 387 height 29
click at [9, 190] on select "Master Chief Officer 2nd Officer 3rd Officer Junior Officer Chief Engineer 2nd …" at bounding box center [202, 204] width 387 height 29
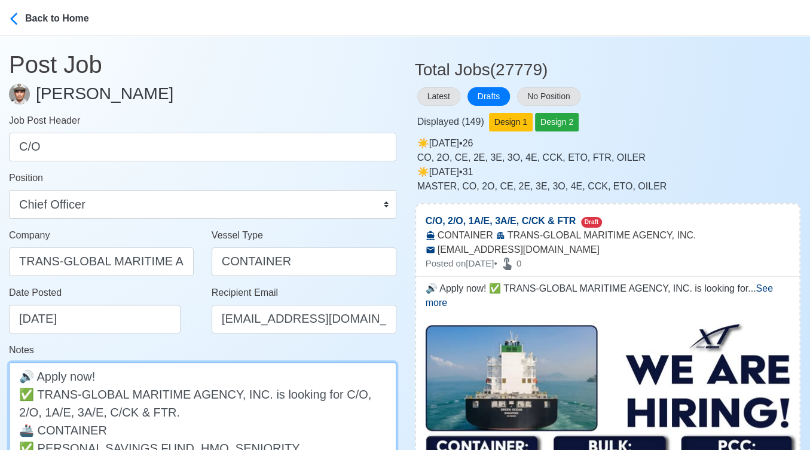
drag, startPoint x: 352, startPoint y: 395, endPoint x: 354, endPoint y: 414, distance: 19.2
click at [354, 414] on textarea "🔊 Apply now! ✅ TRANS-GLOBAL MARITIME AGENCY, INC. is looking for C/O, 2/O, 1A/E…" at bounding box center [202, 429] width 387 height 135
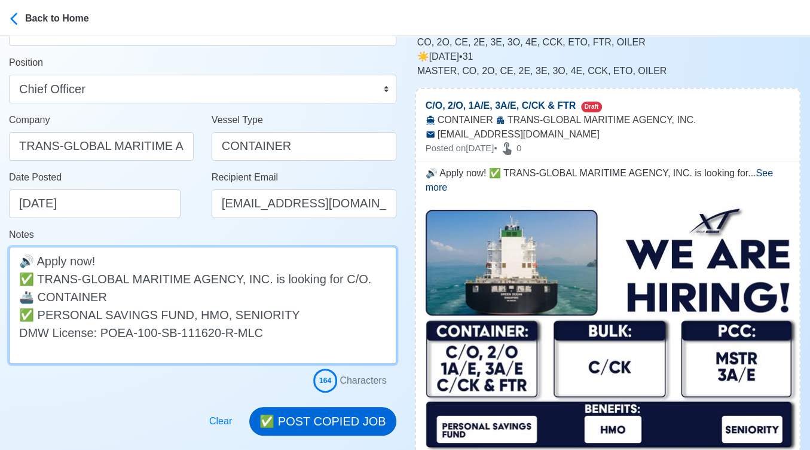
scroll to position [199, 0]
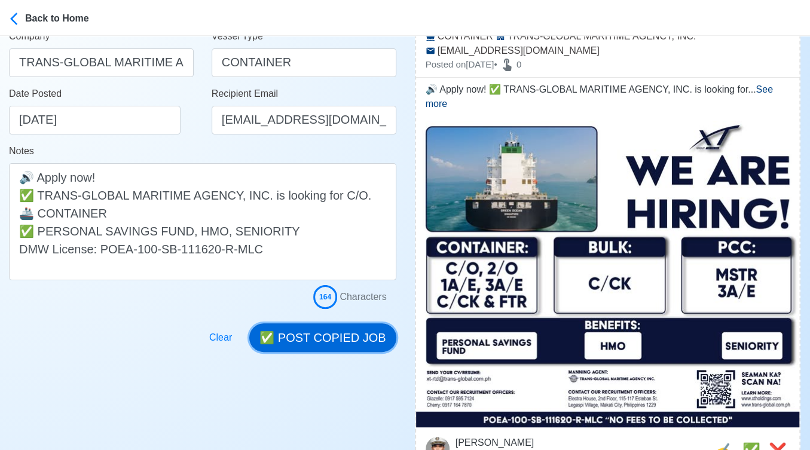
click at [337, 332] on button "✅ POST COPIED JOB" at bounding box center [322, 337] width 146 height 29
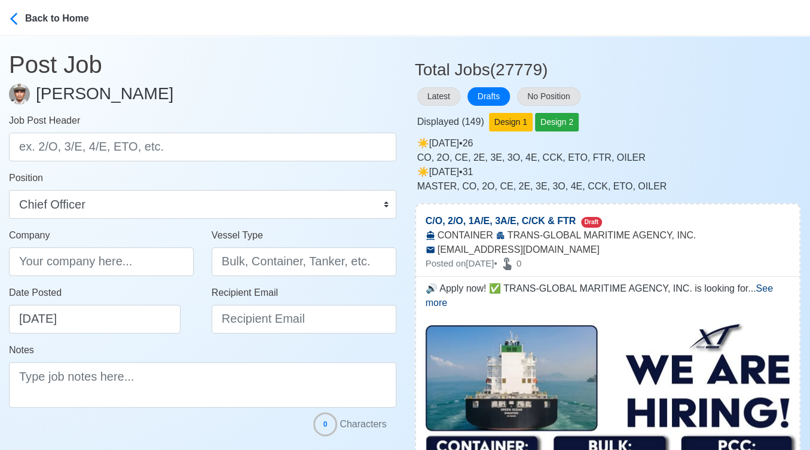
scroll to position [0, 0]
click at [444, 99] on button "Latest" at bounding box center [438, 96] width 43 height 19
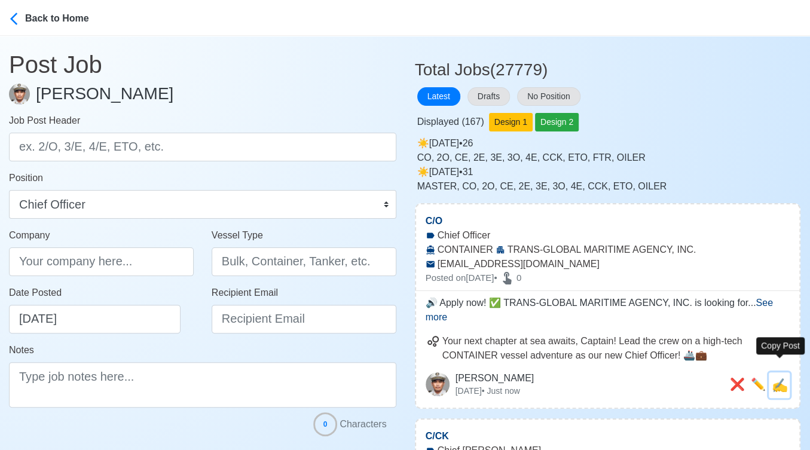
click at [777, 378] on span "✍️" at bounding box center [780, 385] width 16 height 15
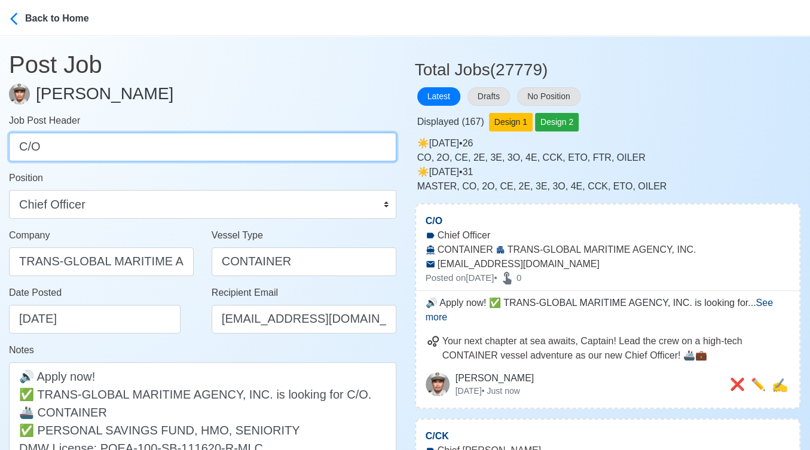
click at [247, 142] on input "C/O" at bounding box center [202, 147] width 387 height 29
paste input "2/O, 1A/E, 3A/E, C/CK & FTR"
drag, startPoint x: 45, startPoint y: 147, endPoint x: 253, endPoint y: 144, distance: 208.0
click at [253, 144] on input "2/O, 1A/E, 3A/E, C/CK & FTR" at bounding box center [202, 147] width 387 height 29
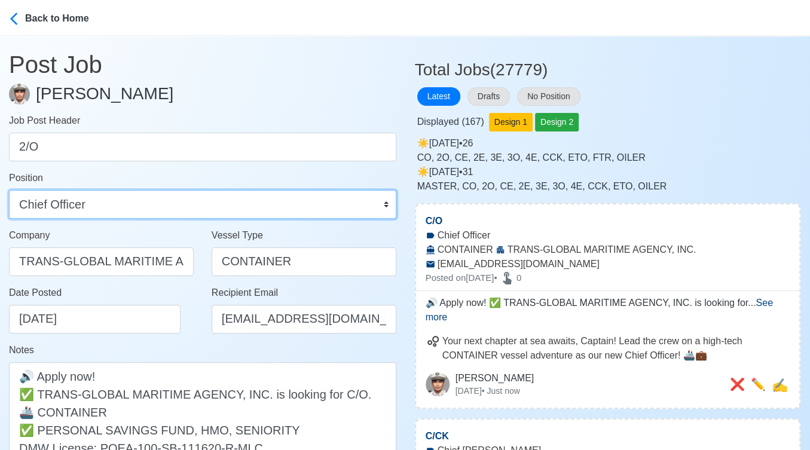
click at [246, 204] on select "Master Chief Officer 2nd Officer 3rd Officer Junior Officer Chief Engineer 2nd …" at bounding box center [202, 204] width 387 height 29
click at [9, 190] on select "Master Chief Officer 2nd Officer 3rd Officer Junior Officer Chief Engineer 2nd …" at bounding box center [202, 204] width 387 height 29
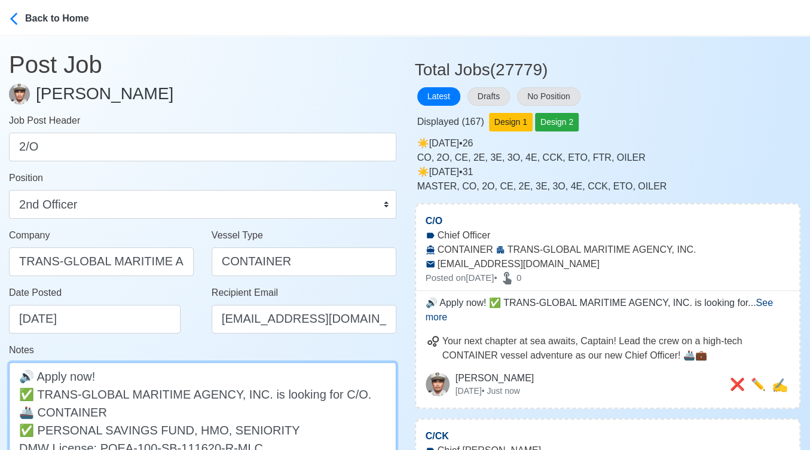
click at [340, 396] on textarea "🔊 Apply now! ✅ TRANS-GLOBAL MARITIME AGENCY, INC. is looking for C/O. 🚢 CONTAIN…" at bounding box center [202, 420] width 387 height 117
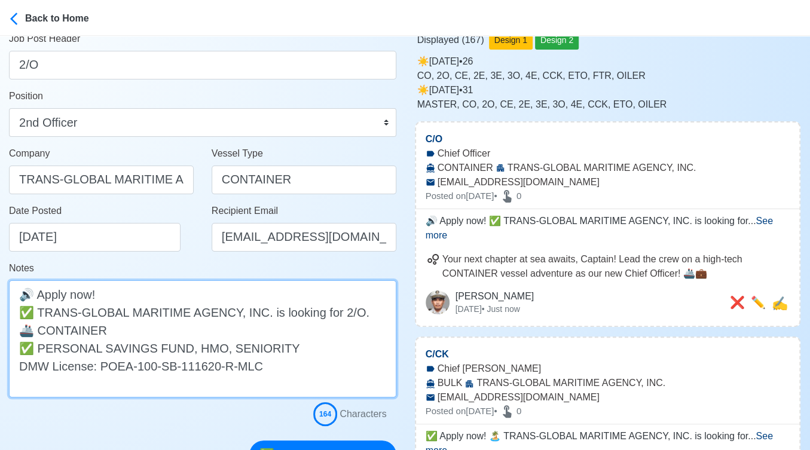
scroll to position [199, 0]
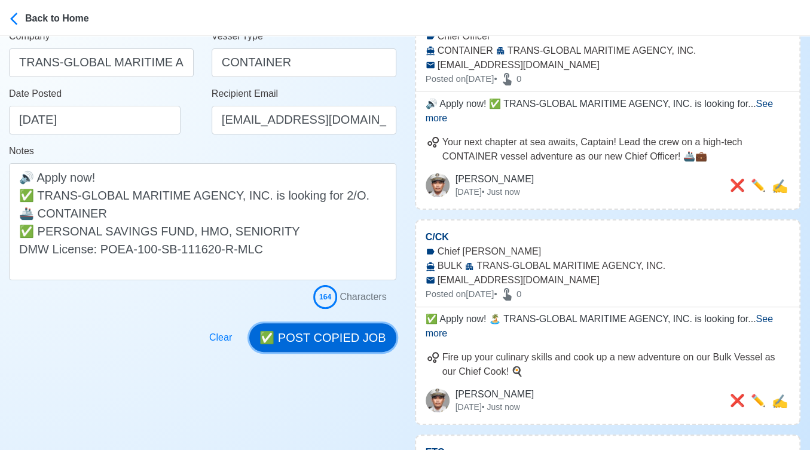
click at [331, 331] on button "✅ POST COPIED JOB" at bounding box center [322, 337] width 146 height 29
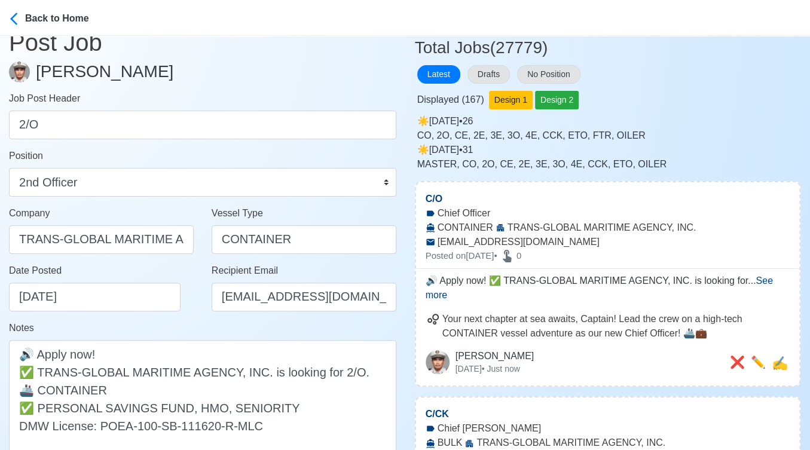
scroll to position [0, 0]
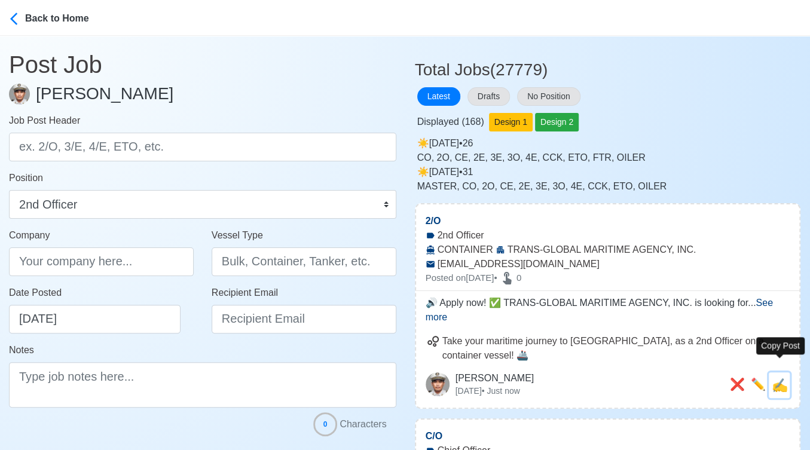
click at [777, 378] on span "✍️" at bounding box center [780, 385] width 16 height 15
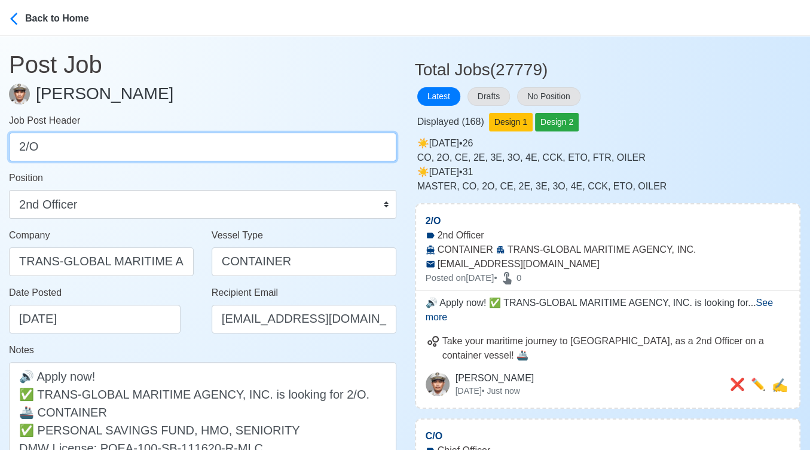
click at [287, 142] on input "2/O" at bounding box center [202, 147] width 387 height 29
paste input "1A/E, 3A/E, C/CK & FTR"
drag, startPoint x: 51, startPoint y: 146, endPoint x: 257, endPoint y: 149, distance: 206.3
click at [257, 149] on input "1A/E, 3A/E, C/CK & FTR" at bounding box center [202, 147] width 387 height 29
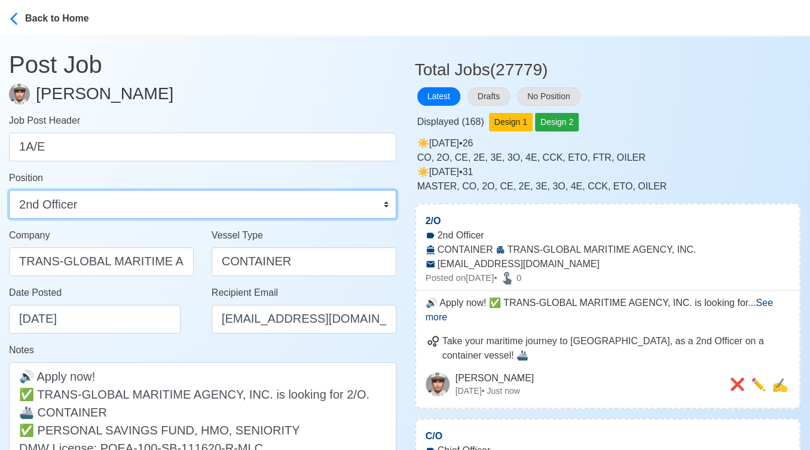
click at [192, 210] on select "Master Chief Officer 2nd Officer 3rd Officer Junior Officer Chief Engineer 2nd …" at bounding box center [202, 204] width 387 height 29
click at [9, 190] on select "Master Chief Officer 2nd Officer 3rd Officer Junior Officer Chief Engineer 2nd …" at bounding box center [202, 204] width 387 height 29
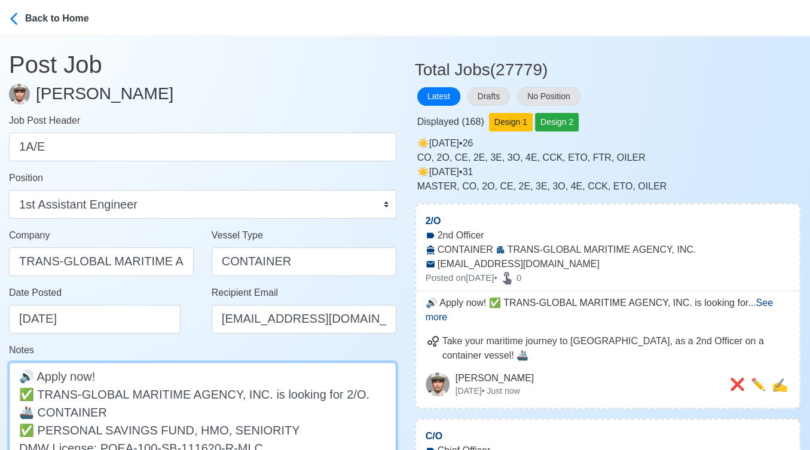
click at [337, 395] on textarea "🔊 Apply now! ✅ TRANS-GLOBAL MARITIME AGENCY, INC. is looking for 2/O. 🚢 CONTAIN…" at bounding box center [202, 420] width 387 height 117
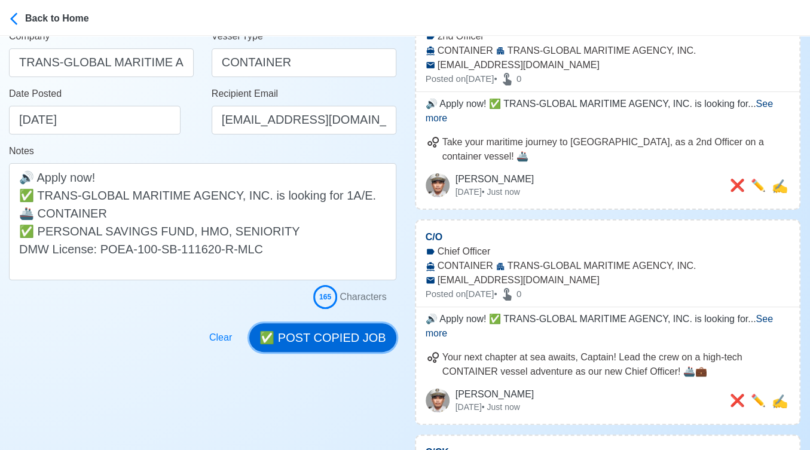
click at [334, 341] on button "✅ POST COPIED JOB" at bounding box center [322, 337] width 146 height 29
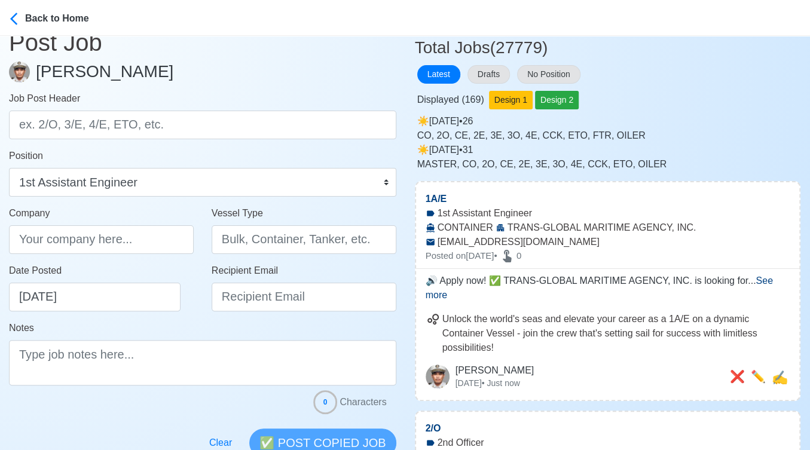
scroll to position [0, 0]
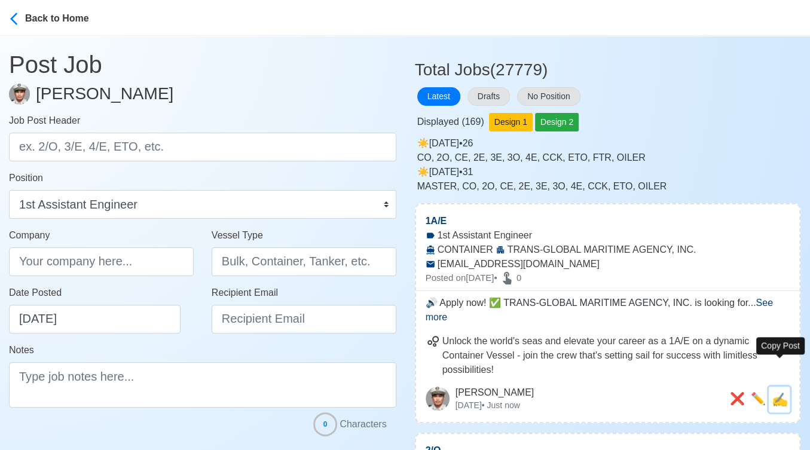
click at [784, 392] on span "✍️" at bounding box center [780, 399] width 16 height 15
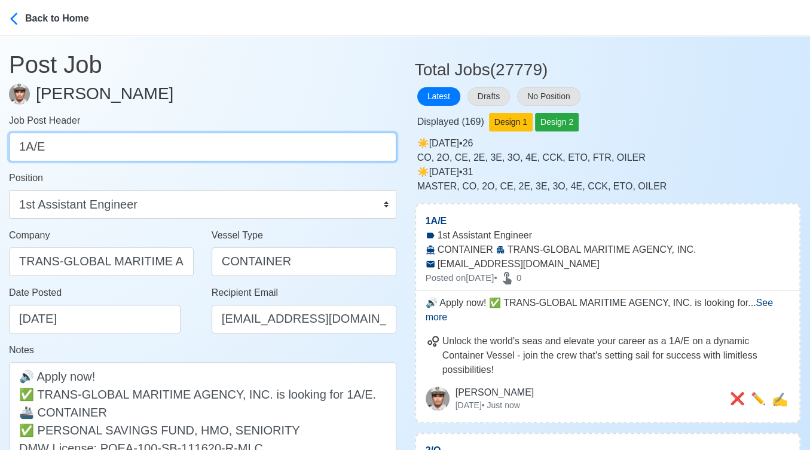
click at [149, 145] on input "1A/E" at bounding box center [202, 147] width 387 height 29
paste input "3A/E, C/CK & FTR"
drag, startPoint x: 48, startPoint y: 149, endPoint x: 185, endPoint y: 155, distance: 137.6
click at [185, 155] on input "3A/E, C/CK & FTR" at bounding box center [202, 147] width 387 height 29
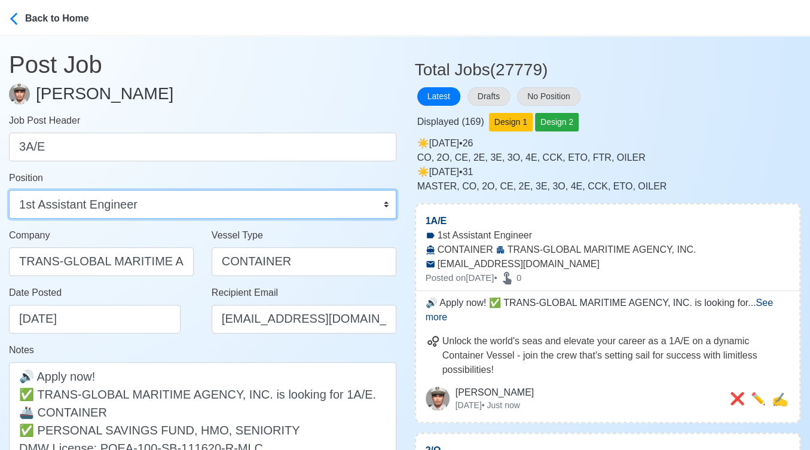
click at [190, 202] on select "Master Chief Officer 2nd Officer 3rd Officer Junior Officer Chief Engineer 2nd …" at bounding box center [202, 204] width 387 height 29
click at [9, 190] on select "Master Chief Officer 2nd Officer 3rd Officer Junior Officer Chief Engineer 2nd …" at bounding box center [202, 204] width 387 height 29
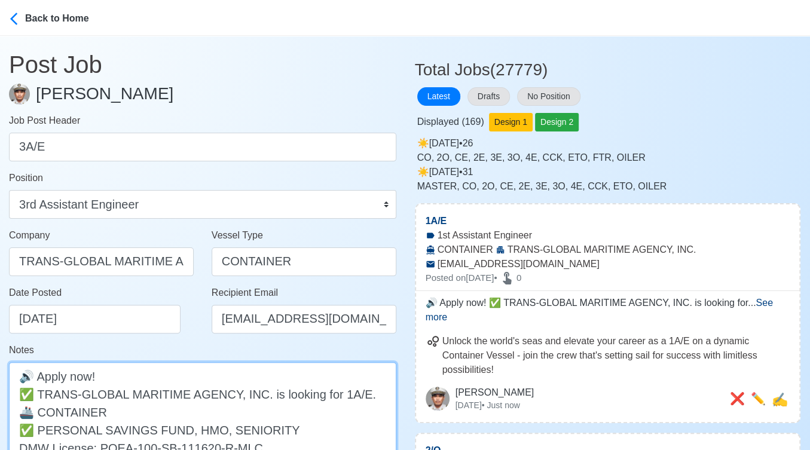
click at [336, 392] on textarea "🔊 Apply now! ✅ TRANS-GLOBAL MARITIME AGENCY, INC. is looking for 1A/E. 🚢 CONTAI…" at bounding box center [202, 420] width 387 height 117
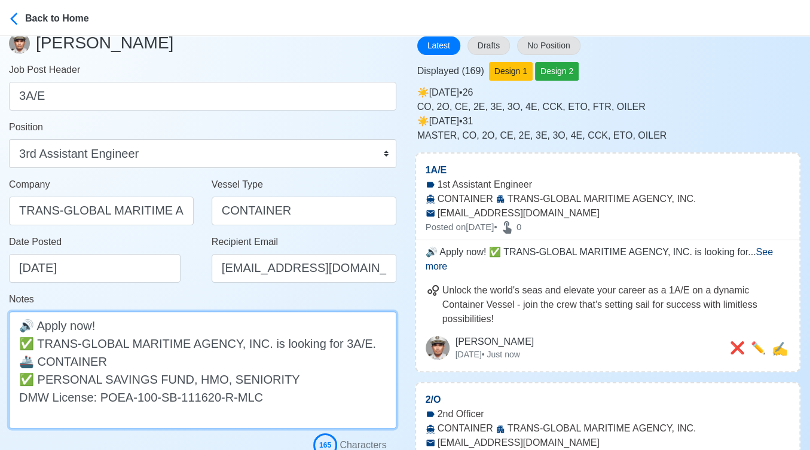
scroll to position [133, 0]
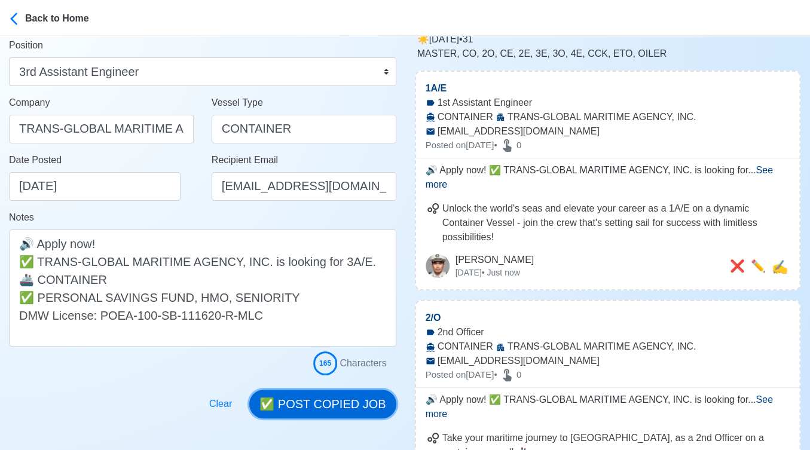
click at [328, 397] on button "✅ POST COPIED JOB" at bounding box center [322, 404] width 146 height 29
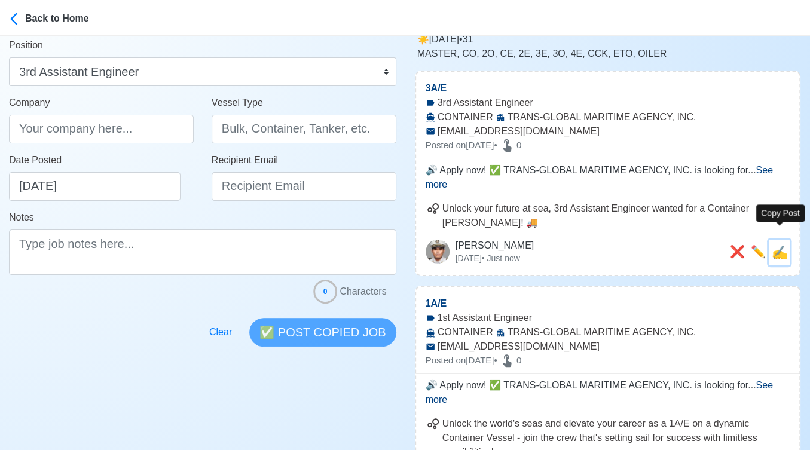
click at [781, 245] on span "✍️" at bounding box center [780, 252] width 16 height 15
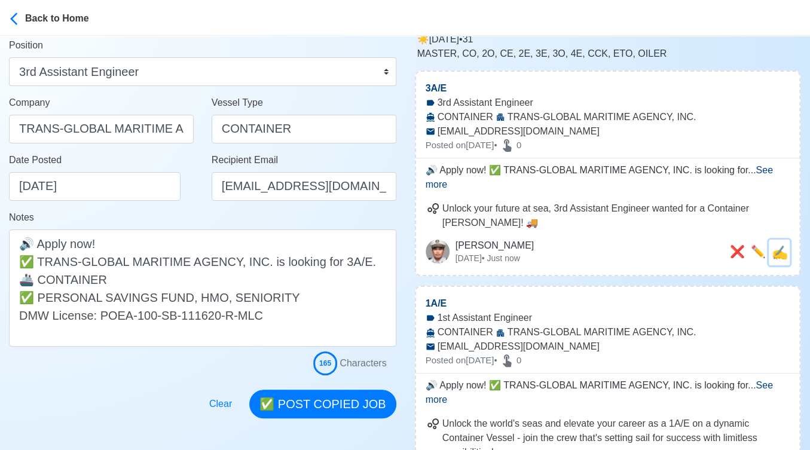
scroll to position [0, 0]
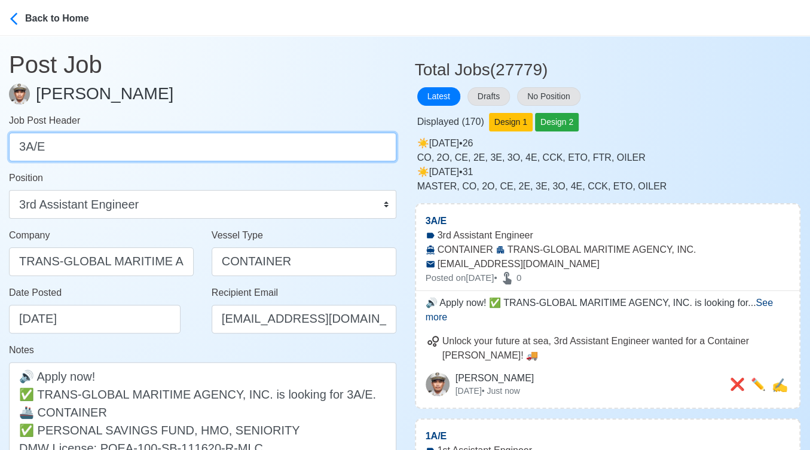
click at [88, 148] on input "3A/E" at bounding box center [202, 147] width 387 height 29
paste input "C/CK & FTR"
click at [66, 148] on input "C/CK & FTR" at bounding box center [202, 147] width 387 height 29
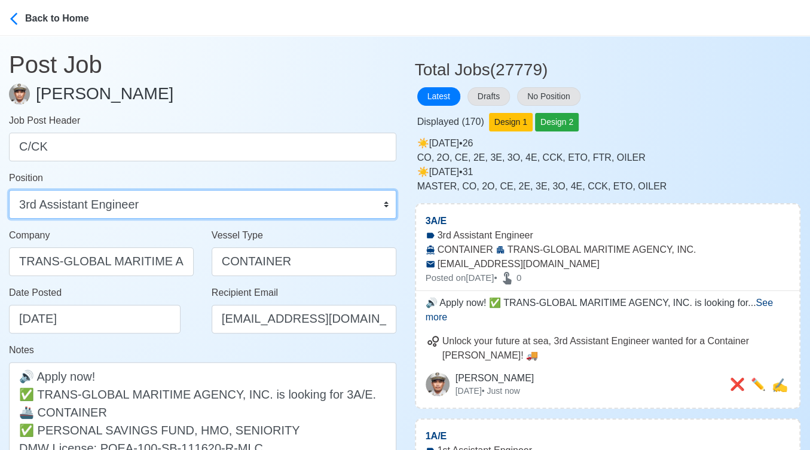
click at [108, 195] on select "Master Chief Officer 2nd Officer 3rd Officer Junior Officer Chief Engineer 2nd …" at bounding box center [202, 204] width 387 height 29
click at [9, 190] on select "Master Chief Officer 2nd Officer 3rd Officer Junior Officer Chief Engineer 2nd …" at bounding box center [202, 204] width 387 height 29
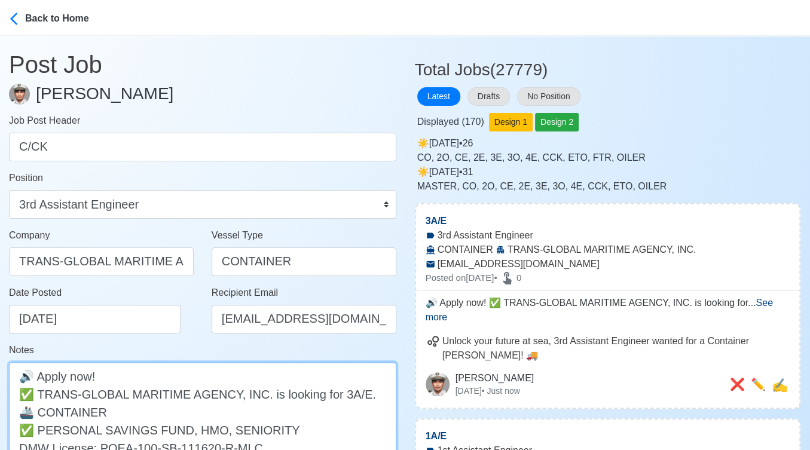
click at [344, 393] on textarea "🔊 Apply now! ✅ TRANS-GLOBAL MARITIME AGENCY, INC. is looking for 3A/E. 🚢 CONTAI…" at bounding box center [202, 420] width 387 height 117
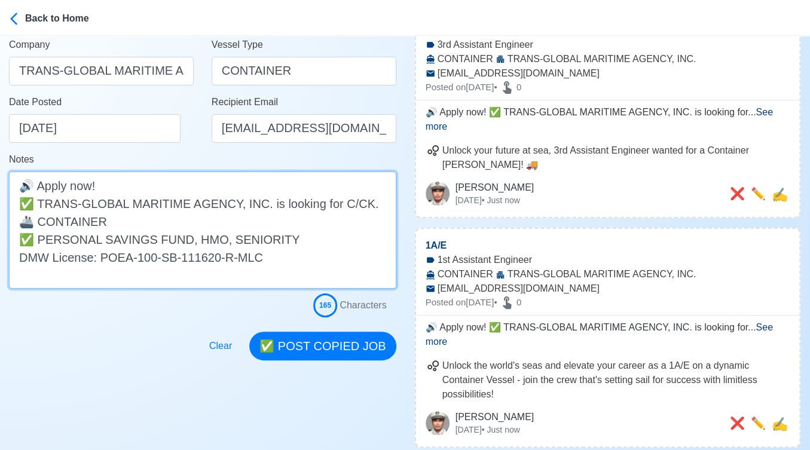
scroll to position [265, 0]
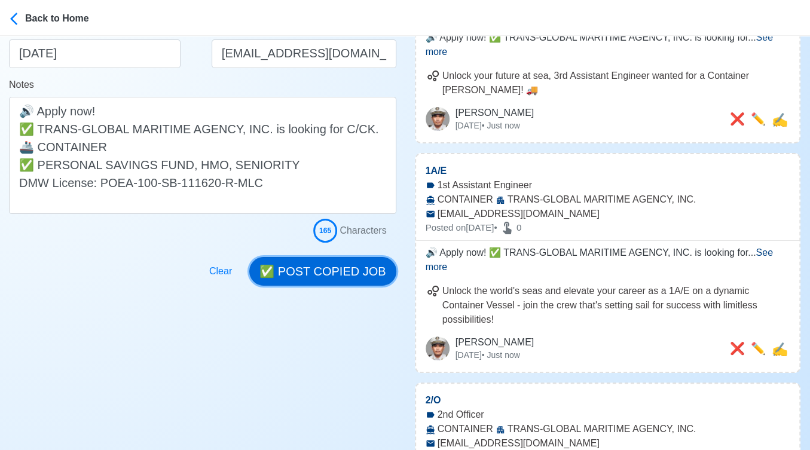
click at [336, 261] on button "✅ POST COPIED JOB" at bounding box center [322, 271] width 146 height 29
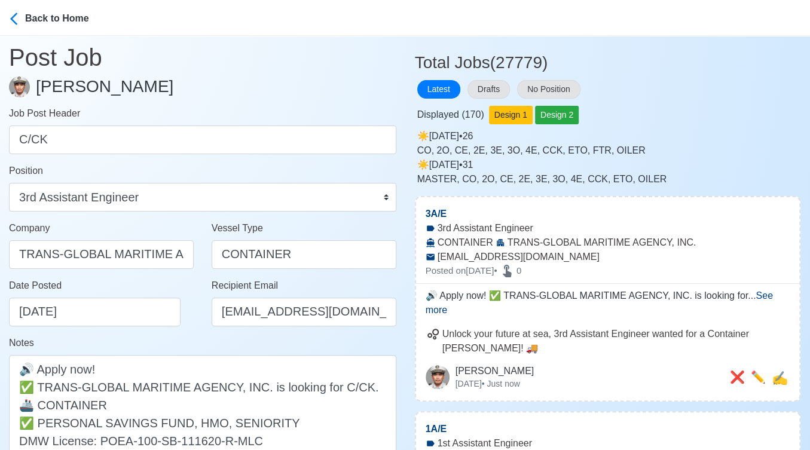
scroll to position [0, 0]
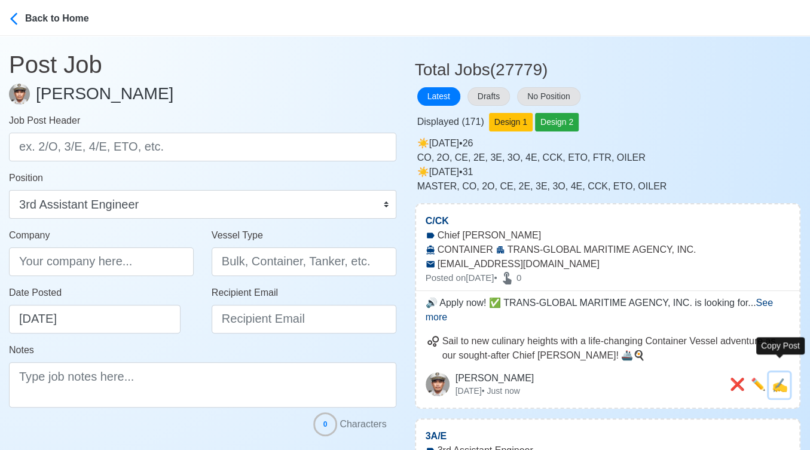
click at [783, 378] on span "✍️" at bounding box center [780, 385] width 16 height 15
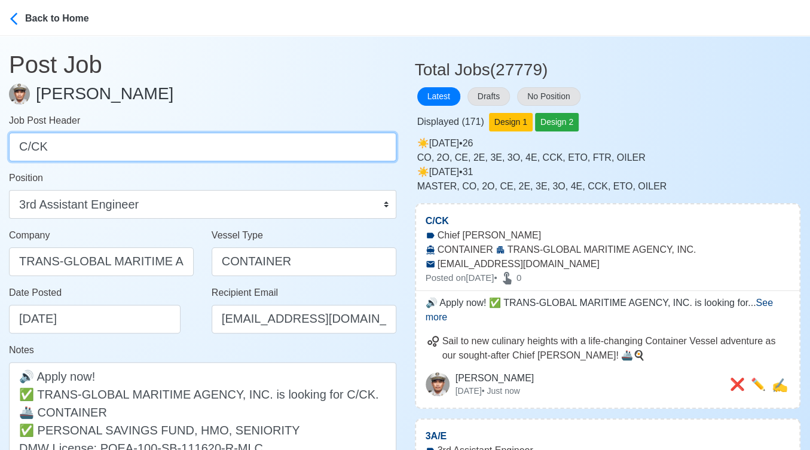
click at [172, 151] on input "C/CK" at bounding box center [202, 147] width 387 height 29
paste input "FTR"
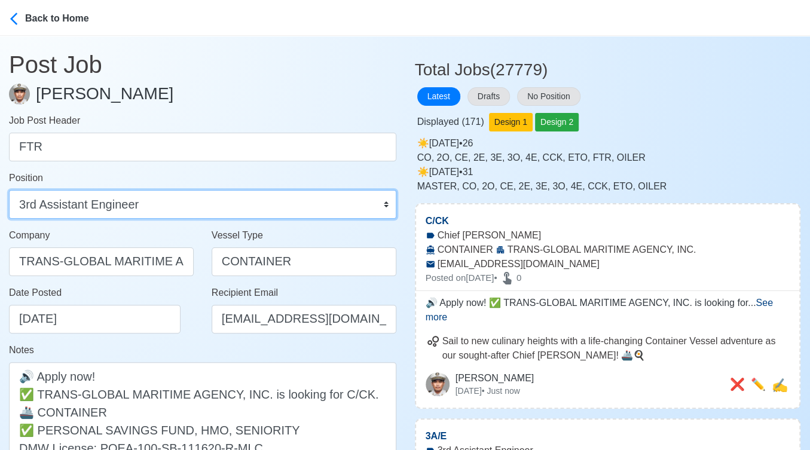
click at [164, 212] on select "Master Chief Officer 2nd Officer 3rd Officer Junior Officer Chief Engineer 2nd …" at bounding box center [202, 204] width 387 height 29
click at [9, 190] on select "Master Chief Officer 2nd Officer 3rd Officer Junior Officer Chief Engineer 2nd …" at bounding box center [202, 204] width 387 height 29
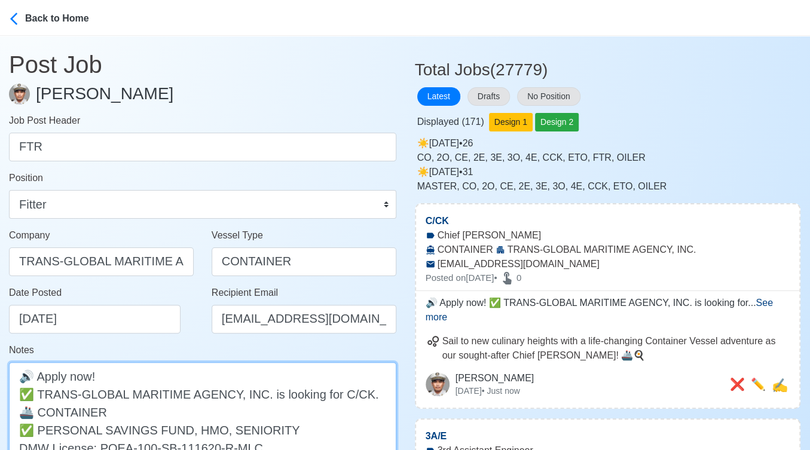
drag, startPoint x: 345, startPoint y: 389, endPoint x: 357, endPoint y: 389, distance: 12.0
click at [357, 389] on textarea "🔊 Apply now! ✅ TRANS-GLOBAL MARITIME AGENCY, INC. is looking for C/CK. 🚢 CONTAI…" at bounding box center [202, 420] width 387 height 117
paste textarea "FTR"
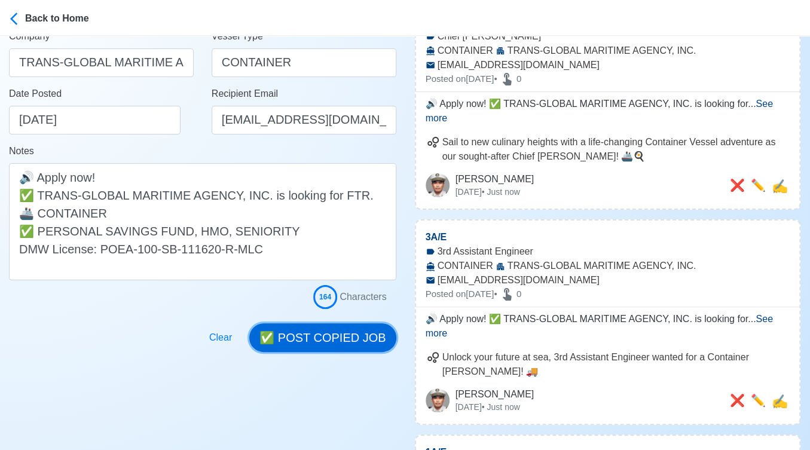
click at [345, 337] on button "✅ POST COPIED JOB" at bounding box center [322, 337] width 146 height 29
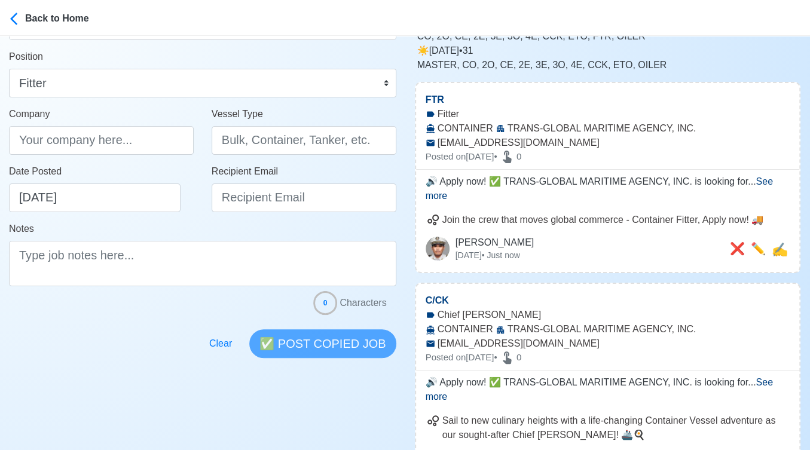
scroll to position [0, 0]
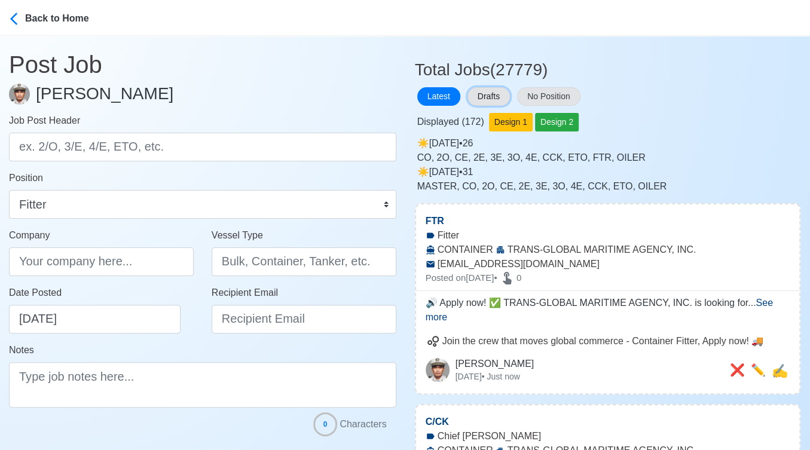
click at [499, 95] on button "Drafts" at bounding box center [488, 96] width 42 height 19
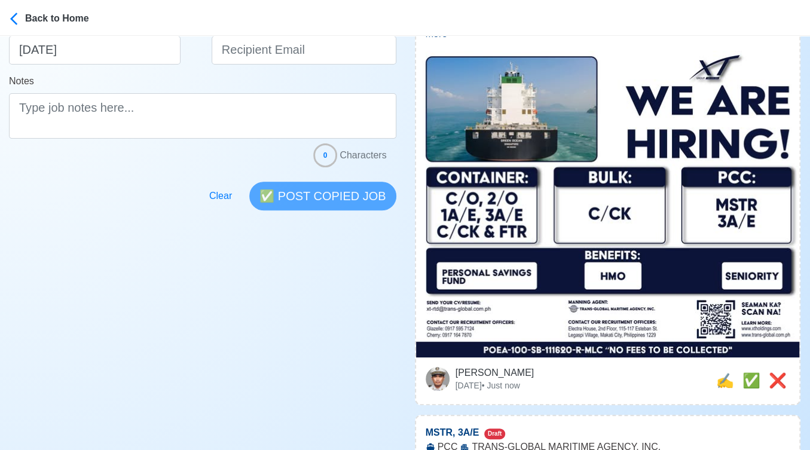
scroll to position [332, 0]
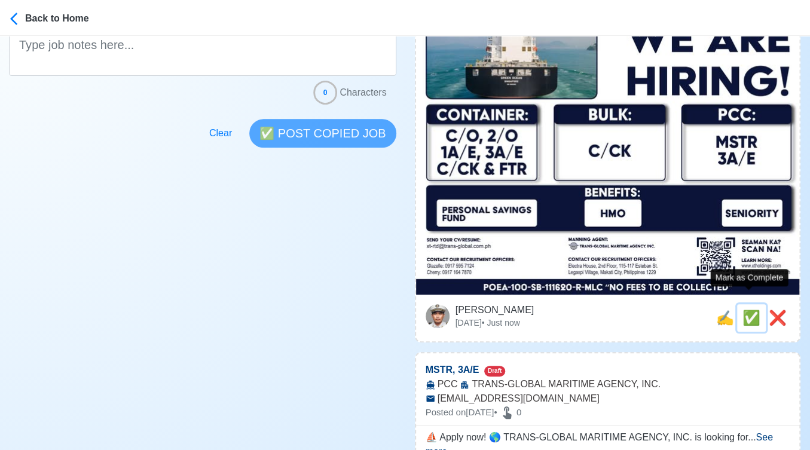
click at [749, 310] on span "✅" at bounding box center [751, 318] width 18 height 16
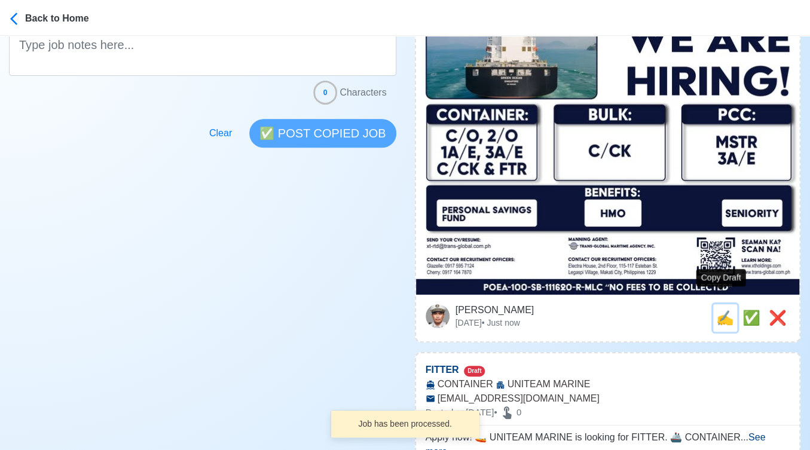
click at [722, 310] on span "✍️" at bounding box center [725, 318] width 18 height 16
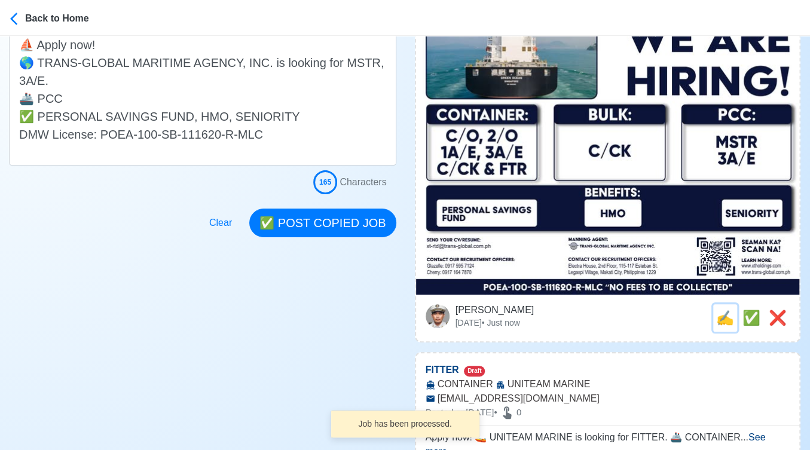
scroll to position [0, 0]
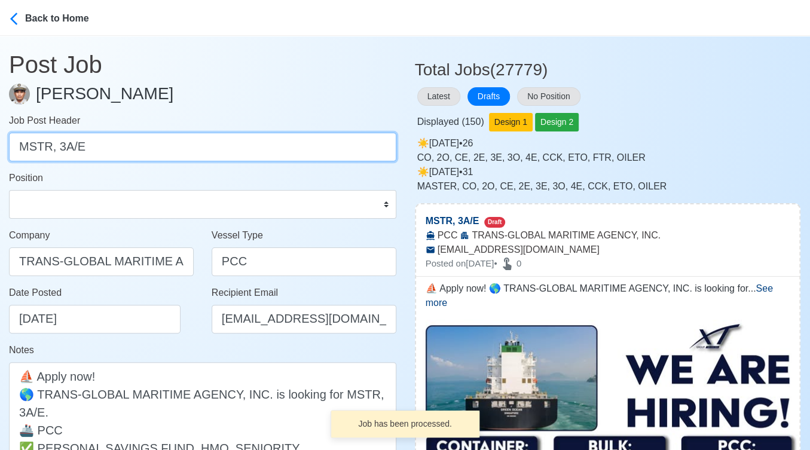
drag, startPoint x: 55, startPoint y: 146, endPoint x: 166, endPoint y: 157, distance: 111.7
click at [166, 157] on input "MSTR, 3A/E" at bounding box center [202, 147] width 387 height 29
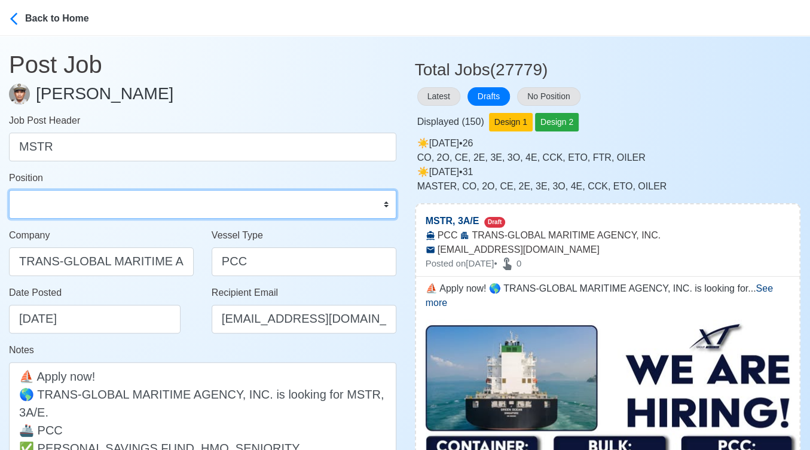
click at [127, 204] on select "Master Chief Officer 2nd Officer 3rd Officer Junior Officer Chief Engineer 2nd …" at bounding box center [202, 204] width 387 height 29
click at [9, 190] on select "Master Chief Officer 2nd Officer 3rd Officer Junior Officer Chief Engineer 2nd …" at bounding box center [202, 204] width 387 height 29
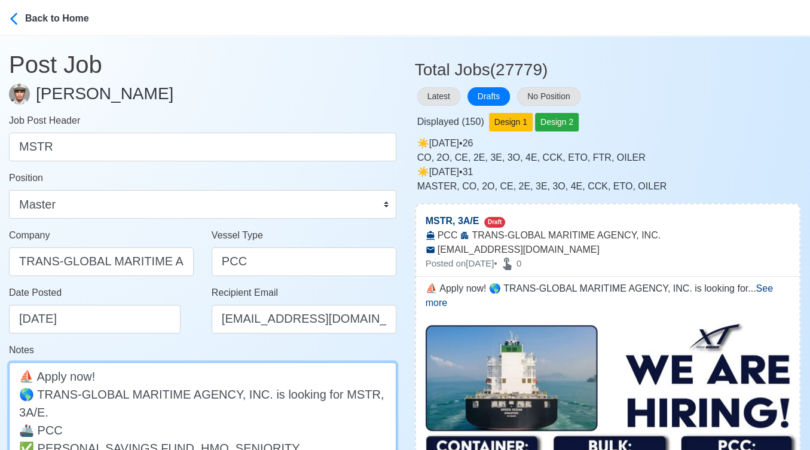
drag, startPoint x: 42, startPoint y: 409, endPoint x: -7, endPoint y: 418, distance: 49.8
click at [0, 418] on html "Back to Home Post Job Jeyner Gil Job Post Header MSTR Position Master Chief Off…" at bounding box center [405, 225] width 810 height 450
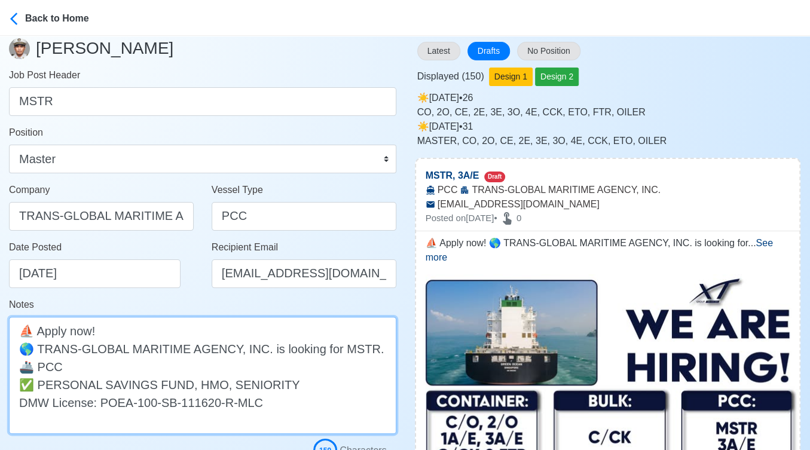
scroll to position [199, 0]
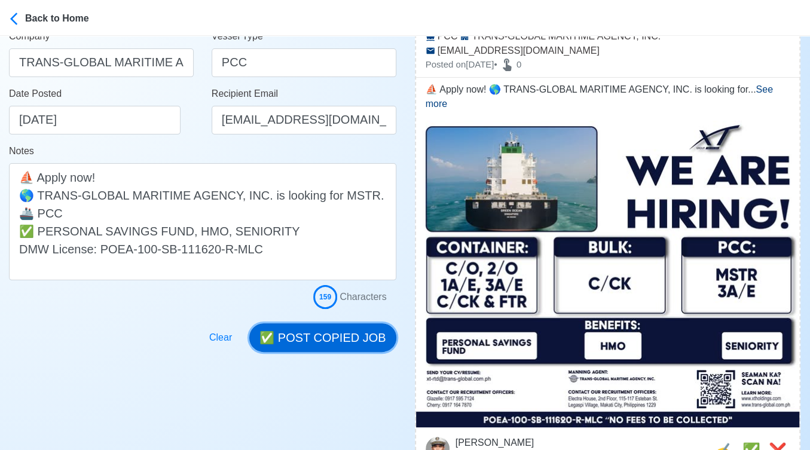
click at [316, 338] on button "✅ POST COPIED JOB" at bounding box center [322, 337] width 146 height 29
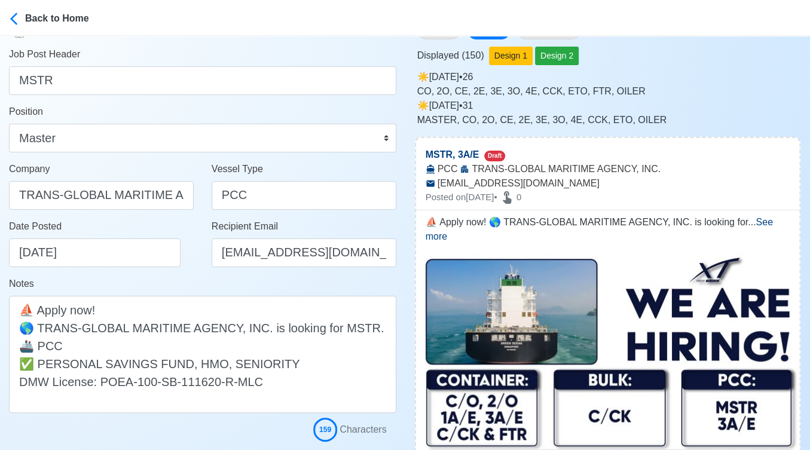
scroll to position [0, 0]
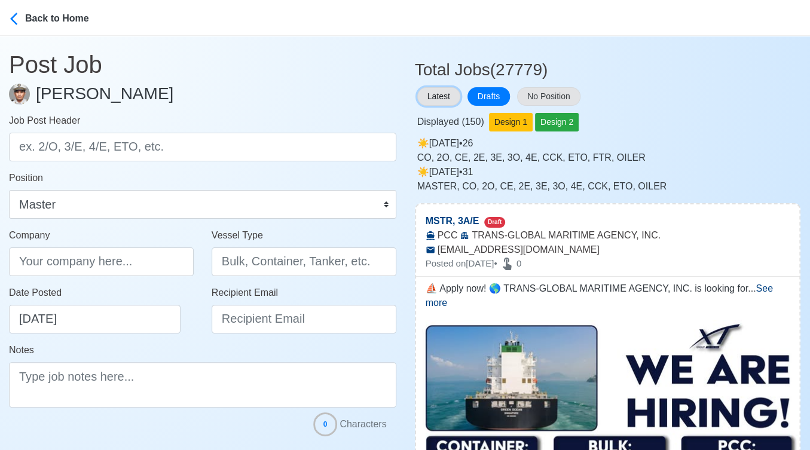
click at [440, 96] on button "Latest" at bounding box center [438, 96] width 43 height 19
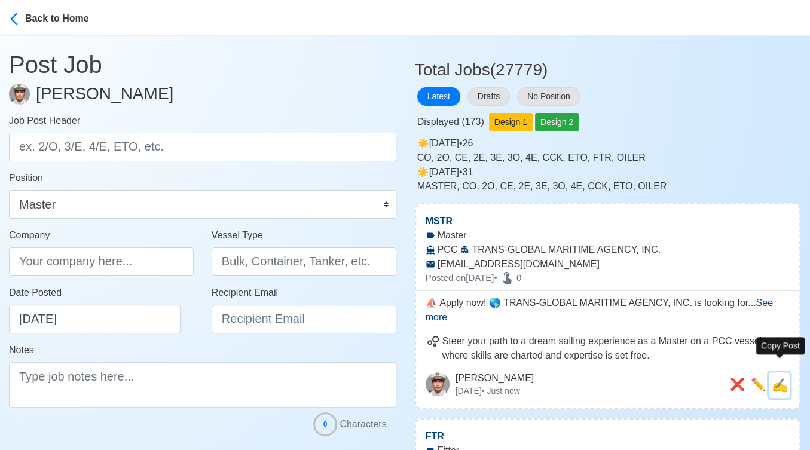
click at [784, 378] on span "✍️" at bounding box center [780, 385] width 16 height 15
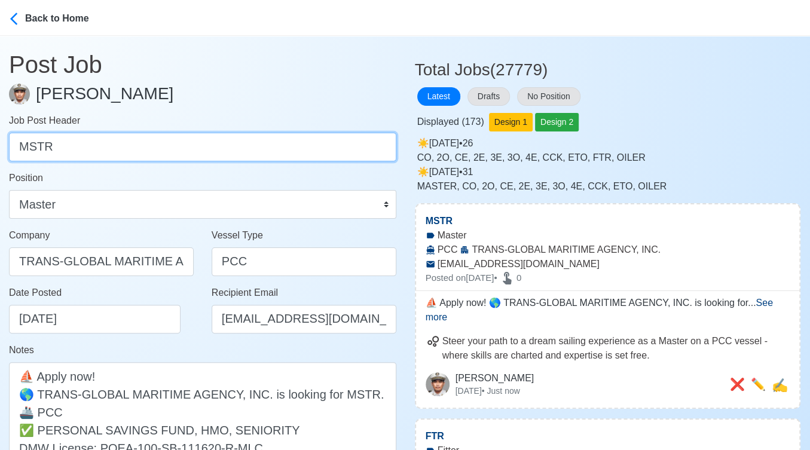
click at [213, 152] on input "MSTR" at bounding box center [202, 147] width 387 height 29
paste input "3A/E"
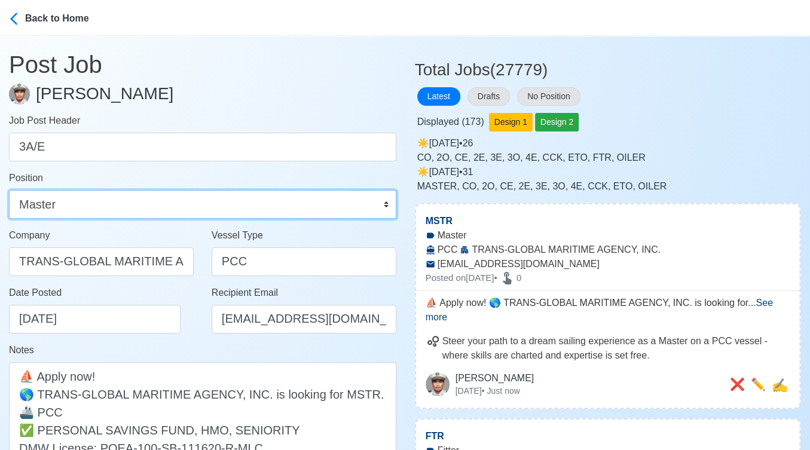
click at [158, 206] on select "Master Chief Officer 2nd Officer 3rd Officer Junior Officer Chief Engineer 2nd …" at bounding box center [202, 204] width 387 height 29
click at [9, 190] on select "Master Chief Officer 2nd Officer 3rd Officer Junior Officer Chief Engineer 2nd …" at bounding box center [202, 204] width 387 height 29
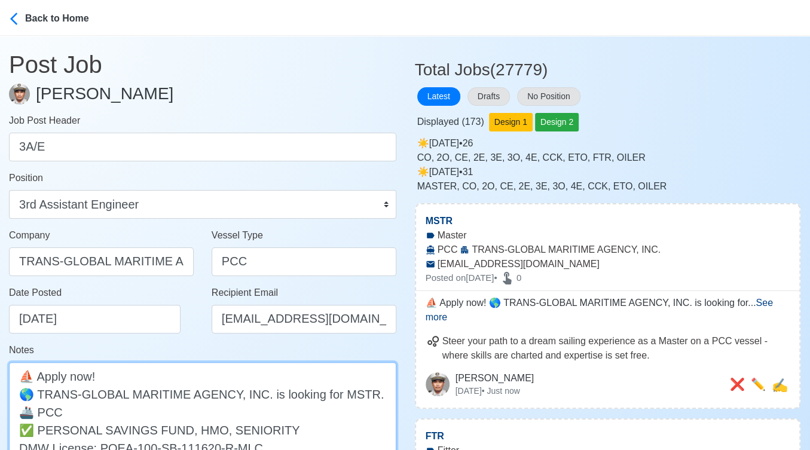
click at [347, 386] on textarea "⛵ Apply now! 🌎 TRANS-GLOBAL MARITIME AGENCY, INC. is looking for MSTR. 🚢 PCC ✅ …" at bounding box center [202, 420] width 387 height 117
paste textarea "3A/E"
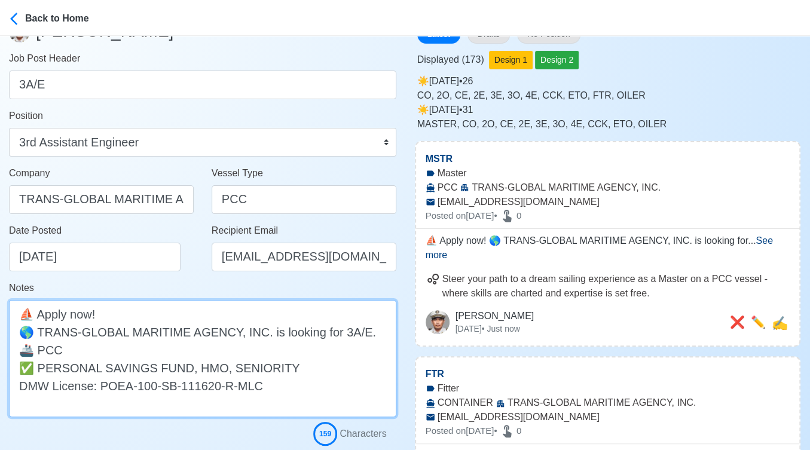
scroll to position [199, 0]
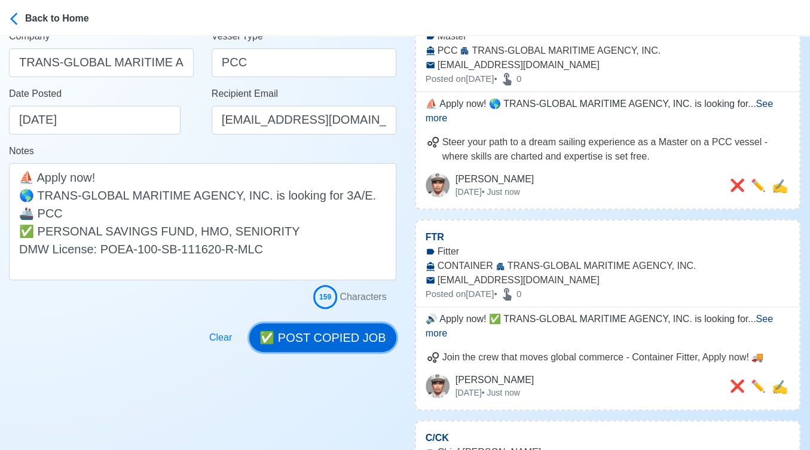
click at [349, 336] on button "✅ POST COPIED JOB" at bounding box center [322, 337] width 146 height 29
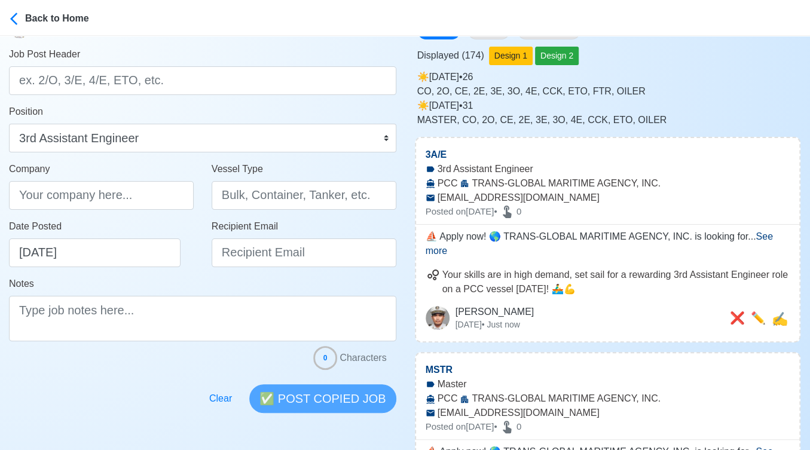
scroll to position [0, 0]
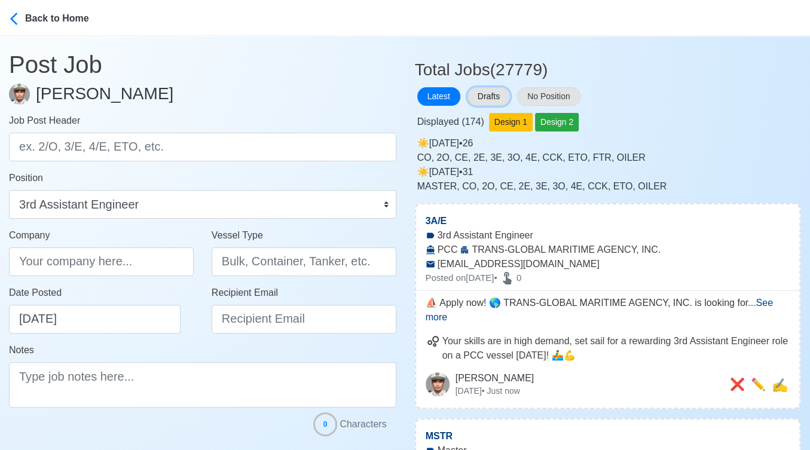
click at [493, 92] on button "Drafts" at bounding box center [488, 96] width 42 height 19
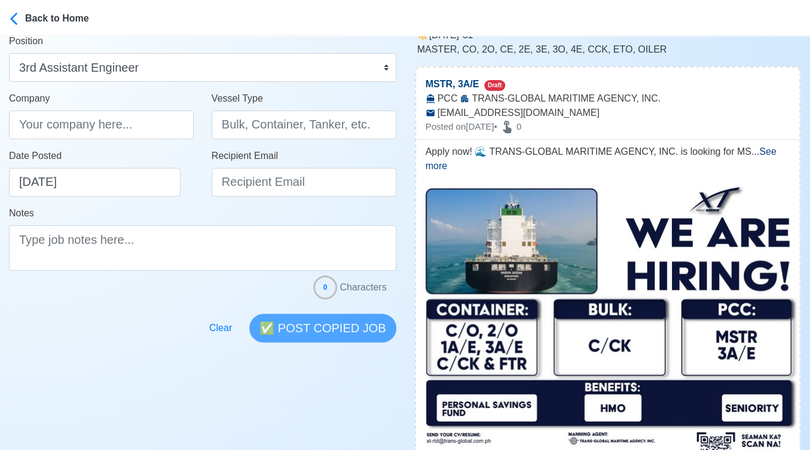
scroll to position [332, 0]
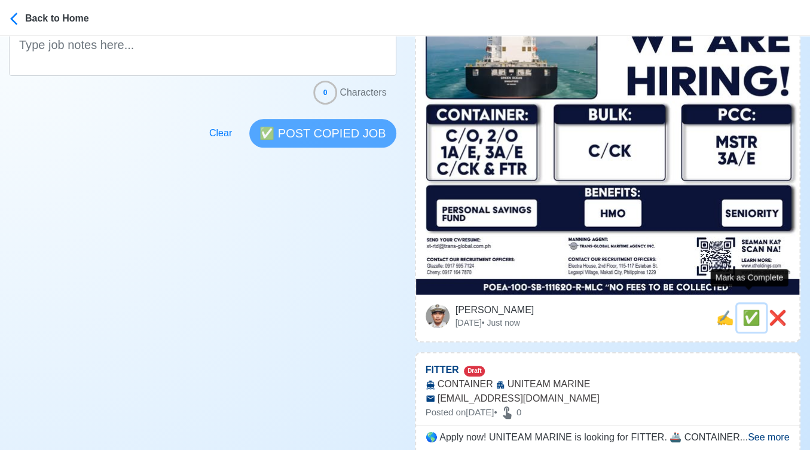
click at [746, 310] on span "✅" at bounding box center [751, 318] width 18 height 16
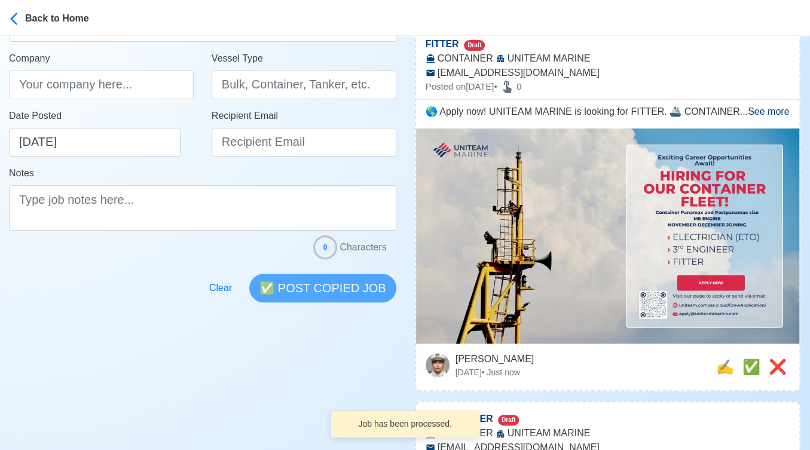
scroll to position [199, 0]
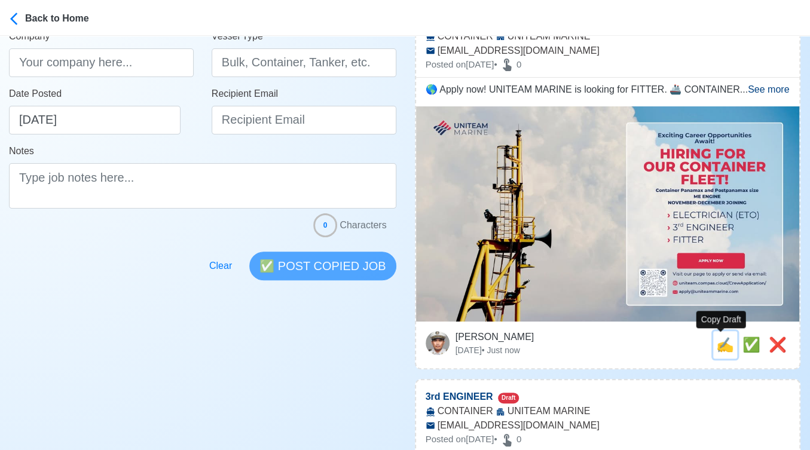
click at [720, 344] on span "✍️" at bounding box center [725, 345] width 18 height 16
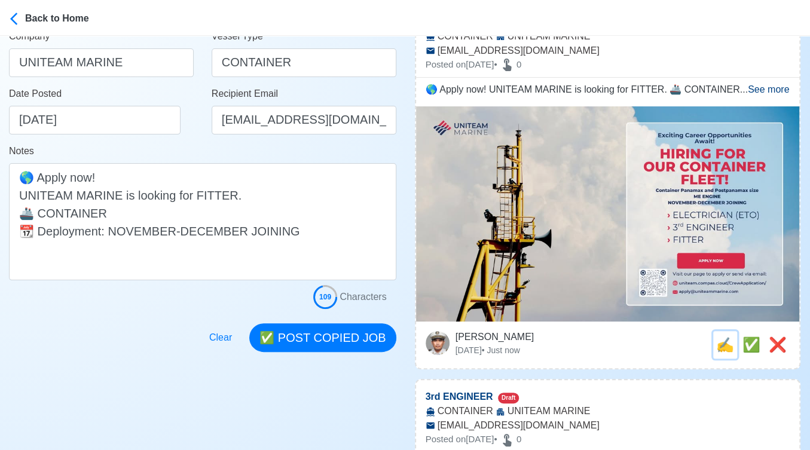
scroll to position [0, 0]
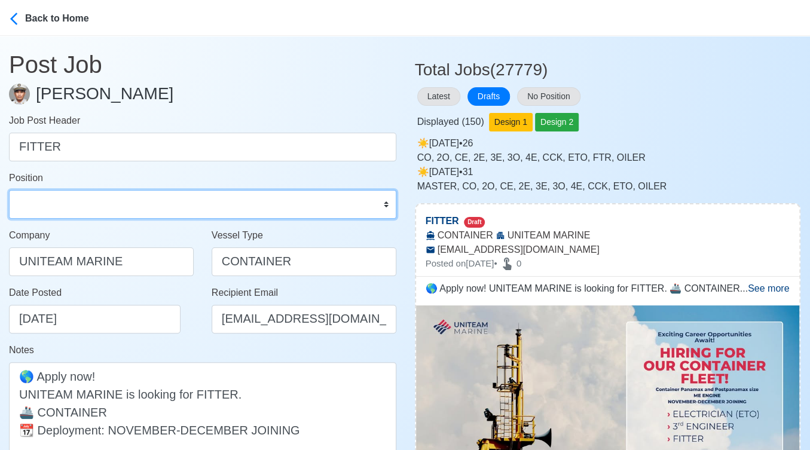
drag, startPoint x: 56, startPoint y: 203, endPoint x: 56, endPoint y: 190, distance: 12.6
click at [56, 203] on select "Master Chief Officer 2nd Officer 3rd Officer Junior Officer Chief Engineer 2nd …" at bounding box center [202, 204] width 387 height 29
click at [9, 190] on select "Master Chief Officer 2nd Officer 3rd Officer Junior Officer Chief Engineer 2nd …" at bounding box center [202, 204] width 387 height 29
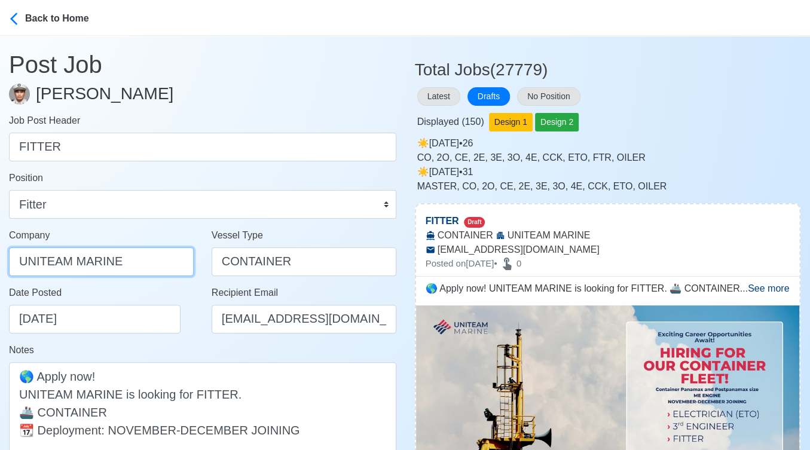
click at [140, 262] on input "UNITEAM MARINE" at bounding box center [101, 261] width 185 height 29
click at [172, 354] on div "Notes 🌎 Apply now! UNITEAM MARINE is looking for FITTER. 🚢 CONTAINER 📆 Deployme…" at bounding box center [202, 411] width 387 height 136
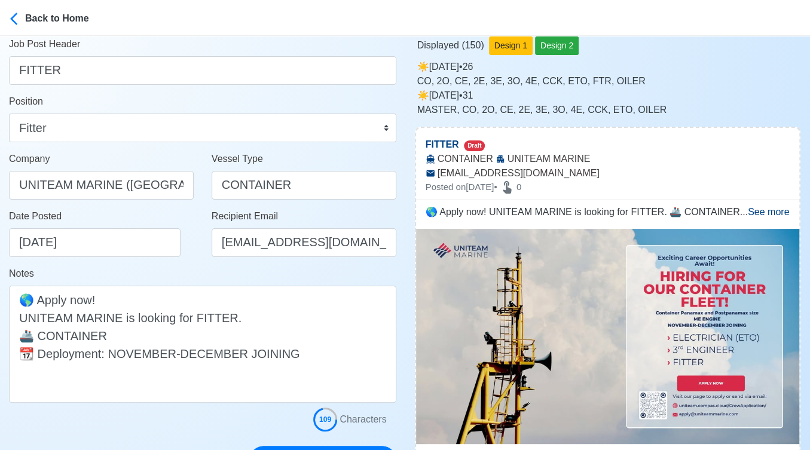
scroll to position [199, 0]
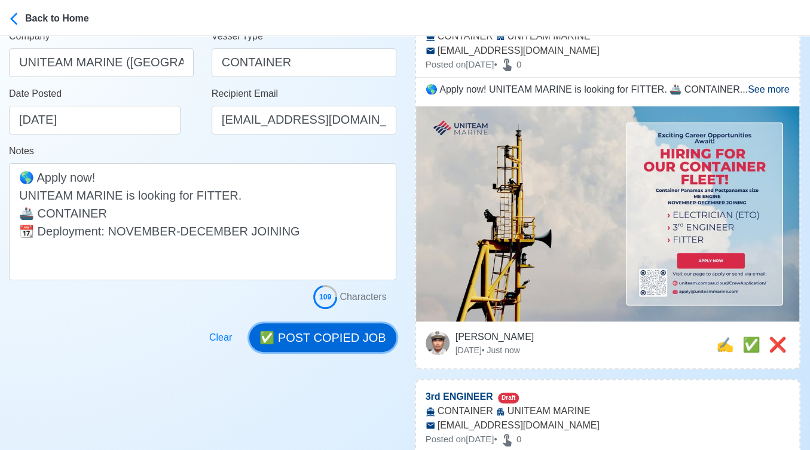
click at [363, 336] on button "✅ POST COPIED JOB" at bounding box center [322, 337] width 146 height 29
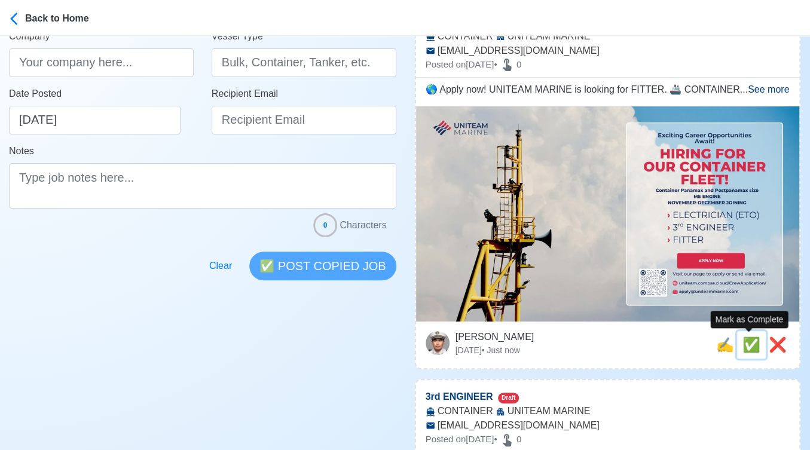
click at [746, 341] on span "✅" at bounding box center [751, 345] width 18 height 16
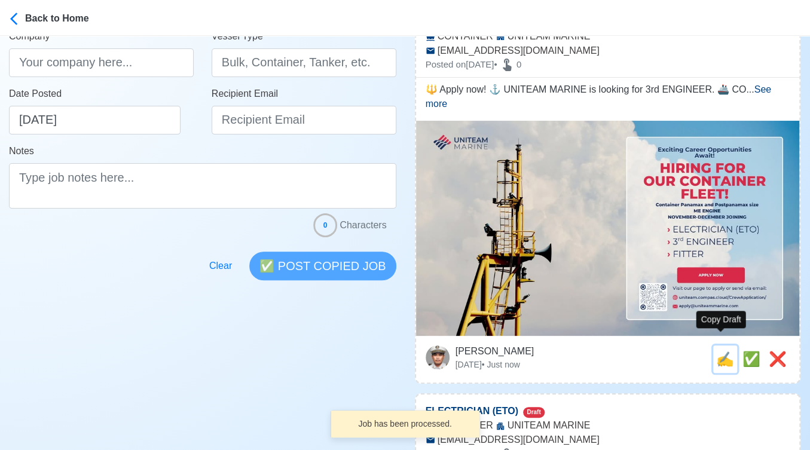
click at [721, 351] on span "✍️" at bounding box center [725, 359] width 18 height 16
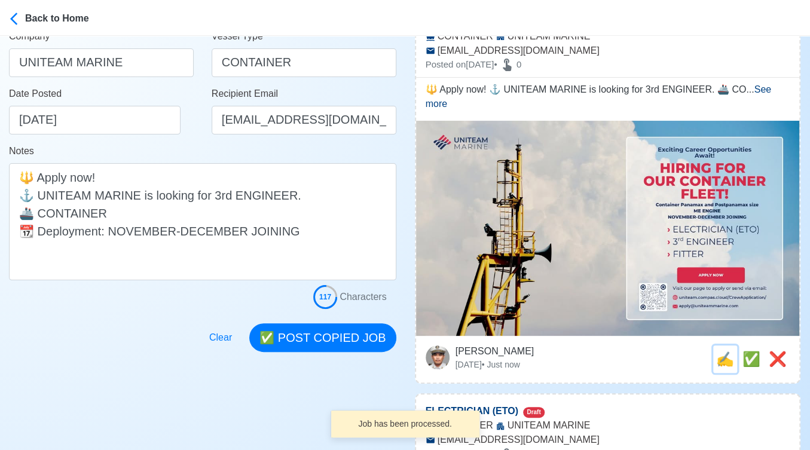
scroll to position [0, 0]
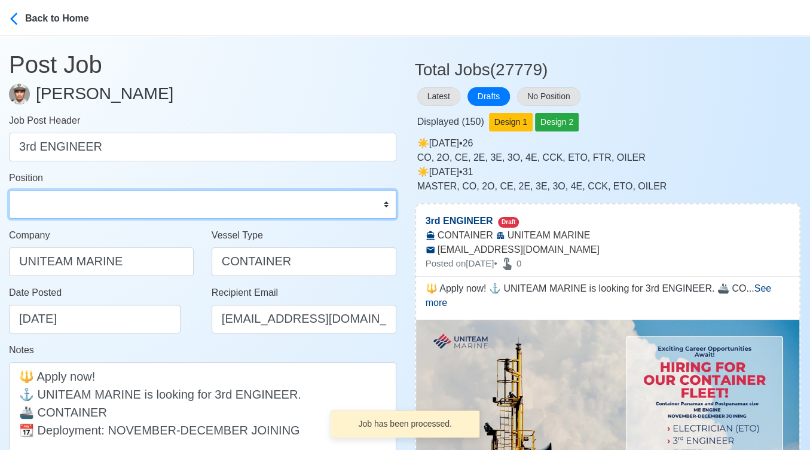
drag, startPoint x: 92, startPoint y: 206, endPoint x: 91, endPoint y: 192, distance: 14.4
click at [92, 206] on select "Master Chief Officer 2nd Officer 3rd Officer Junior Officer Chief Engineer 2nd …" at bounding box center [202, 204] width 387 height 29
click at [9, 190] on select "Master Chief Officer 2nd Officer 3rd Officer Junior Officer Chief Engineer 2nd …" at bounding box center [202, 204] width 387 height 29
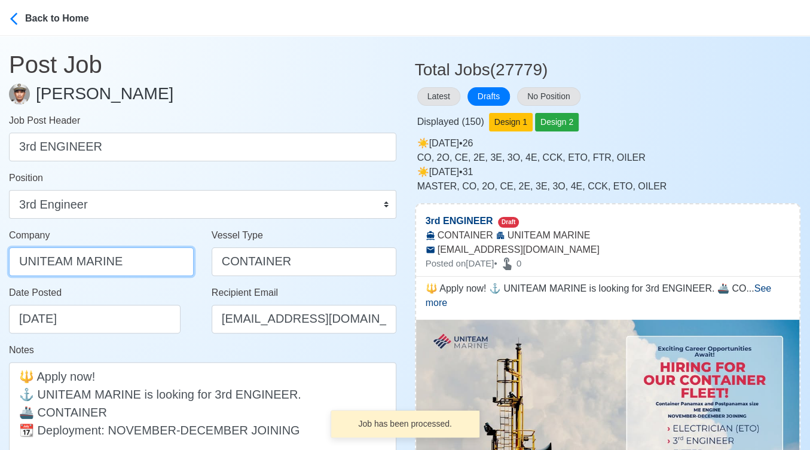
click at [153, 262] on input "UNITEAM MARINE" at bounding box center [101, 261] width 185 height 29
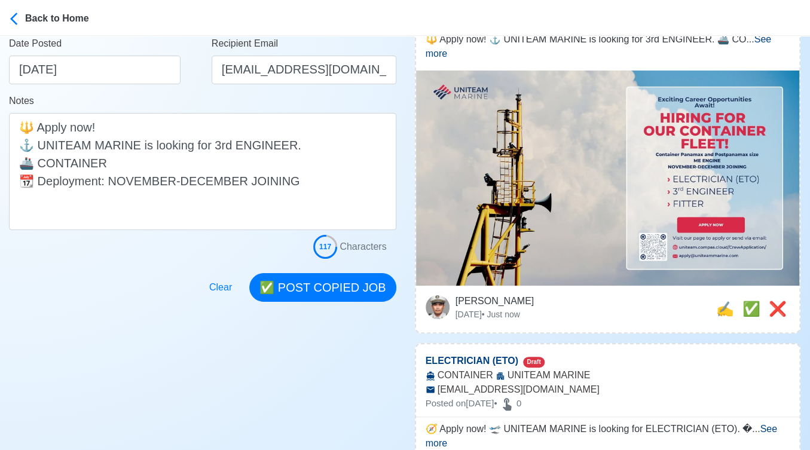
scroll to position [265, 0]
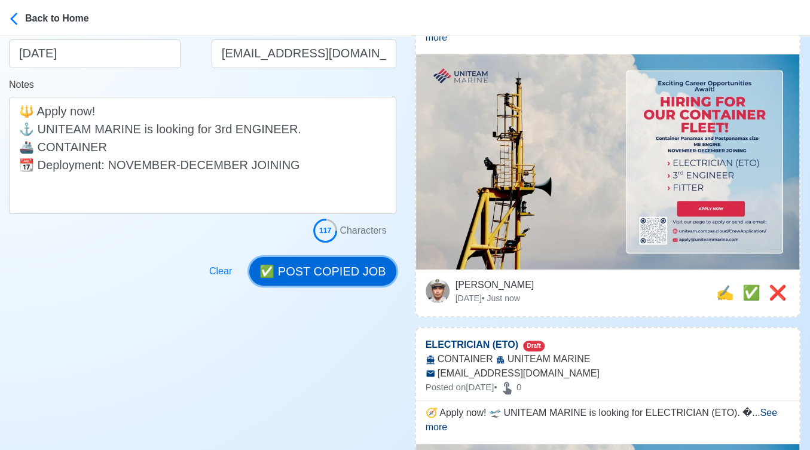
click at [360, 267] on button "✅ POST COPIED JOB" at bounding box center [322, 271] width 146 height 29
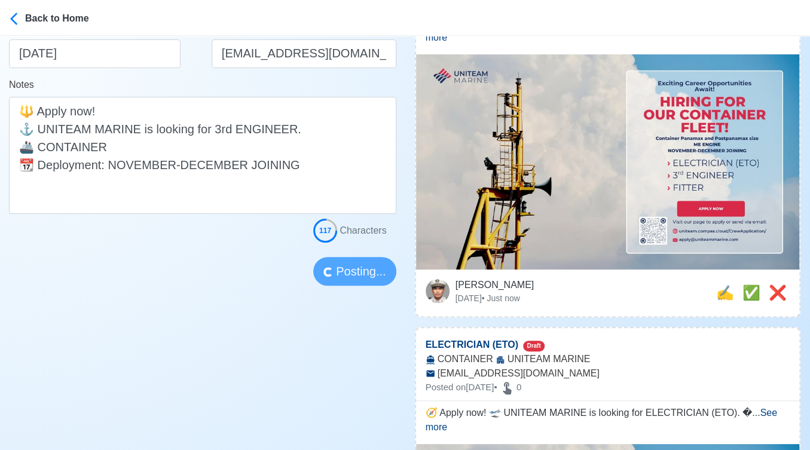
scroll to position [0, 0]
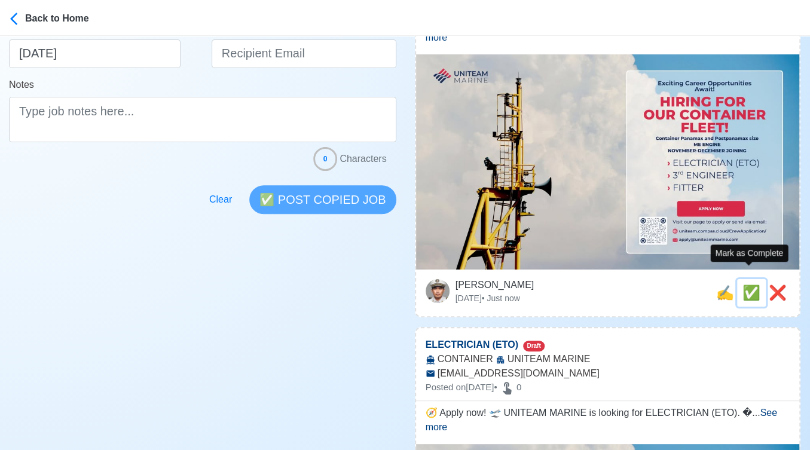
click at [745, 285] on span "✅" at bounding box center [751, 293] width 18 height 16
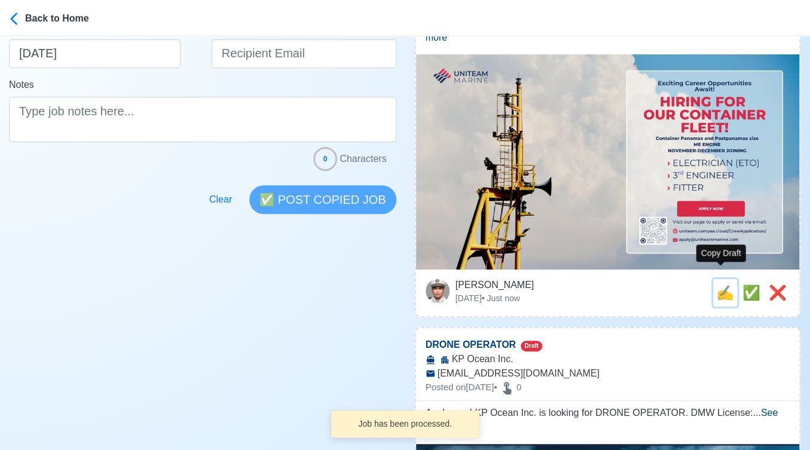
click at [717, 285] on span "✍️" at bounding box center [725, 293] width 18 height 16
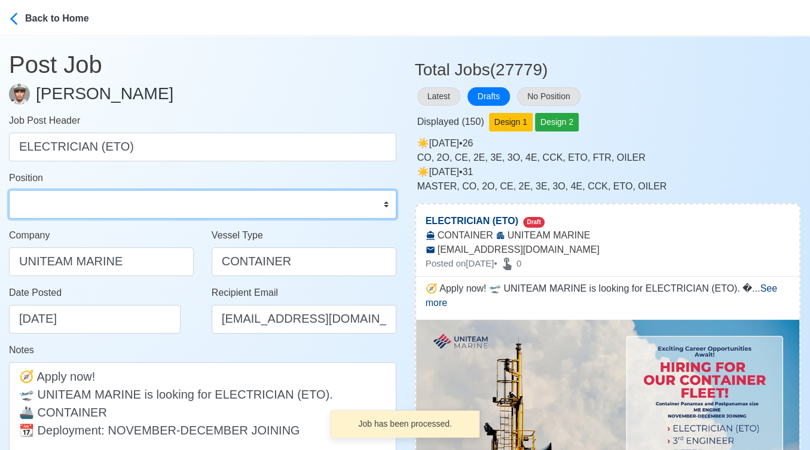
click at [104, 198] on select "Master Chief Officer 2nd Officer 3rd Officer Junior Officer Chief Engineer 2nd …" at bounding box center [202, 204] width 387 height 29
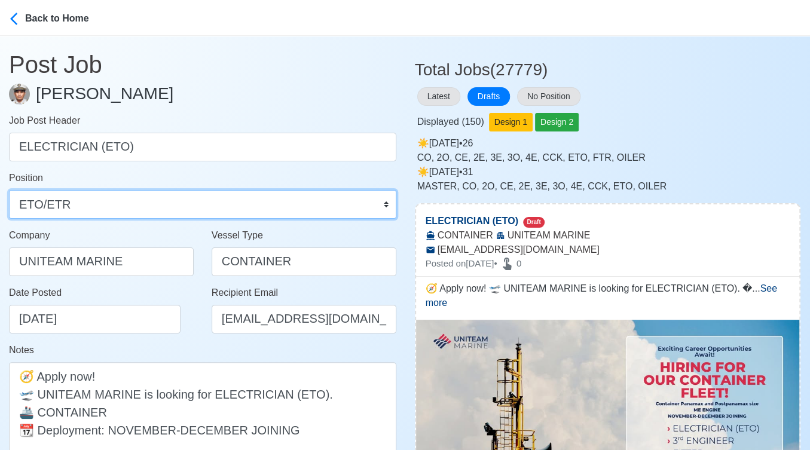
click at [9, 190] on select "Master Chief Officer 2nd Officer 3rd Officer Junior Officer Chief Engineer 2nd …" at bounding box center [202, 204] width 387 height 29
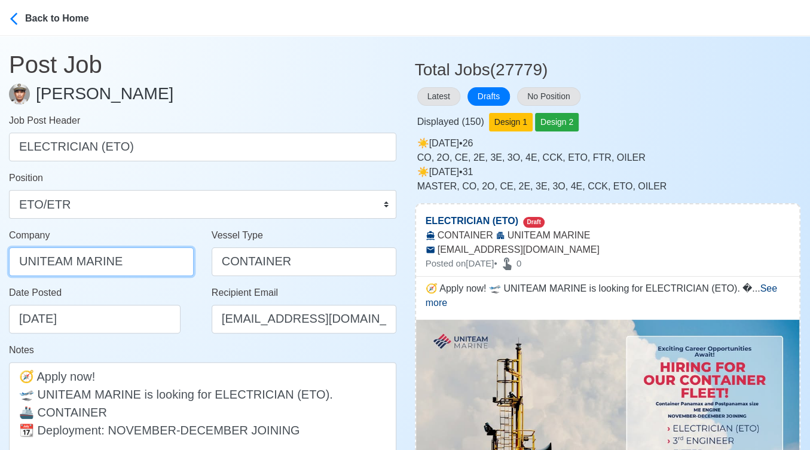
click at [125, 264] on input "UNITEAM MARINE" at bounding box center [101, 261] width 185 height 29
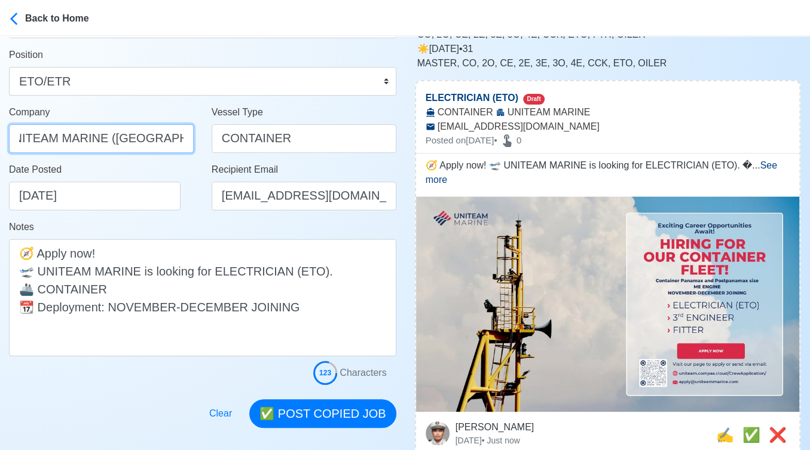
scroll to position [199, 0]
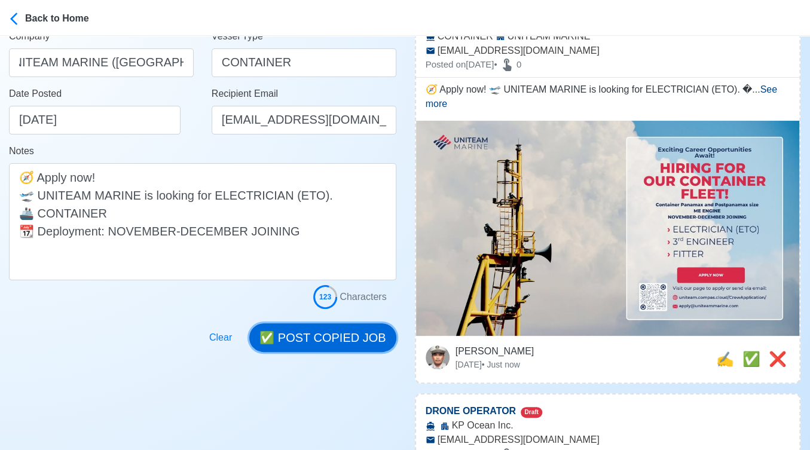
click at [345, 338] on button "✅ POST COPIED JOB" at bounding box center [322, 337] width 146 height 29
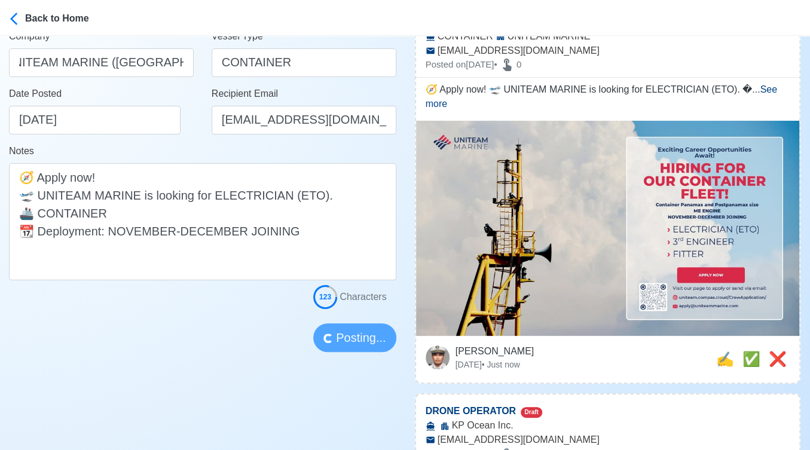
scroll to position [0, 0]
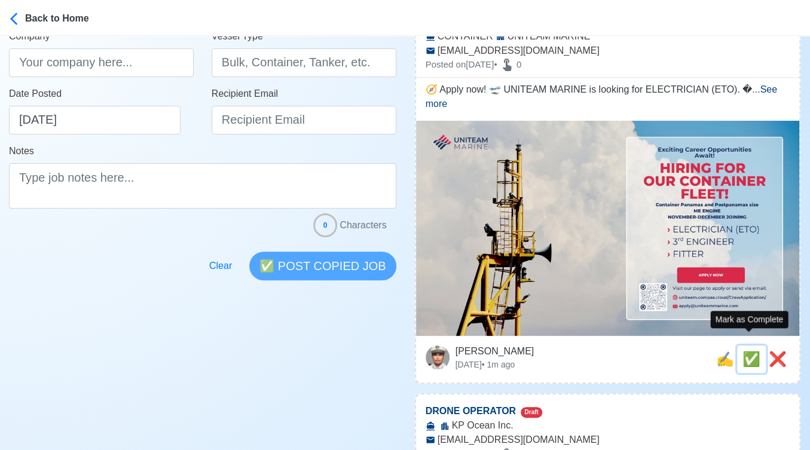
click at [746, 351] on span "✅" at bounding box center [751, 359] width 18 height 16
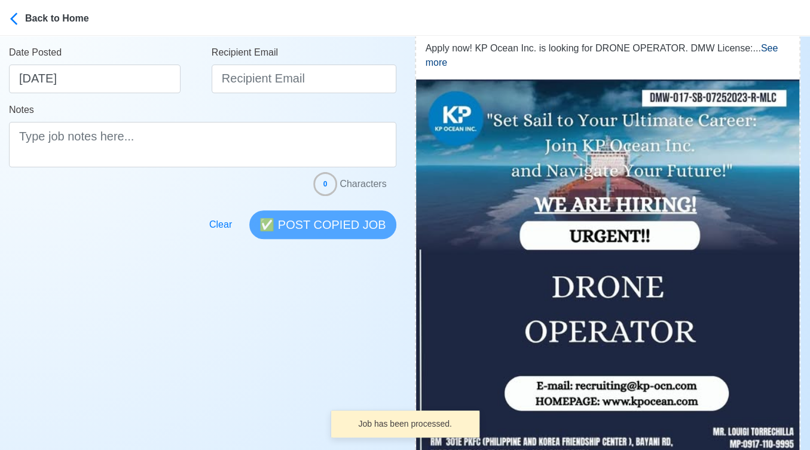
scroll to position [398, 0]
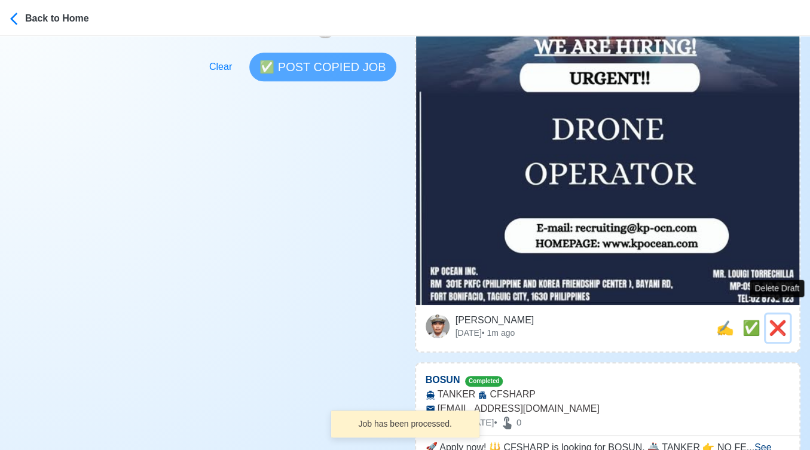
click at [776, 320] on span "❌" at bounding box center [778, 328] width 18 height 16
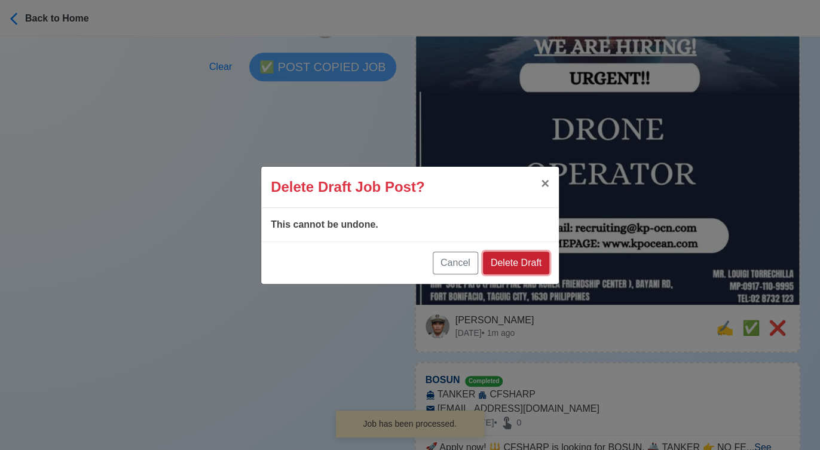
click at [508, 259] on button "Delete Draft" at bounding box center [516, 263] width 66 height 23
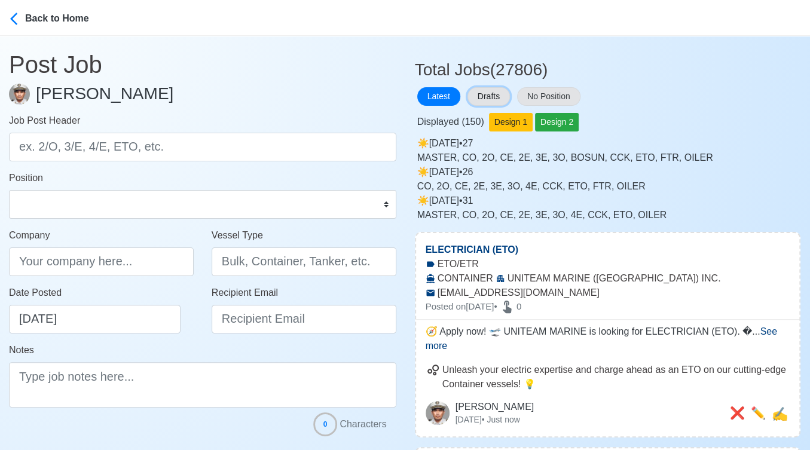
click at [484, 93] on button "Drafts" at bounding box center [488, 96] width 42 height 19
